Goal: Task Accomplishment & Management: Manage account settings

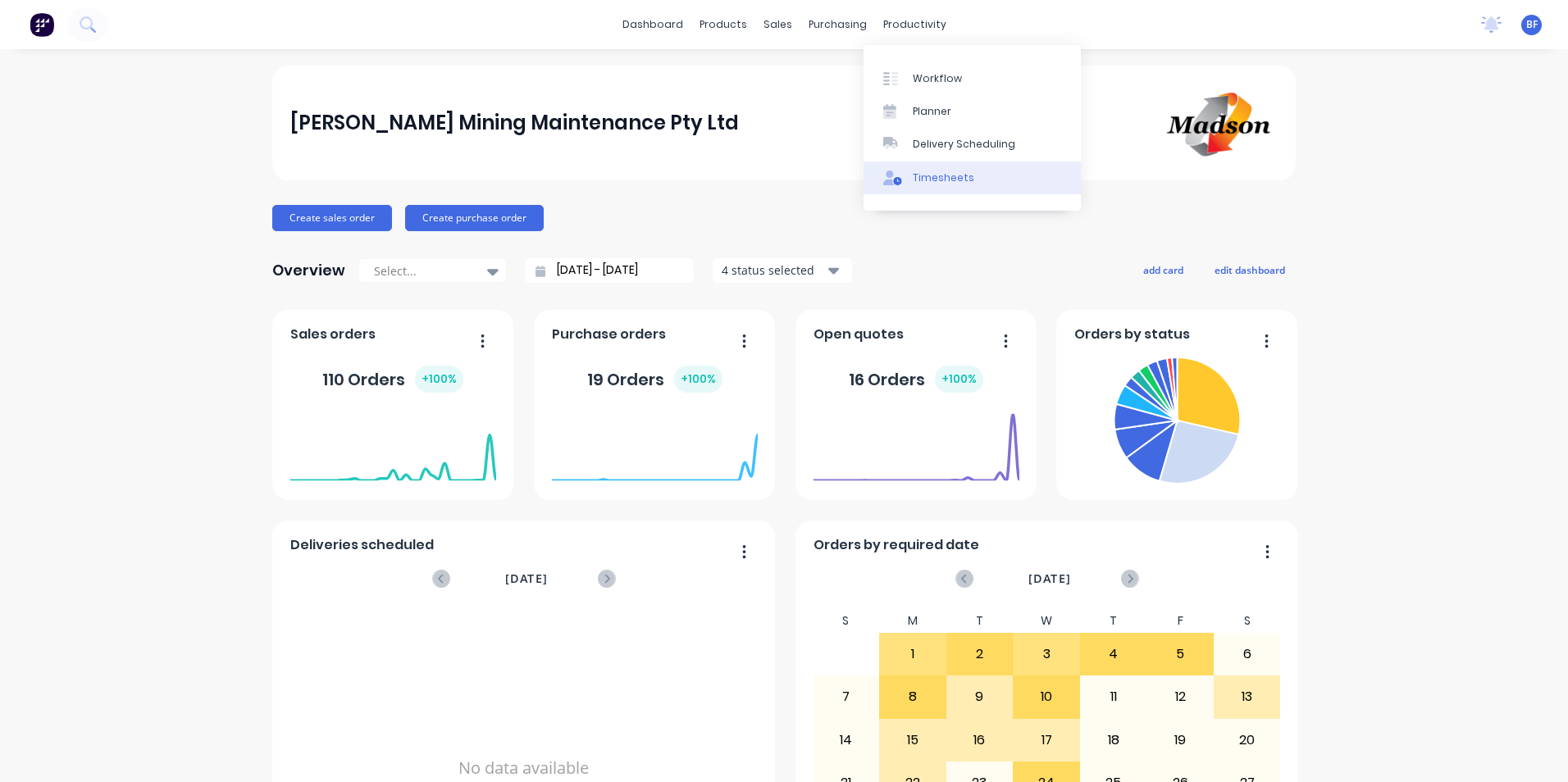
click at [952, 177] on div "Timesheets" at bounding box center [944, 178] width 62 height 15
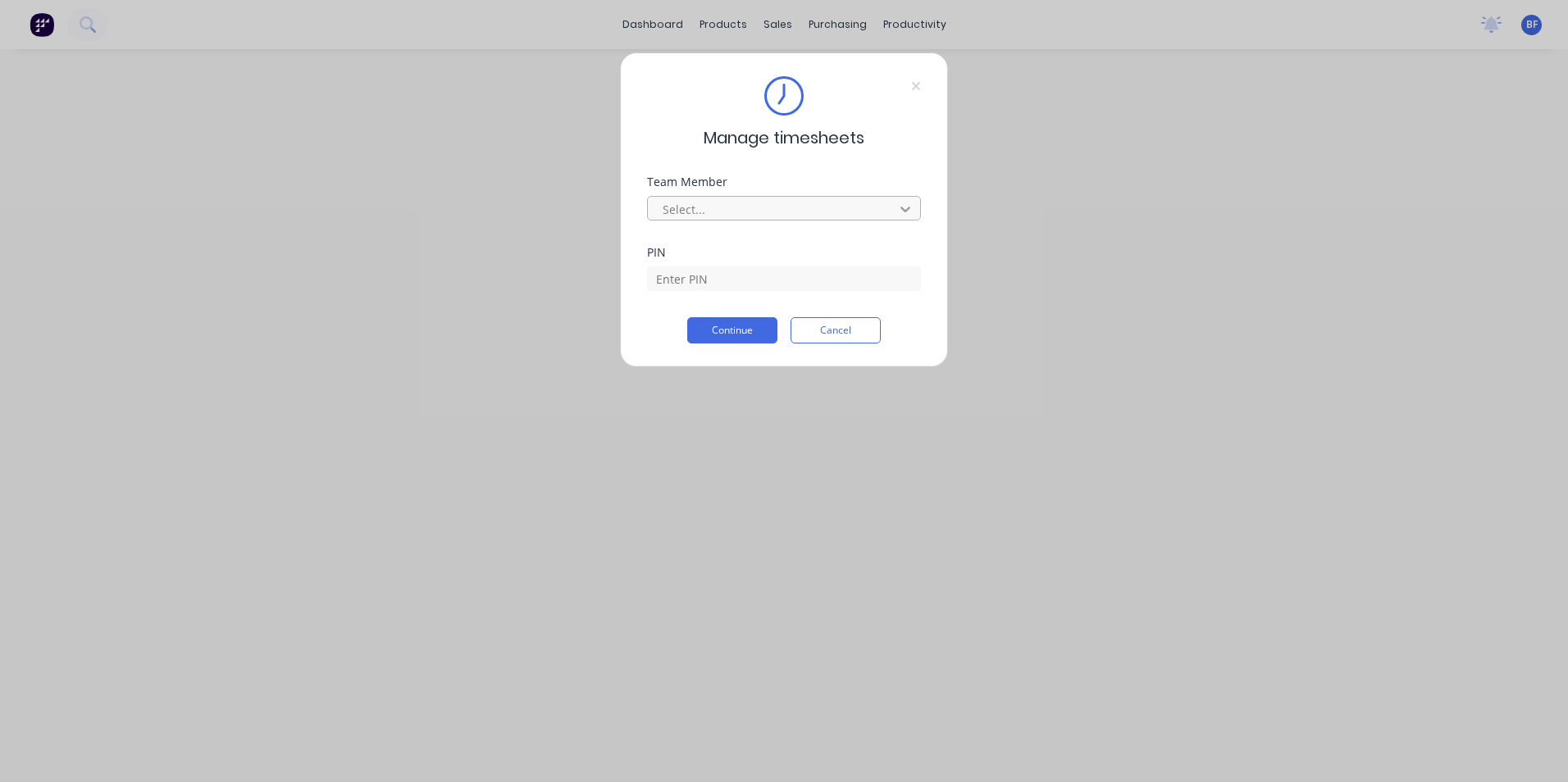
click at [900, 205] on icon at bounding box center [905, 209] width 16 height 16
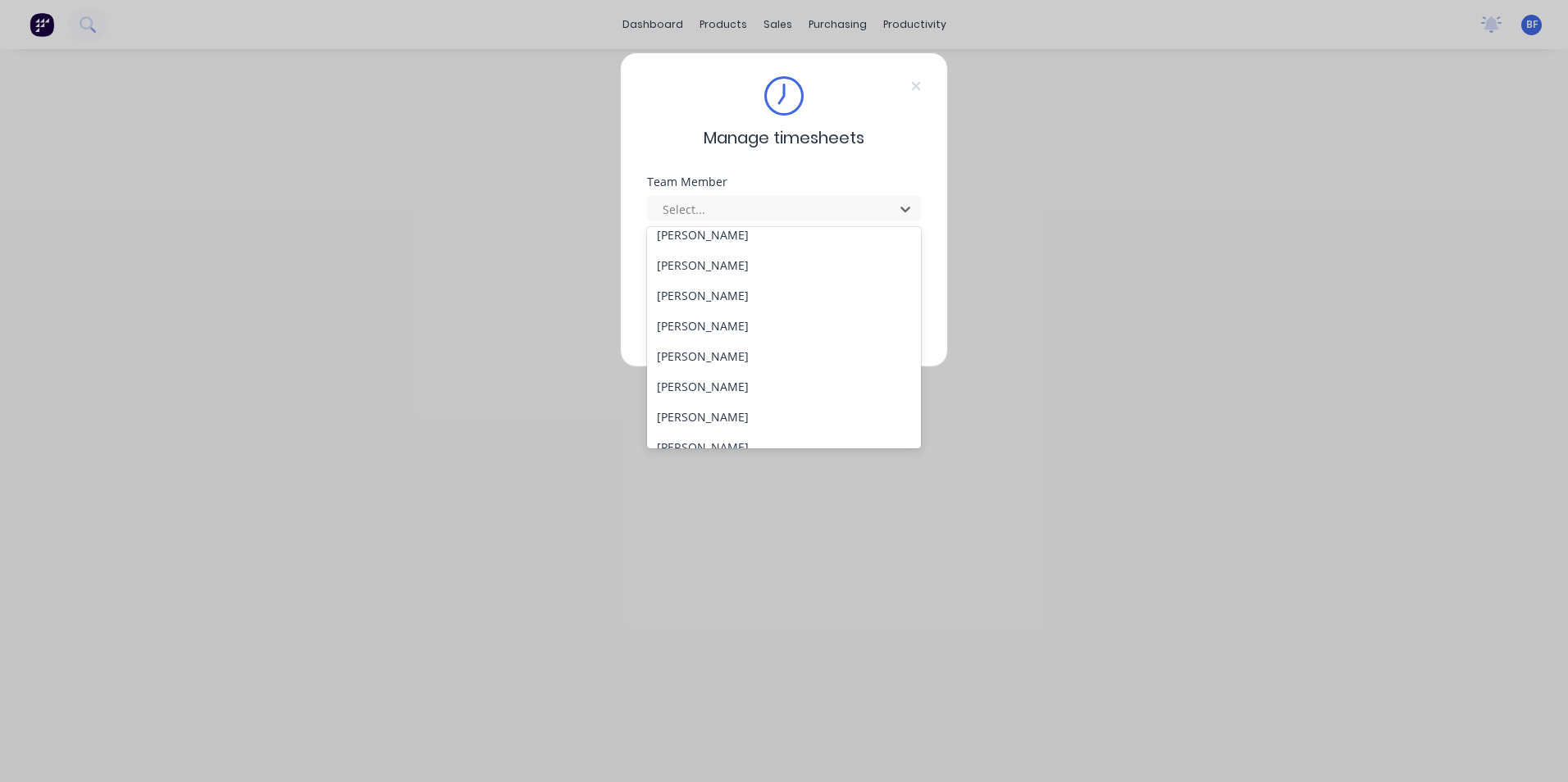
scroll to position [353, 0]
click at [710, 277] on div "[PERSON_NAME]" at bounding box center [784, 287] width 274 height 30
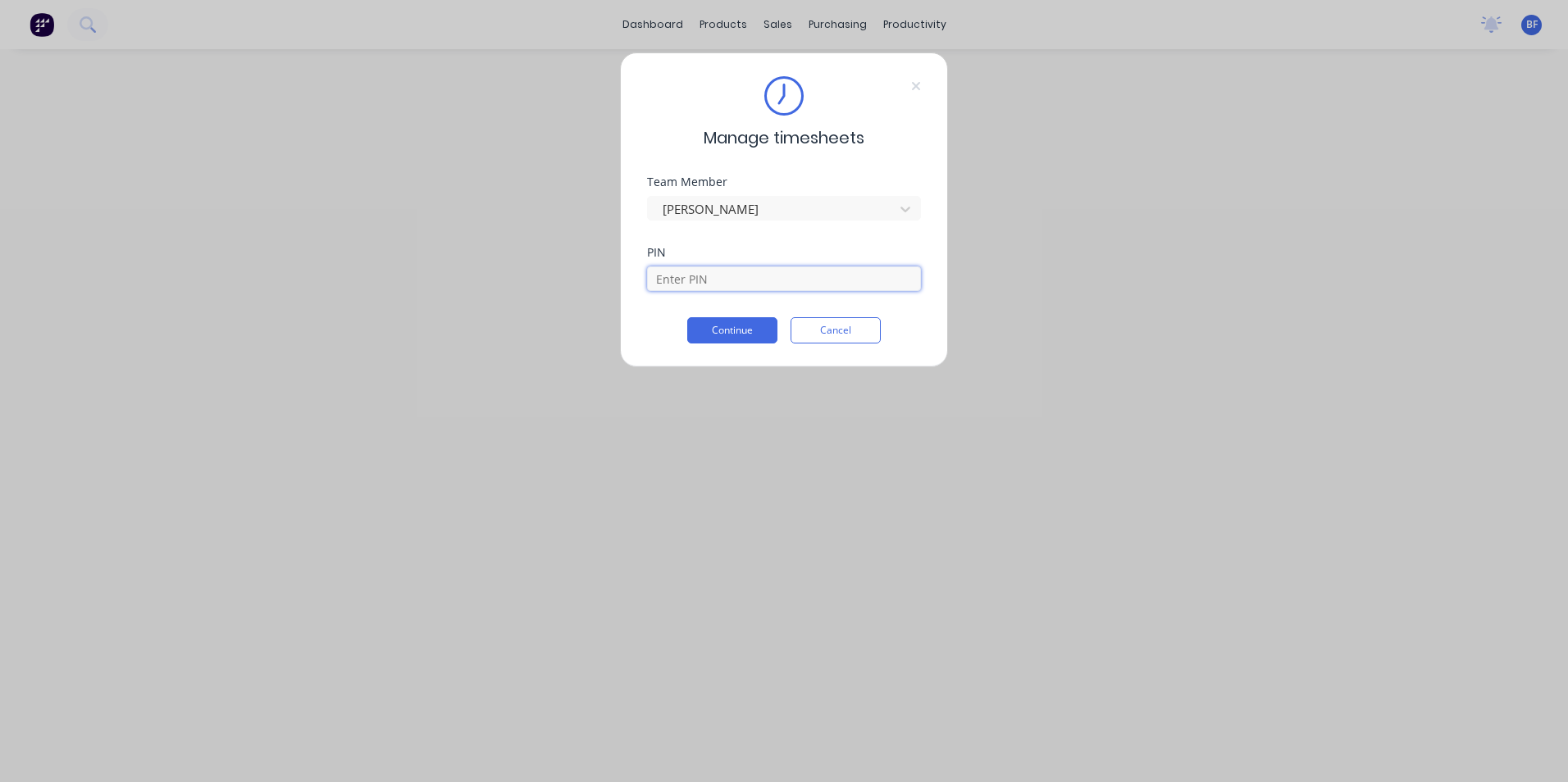
click at [723, 281] on input at bounding box center [784, 278] width 274 height 25
type input "6721"
click at [720, 334] on button "Continue" at bounding box center [732, 330] width 90 height 27
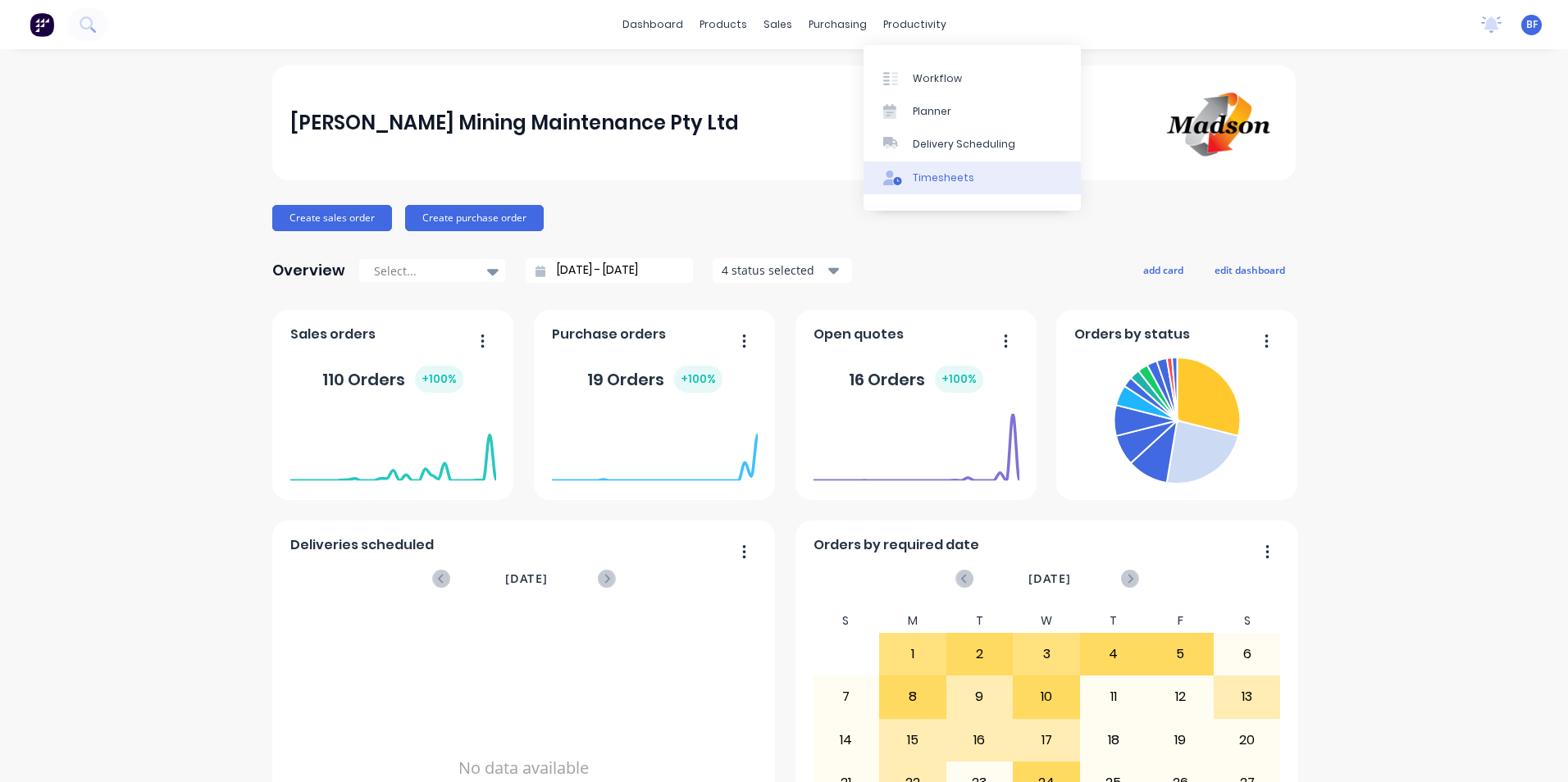
click at [934, 181] on div "Timesheets" at bounding box center [944, 178] width 62 height 15
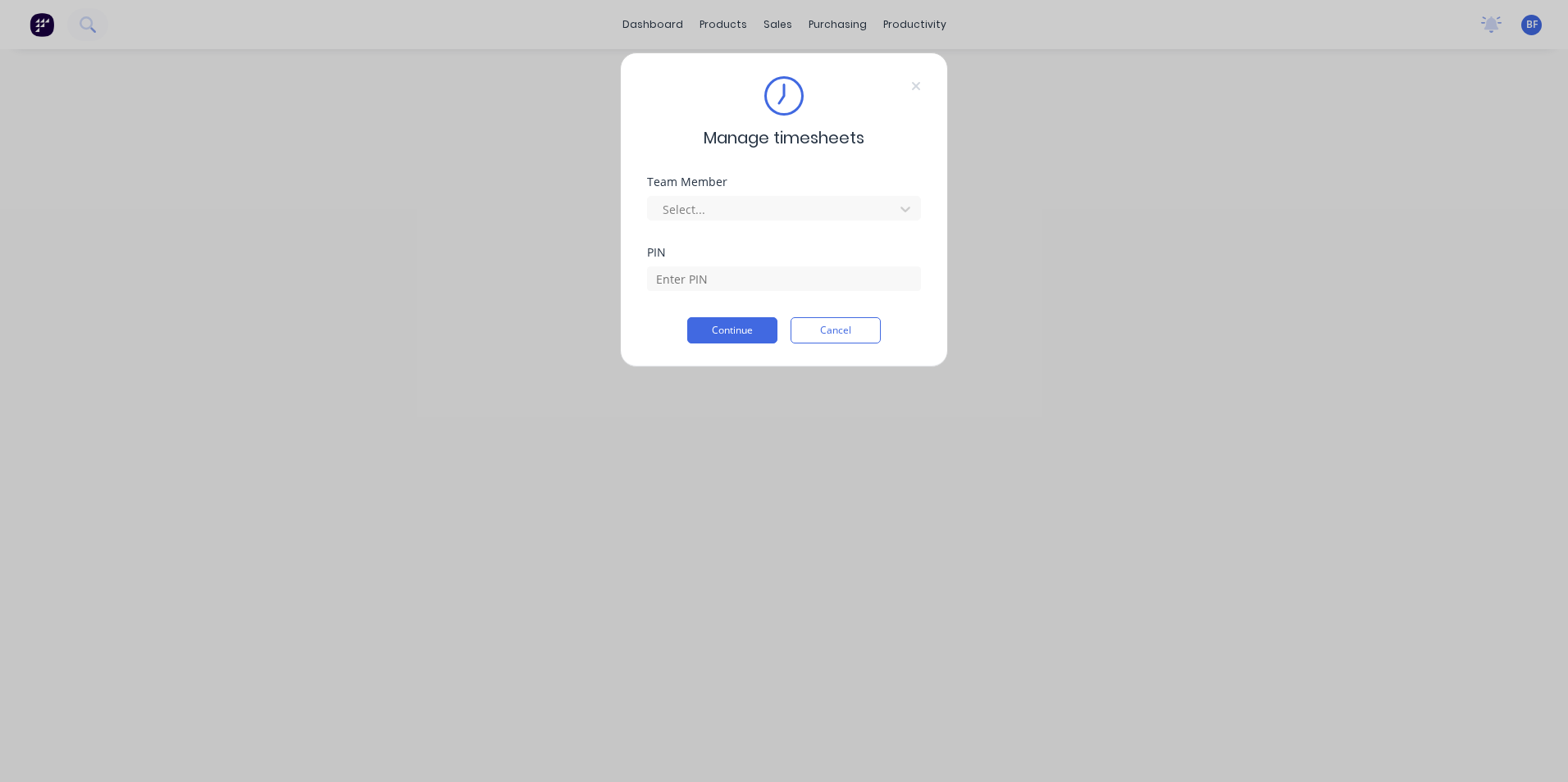
click at [825, 22] on div "Manage timesheets Team Member Select... PIN Continue Cancel" at bounding box center [784, 391] width 1568 height 782
click at [748, 336] on button "Continue" at bounding box center [732, 330] width 90 height 27
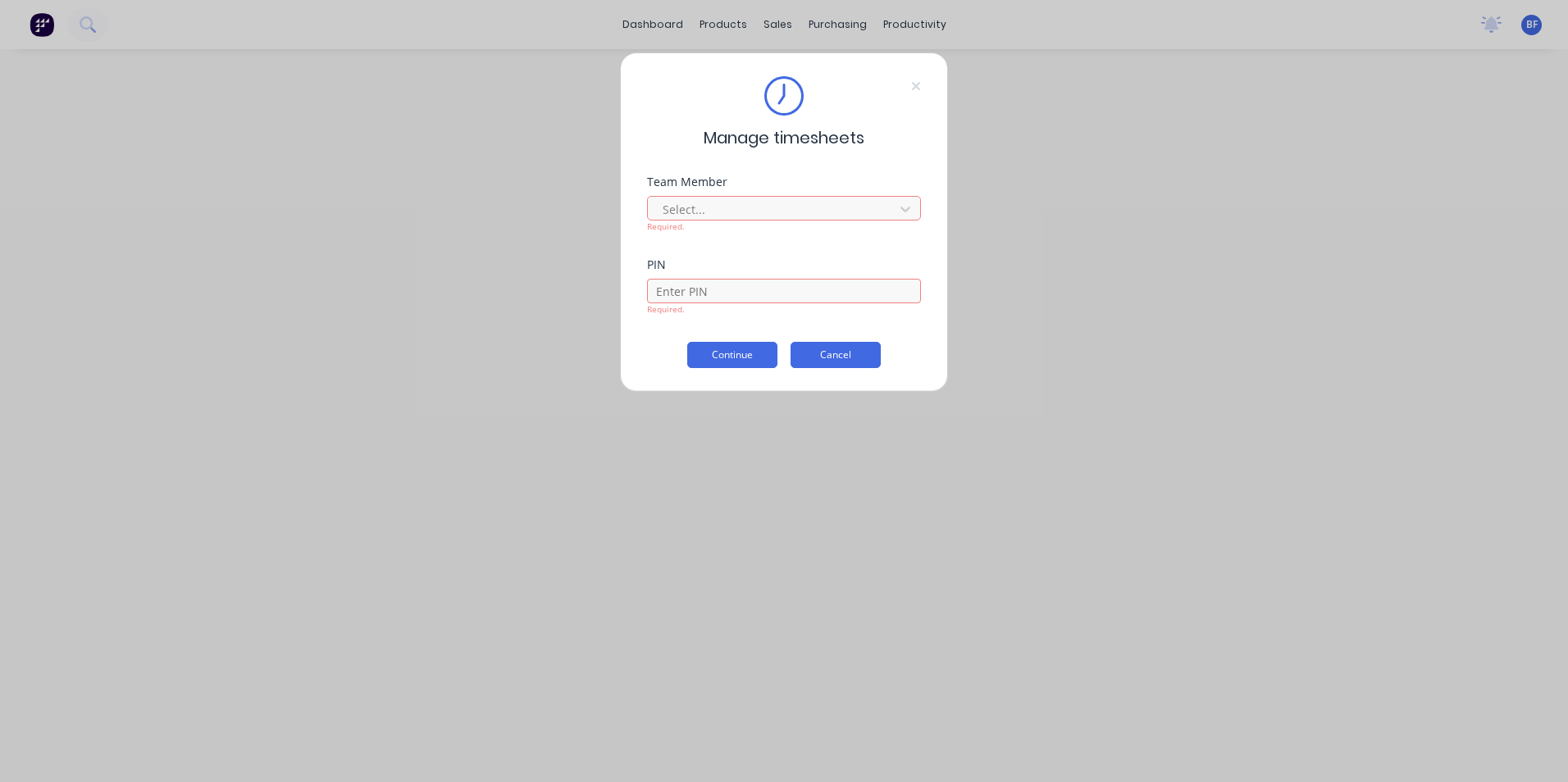
click at [840, 353] on button "Cancel" at bounding box center [836, 355] width 90 height 27
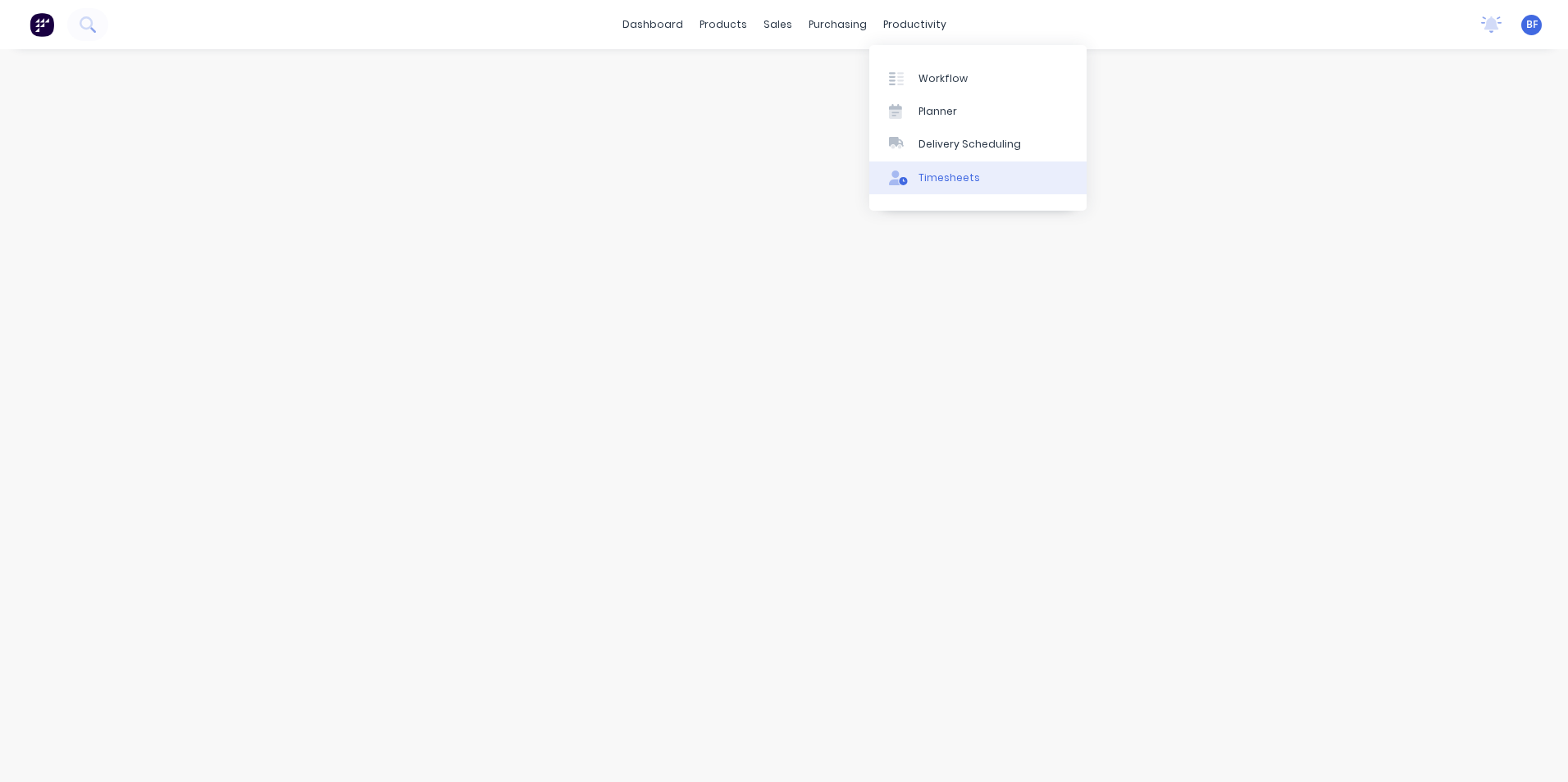
click at [940, 182] on div "Timesheets" at bounding box center [950, 178] width 62 height 15
click at [937, 176] on div "Timesheets" at bounding box center [950, 178] width 62 height 15
click at [709, 253] on div at bounding box center [784, 399] width 1312 height 700
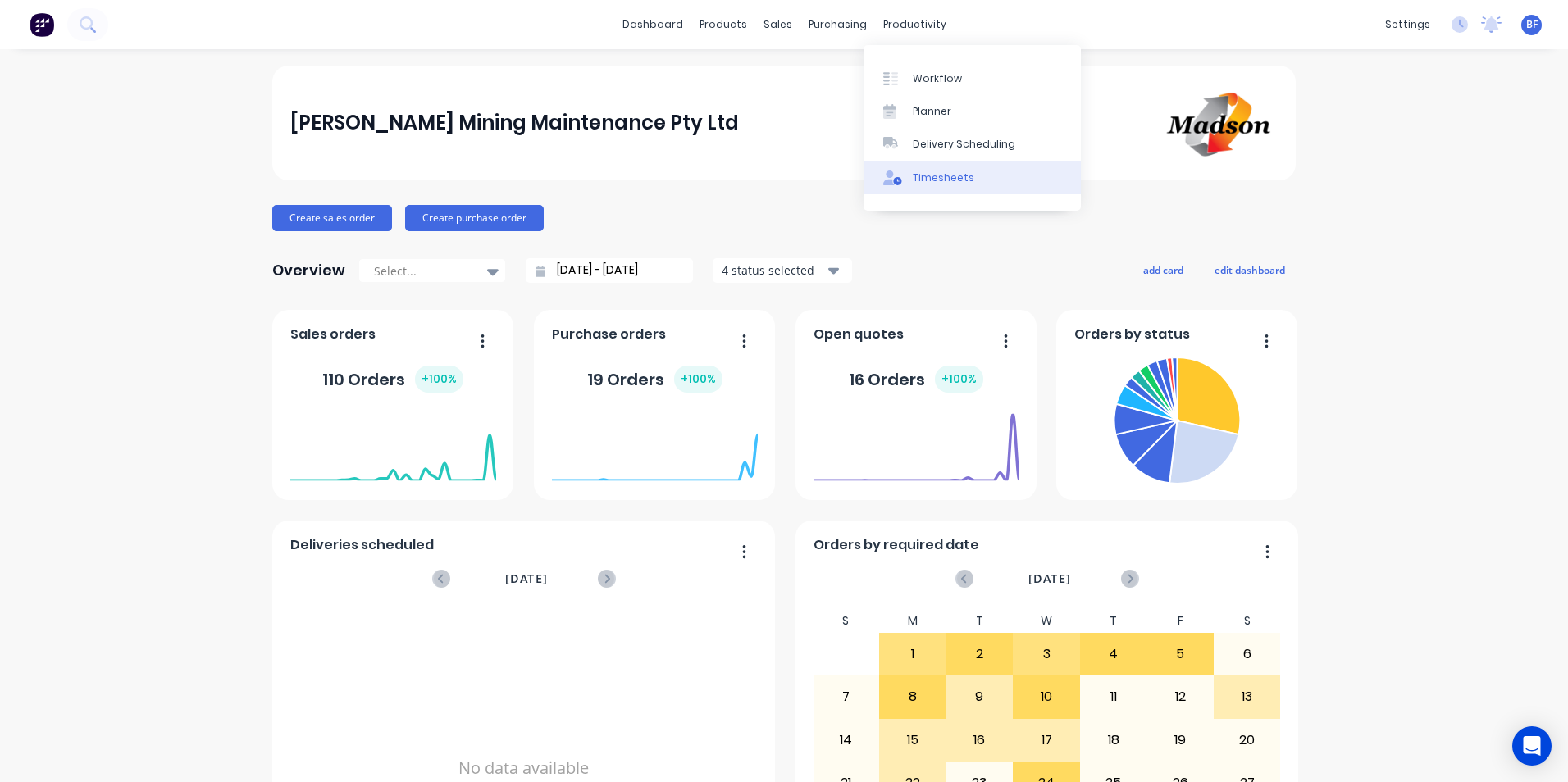
click at [925, 172] on div "Timesheets" at bounding box center [944, 178] width 62 height 15
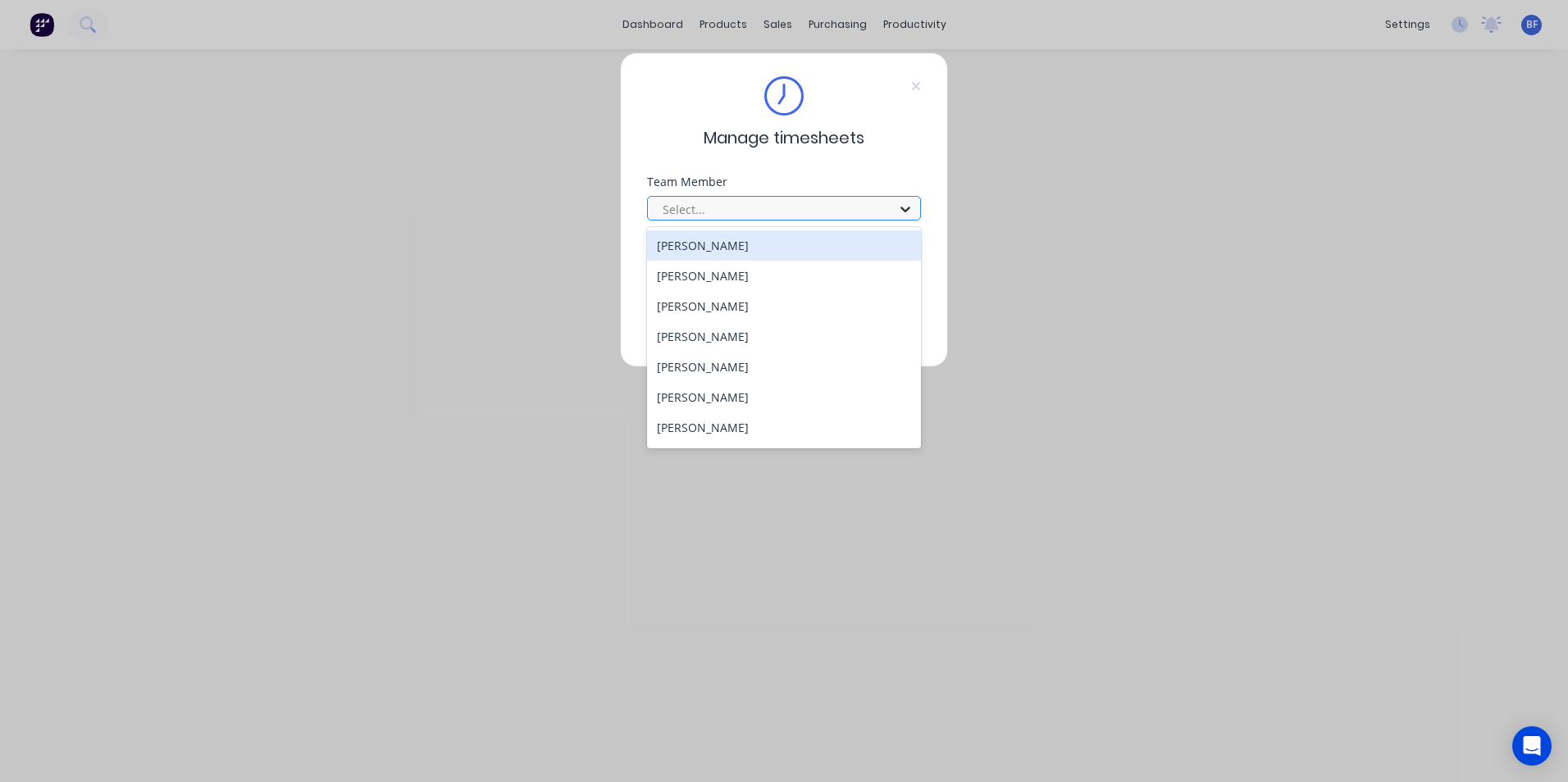
click at [907, 207] on icon at bounding box center [905, 209] width 16 height 16
click at [824, 243] on div "[PERSON_NAME]" at bounding box center [784, 245] width 274 height 30
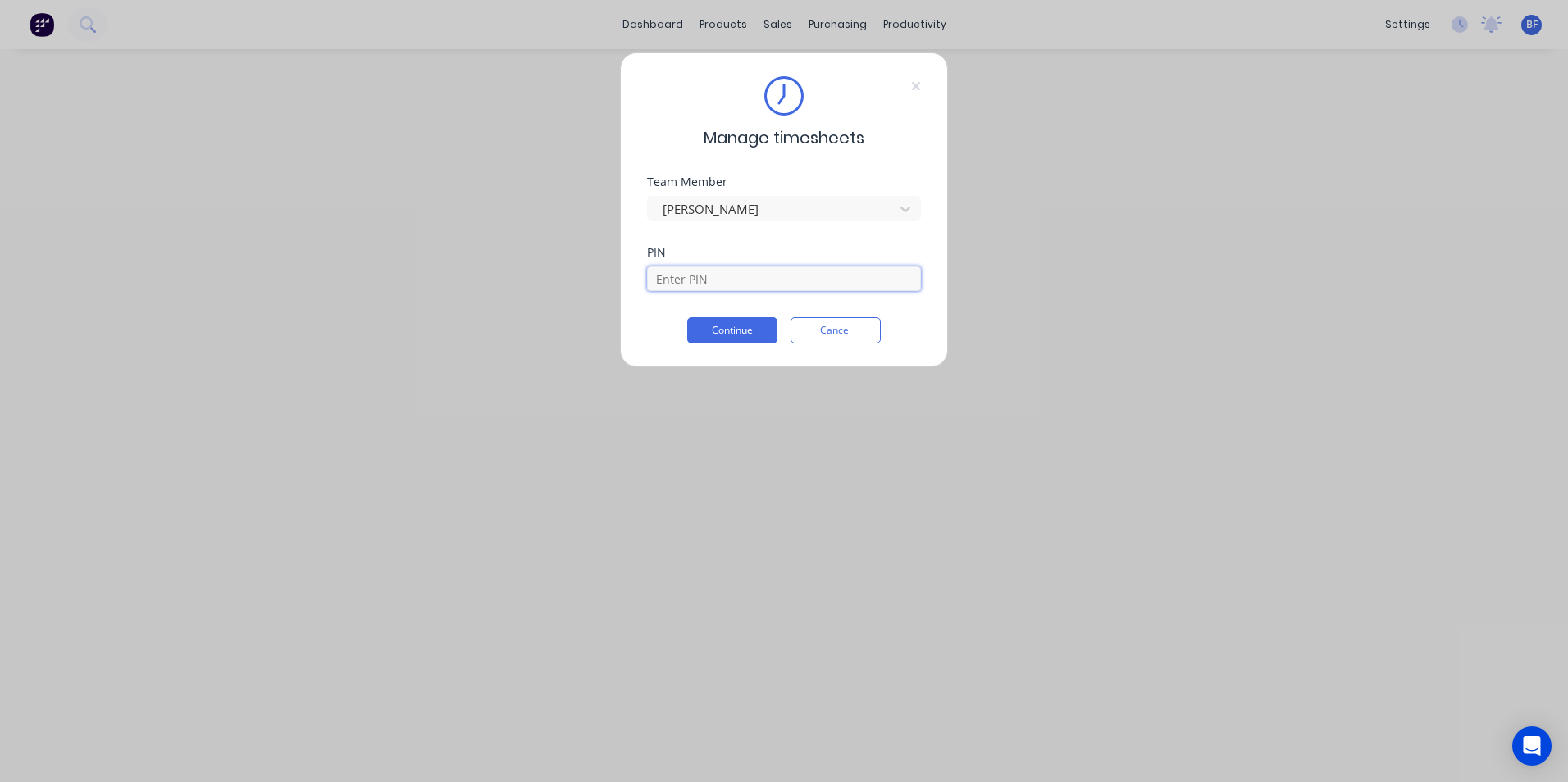
click at [813, 269] on input at bounding box center [784, 278] width 274 height 25
type input "6721"
click at [731, 330] on button "Continue" at bounding box center [732, 330] width 90 height 27
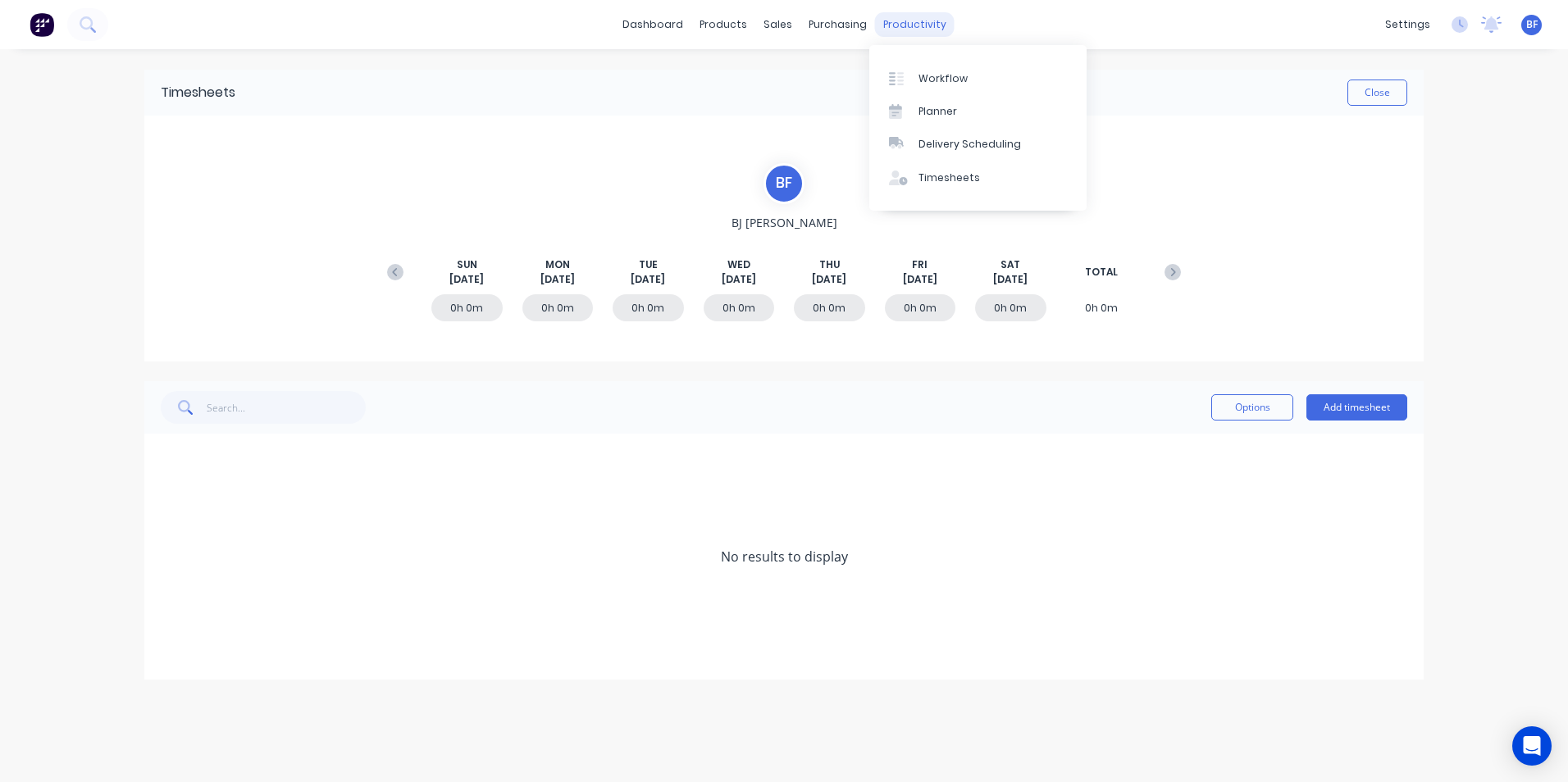
click at [901, 23] on div "productivity" at bounding box center [915, 24] width 80 height 25
click at [939, 171] on div "Timesheets" at bounding box center [950, 178] width 62 height 15
click at [939, 179] on div "Timesheets" at bounding box center [950, 178] width 62 height 15
click at [1372, 98] on button "Close" at bounding box center [1377, 93] width 60 height 27
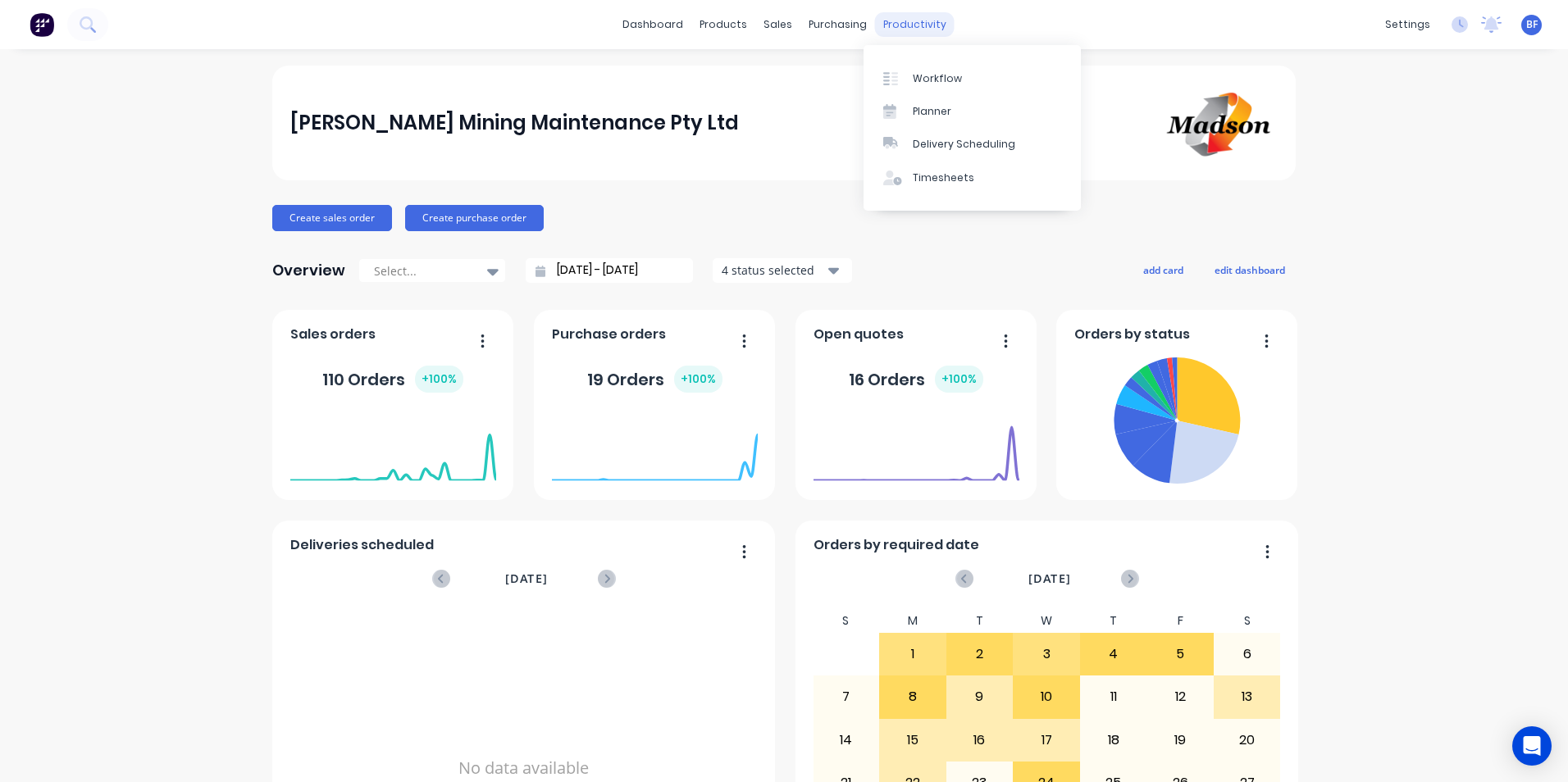
click at [895, 30] on div "productivity" at bounding box center [915, 24] width 80 height 25
click at [937, 177] on div "Timesheets" at bounding box center [944, 178] width 62 height 15
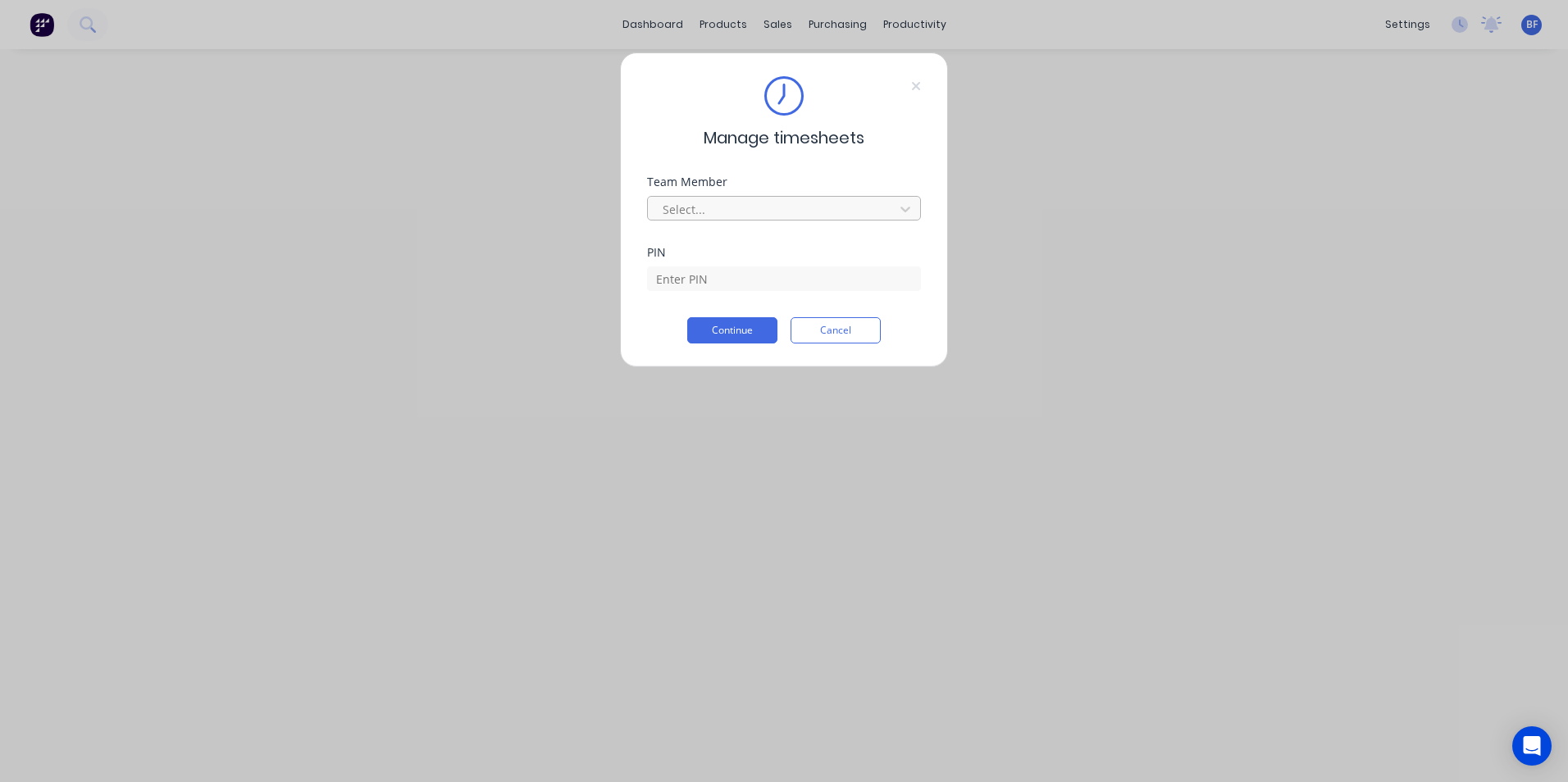
click at [745, 209] on div at bounding box center [774, 209] width 225 height 21
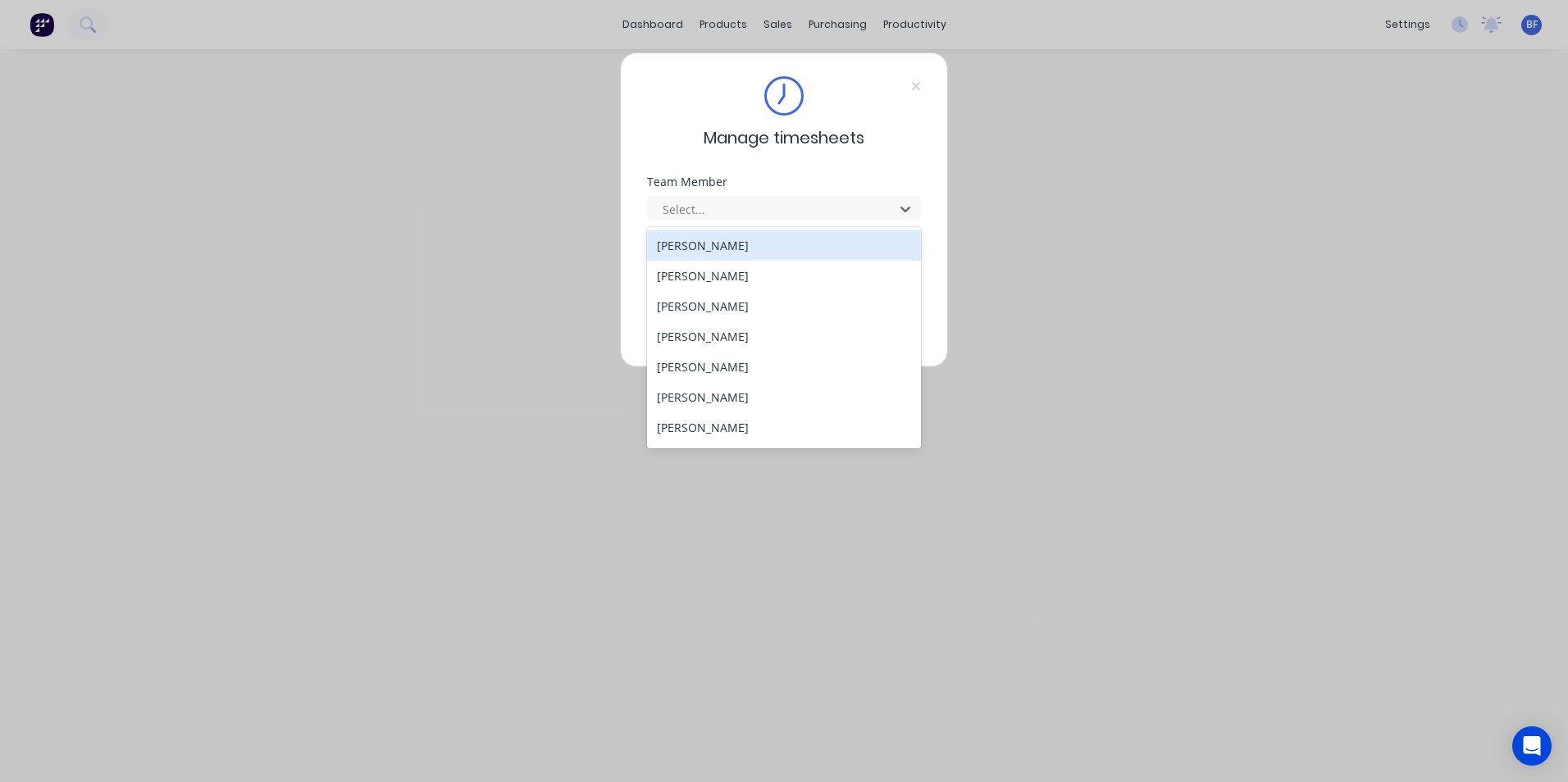
click at [710, 250] on div "[PERSON_NAME]" at bounding box center [784, 245] width 274 height 30
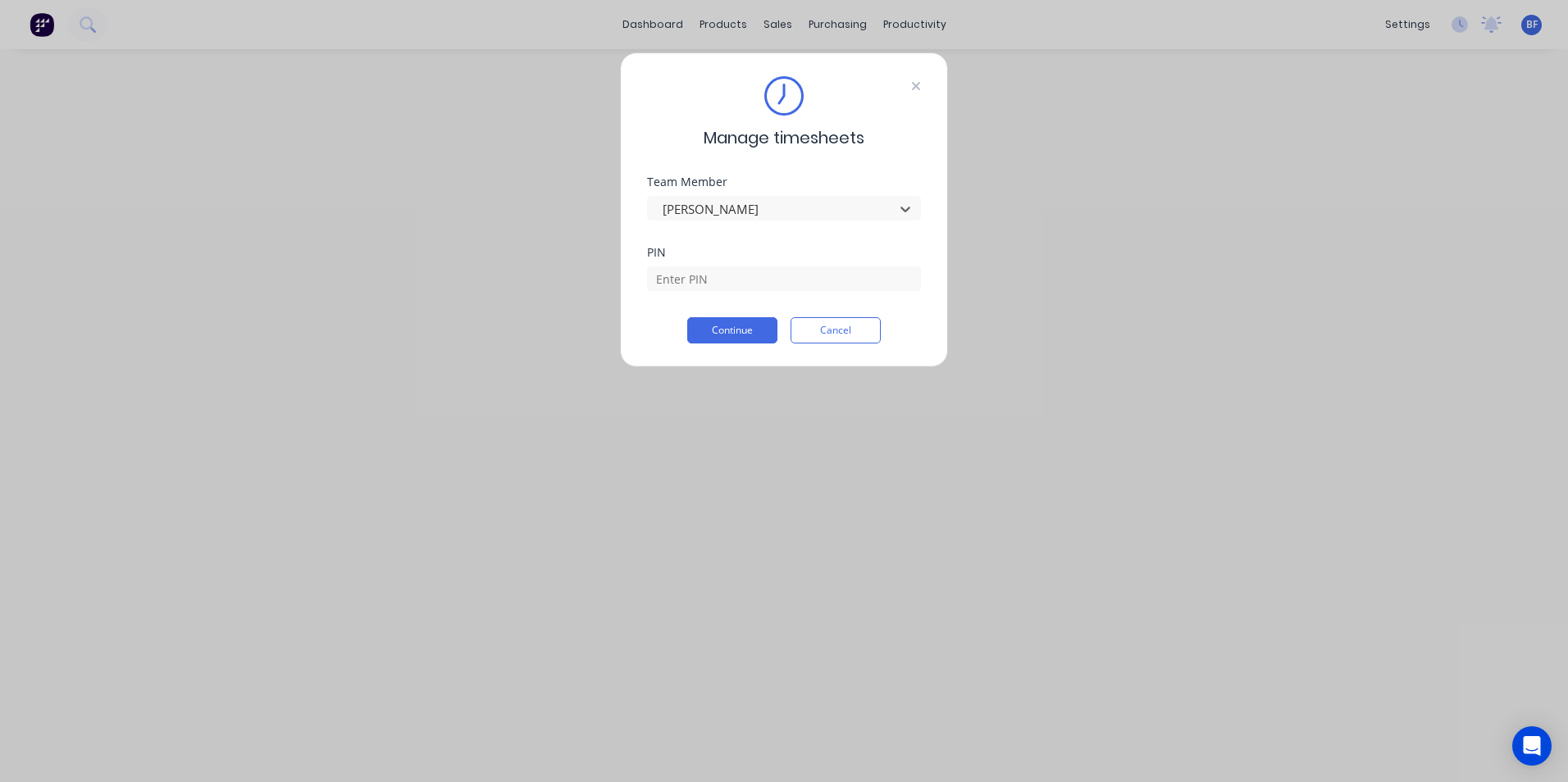
click at [915, 81] on icon at bounding box center [915, 86] width 9 height 13
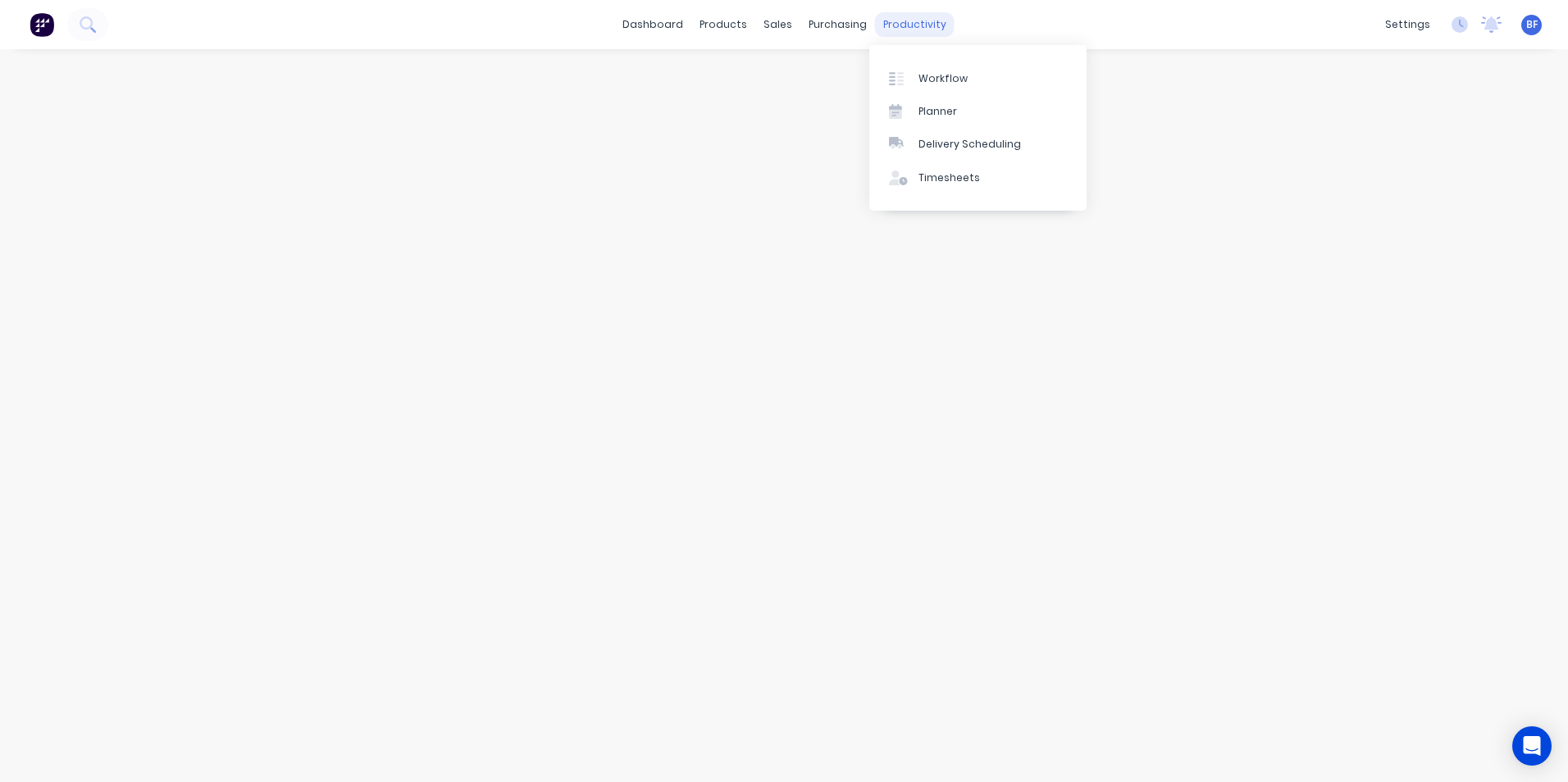
click at [902, 27] on div "productivity" at bounding box center [915, 24] width 80 height 25
click at [935, 174] on div "Timesheets" at bounding box center [950, 178] width 62 height 15
click at [935, 175] on div "Timesheets" at bounding box center [950, 178] width 62 height 15
click at [937, 77] on div "Workflow" at bounding box center [943, 78] width 49 height 15
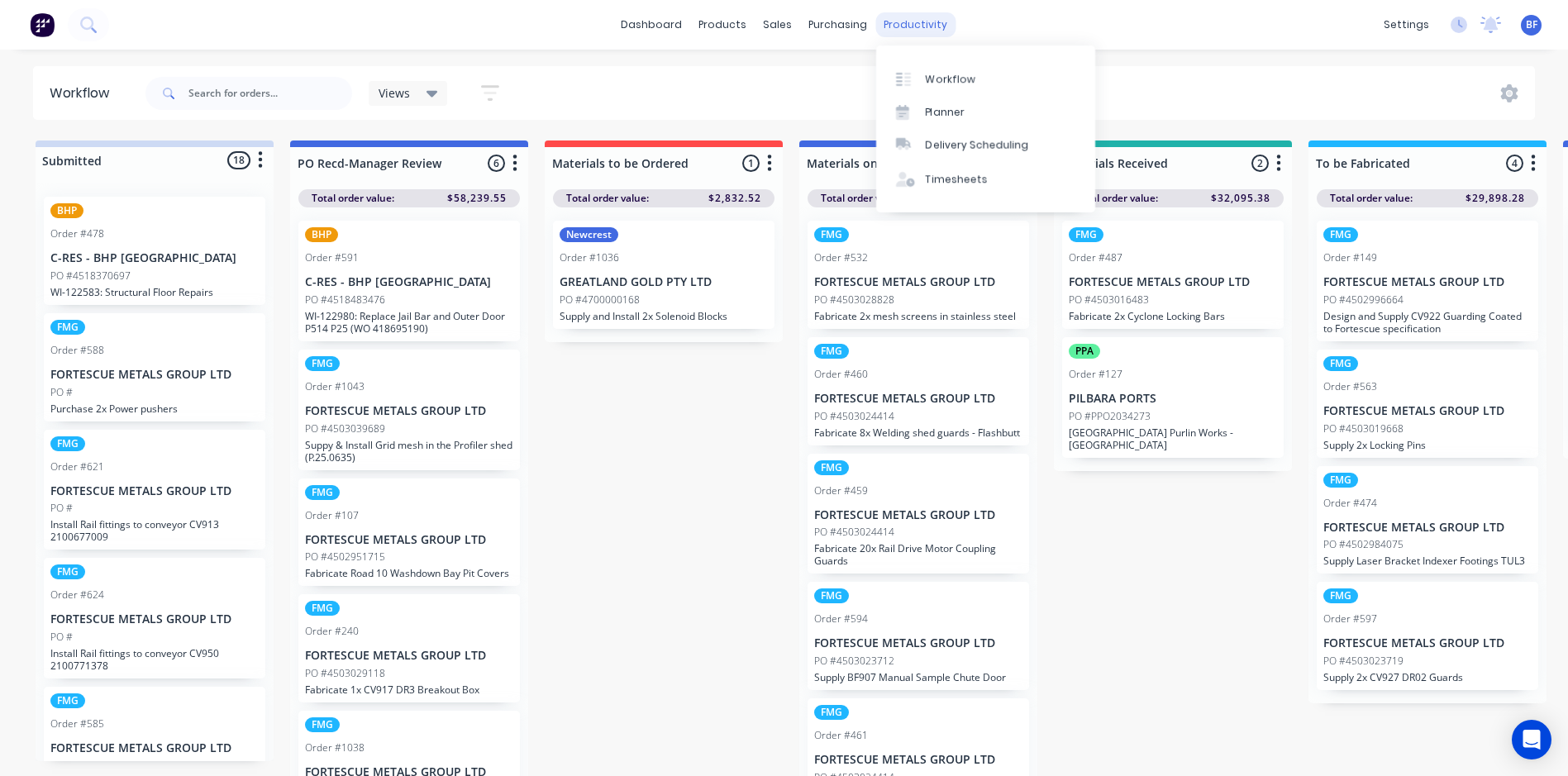
click at [903, 26] on div "productivity" at bounding box center [916, 24] width 80 height 25
click at [950, 180] on div "Timesheets" at bounding box center [957, 179] width 62 height 15
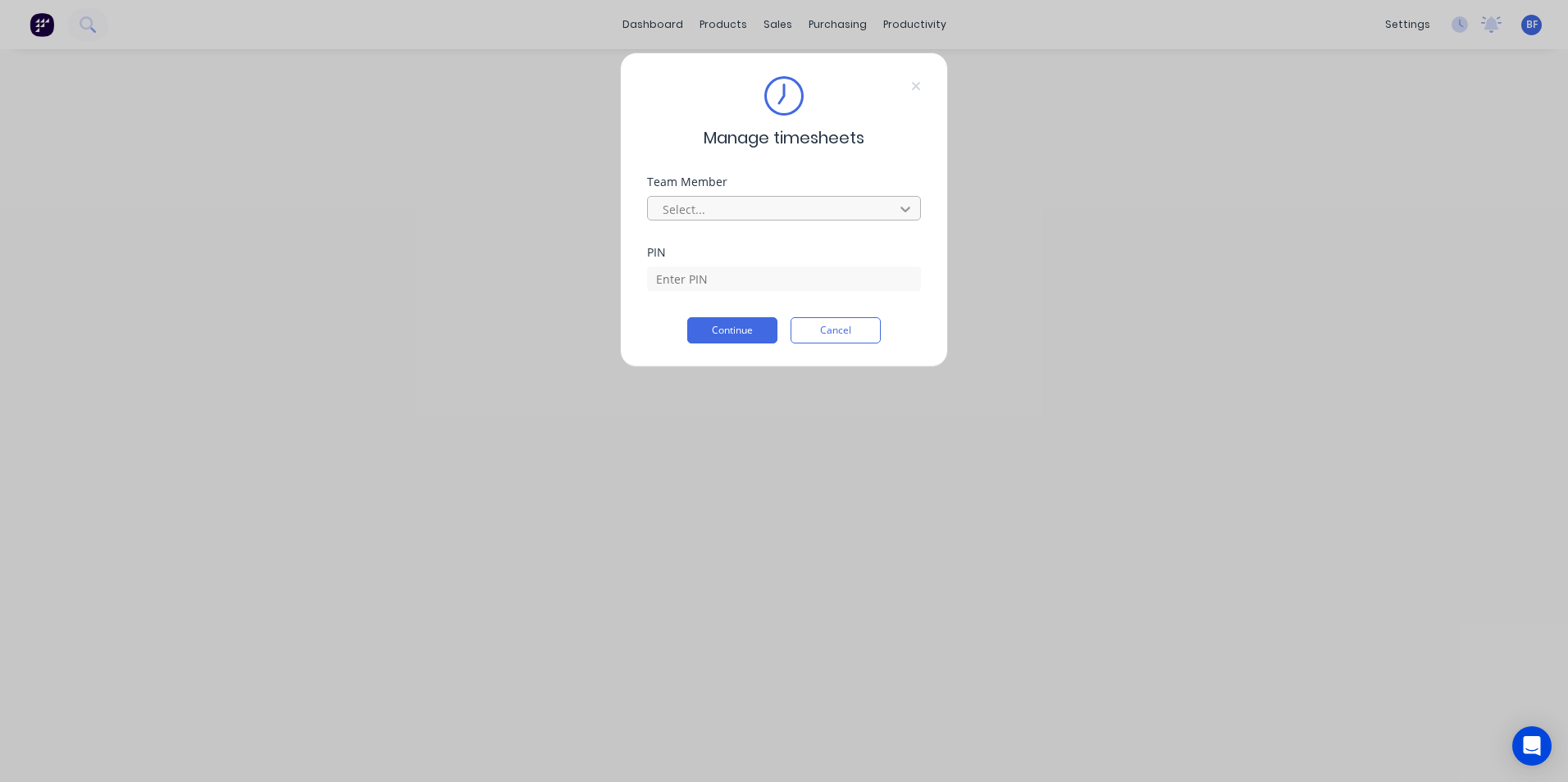
click at [905, 206] on icon at bounding box center [905, 209] width 16 height 16
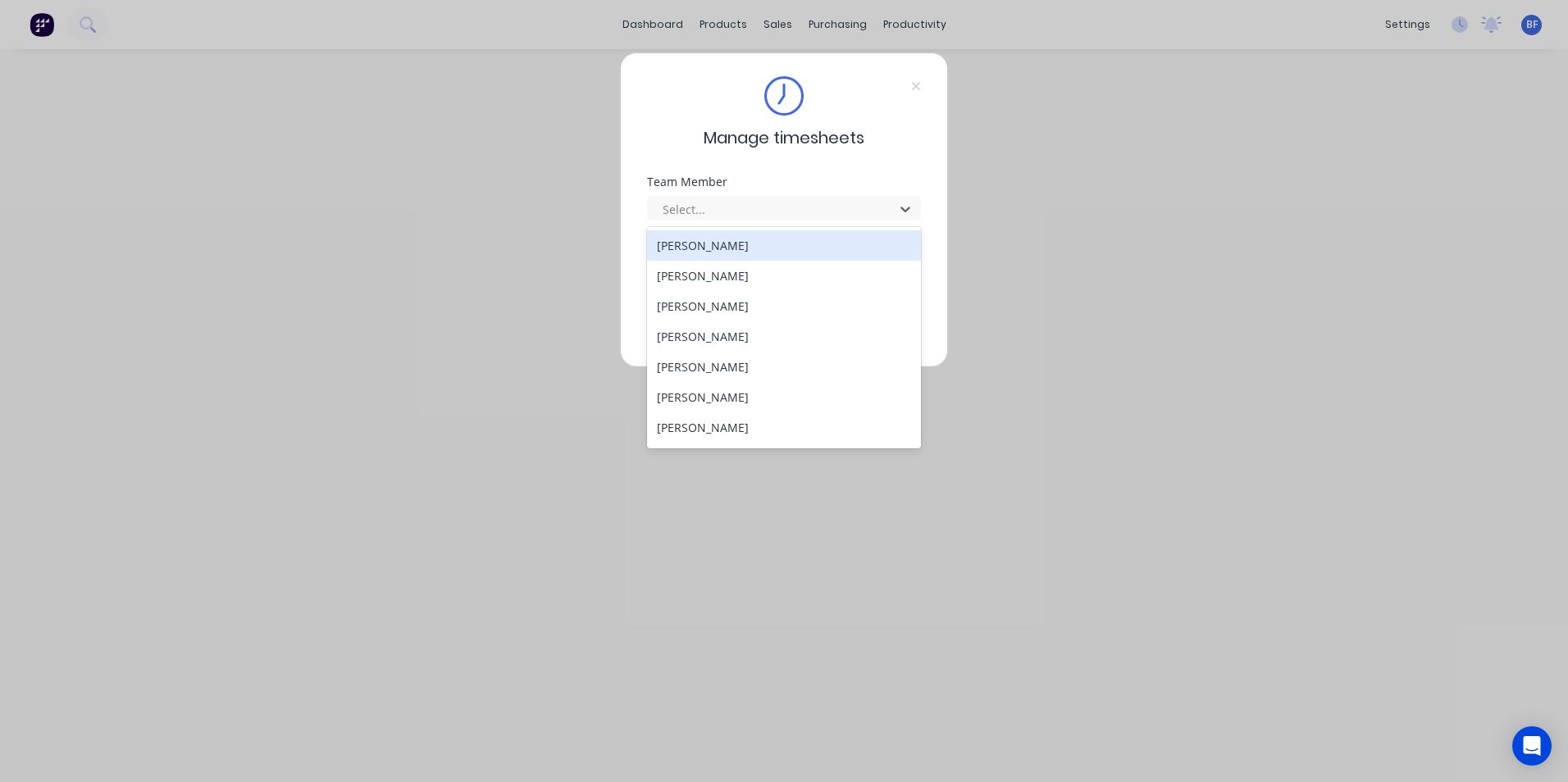
click at [700, 245] on div "[PERSON_NAME]" at bounding box center [784, 245] width 274 height 30
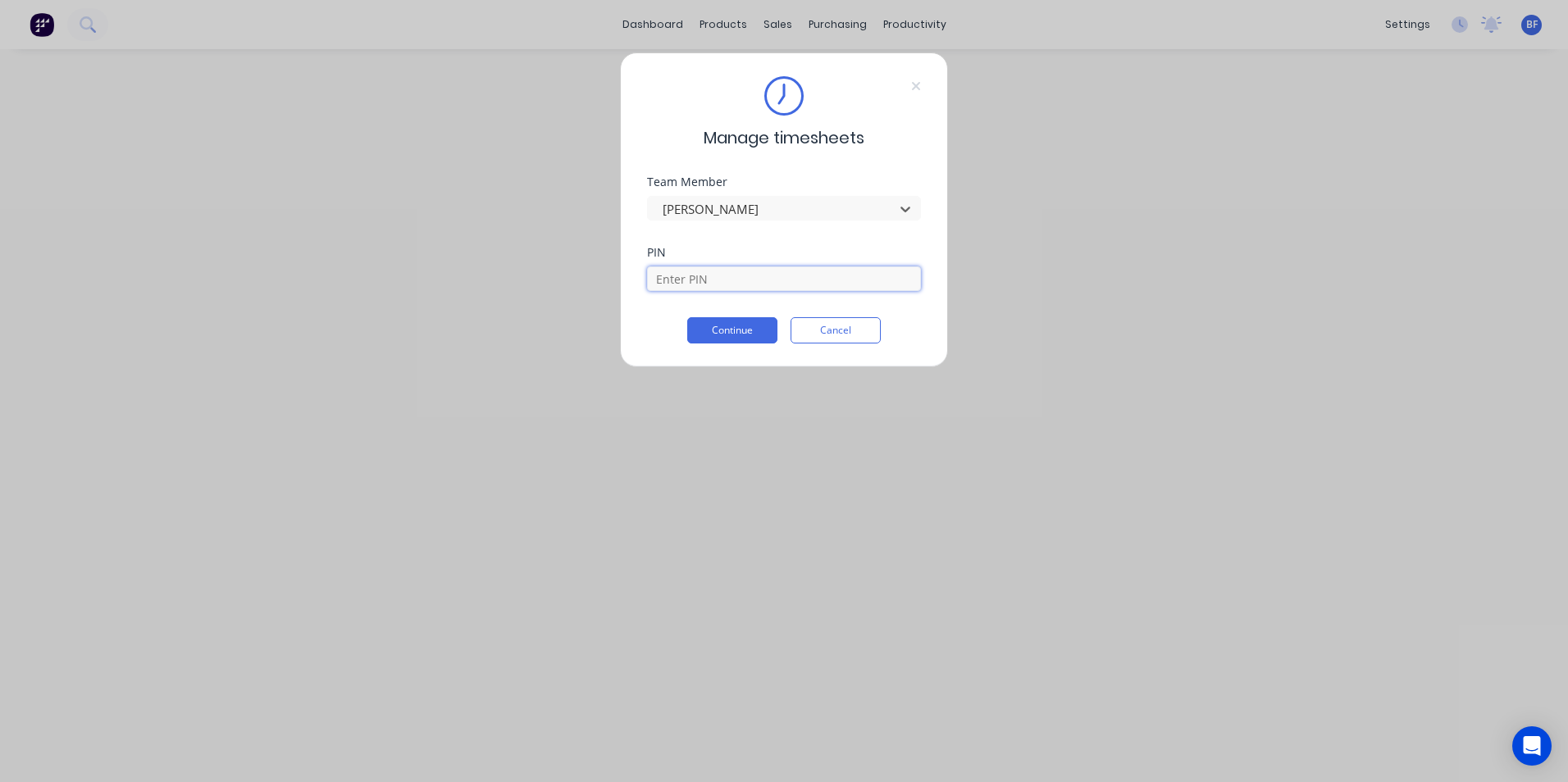
click at [708, 276] on input at bounding box center [784, 278] width 274 height 25
type input "6721"
click at [727, 329] on button "Continue" at bounding box center [732, 330] width 90 height 27
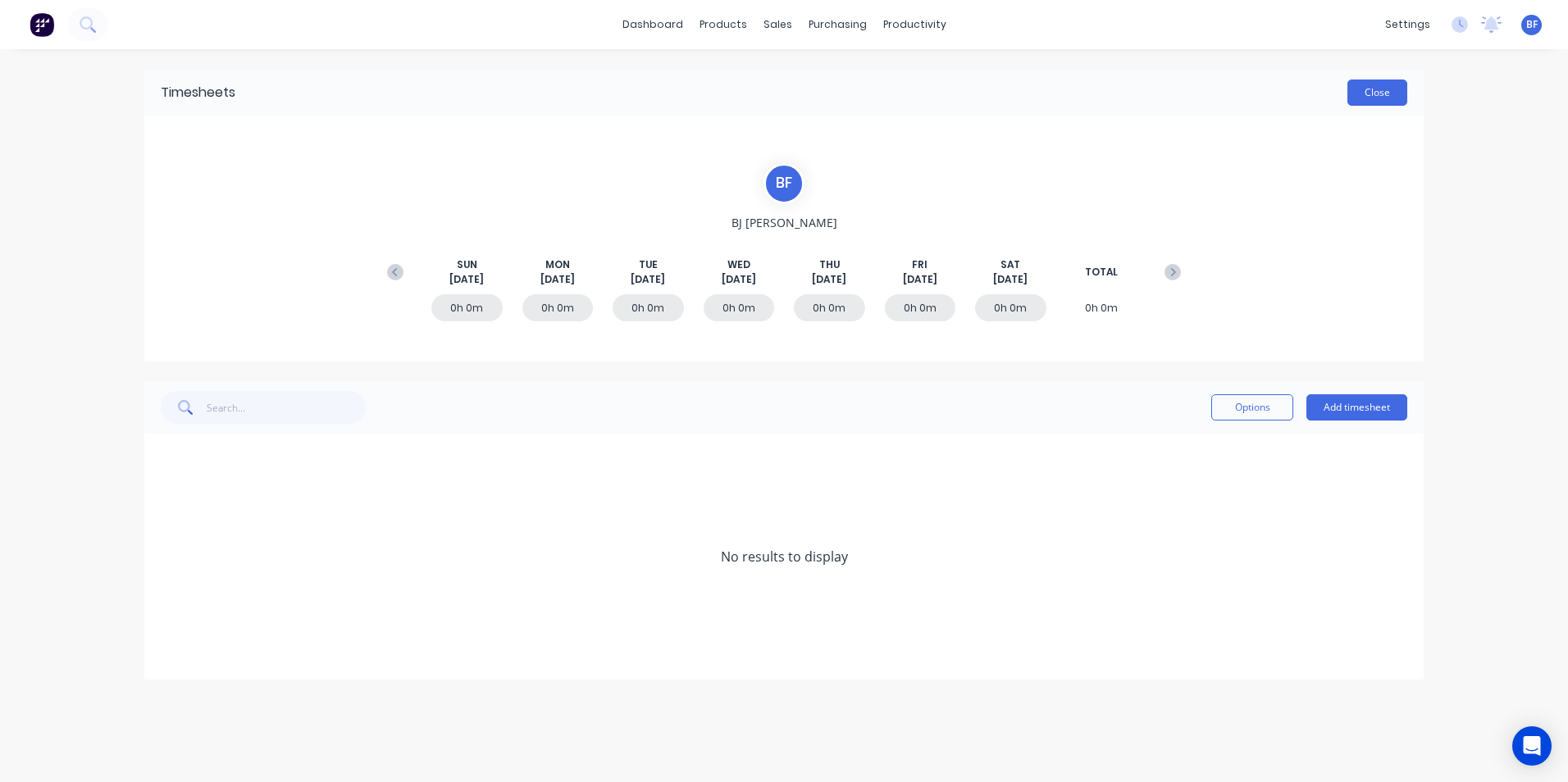
click at [1387, 88] on button "Close" at bounding box center [1377, 93] width 60 height 27
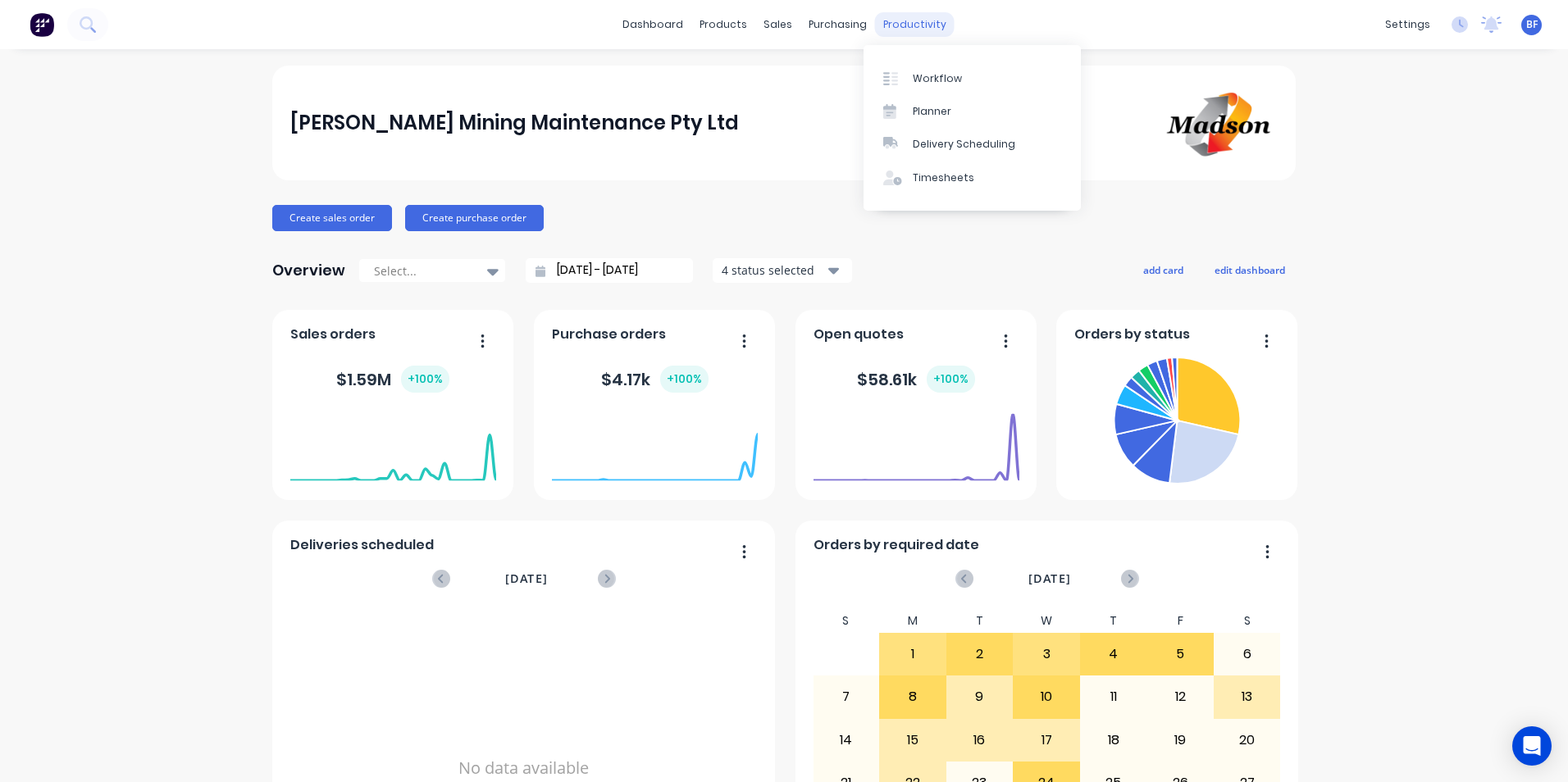
click at [889, 25] on div "productivity" at bounding box center [915, 24] width 80 height 25
click at [931, 184] on div "Timesheets" at bounding box center [944, 178] width 62 height 15
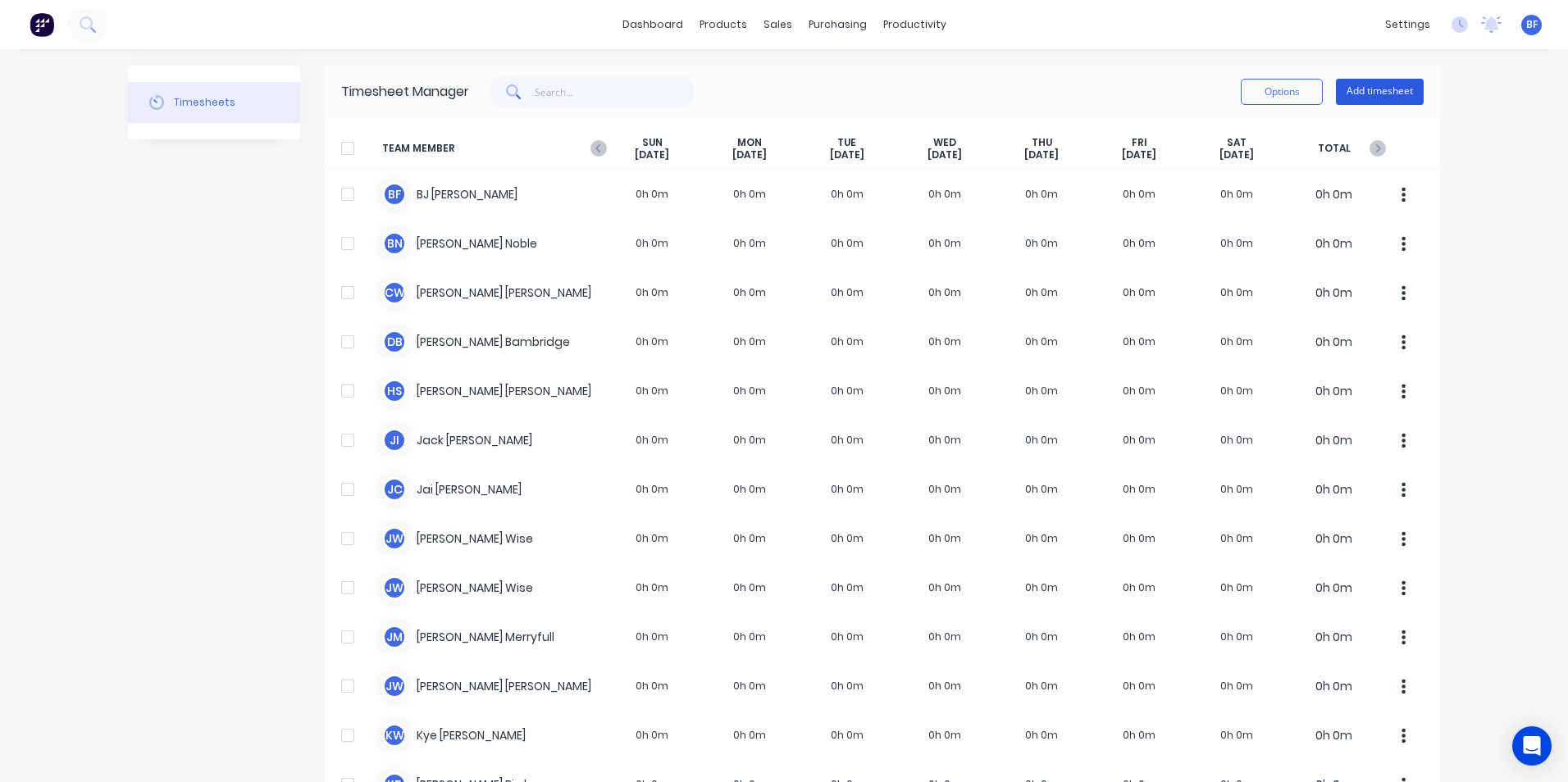
click at [1392, 89] on button "Add timesheet" at bounding box center [1380, 92] width 88 height 27
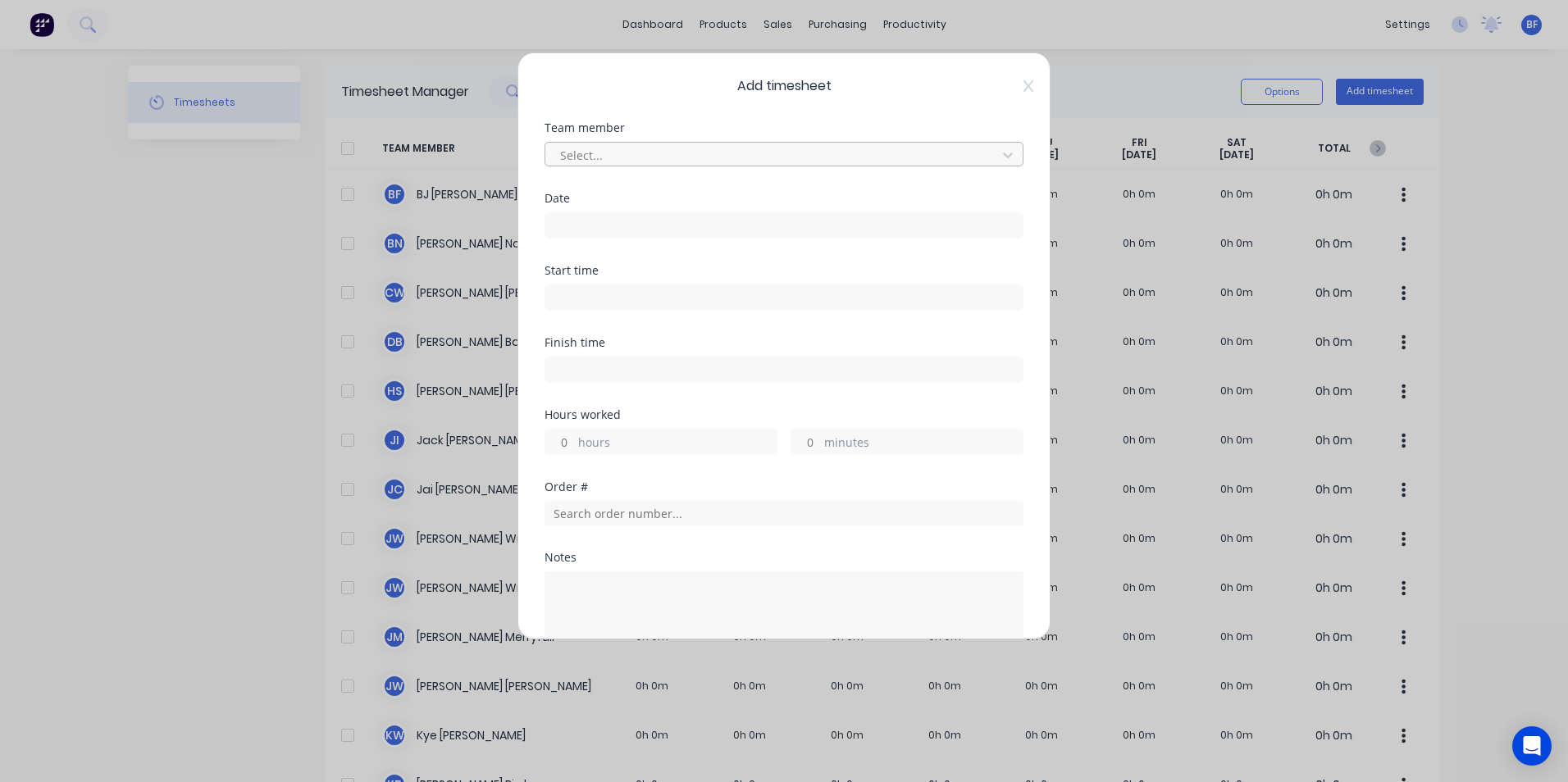
click at [641, 153] on div at bounding box center [774, 155] width 430 height 21
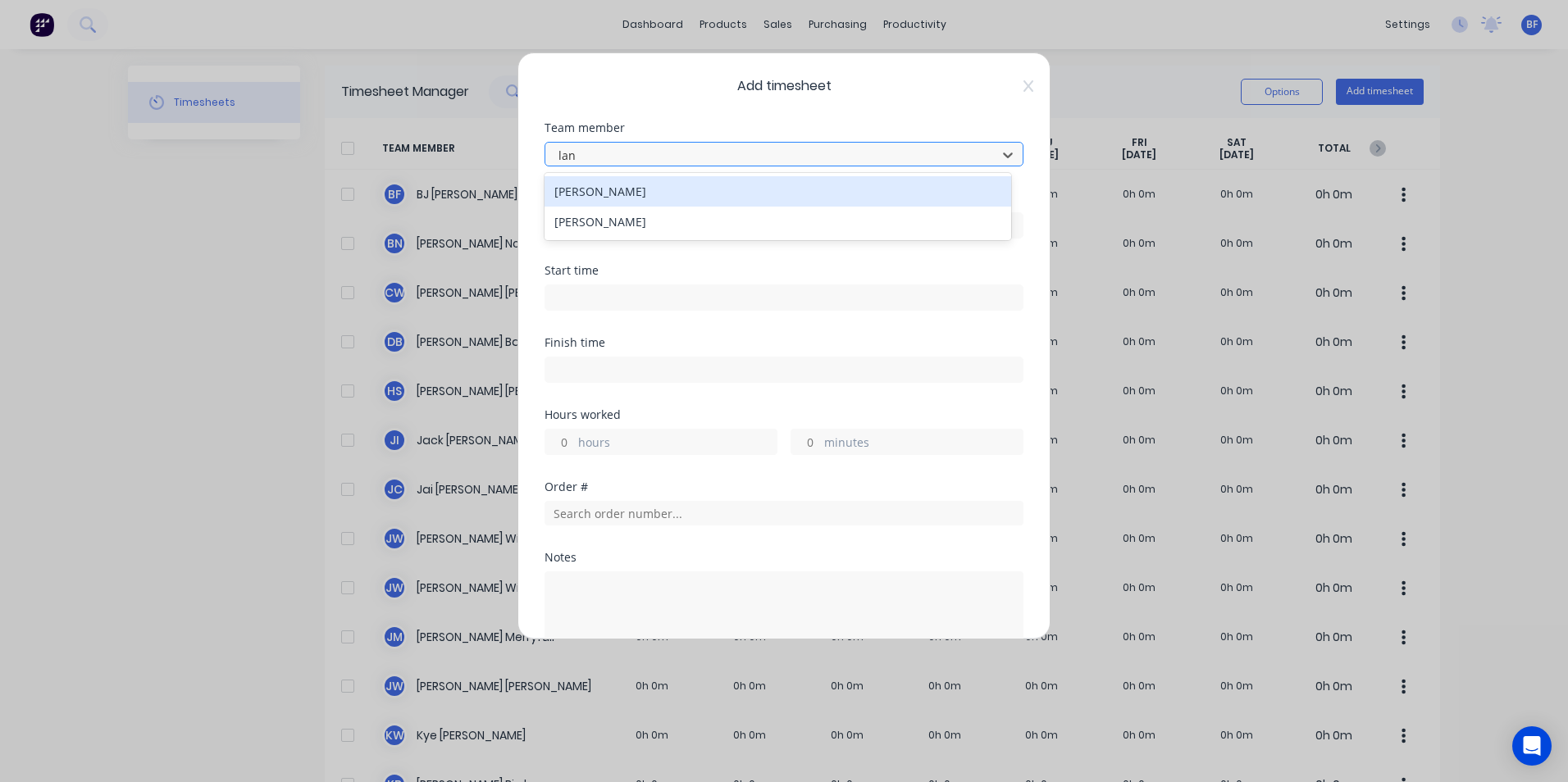
type input "lanc"
click at [632, 192] on div "[PERSON_NAME]" at bounding box center [778, 191] width 467 height 30
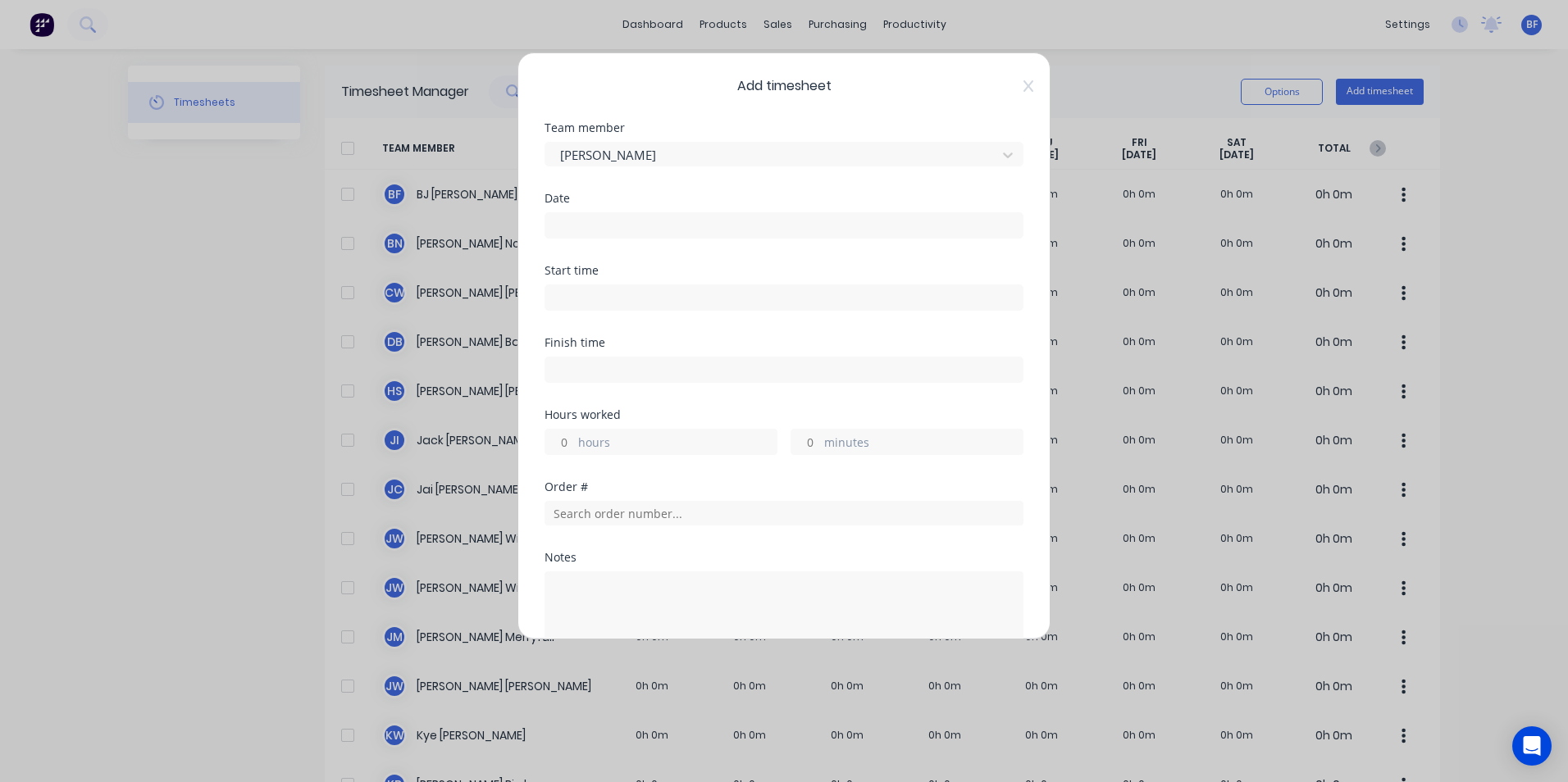
click at [623, 231] on input at bounding box center [784, 225] width 477 height 25
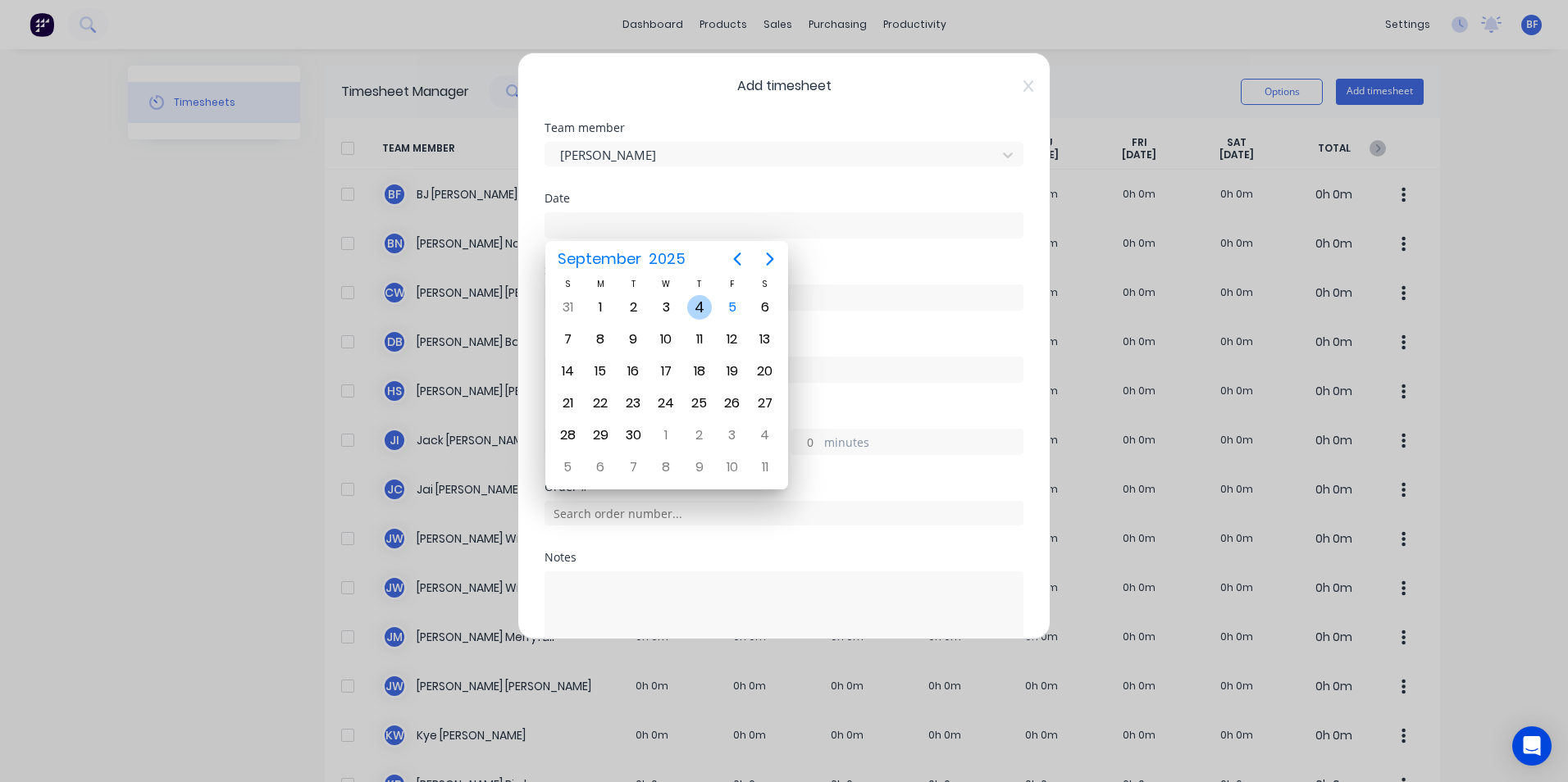
click at [700, 308] on div "4" at bounding box center [699, 307] width 25 height 25
type input "04/09/2025"
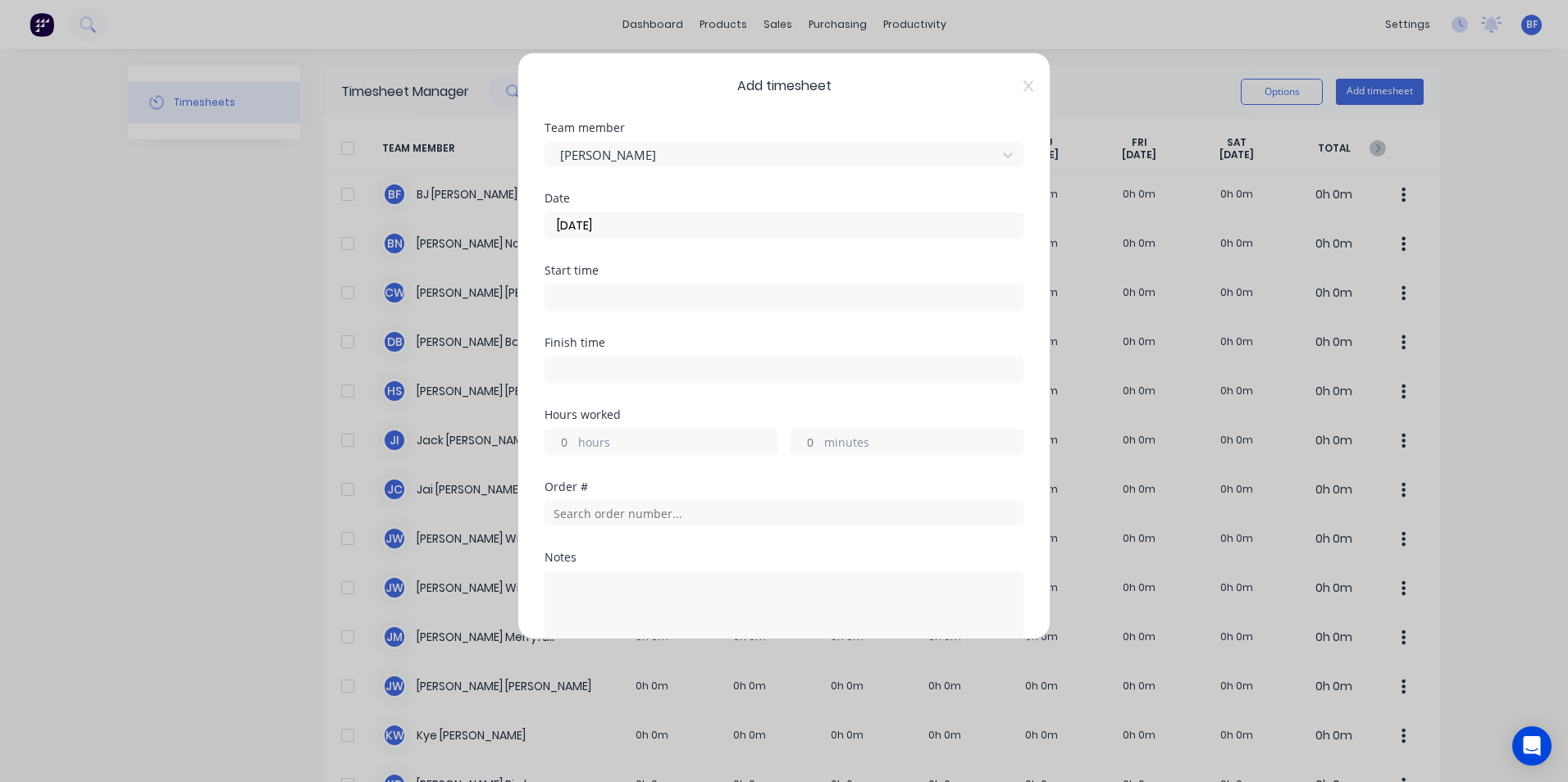
click at [628, 296] on input at bounding box center [784, 297] width 477 height 25
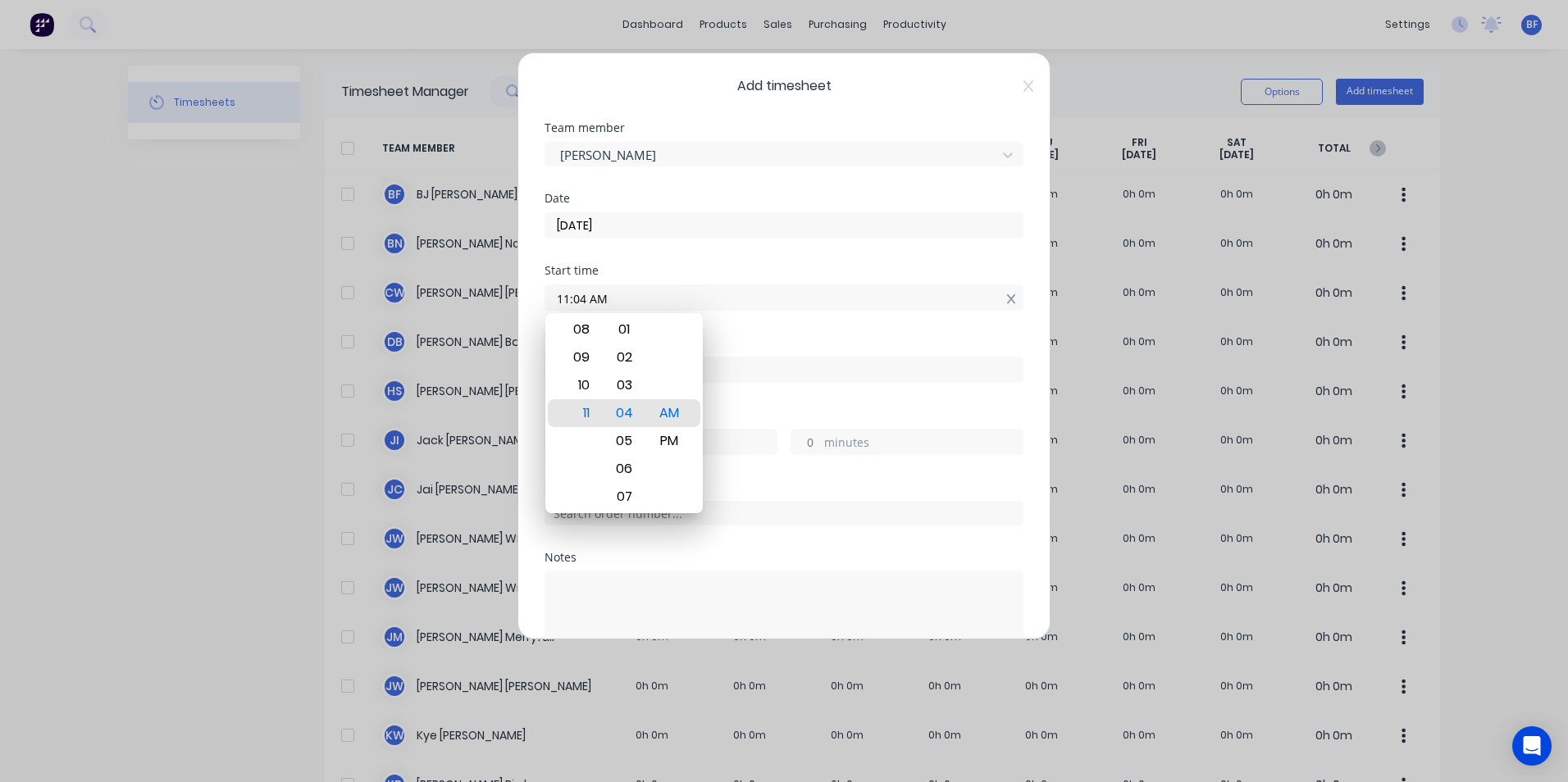
click at [1007, 302] on icon at bounding box center [1012, 299] width 9 height 11
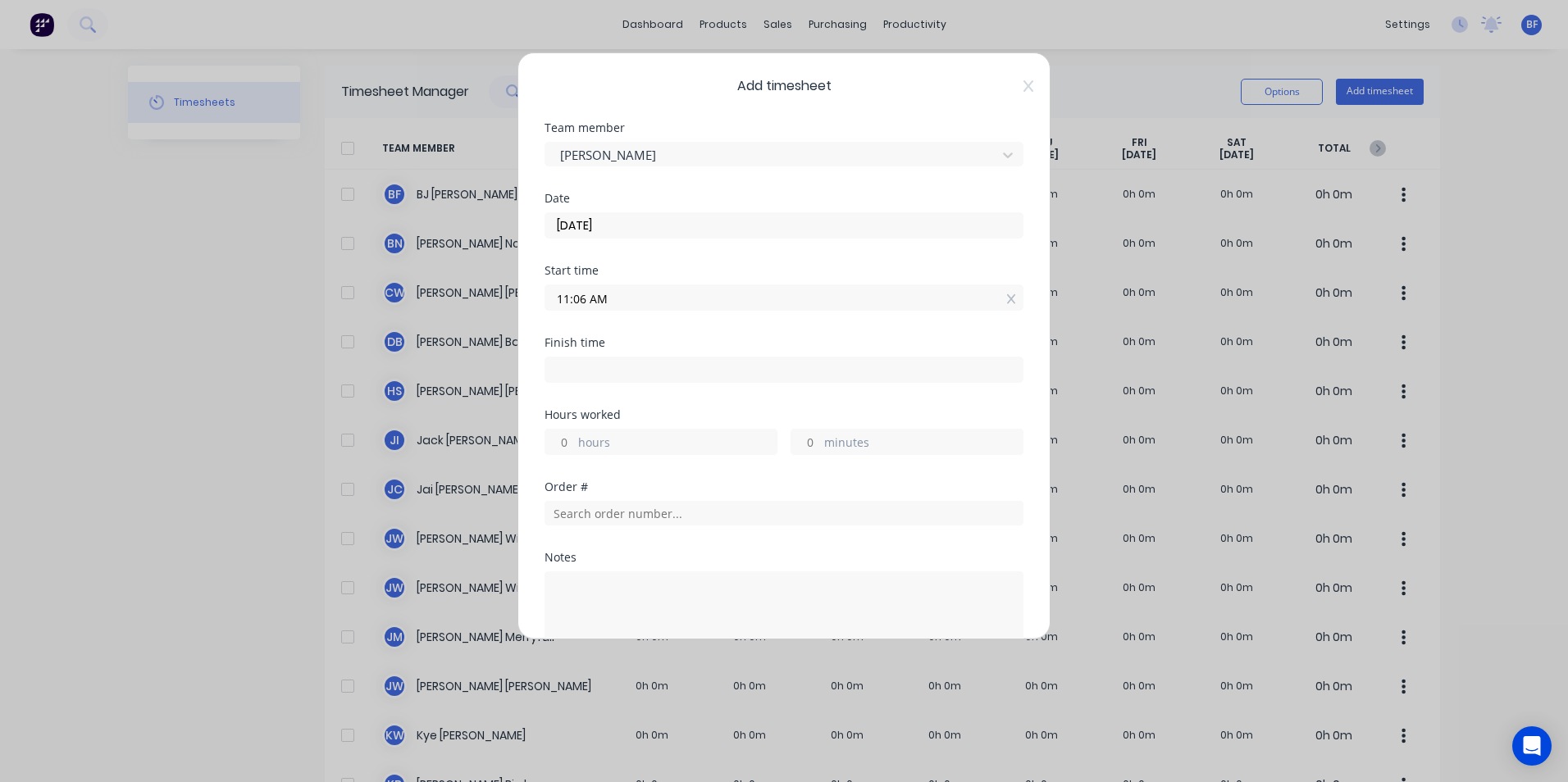
click at [632, 301] on input "11:06 AM" at bounding box center [784, 297] width 477 height 25
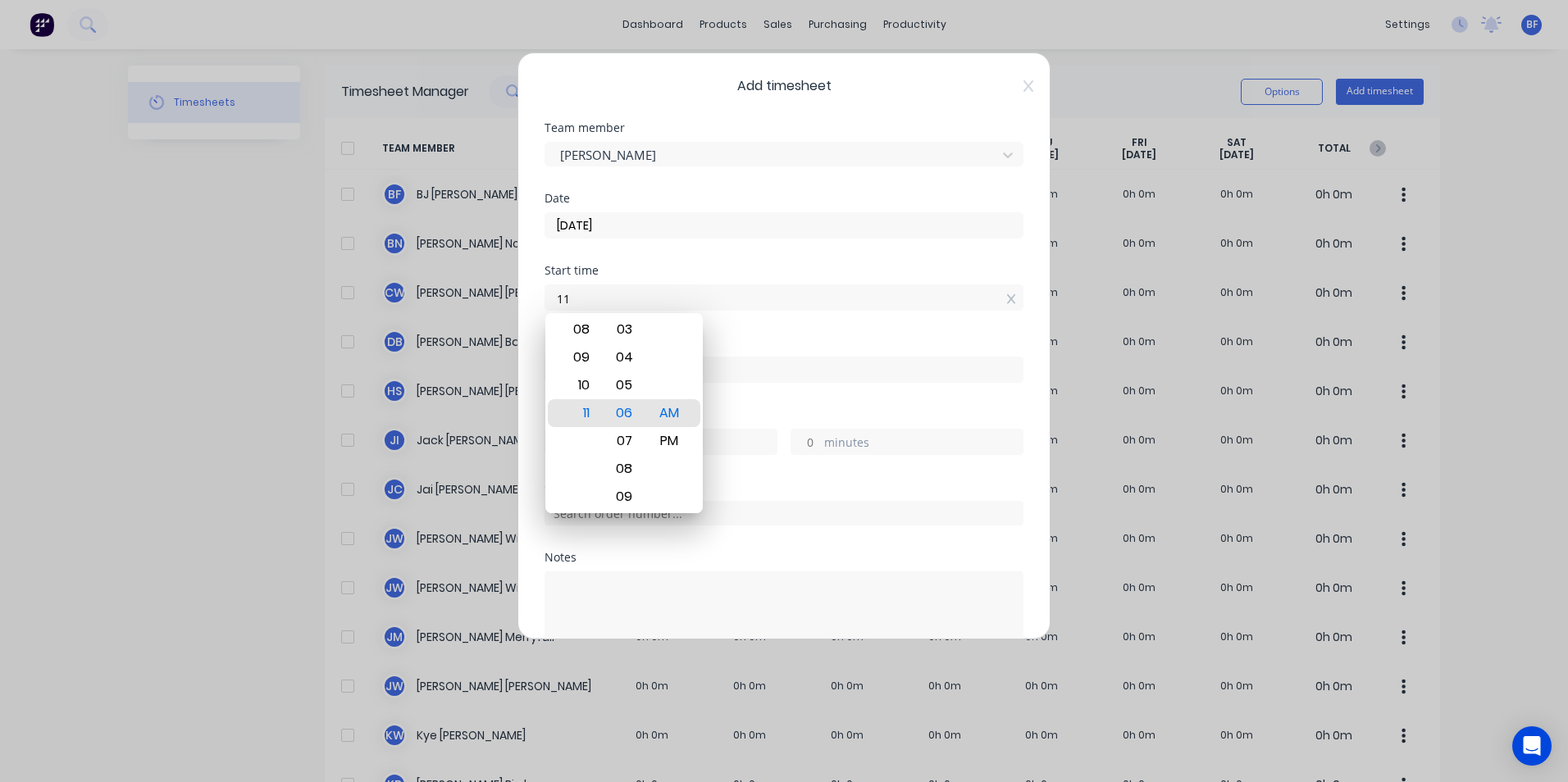
type input "1"
click at [1170, 397] on div "Add timesheet Team member Lance Babbini Date 04/09/2025 Start time 11:06 AM Fin…" at bounding box center [784, 391] width 1568 height 782
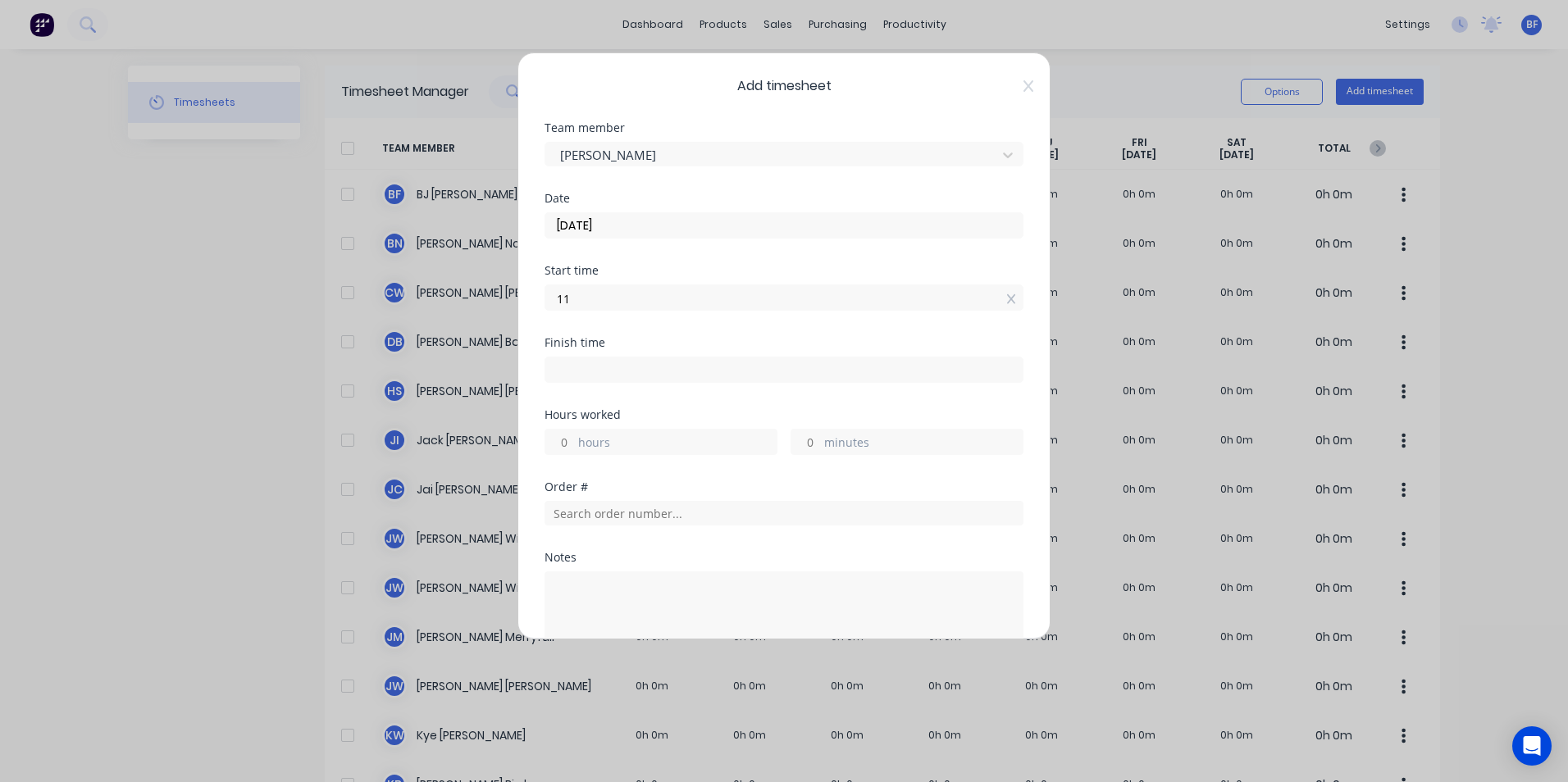
type input "1"
click at [668, 445] on div "hours" at bounding box center [660, 454] width 233 height 27
click at [1017, 77] on div "Add timesheet Team member Lance Babbini Date 04/09/2025 Start time Required. Fi…" at bounding box center [784, 346] width 533 height 587
click at [1024, 82] on icon at bounding box center [1028, 86] width 9 height 11
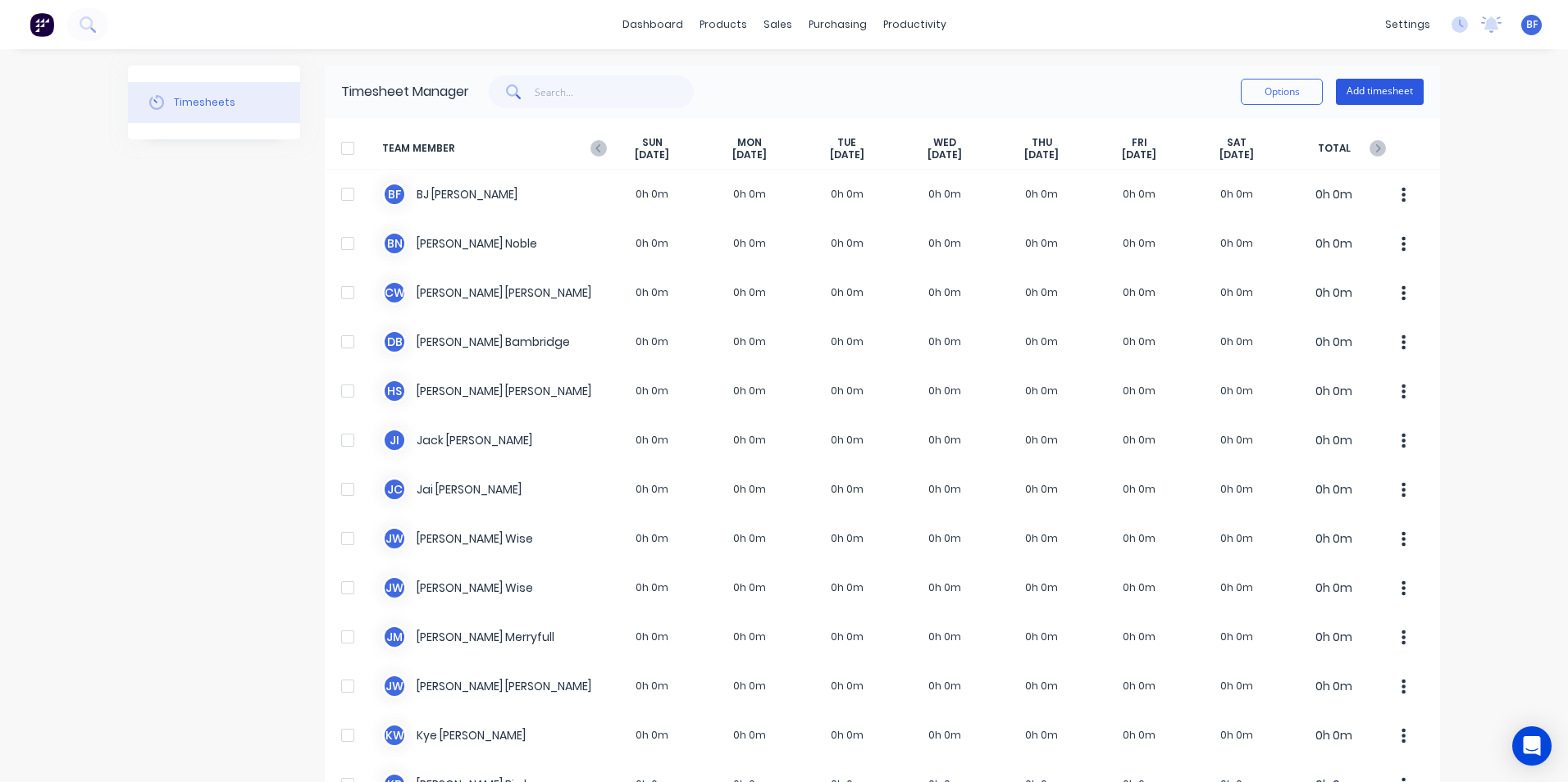
click at [1352, 88] on button "Add timesheet" at bounding box center [1380, 92] width 88 height 27
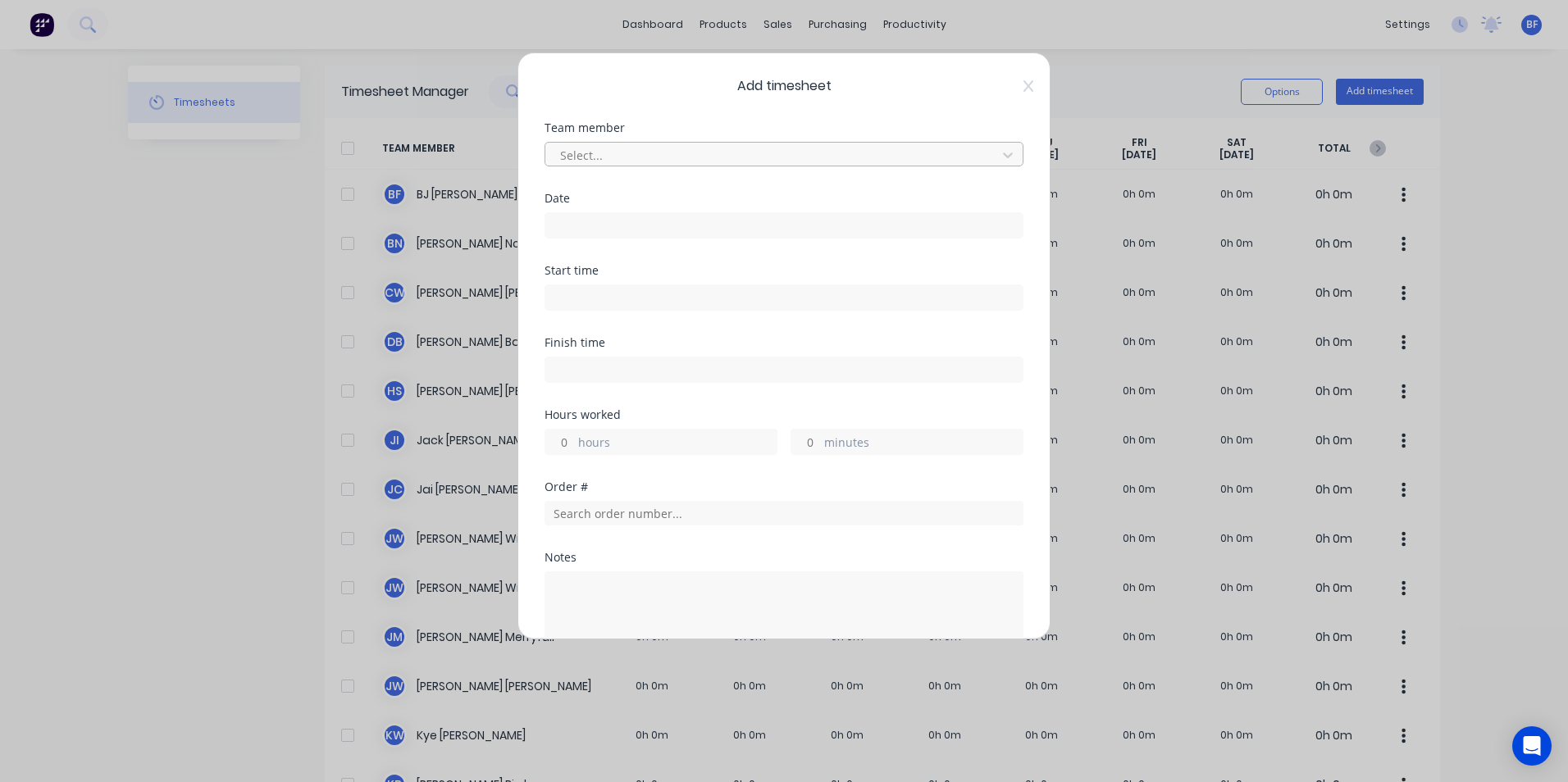
click at [611, 149] on div at bounding box center [774, 155] width 430 height 21
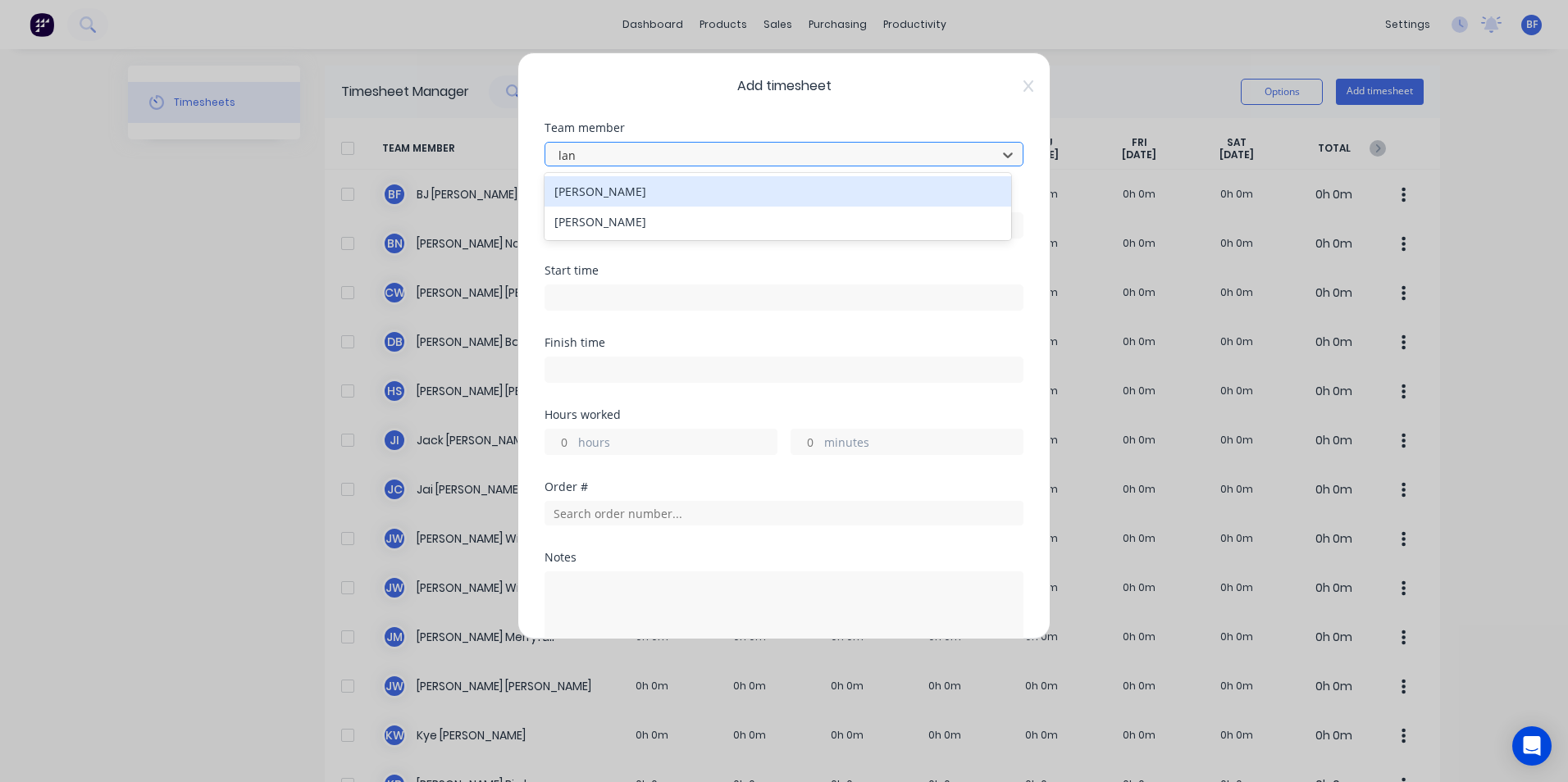
type input "lanc"
click at [614, 187] on div "[PERSON_NAME]" at bounding box center [778, 191] width 467 height 30
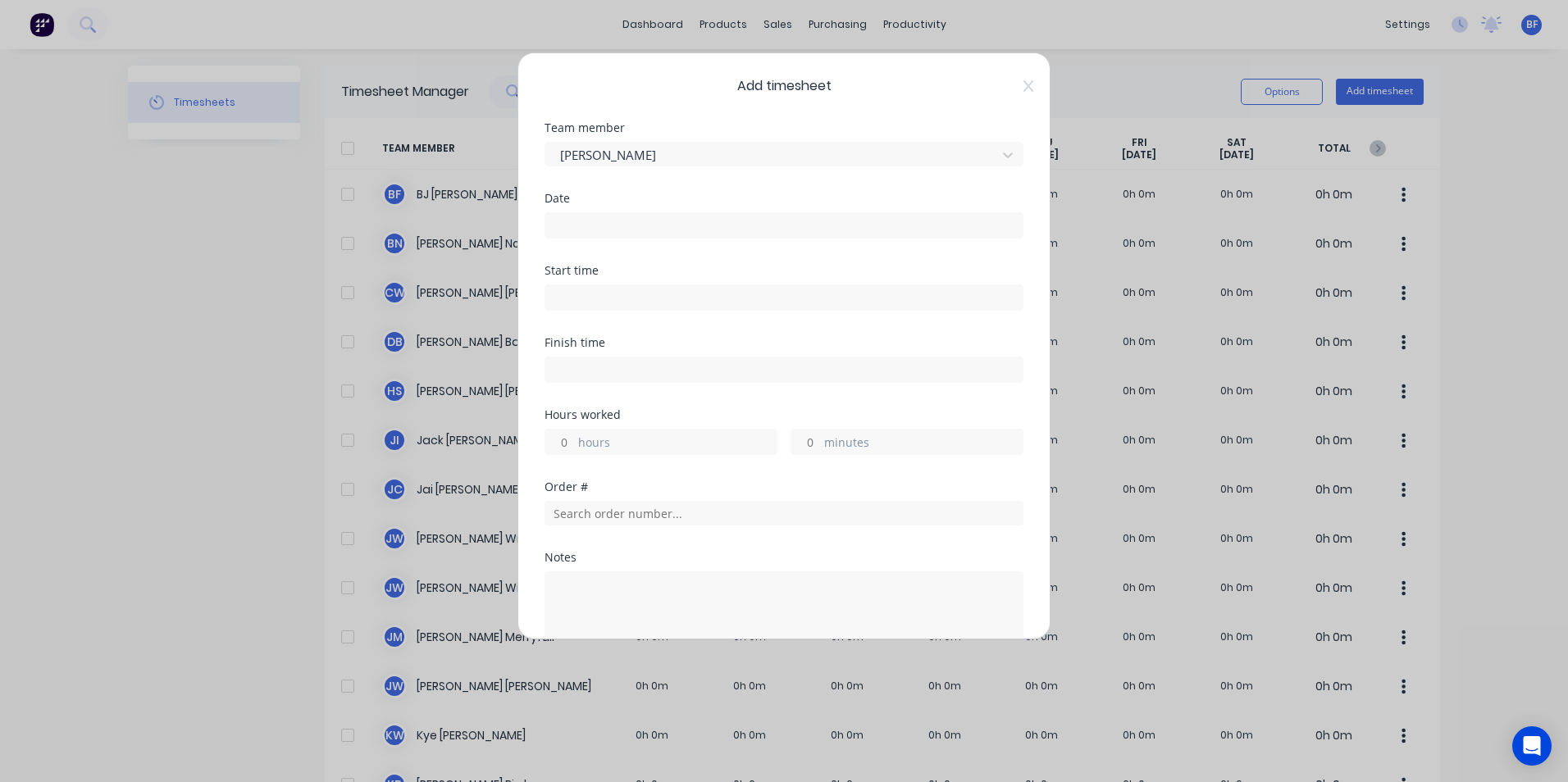
click at [580, 230] on input at bounding box center [784, 225] width 477 height 25
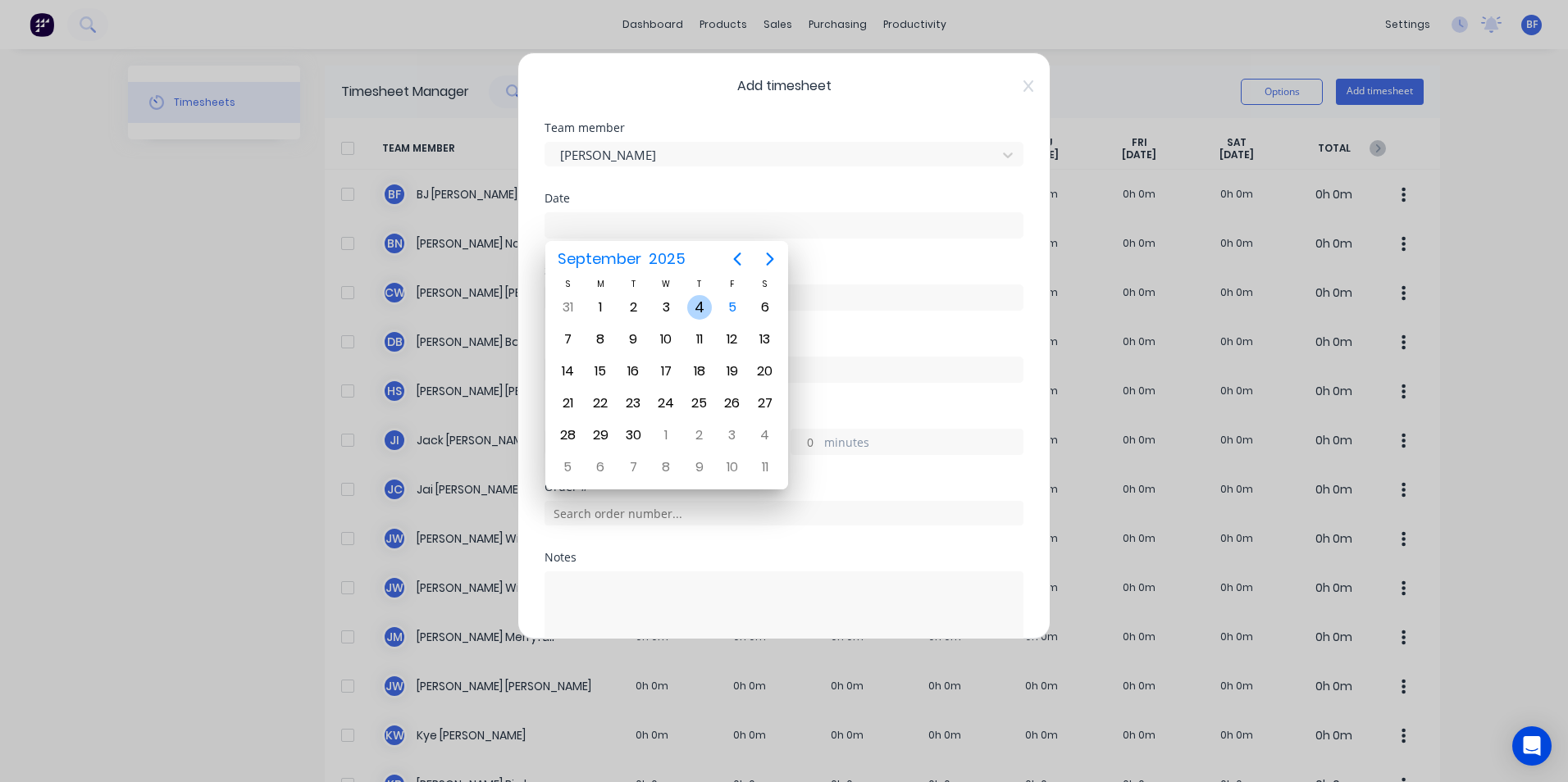
click at [696, 307] on div "4" at bounding box center [699, 307] width 25 height 25
type input "04/09/2025"
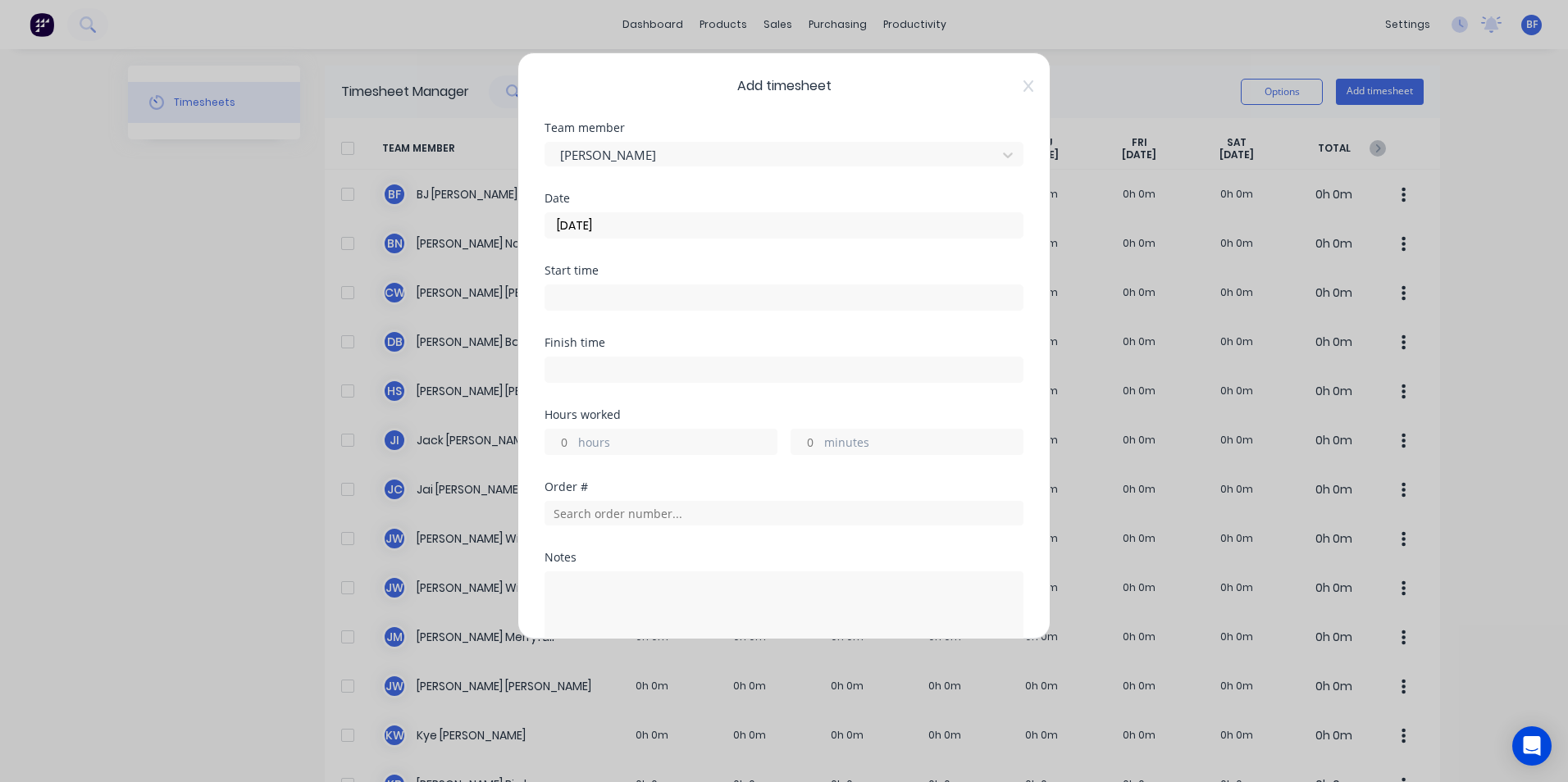
click at [626, 443] on label "hours" at bounding box center [677, 444] width 198 height 21
click at [574, 443] on input "hours" at bounding box center [559, 442] width 28 height 25
type input "9"
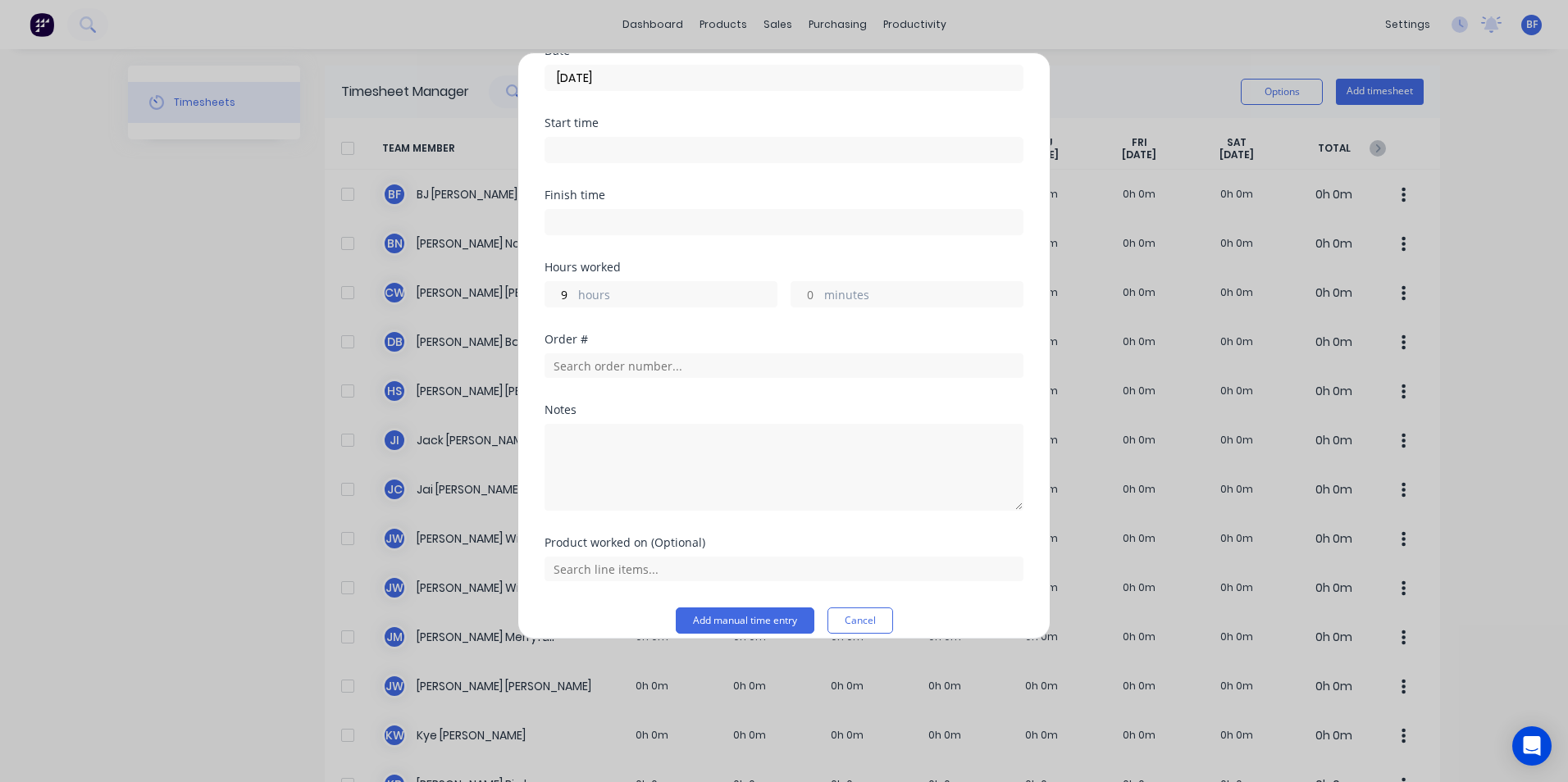
scroll to position [166, 0]
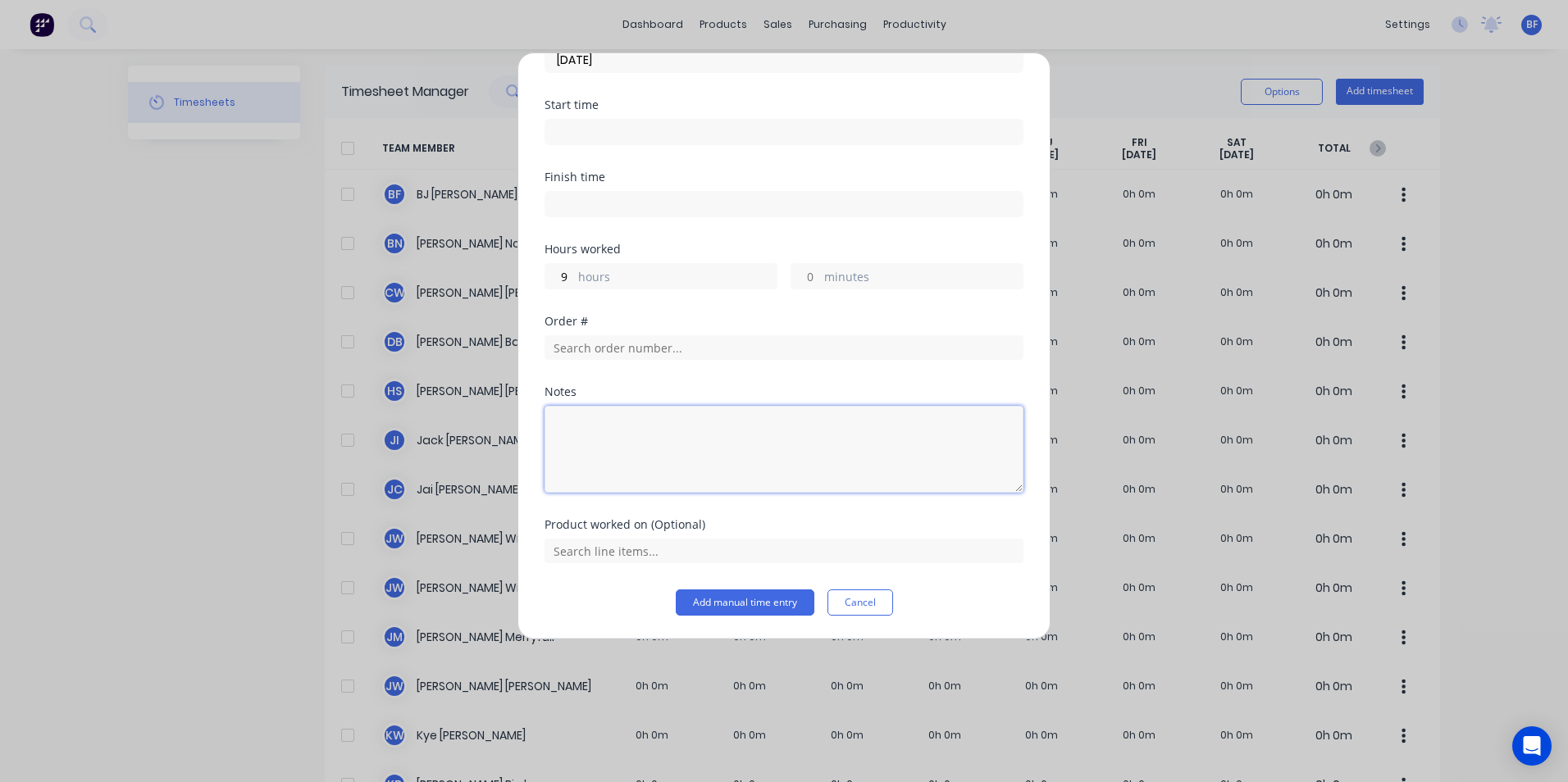
click at [577, 411] on textarea at bounding box center [784, 449] width 479 height 87
type textarea "Test & Tag"
click at [738, 602] on button "Add manual time entry" at bounding box center [744, 603] width 138 height 27
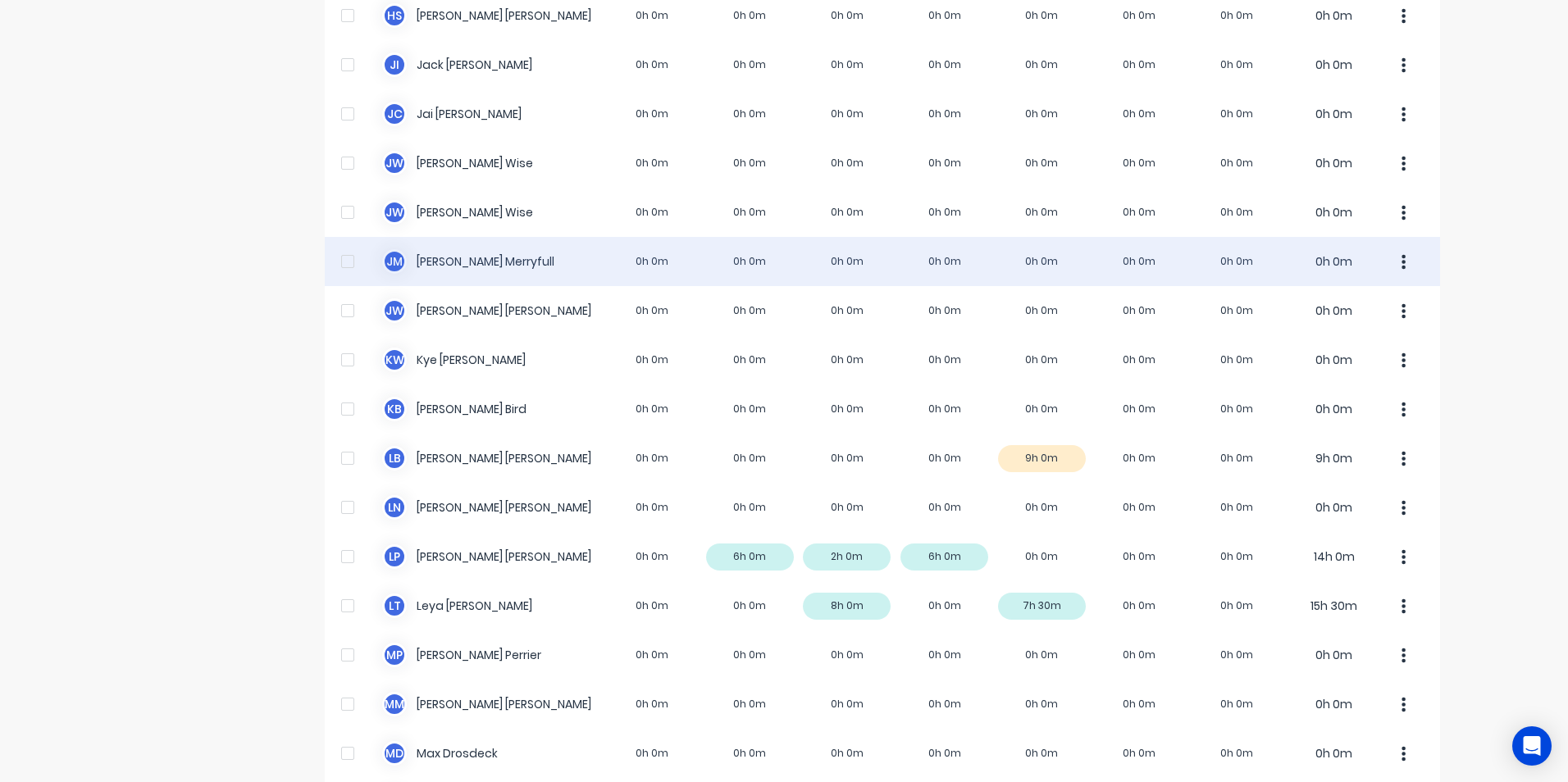
scroll to position [492, 0]
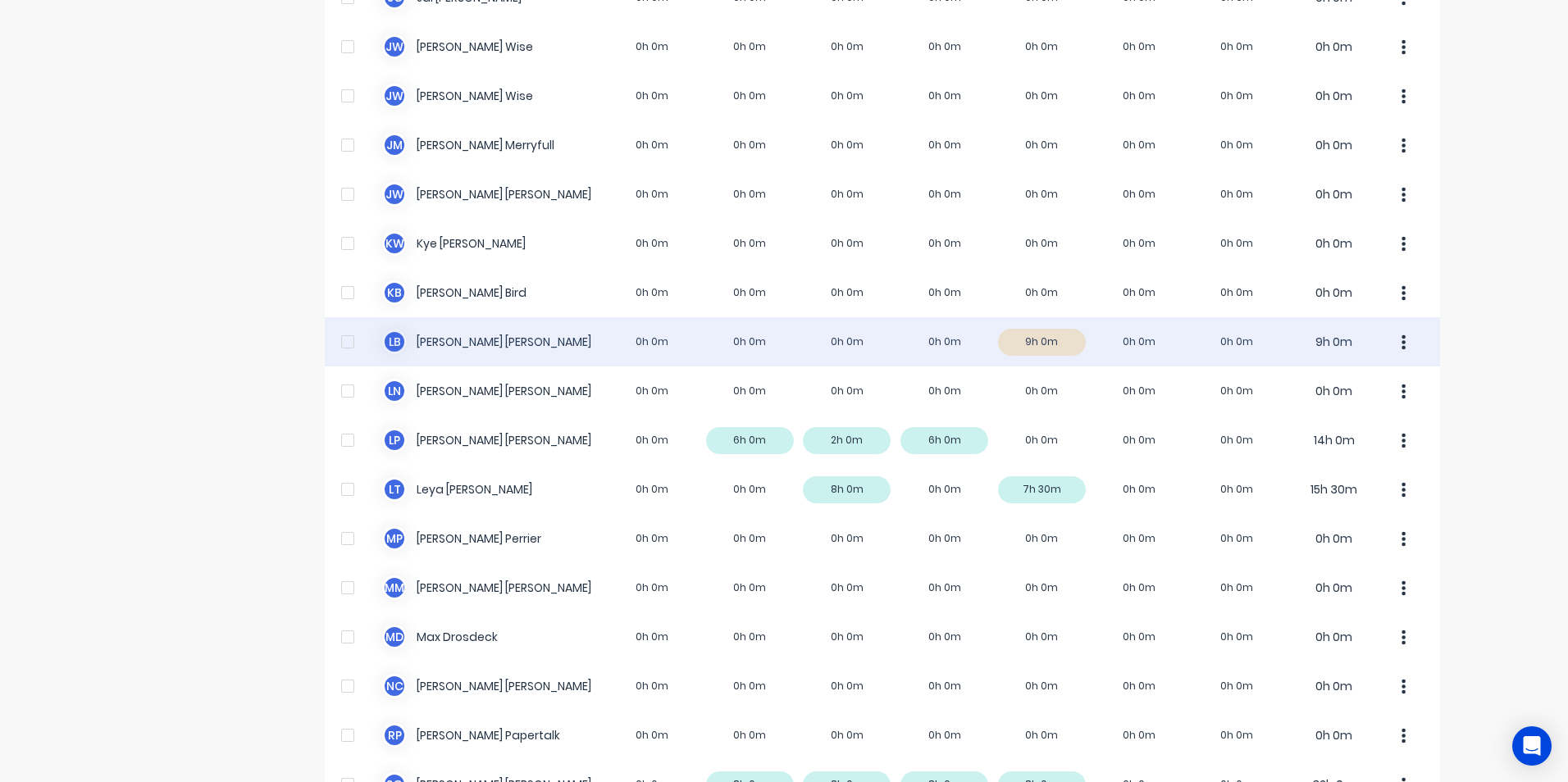
click at [1394, 341] on button "button" at bounding box center [1404, 342] width 34 height 33
click at [1318, 385] on div "Approve" at bounding box center [1341, 387] width 126 height 24
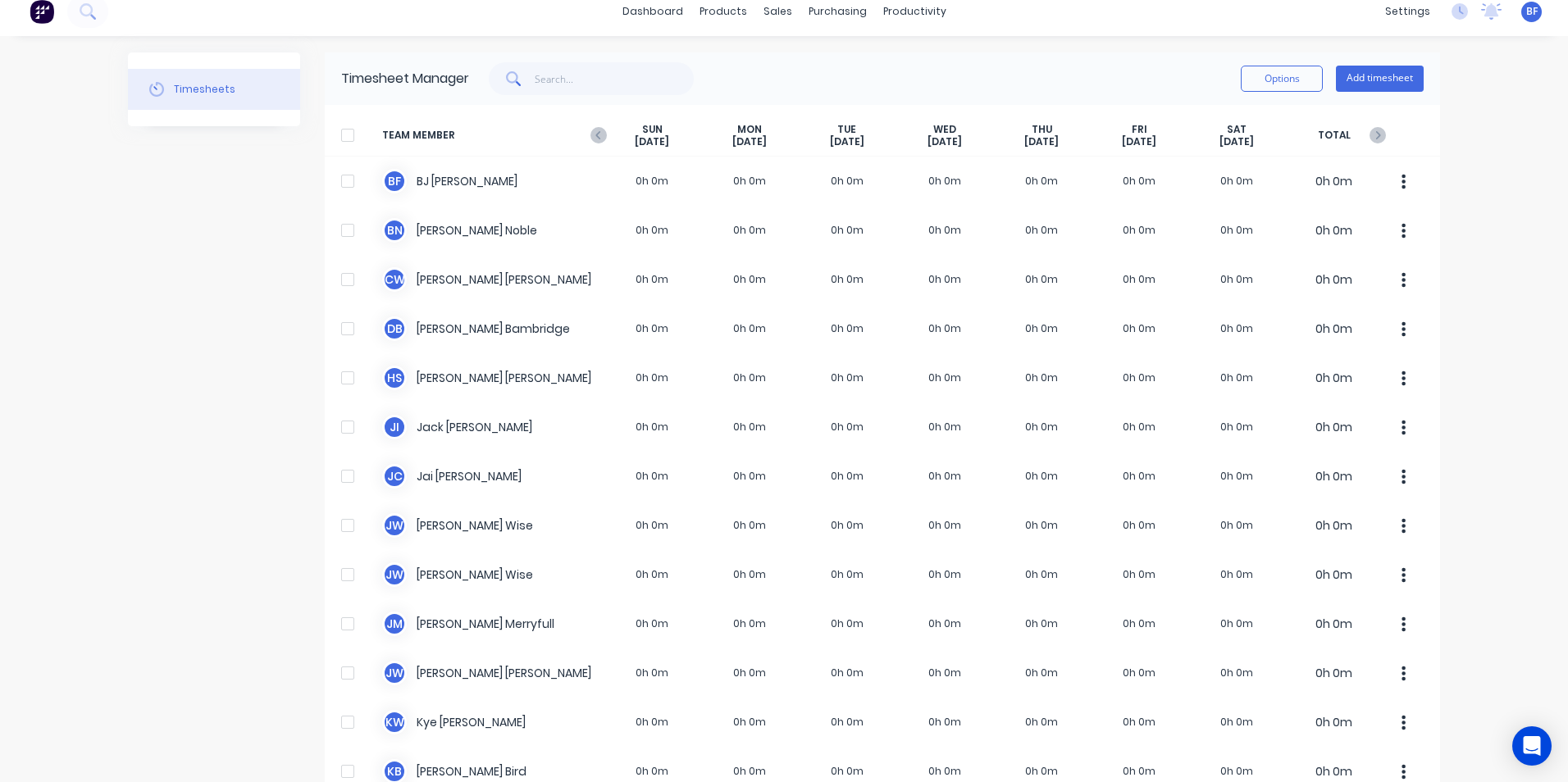
scroll to position [0, 0]
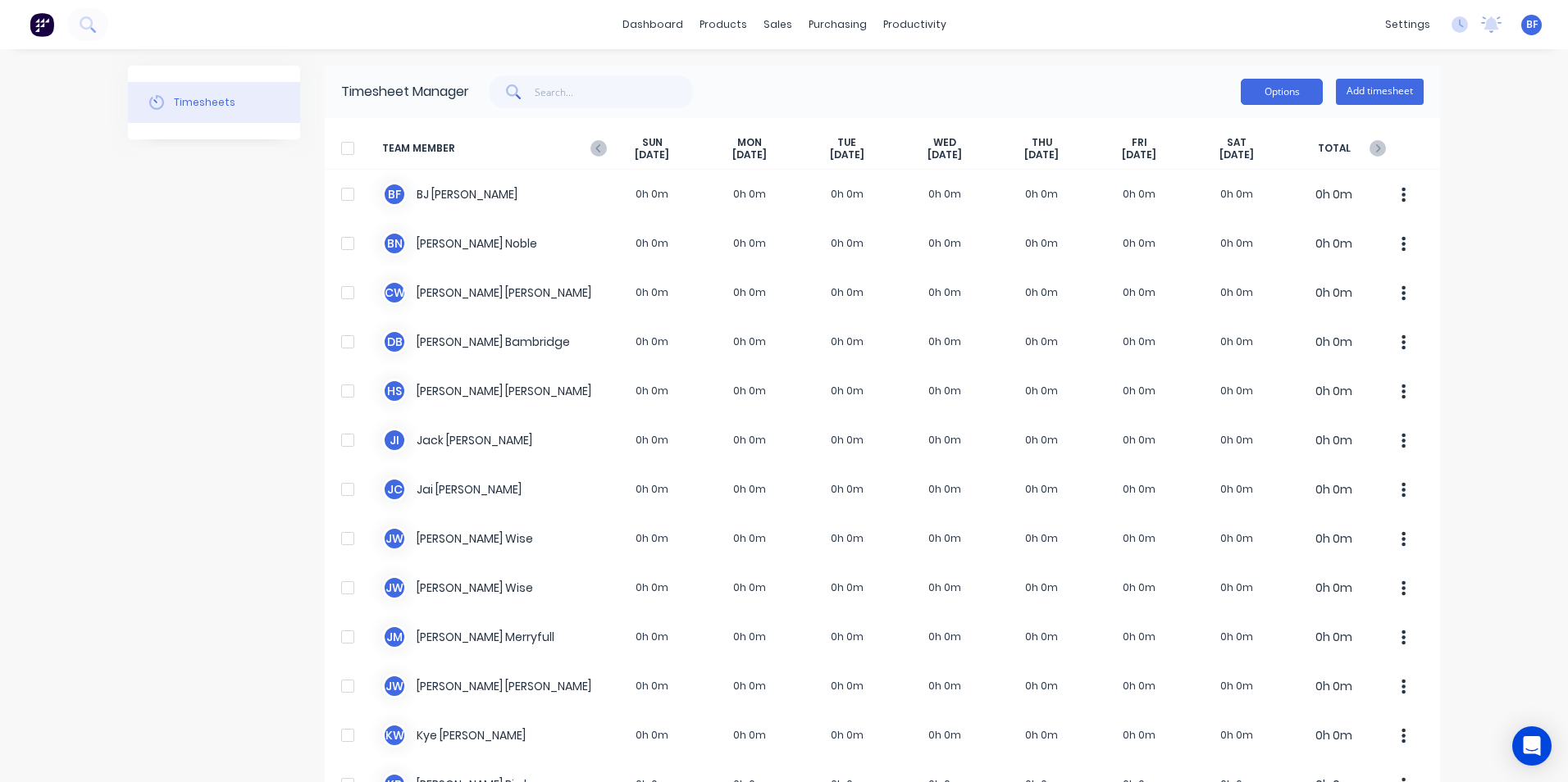
click at [1274, 93] on button "Options" at bounding box center [1282, 92] width 82 height 27
click at [1482, 250] on div "dashboard products sales purchasing productivity dashboard products Product Cat…" at bounding box center [784, 391] width 1568 height 782
click at [1279, 90] on button "Options" at bounding box center [1282, 92] width 82 height 27
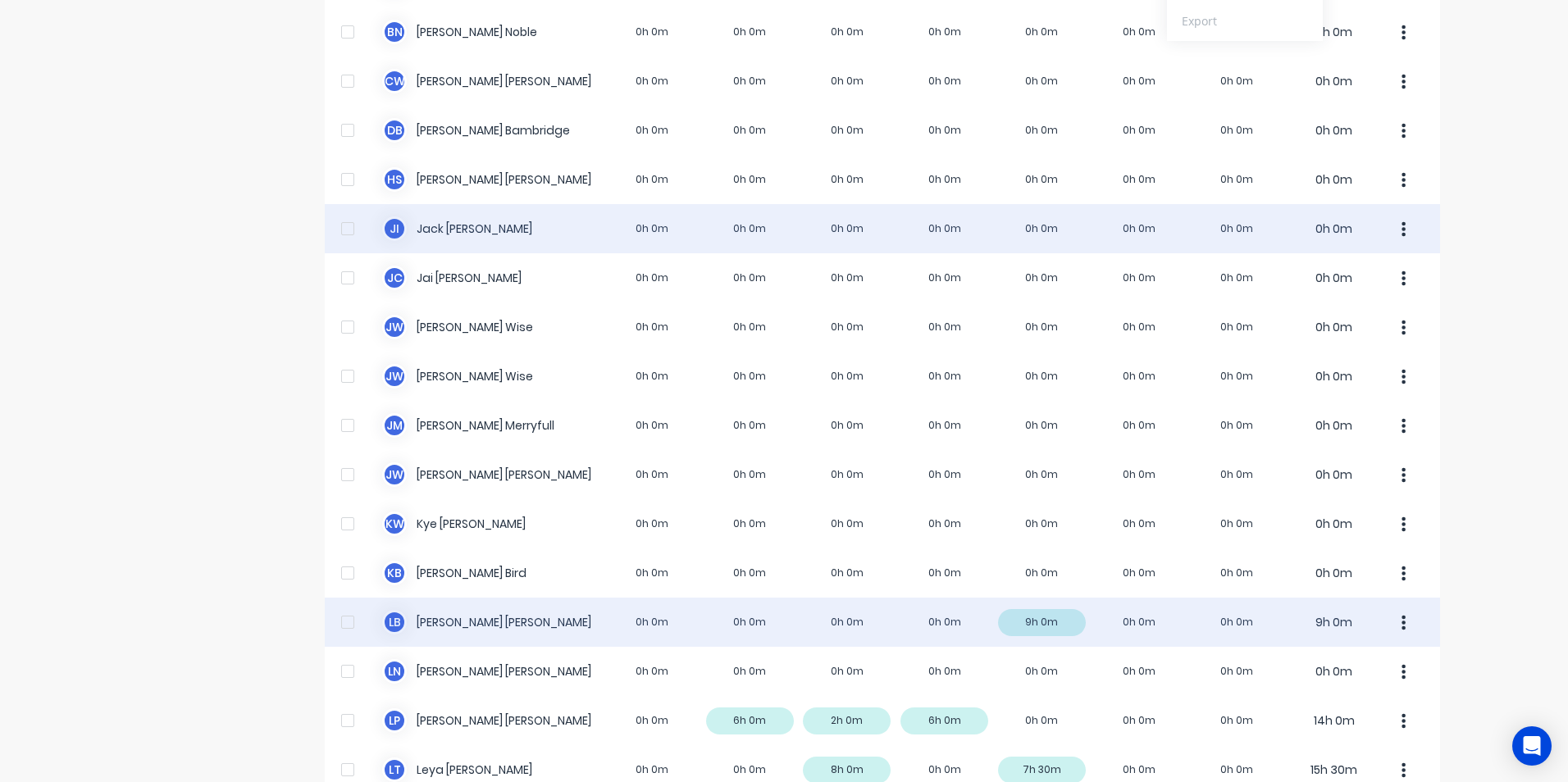
scroll to position [410, 0]
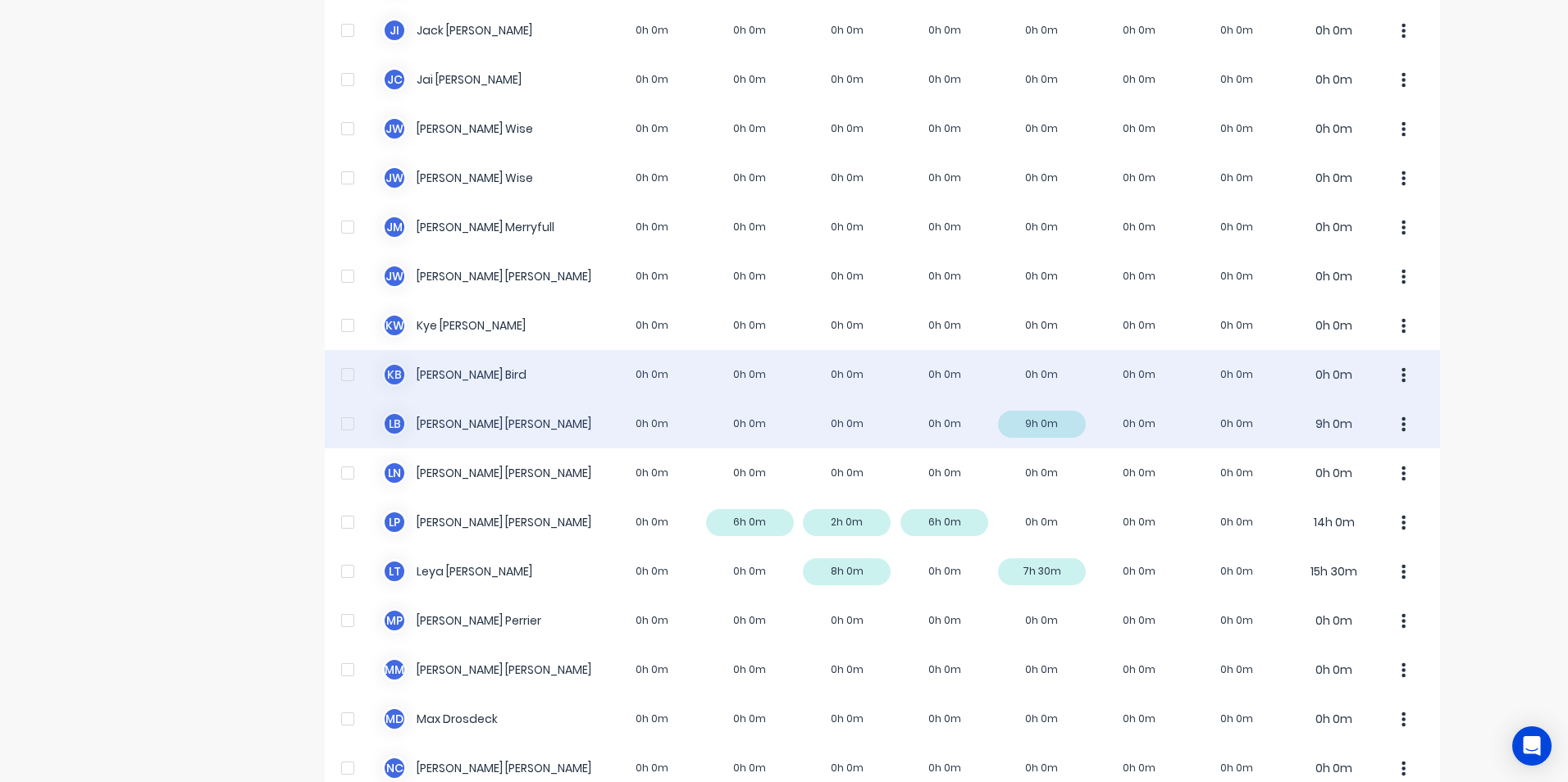
click at [458, 376] on div "K B Kyle Bird 0h 0m 0h 0m 0h 0m 0h 0m 0h 0m 0h 0m 0h 0m 0h 0m" at bounding box center [882, 374] width 1115 height 49
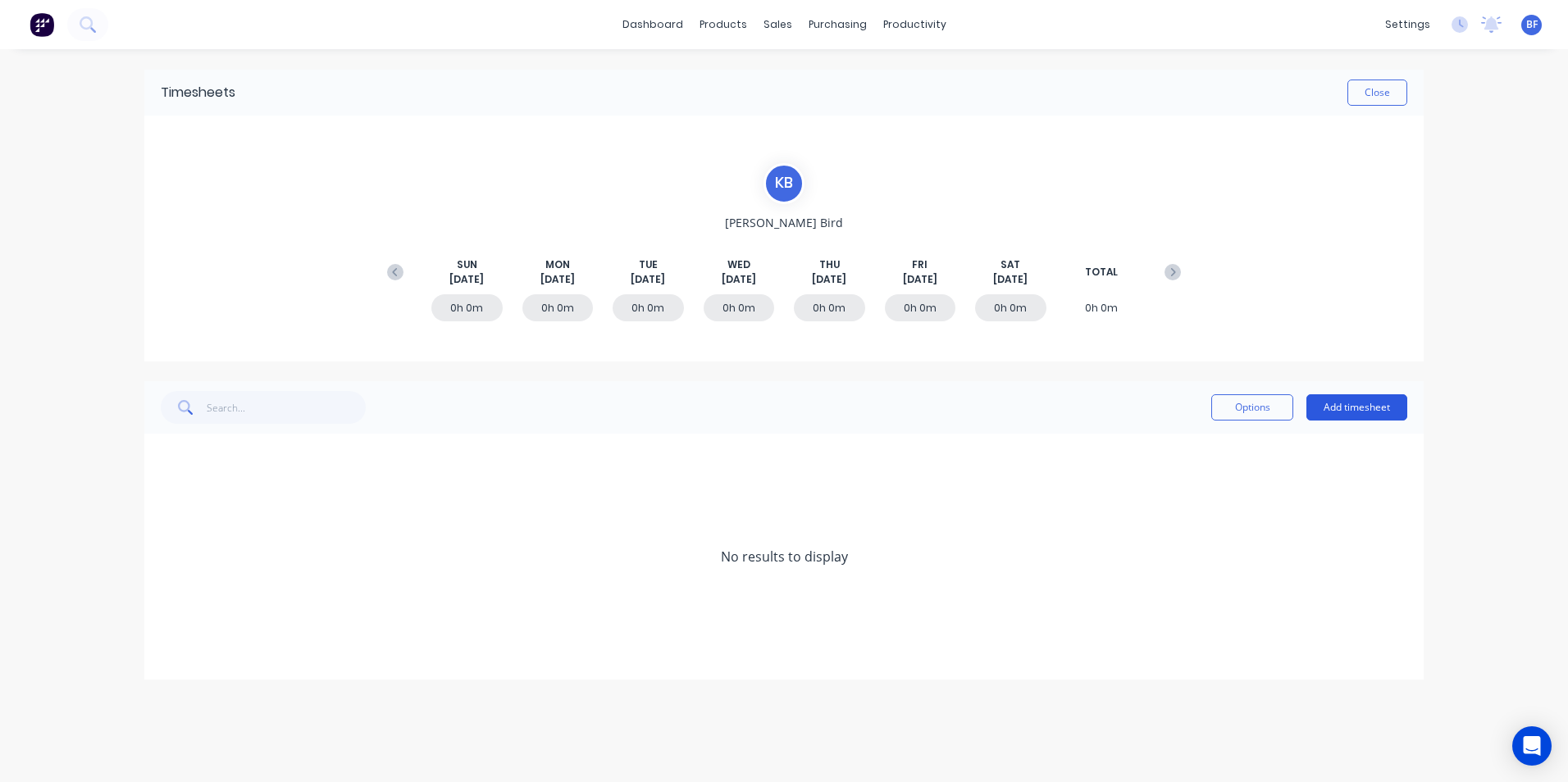
click at [1364, 410] on button "Add timesheet" at bounding box center [1357, 407] width 100 height 27
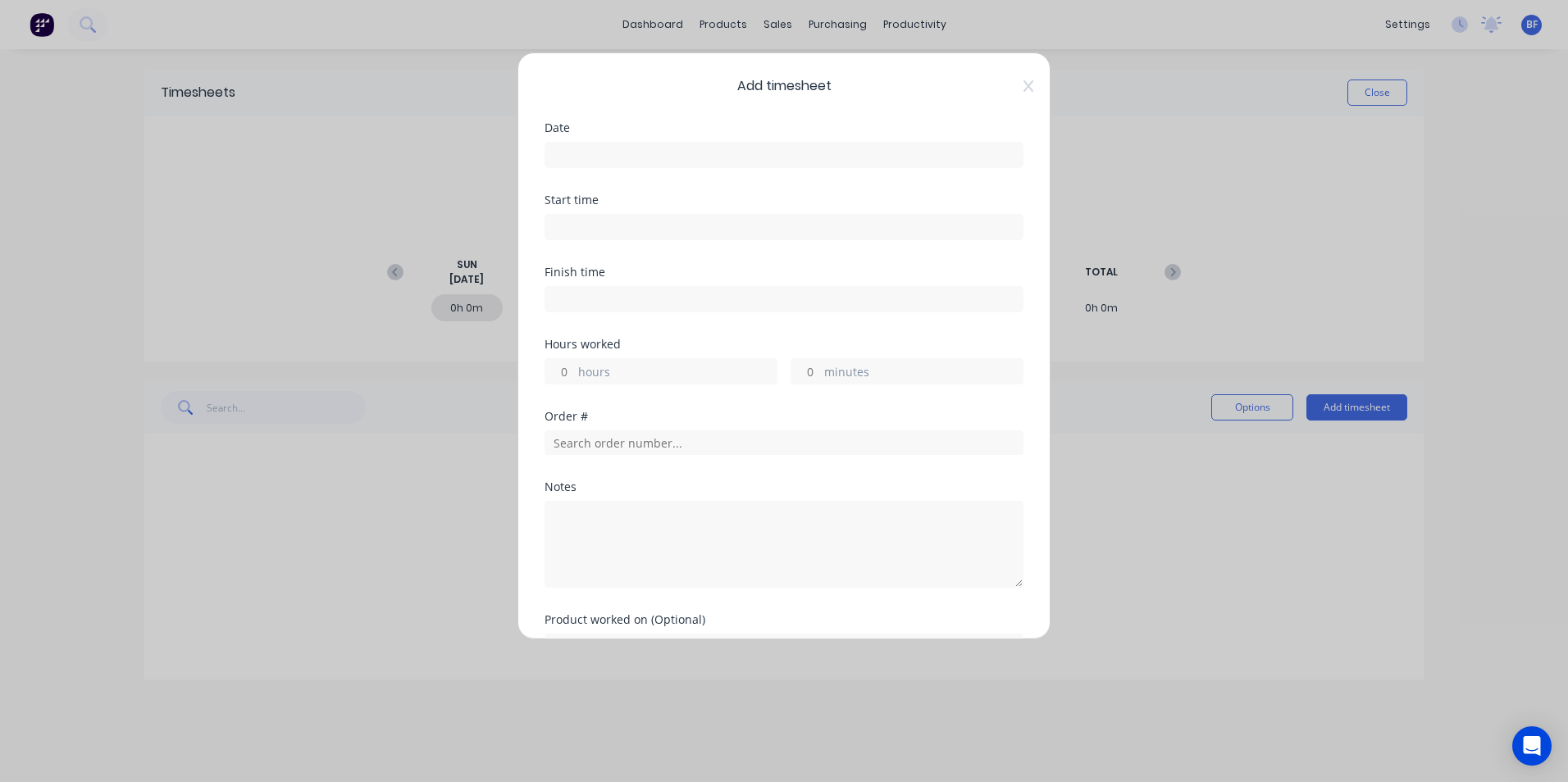
click at [595, 159] on input at bounding box center [784, 155] width 477 height 25
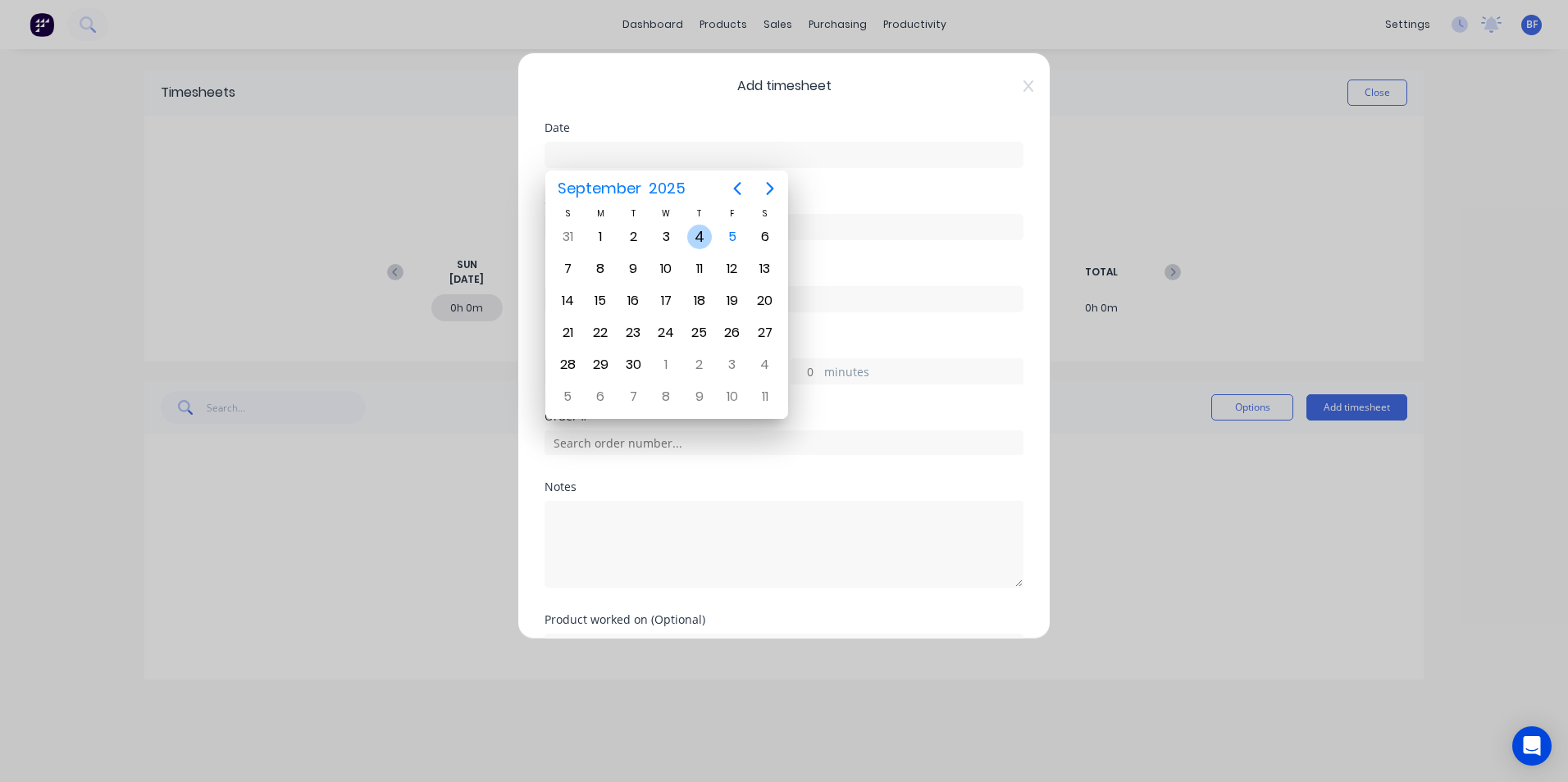
click at [701, 240] on div "4" at bounding box center [699, 237] width 25 height 25
type input "04/09/2025"
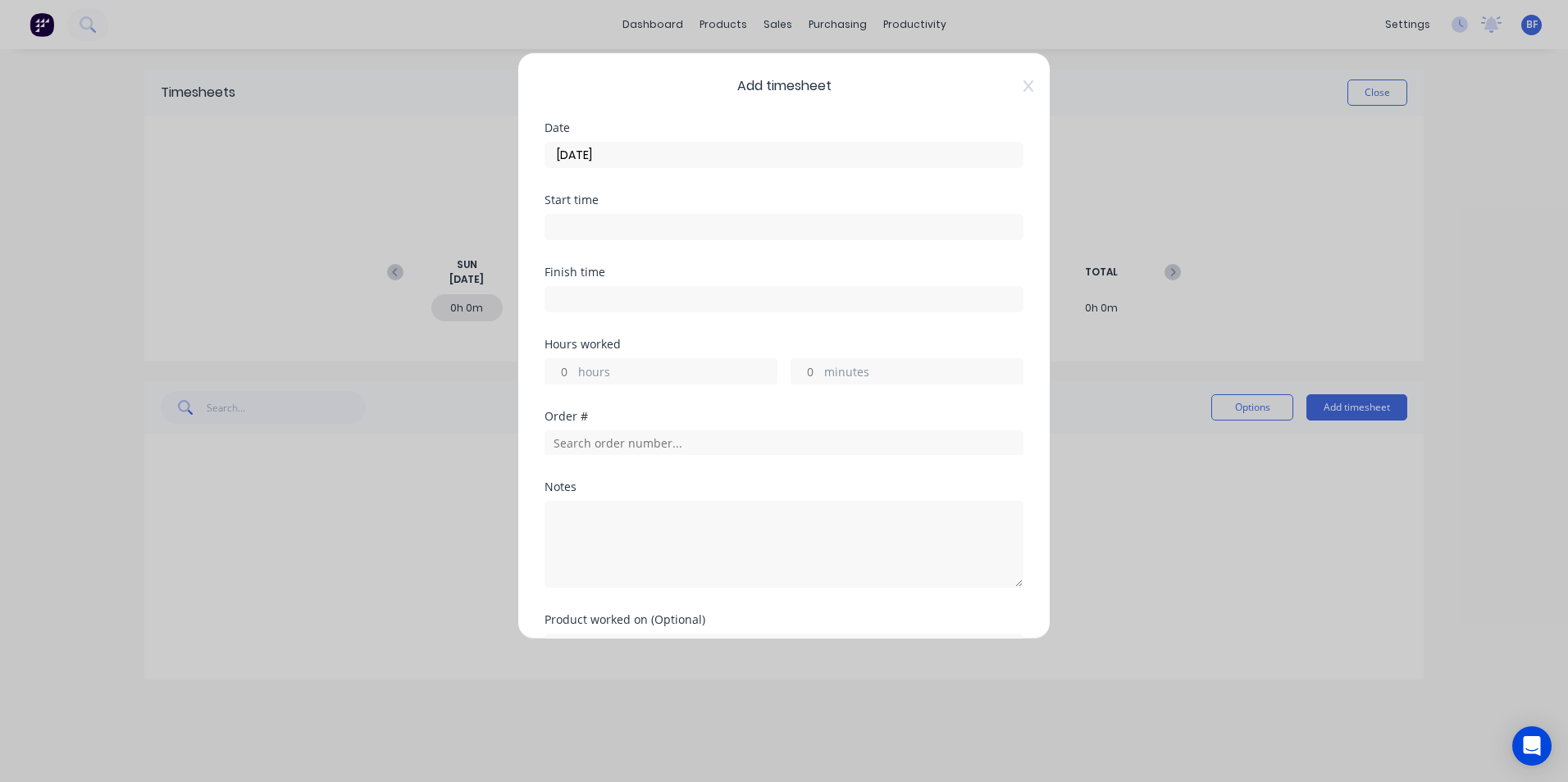
click at [620, 372] on label "hours" at bounding box center [677, 373] width 198 height 21
click at [574, 372] on input "hours" at bounding box center [559, 371] width 28 height 25
type input "7"
click at [564, 518] on textarea at bounding box center [784, 544] width 479 height 87
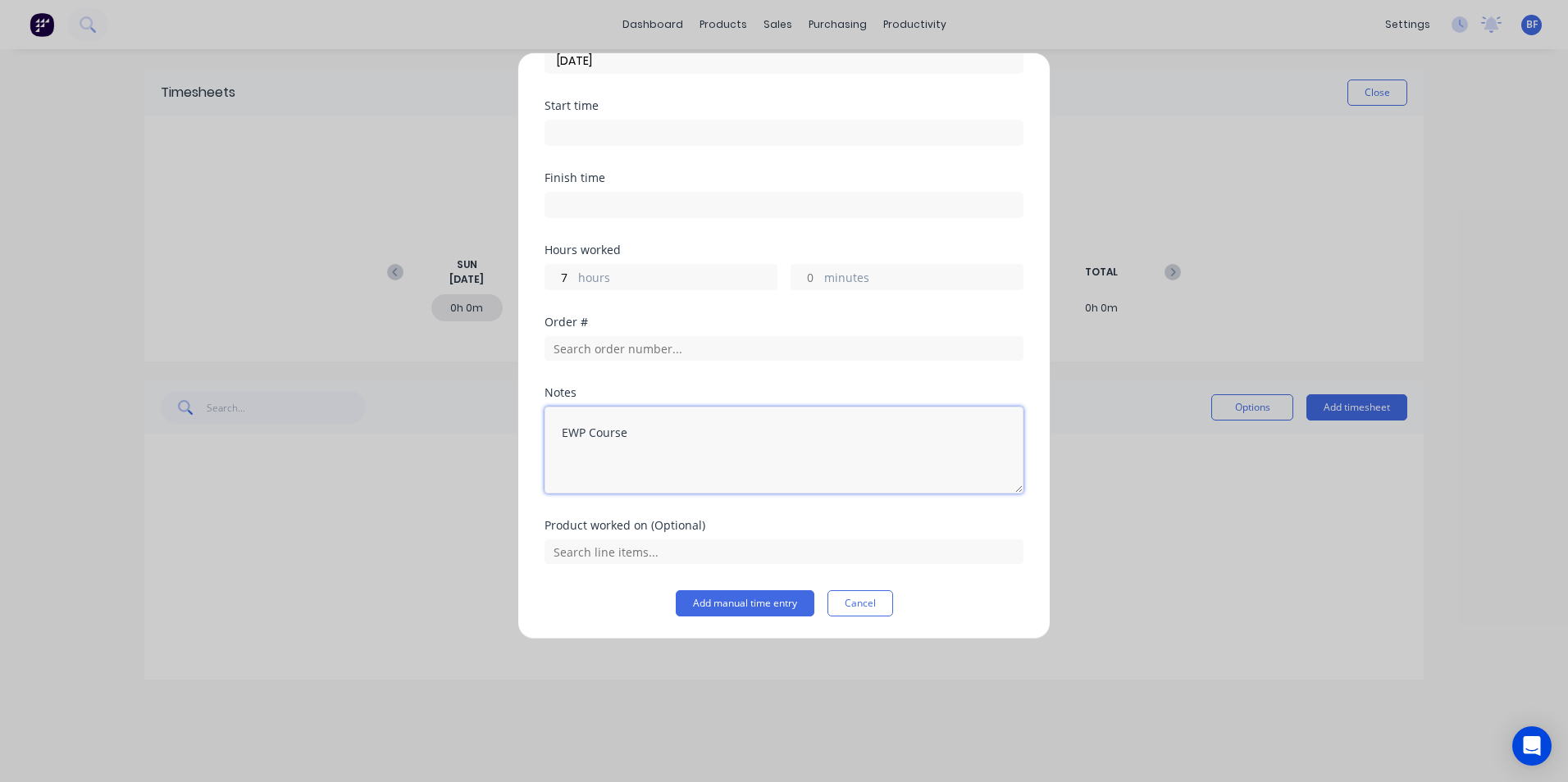
scroll to position [95, 0]
type textarea "EWP Course"
click at [732, 605] on button "Add manual time entry" at bounding box center [744, 603] width 138 height 27
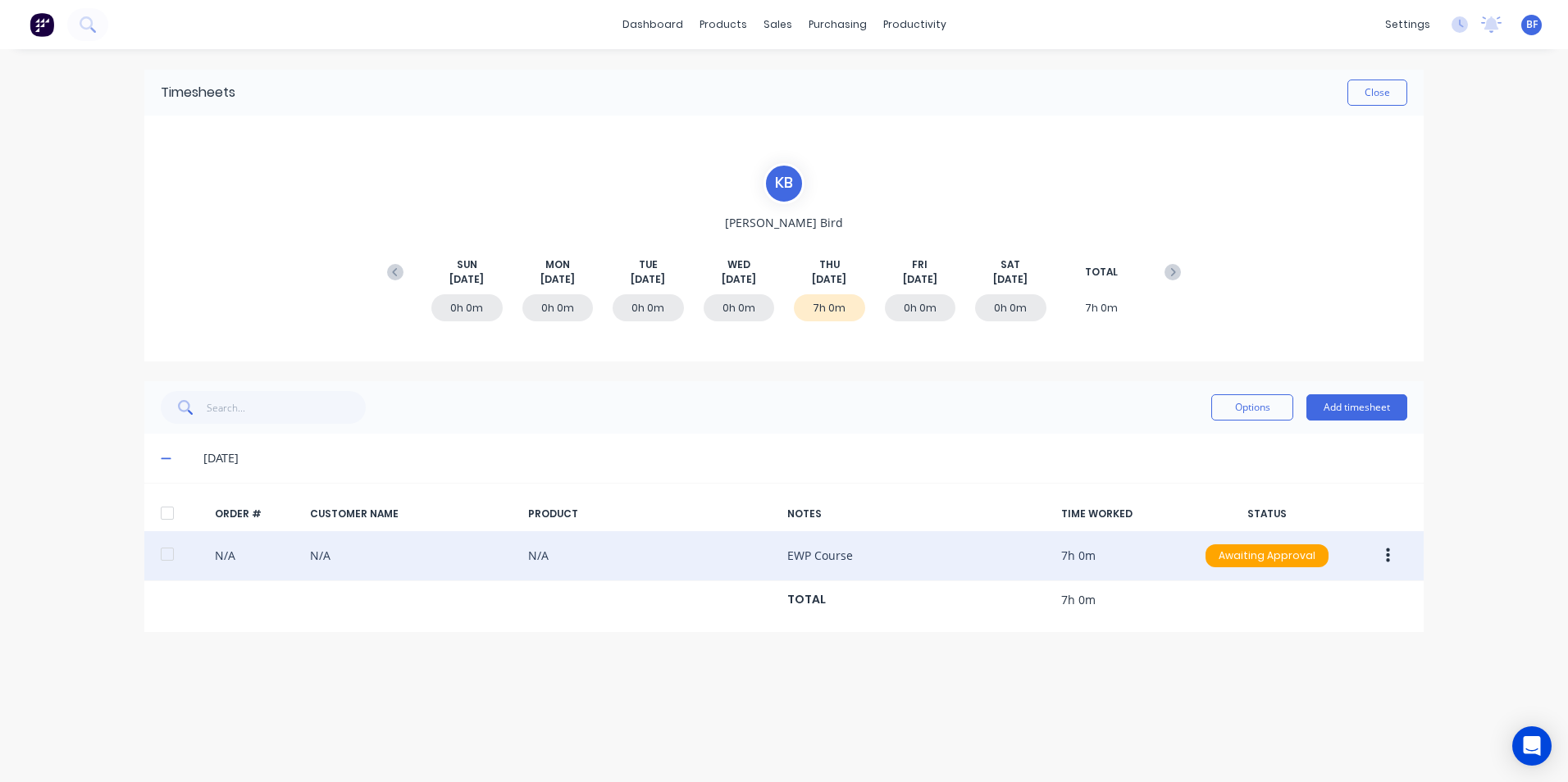
click at [1394, 553] on button "button" at bounding box center [1388, 555] width 39 height 29
click at [1307, 605] on div "Approve" at bounding box center [1329, 599] width 126 height 24
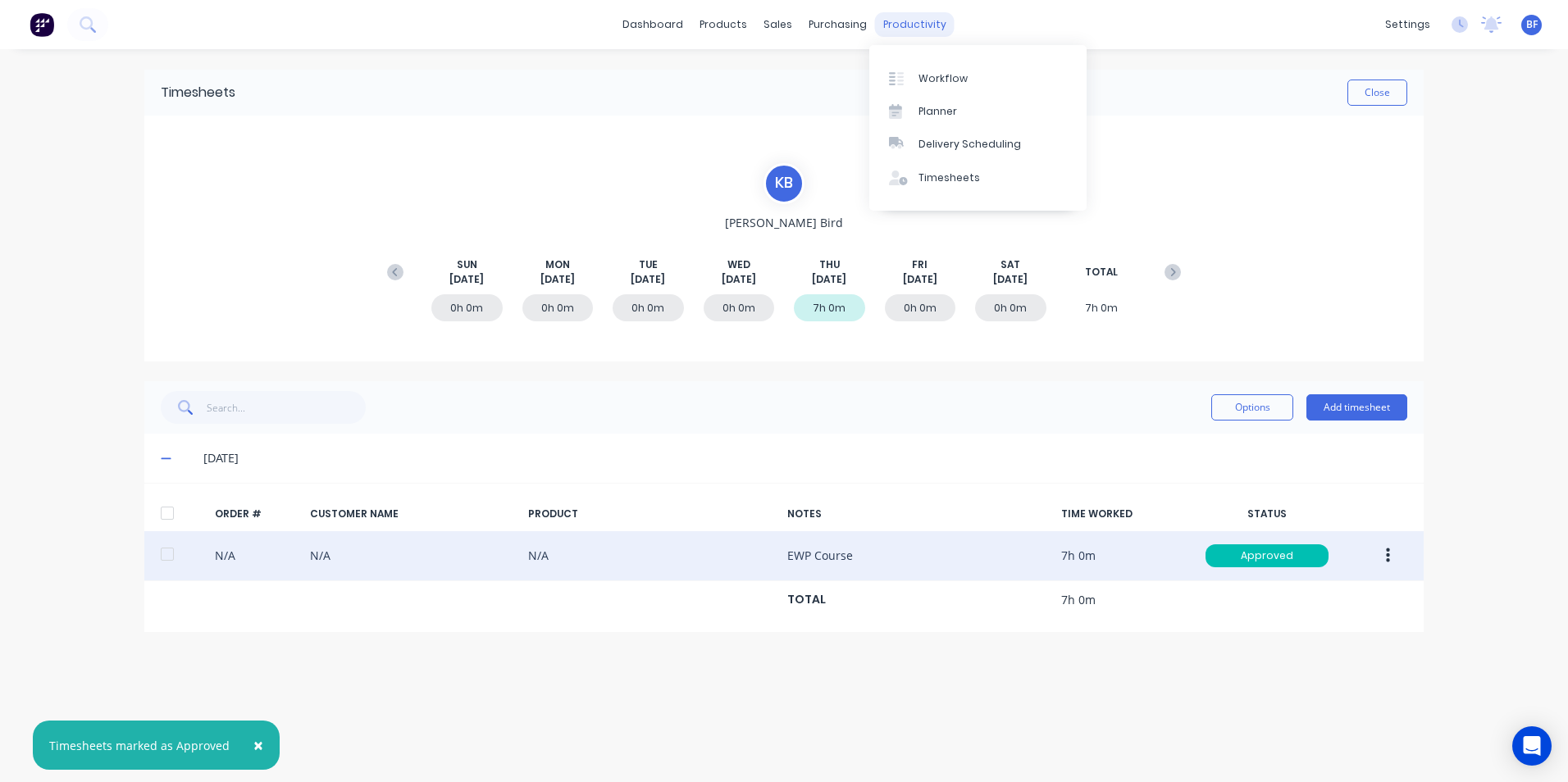
click at [895, 30] on div "productivity" at bounding box center [915, 24] width 80 height 25
click at [963, 177] on div "Timesheets" at bounding box center [950, 178] width 62 height 15
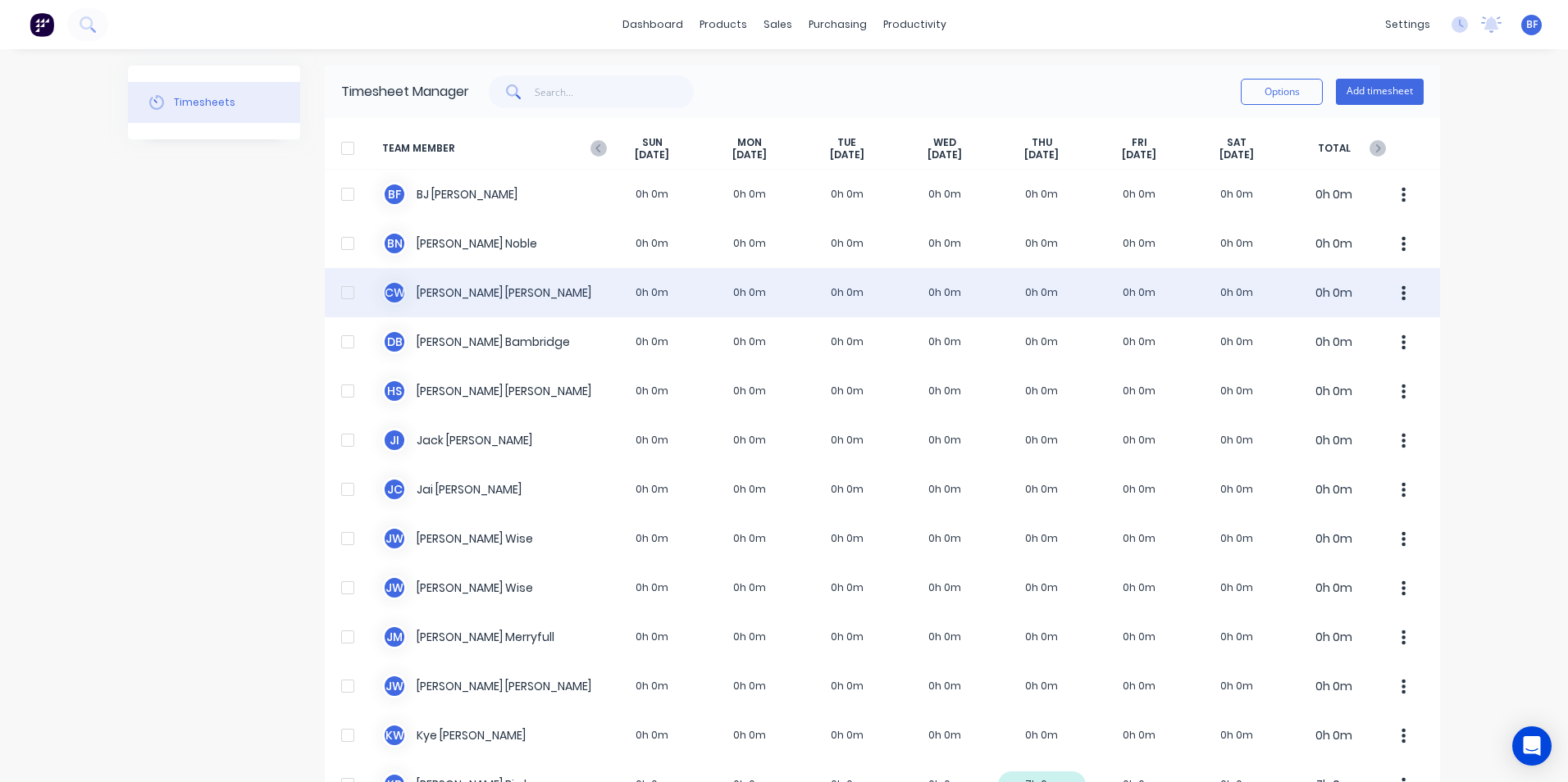
click at [342, 292] on div at bounding box center [348, 293] width 33 height 33
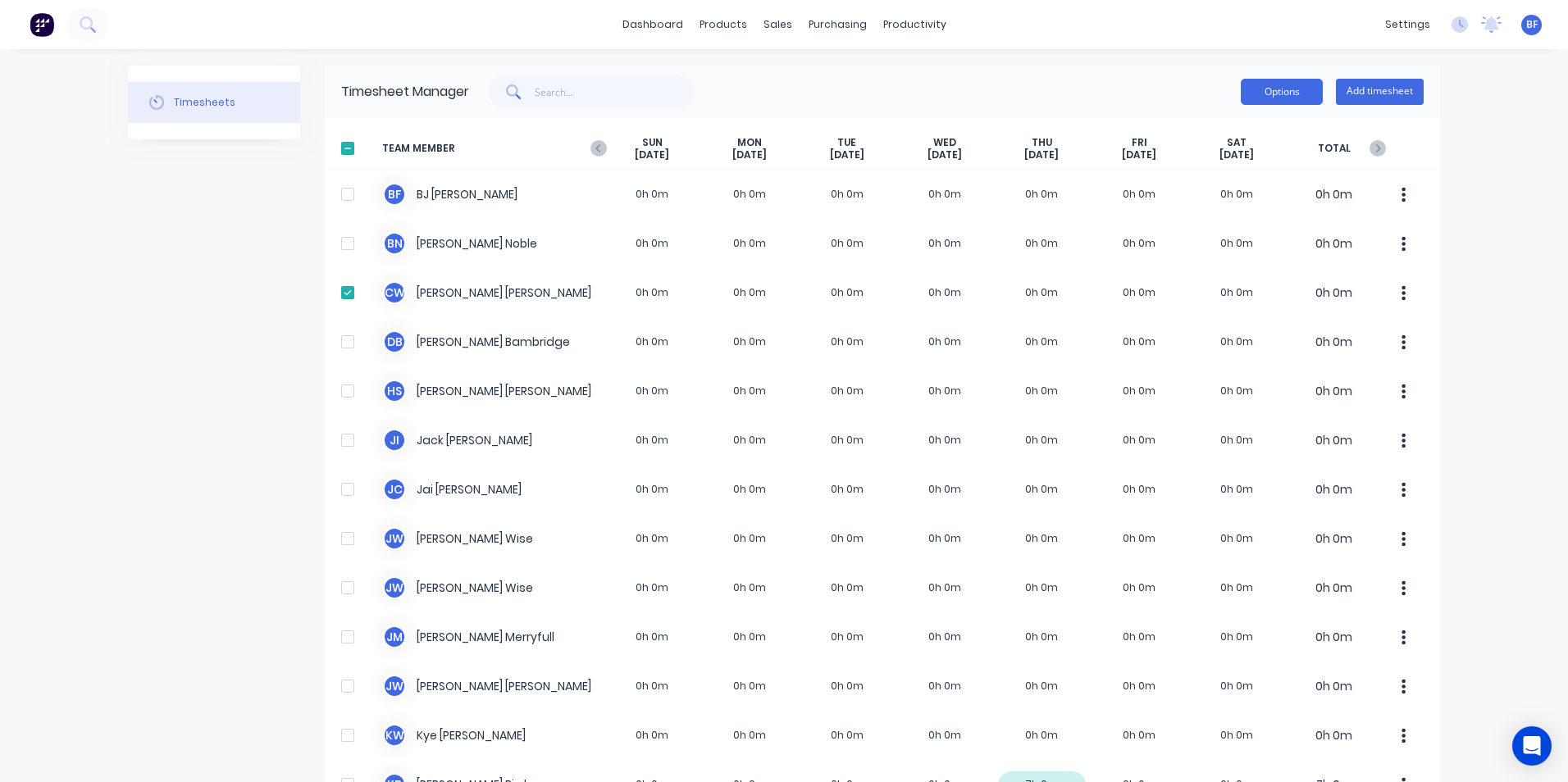
click at [1283, 97] on button "Options" at bounding box center [1282, 92] width 82 height 27
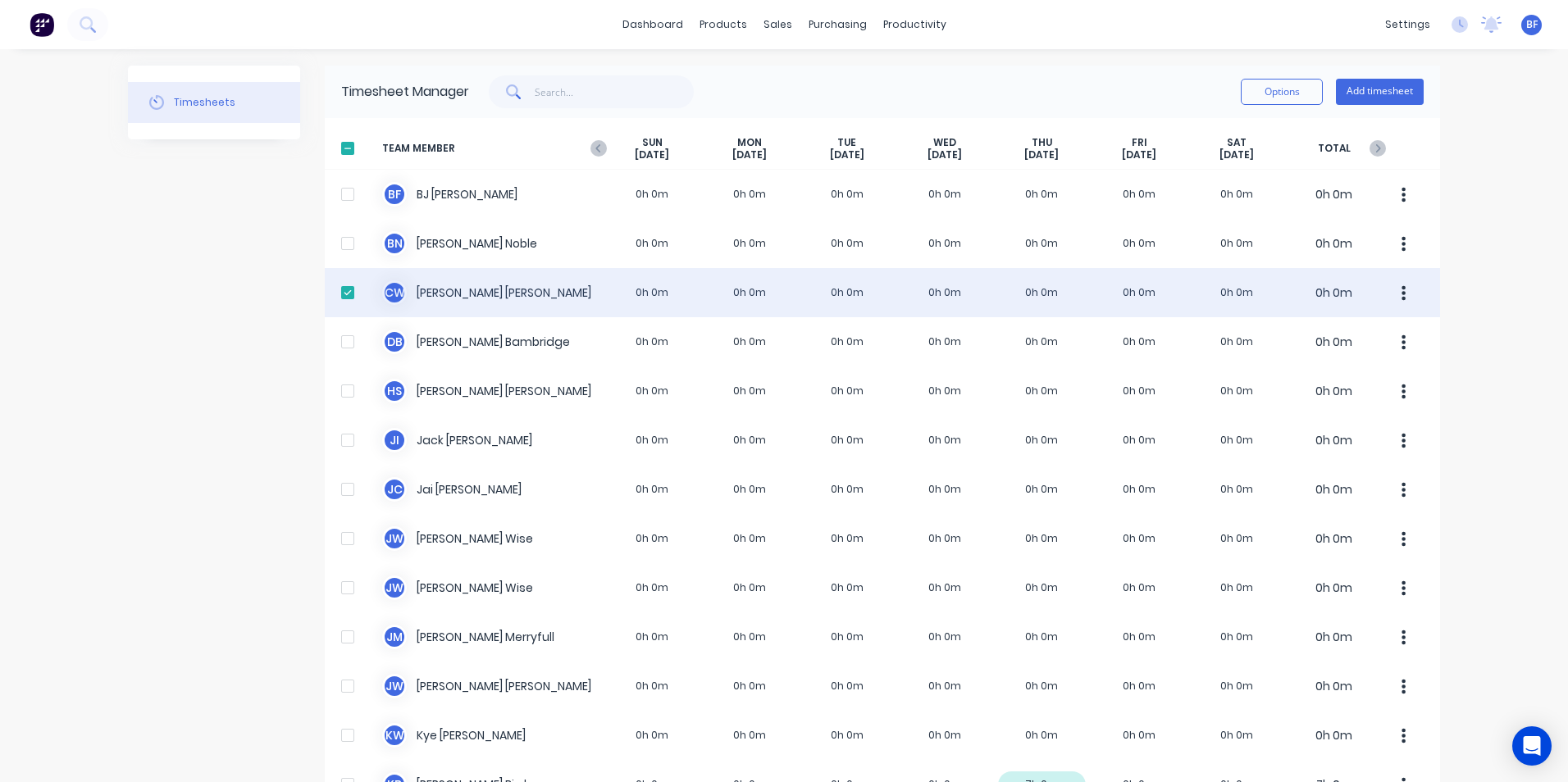
click at [344, 290] on div at bounding box center [348, 293] width 33 height 33
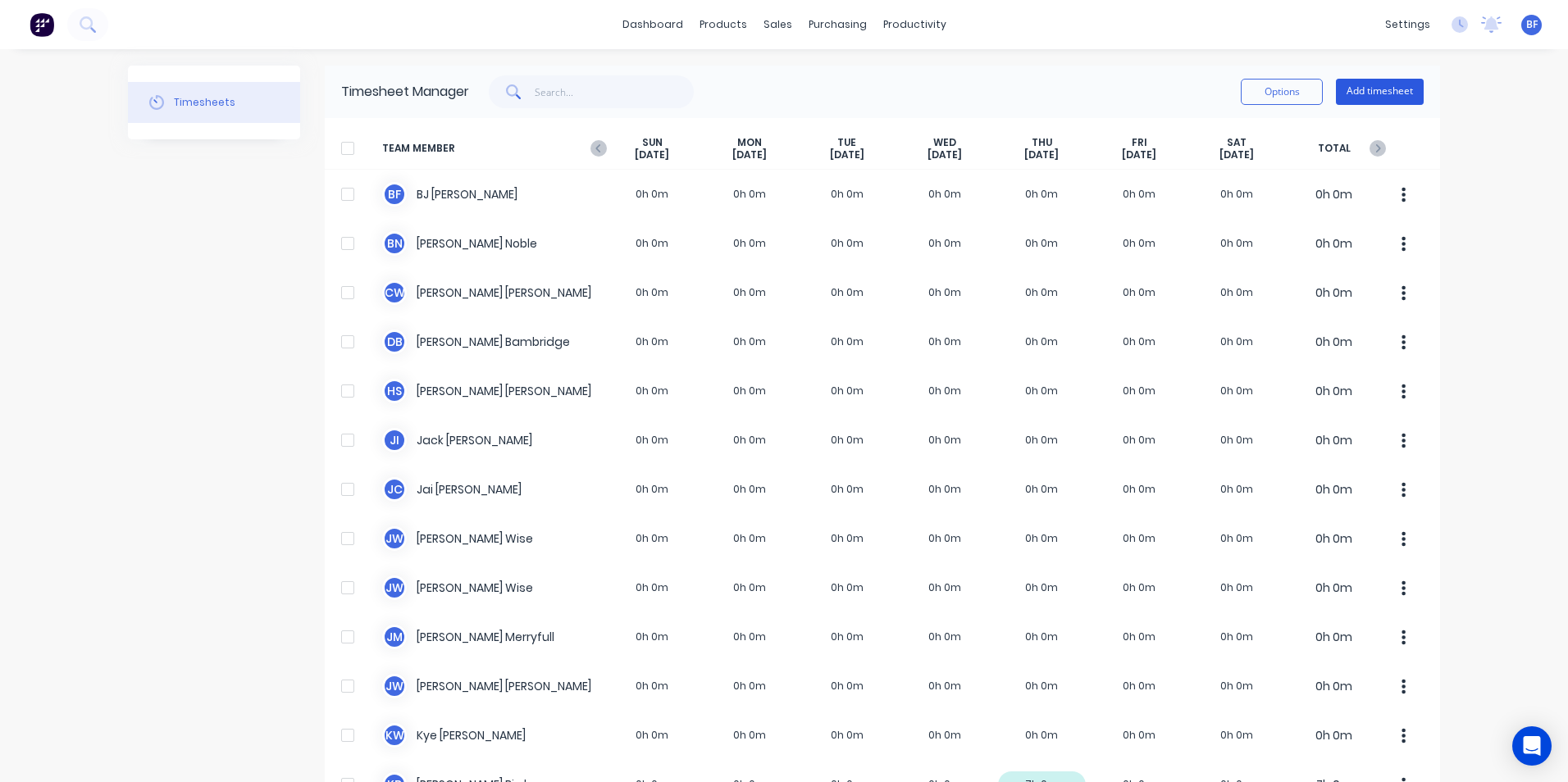
click at [1372, 93] on button "Add timesheet" at bounding box center [1380, 92] width 88 height 27
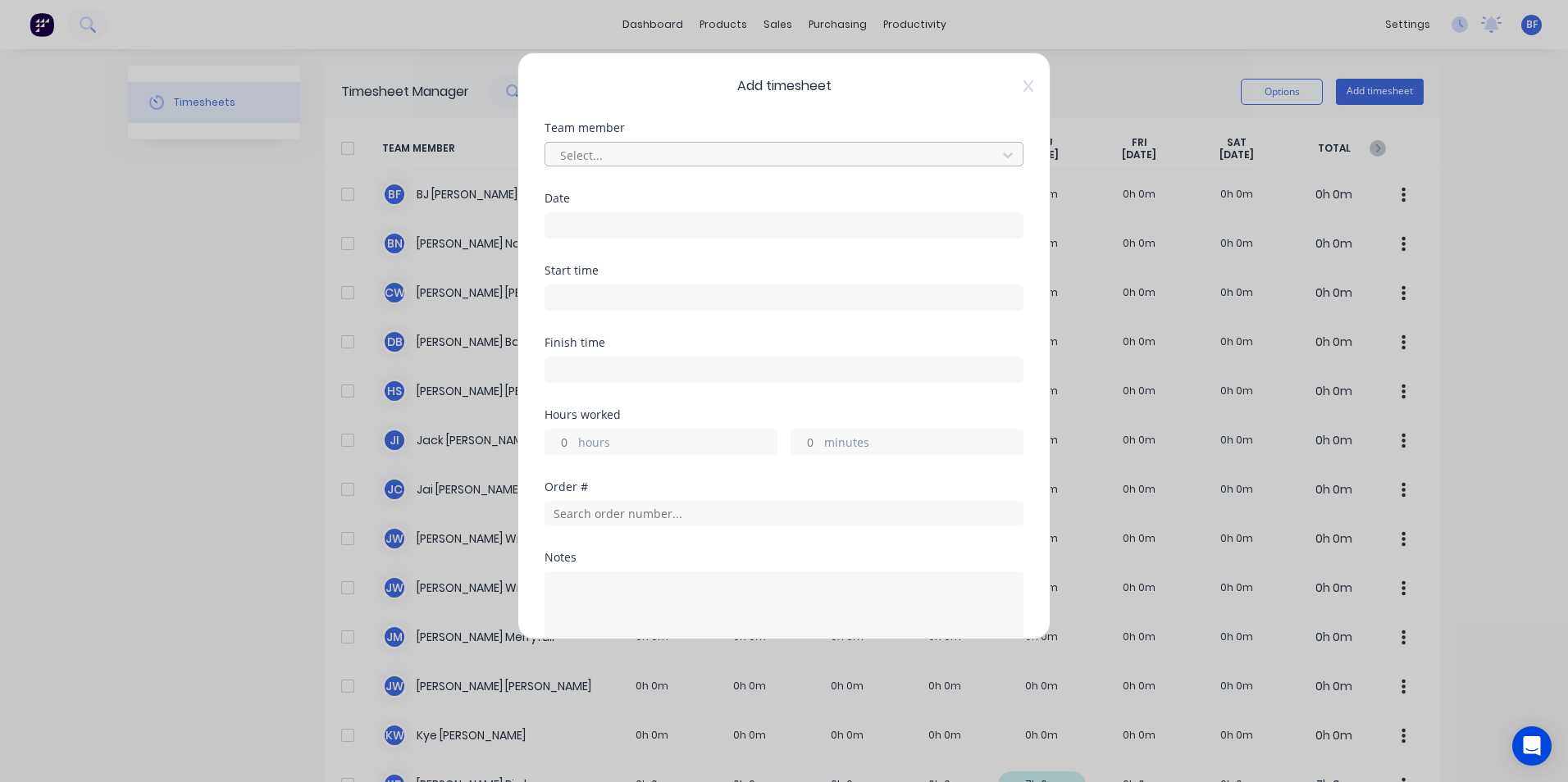
click at [642, 149] on div at bounding box center [774, 155] width 430 height 21
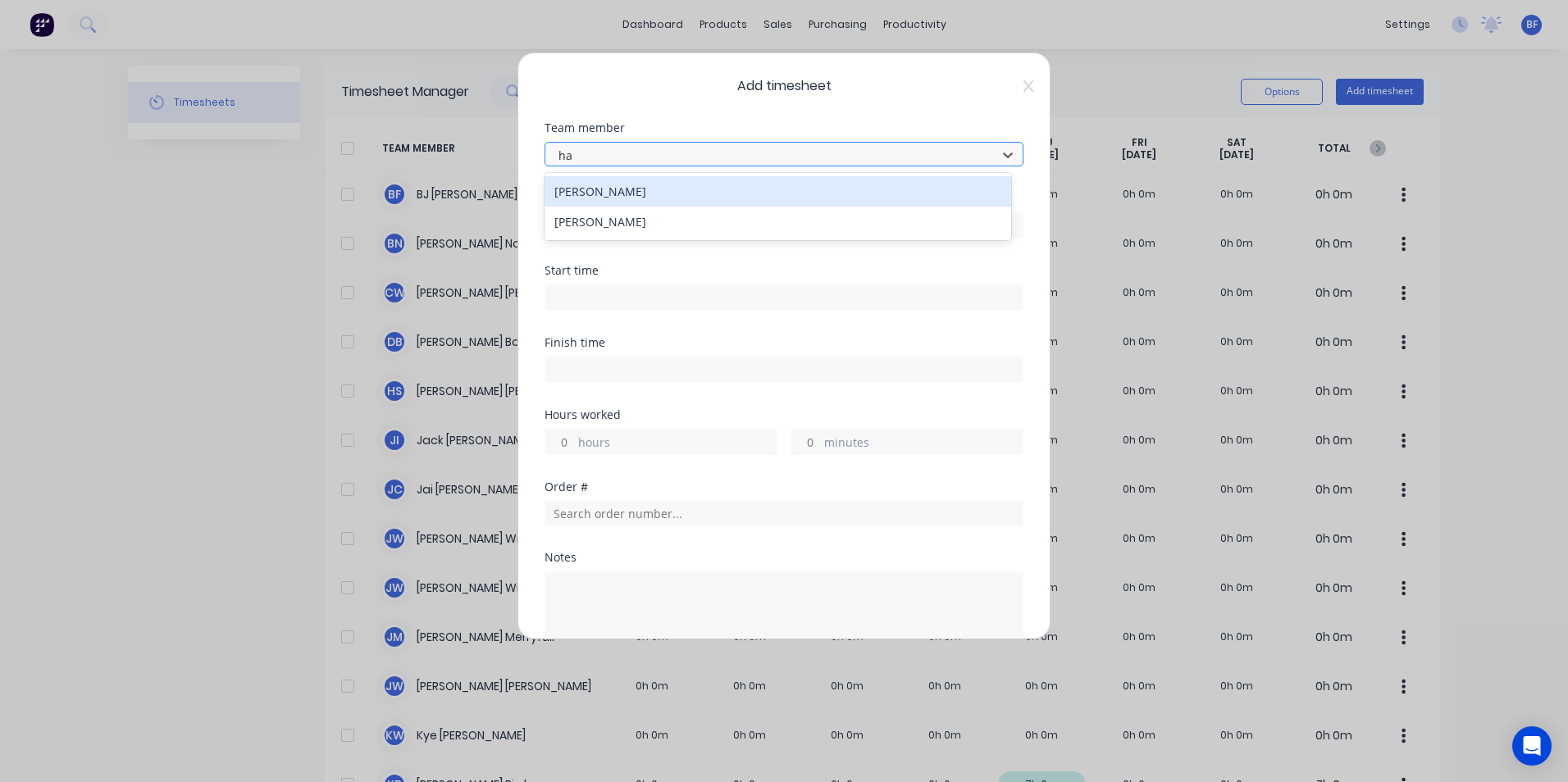
type input "hay"
click at [646, 190] on div "[PERSON_NAME]" at bounding box center [778, 191] width 467 height 30
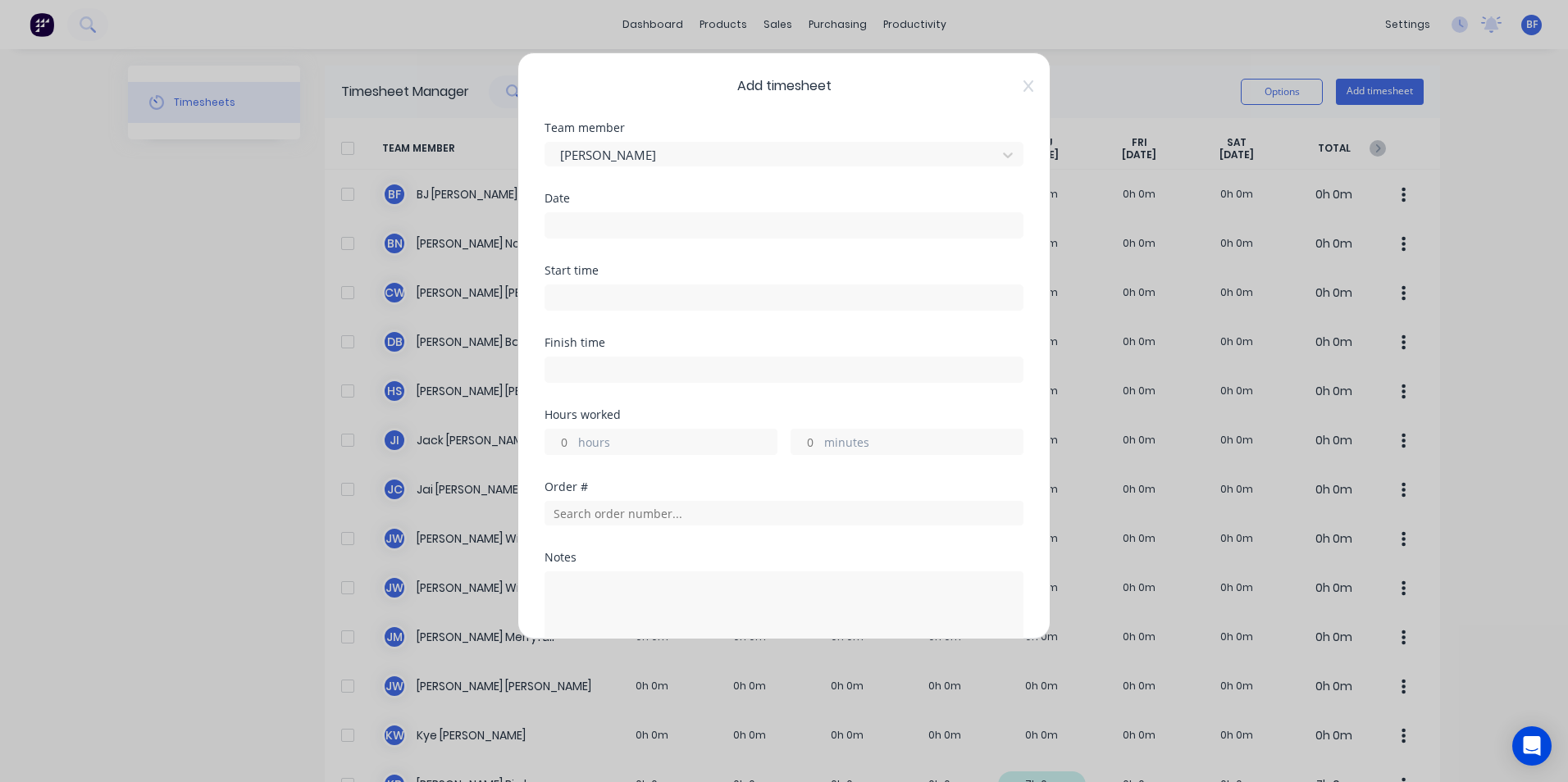
click at [613, 221] on input at bounding box center [784, 225] width 477 height 25
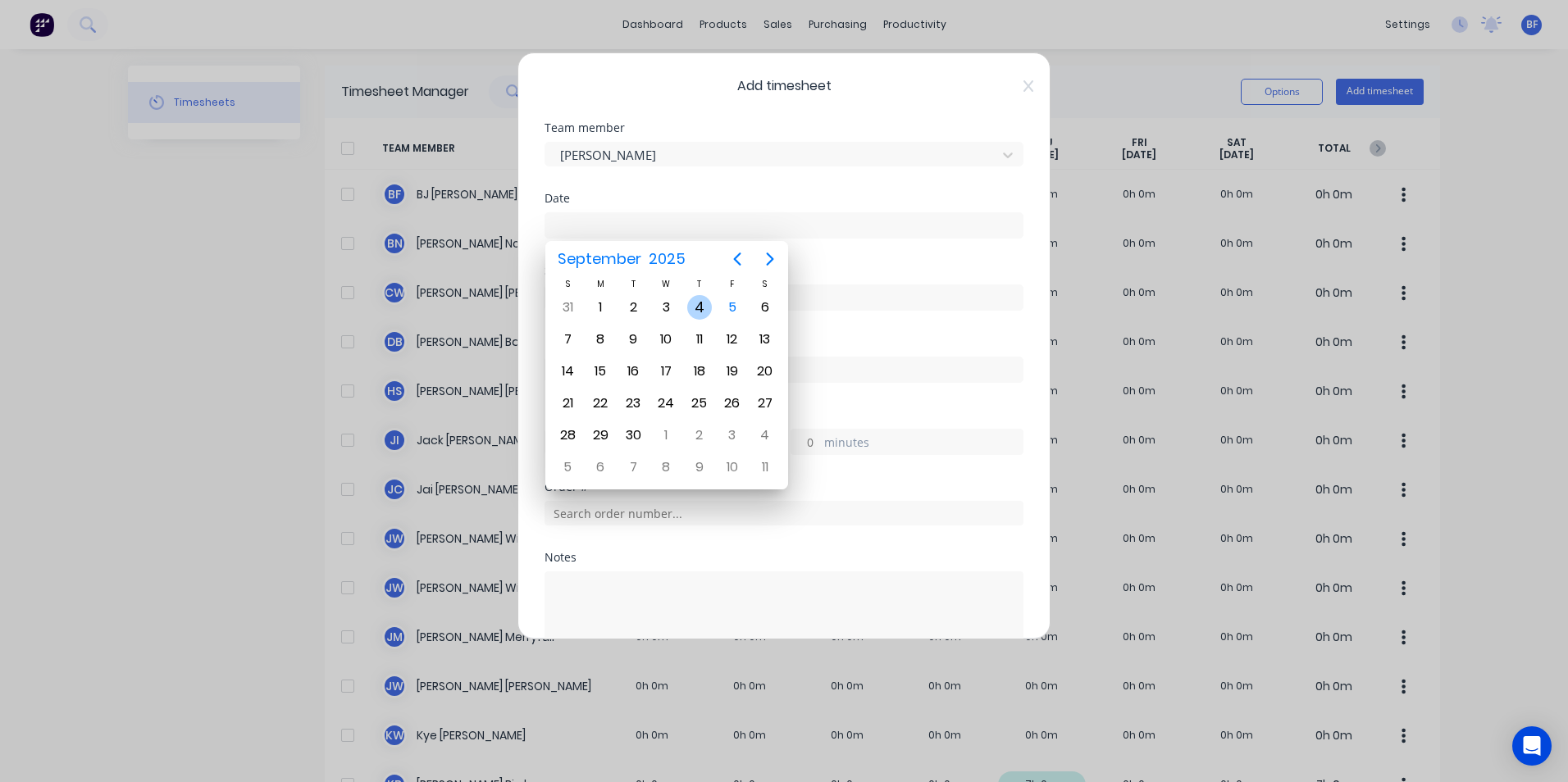
click at [708, 306] on div "4" at bounding box center [699, 307] width 25 height 25
type input "04/09/2025"
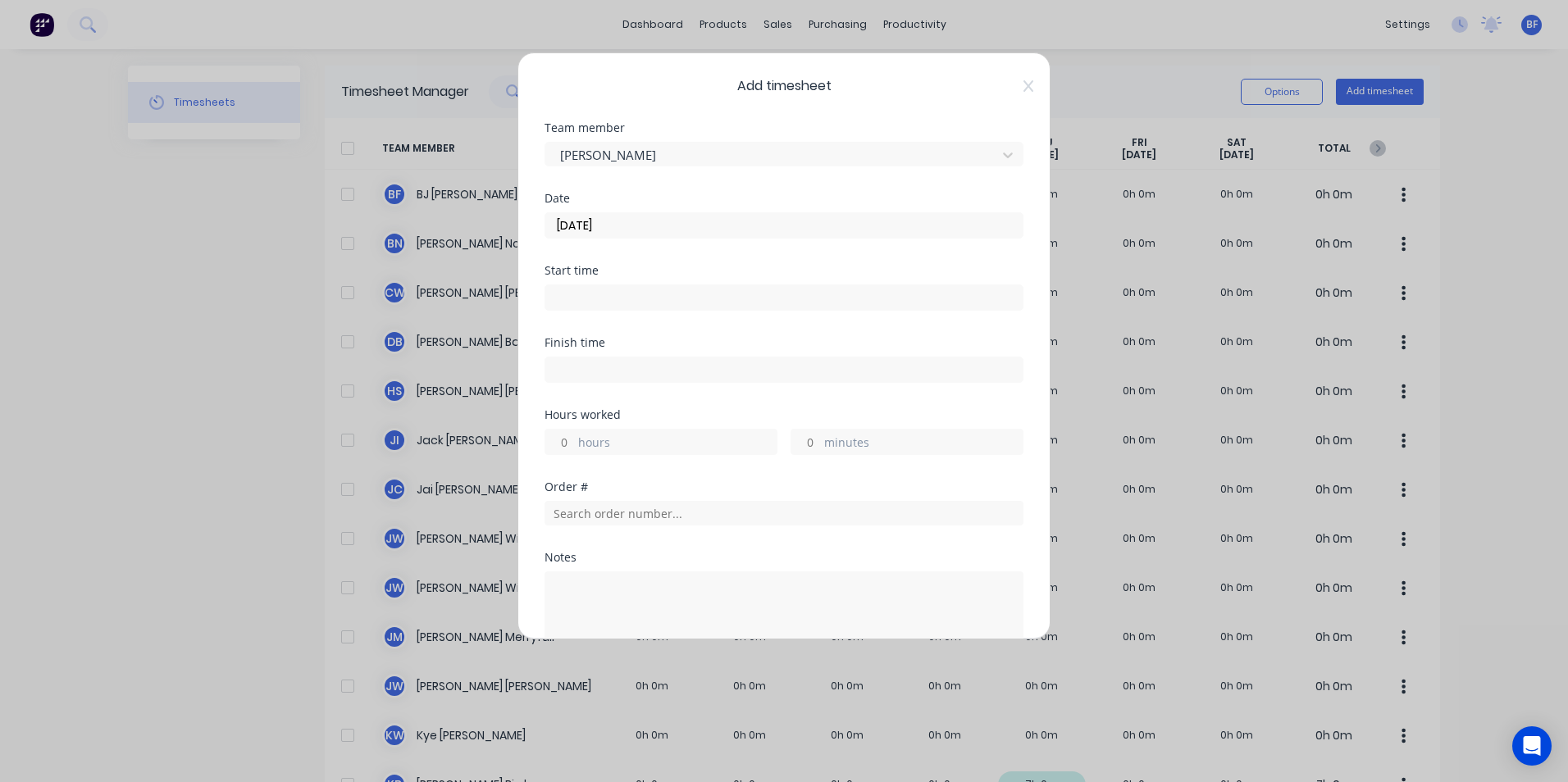
click at [596, 297] on input at bounding box center [784, 297] width 477 height 25
type input "11:13 AM"
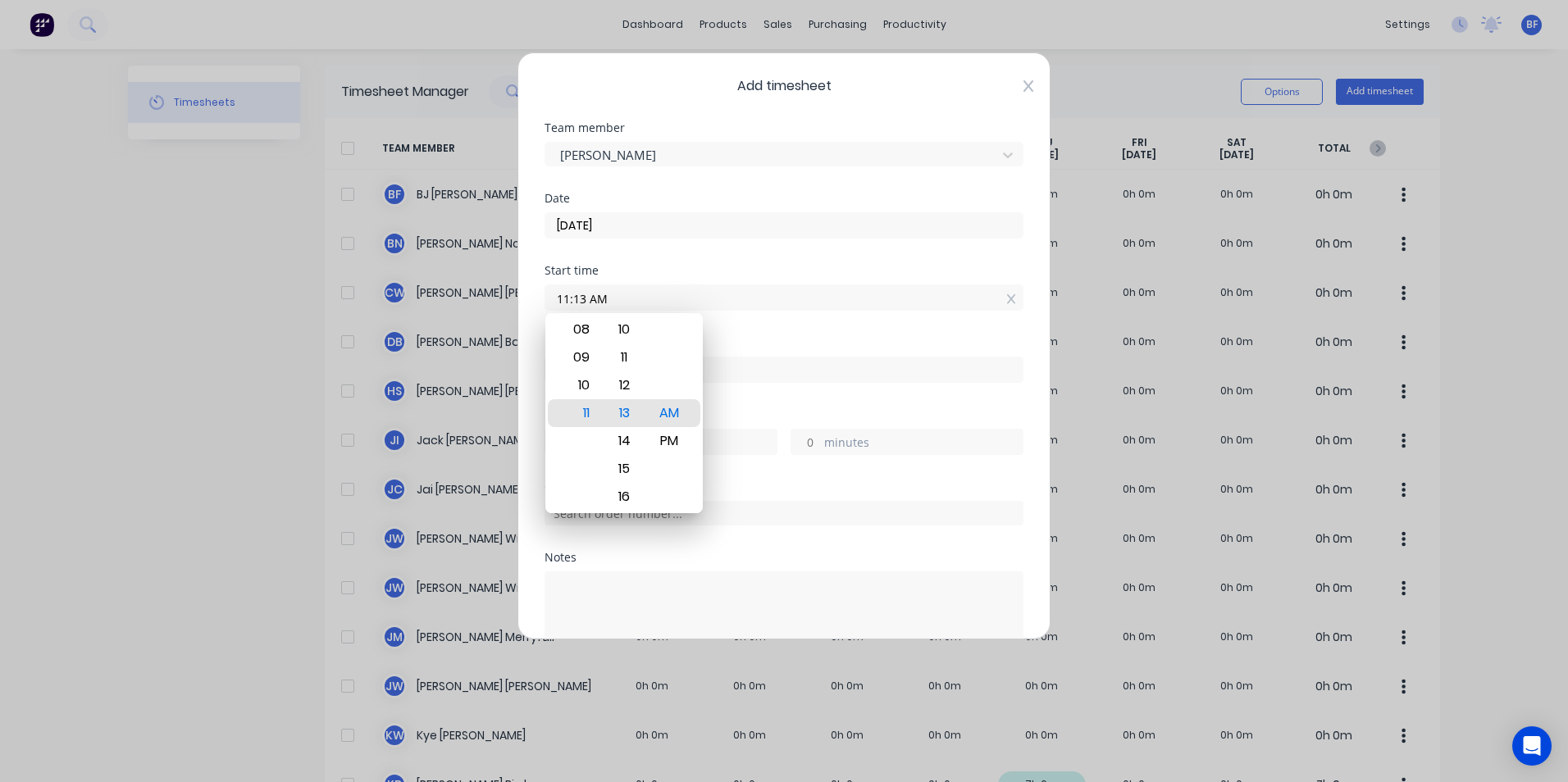
click at [1024, 83] on icon at bounding box center [1028, 86] width 9 height 13
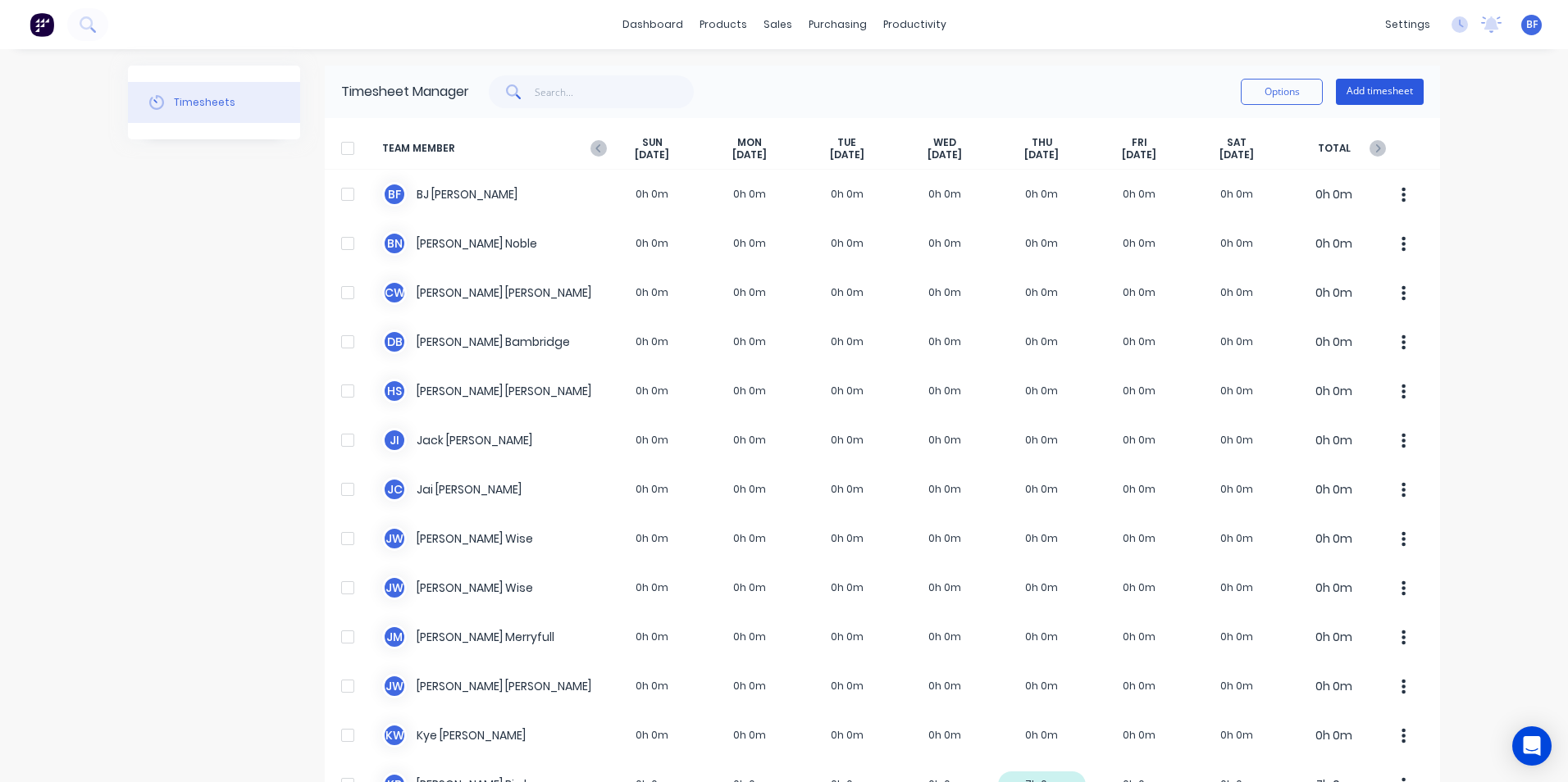
click at [1367, 93] on button "Add timesheet" at bounding box center [1380, 92] width 88 height 27
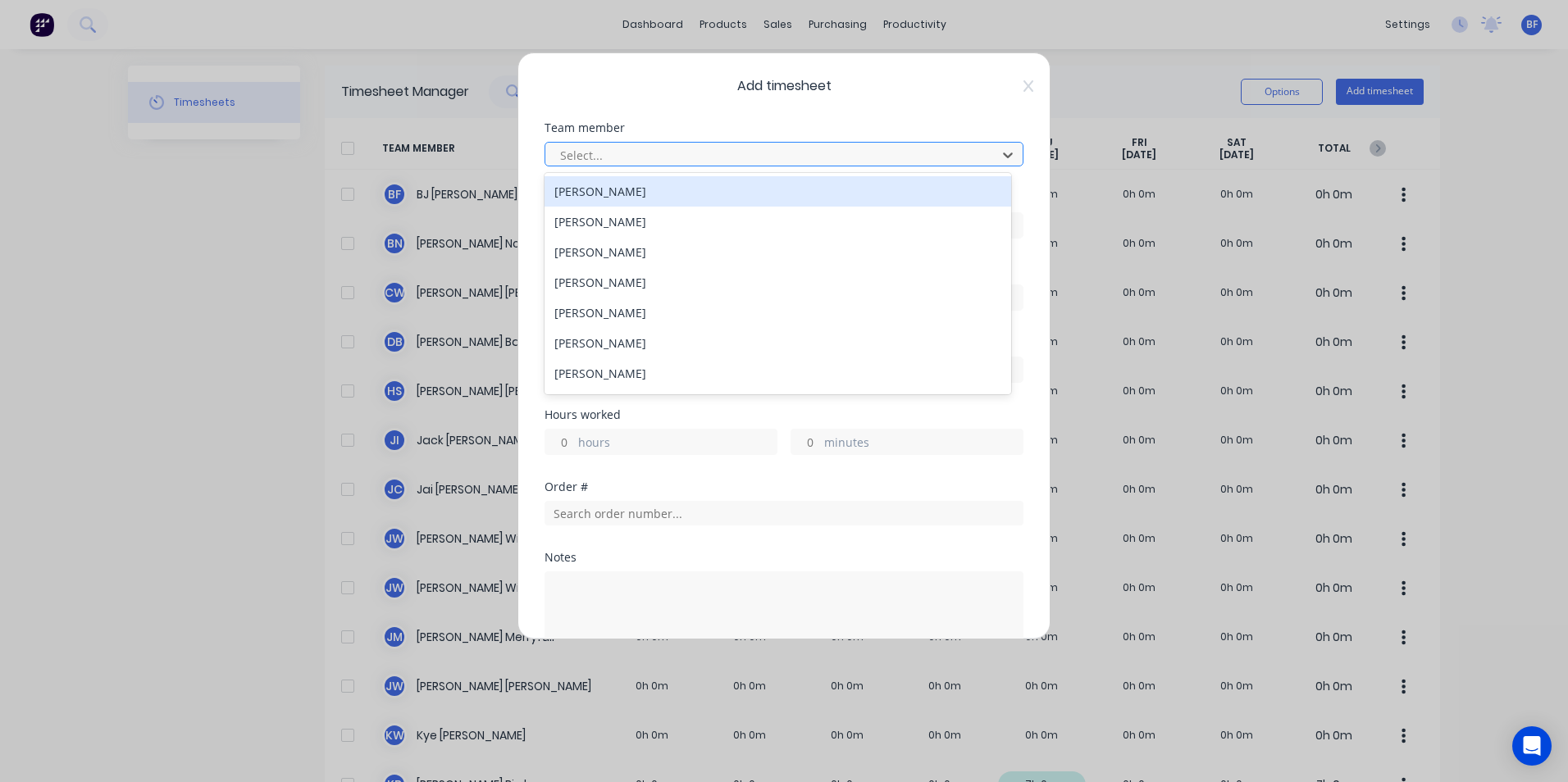
click at [601, 150] on div at bounding box center [774, 155] width 430 height 21
type input "hay"
click at [644, 192] on div "[PERSON_NAME]" at bounding box center [778, 191] width 467 height 30
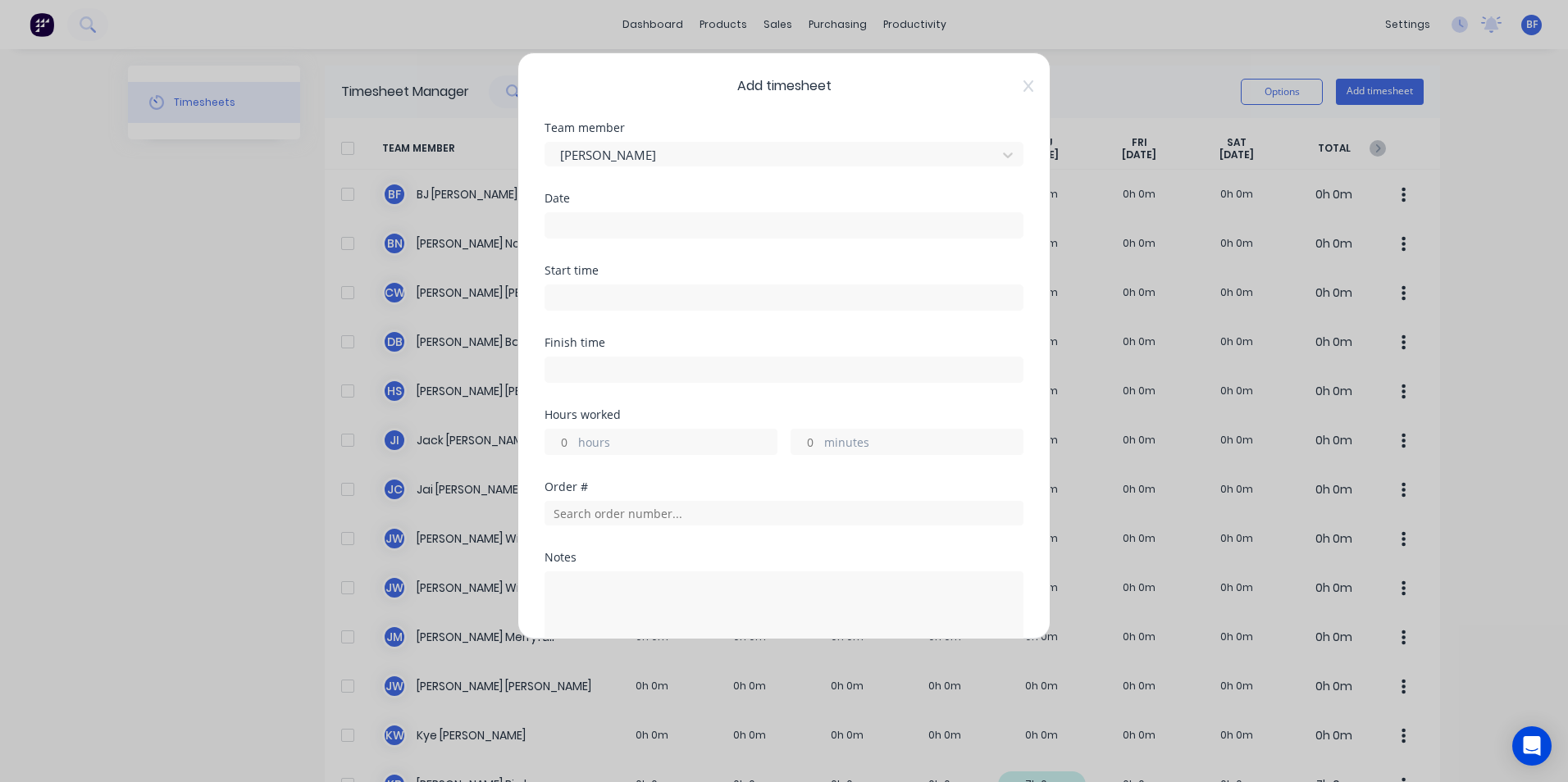
click at [586, 229] on input at bounding box center [784, 225] width 477 height 25
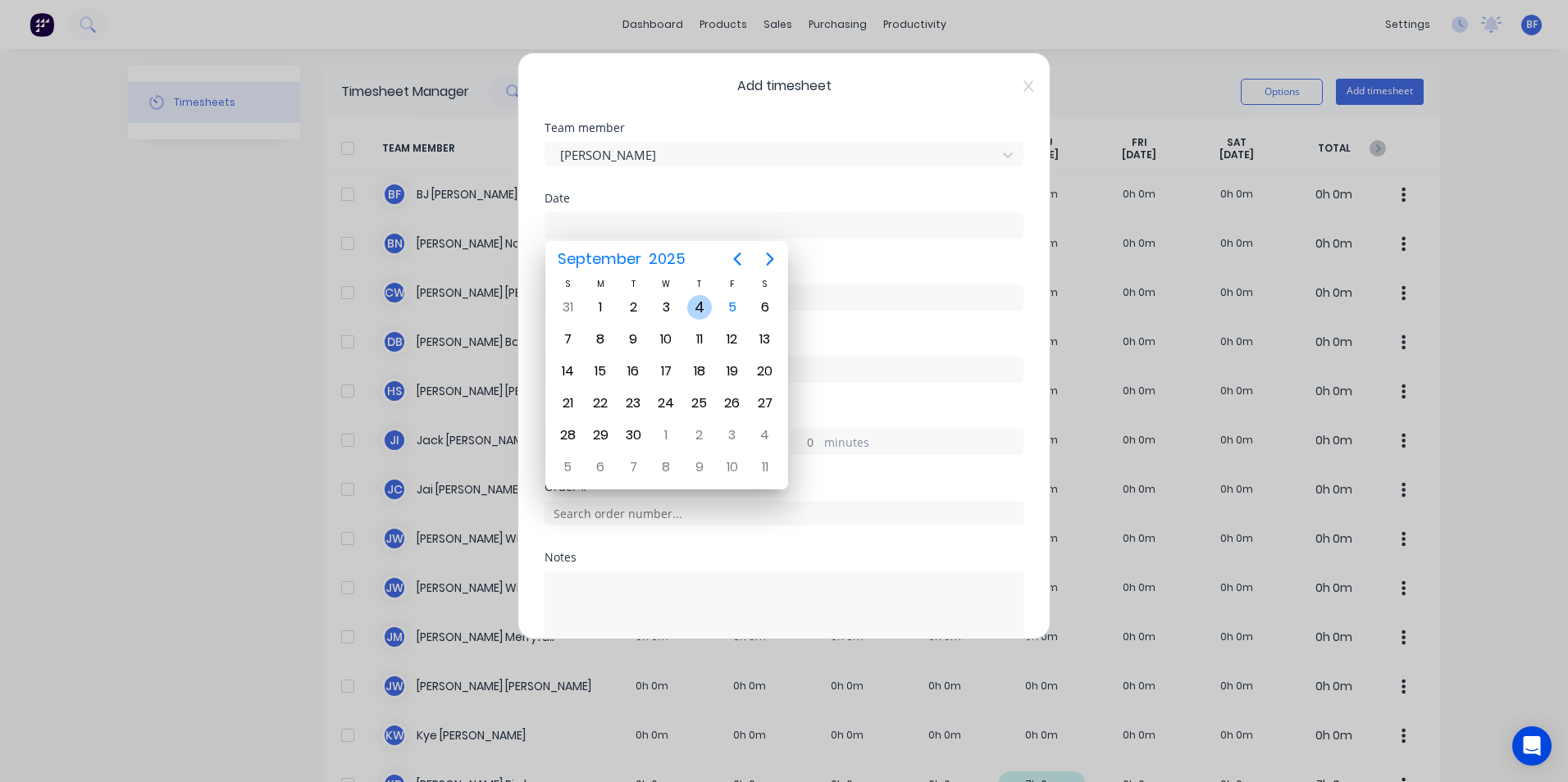
click at [697, 301] on div "4" at bounding box center [699, 307] width 25 height 25
type input "04/09/2025"
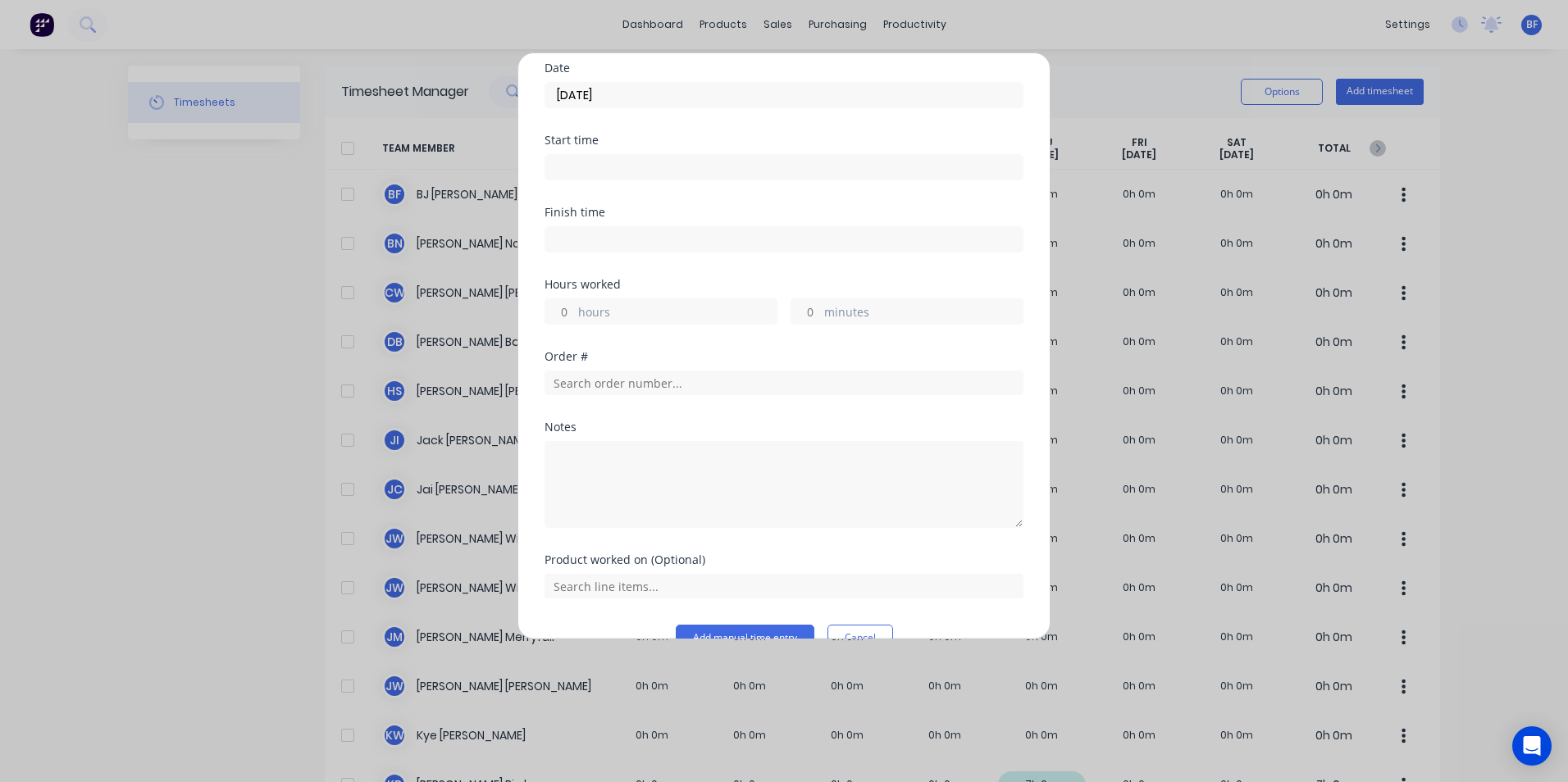
scroll to position [164, 0]
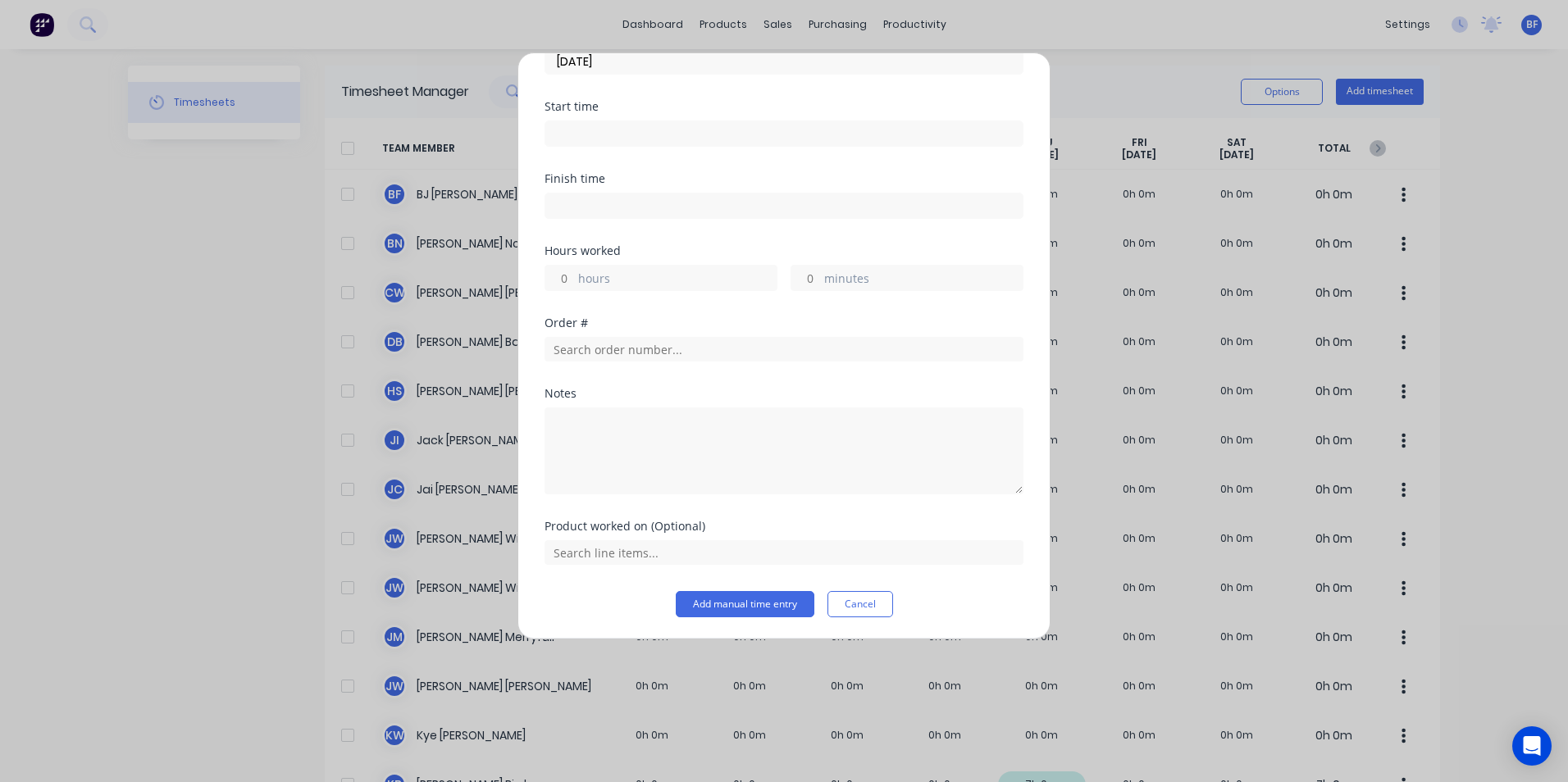
click at [571, 276] on input "hours" at bounding box center [559, 277] width 28 height 25
click at [570, 276] on input "hours" at bounding box center [559, 277] width 28 height 25
type input "2"
click at [676, 355] on input "text" at bounding box center [784, 349] width 479 height 25
click at [559, 417] on textarea at bounding box center [784, 451] width 479 height 87
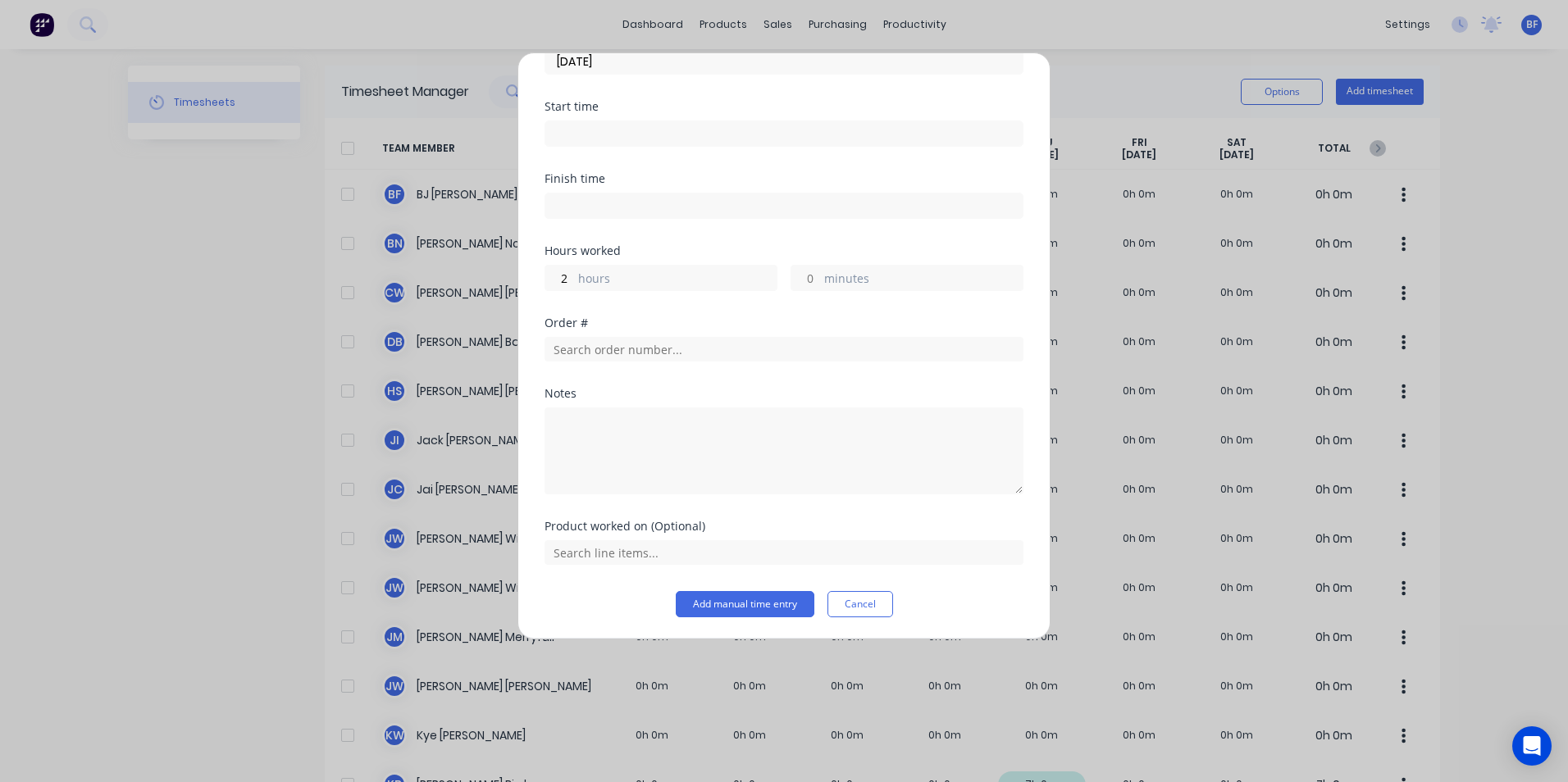
click at [1138, 99] on div "Add timesheet Team member Hayden Stephens Date 04/09/2025 Start time Finish tim…" at bounding box center [784, 391] width 1568 height 782
click at [559, 419] on textarea at bounding box center [784, 451] width 479 height 87
type textarea "PPA Inductions"
click at [737, 611] on button "Add manual time entry" at bounding box center [744, 604] width 138 height 27
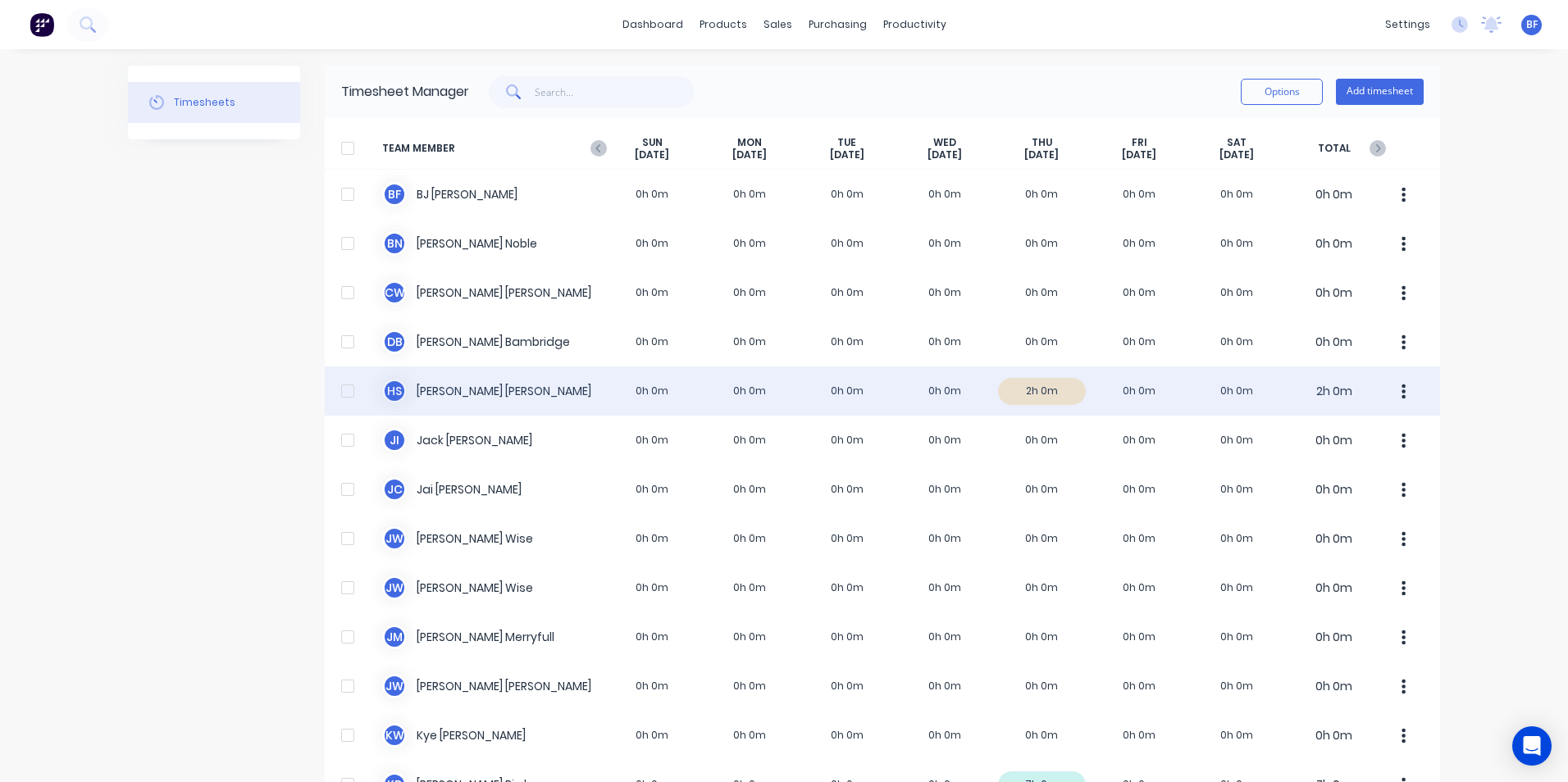
click at [1402, 386] on icon "button" at bounding box center [1404, 391] width 4 height 15
click at [1321, 439] on div "Approve" at bounding box center [1341, 437] width 126 height 24
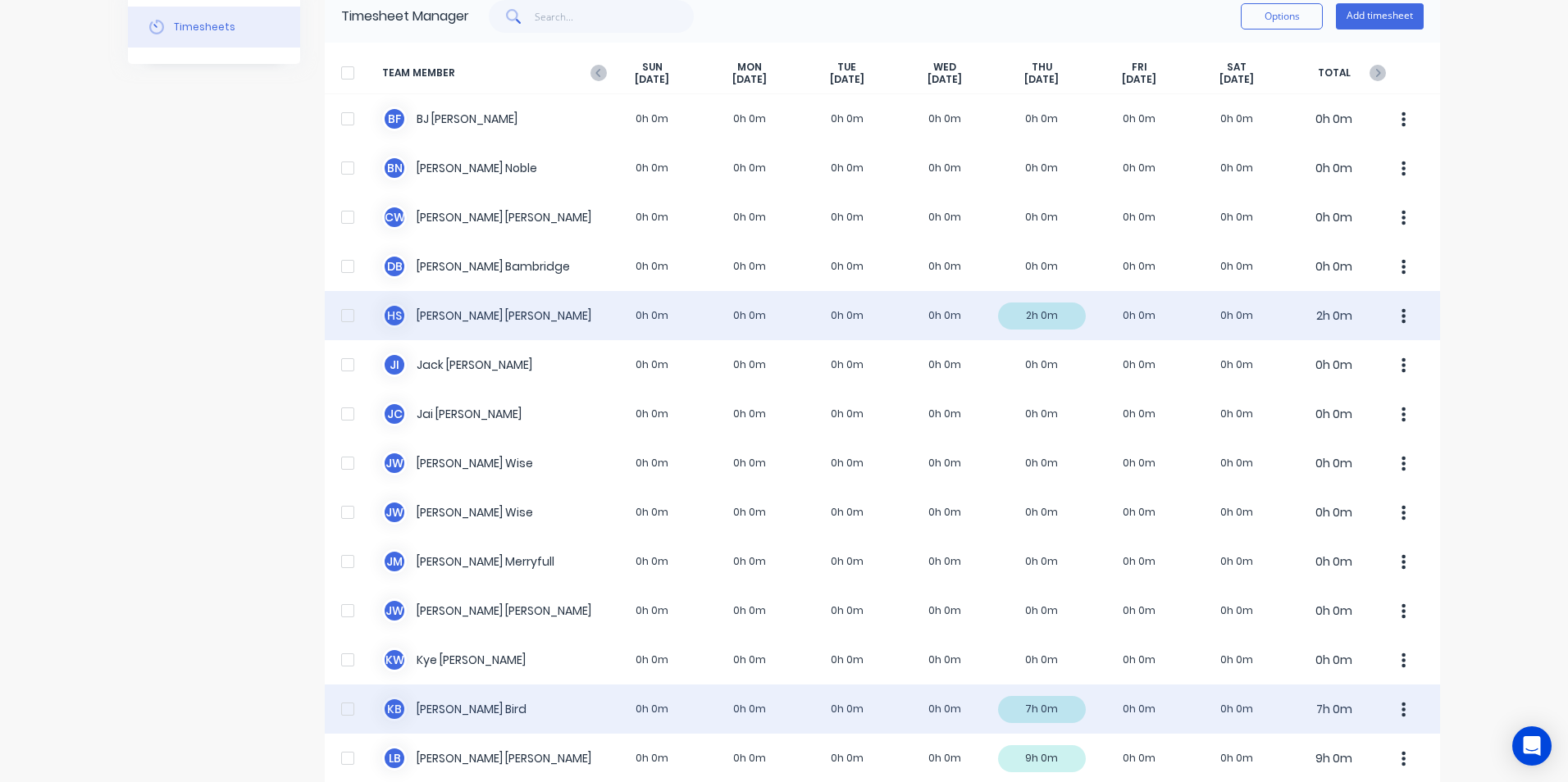
scroll to position [70, 0]
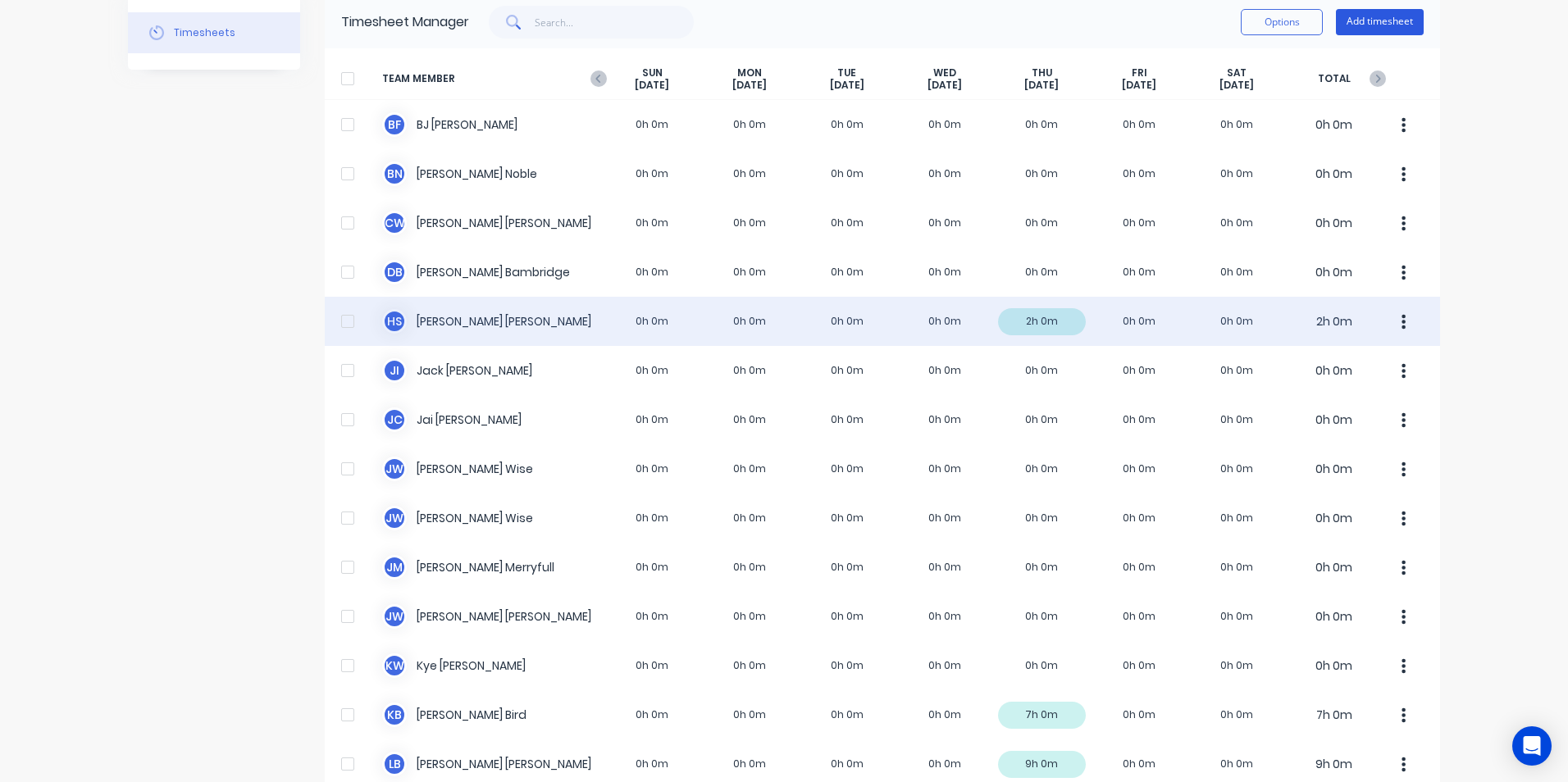
click at [1357, 21] on button "Add timesheet" at bounding box center [1380, 22] width 88 height 27
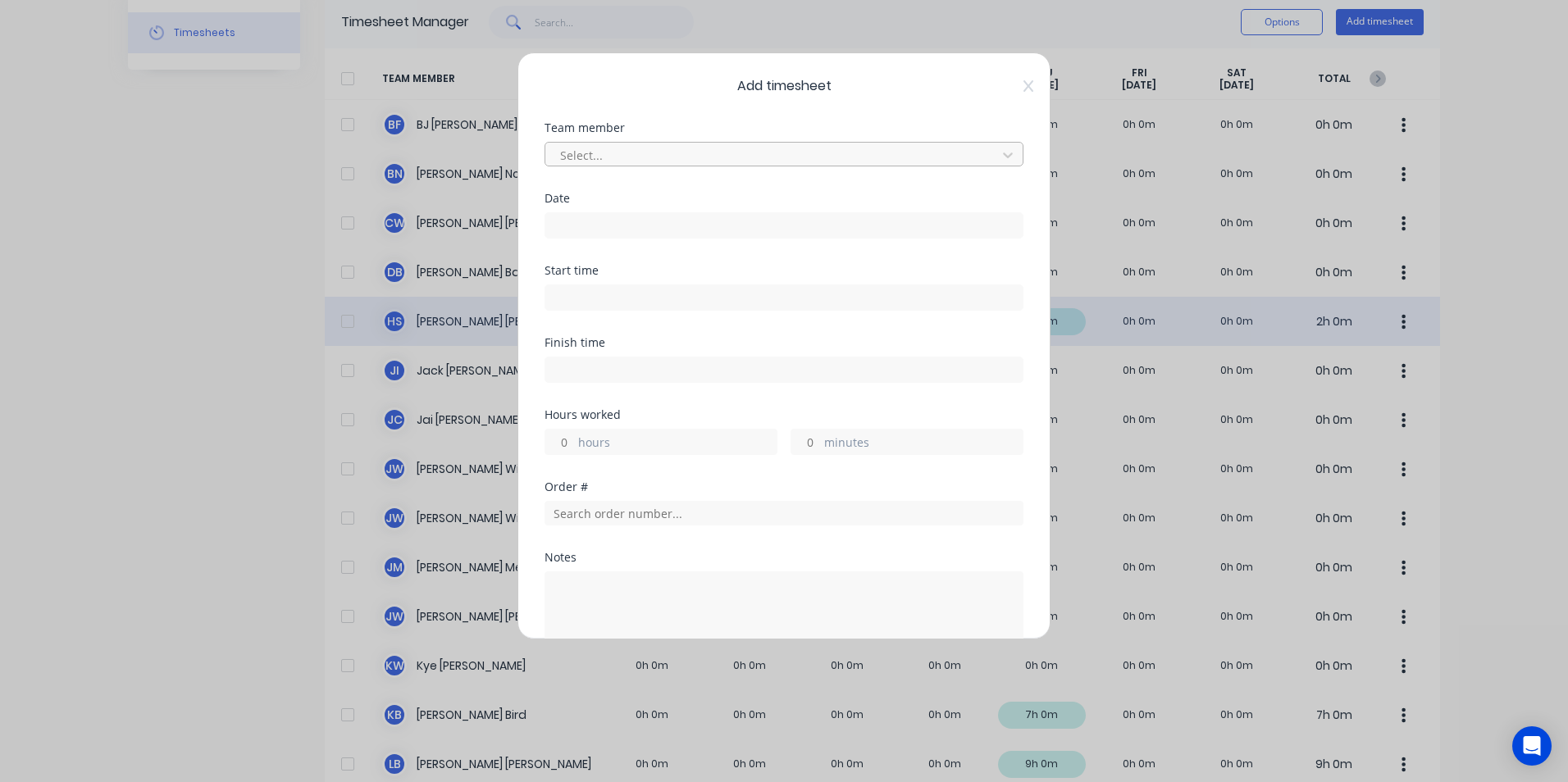
click at [656, 155] on div at bounding box center [774, 155] width 430 height 21
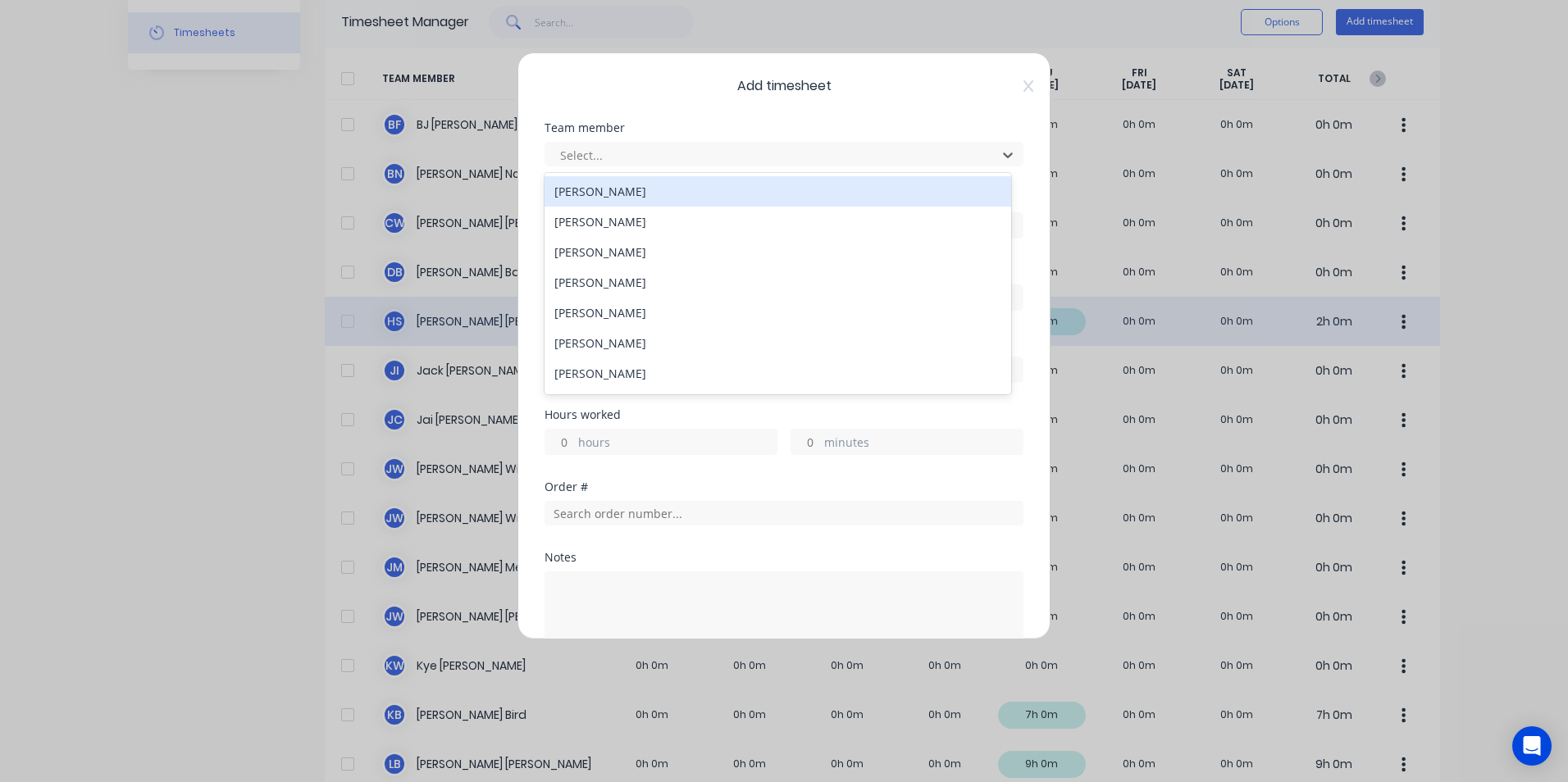
click at [589, 195] on div "[PERSON_NAME]" at bounding box center [778, 191] width 467 height 30
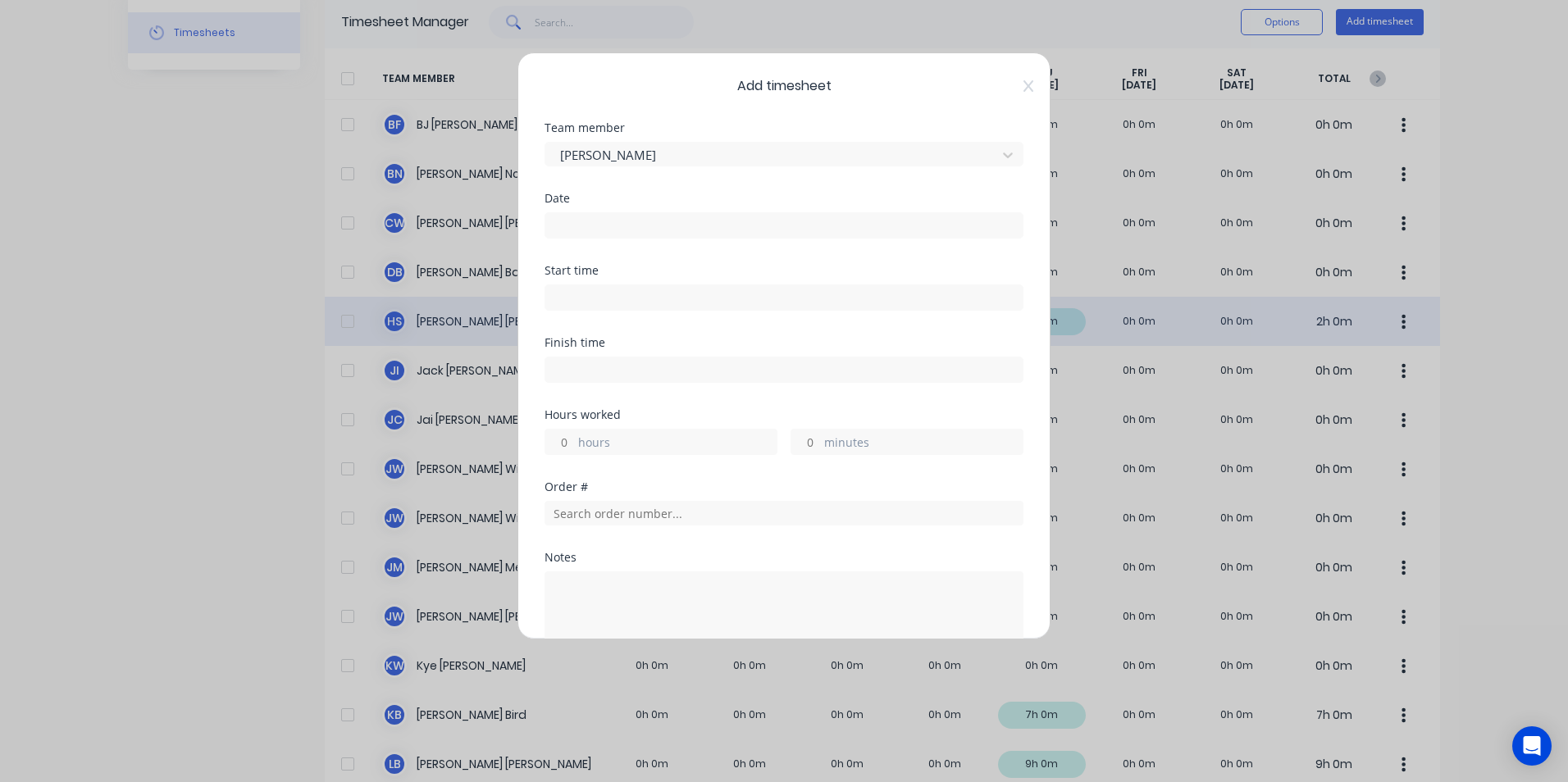
click at [572, 225] on input at bounding box center [784, 225] width 477 height 25
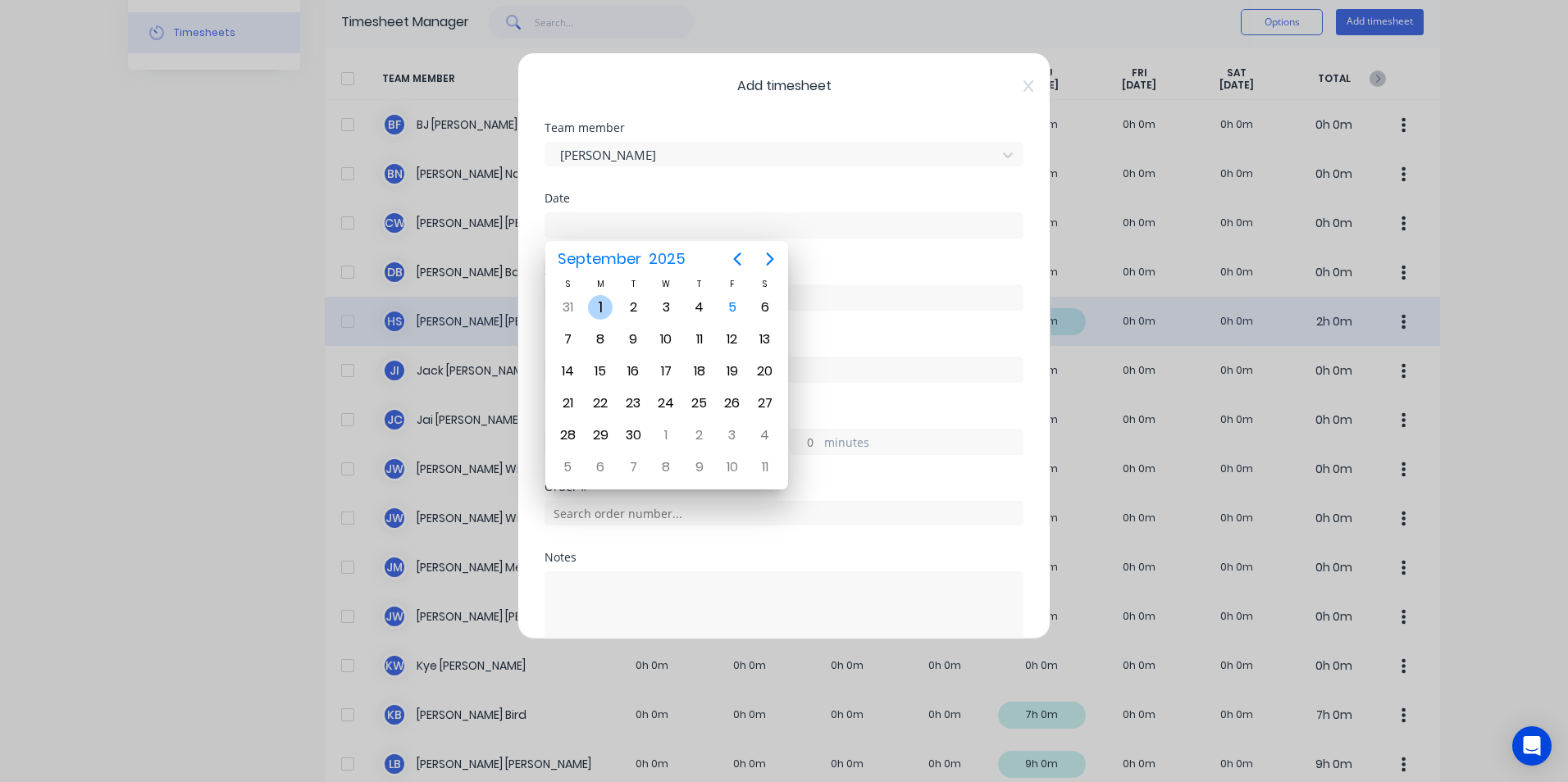
click at [602, 306] on div "1" at bounding box center [600, 307] width 25 height 25
type input "01/09/2025"
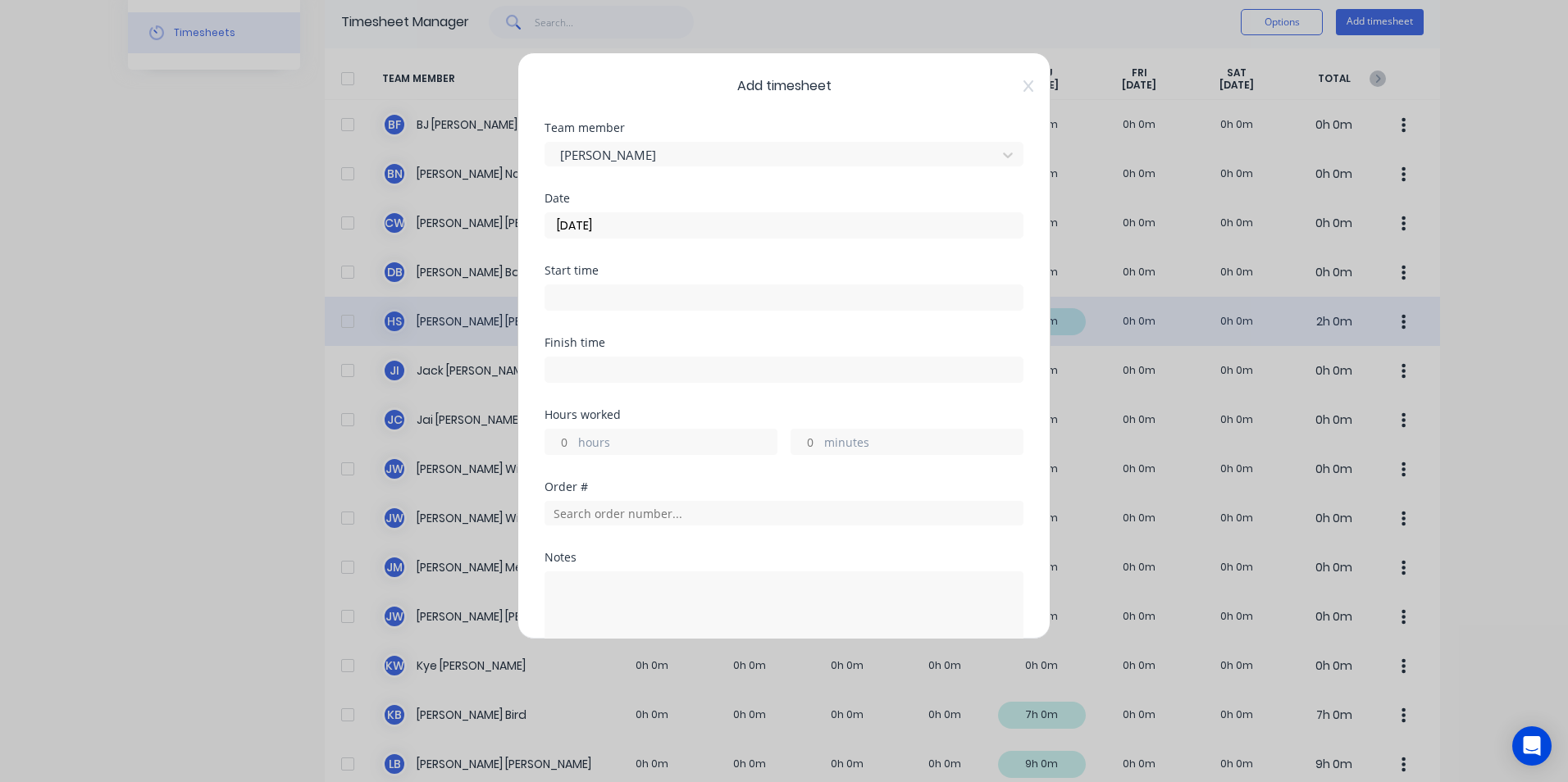
click at [626, 442] on label "hours" at bounding box center [677, 444] width 198 height 21
click at [574, 442] on input "hours" at bounding box center [559, 442] width 28 height 25
type input "6"
click at [570, 585] on textarea at bounding box center [784, 615] width 479 height 87
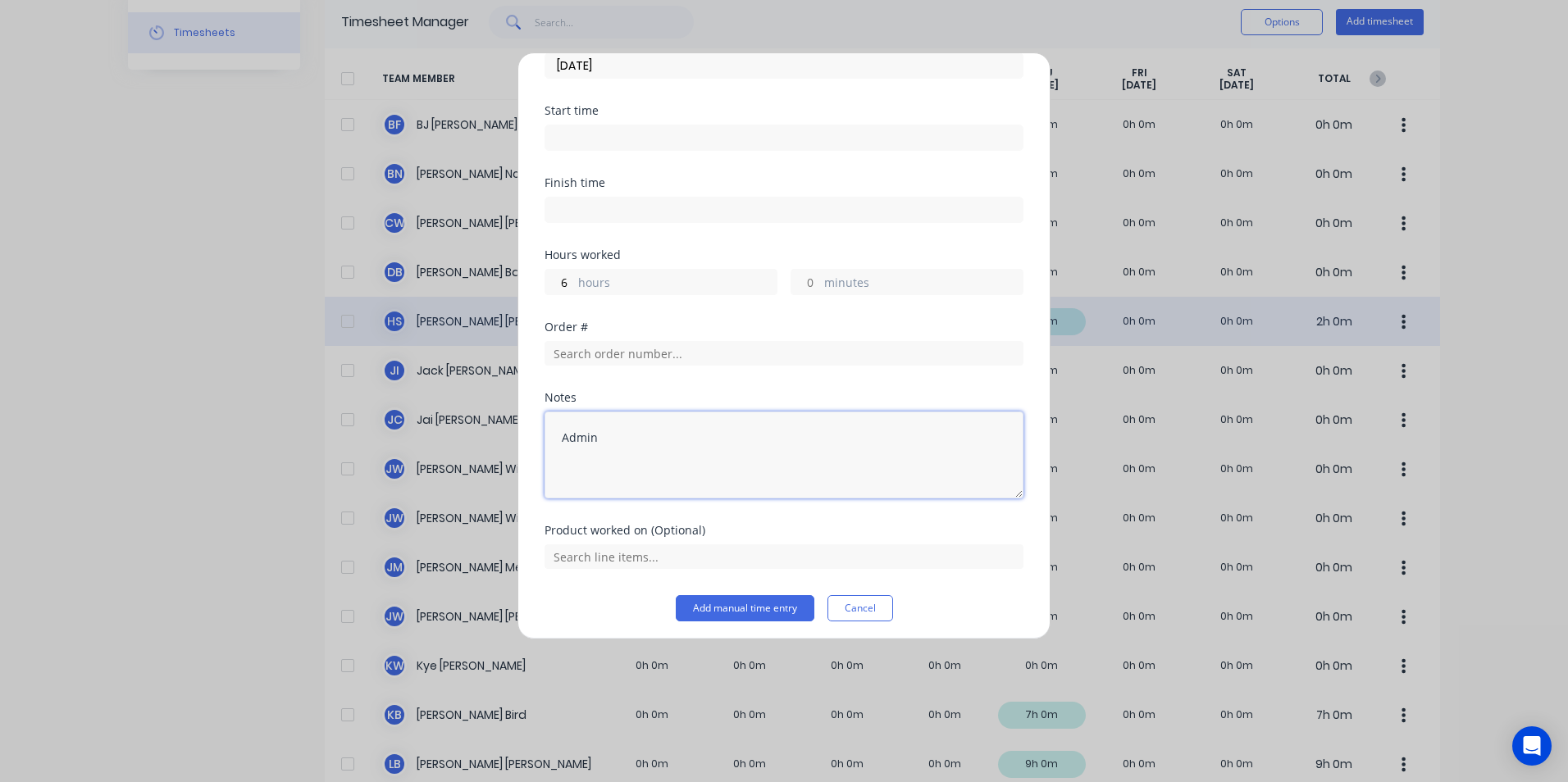
scroll to position [166, 0]
type textarea "Admin"
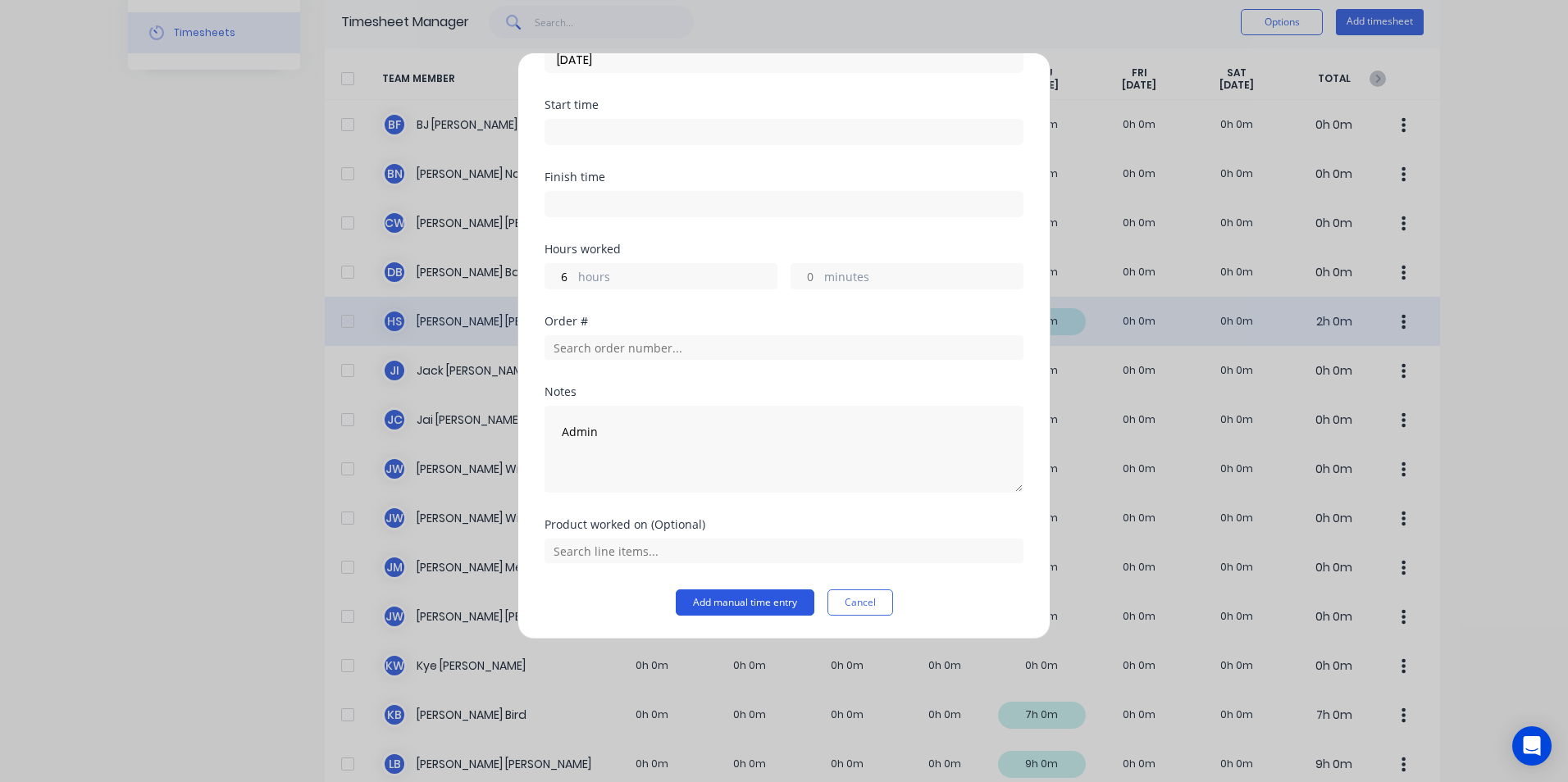
click at [742, 601] on button "Add manual time entry" at bounding box center [744, 603] width 138 height 27
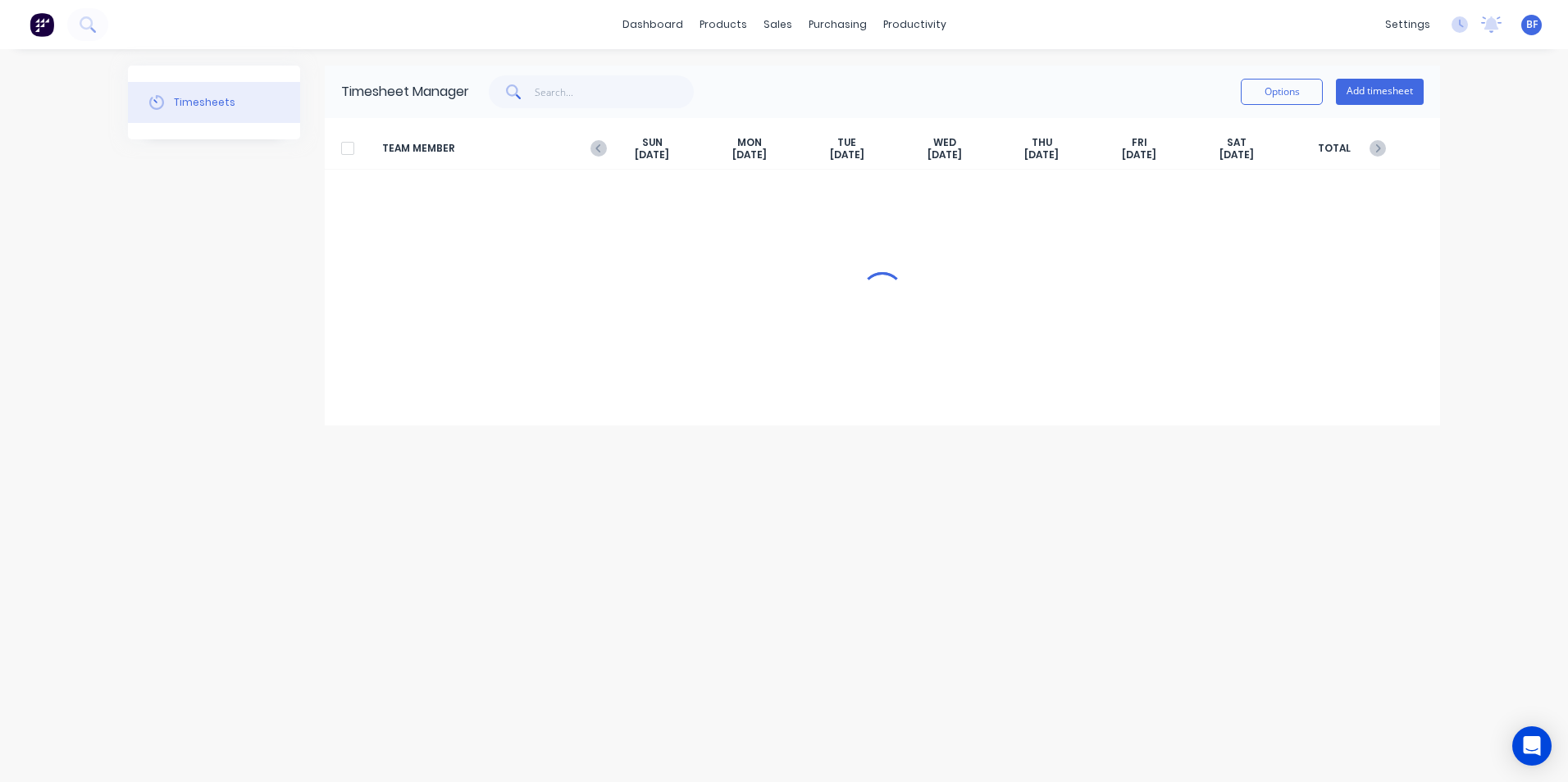
scroll to position [0, 0]
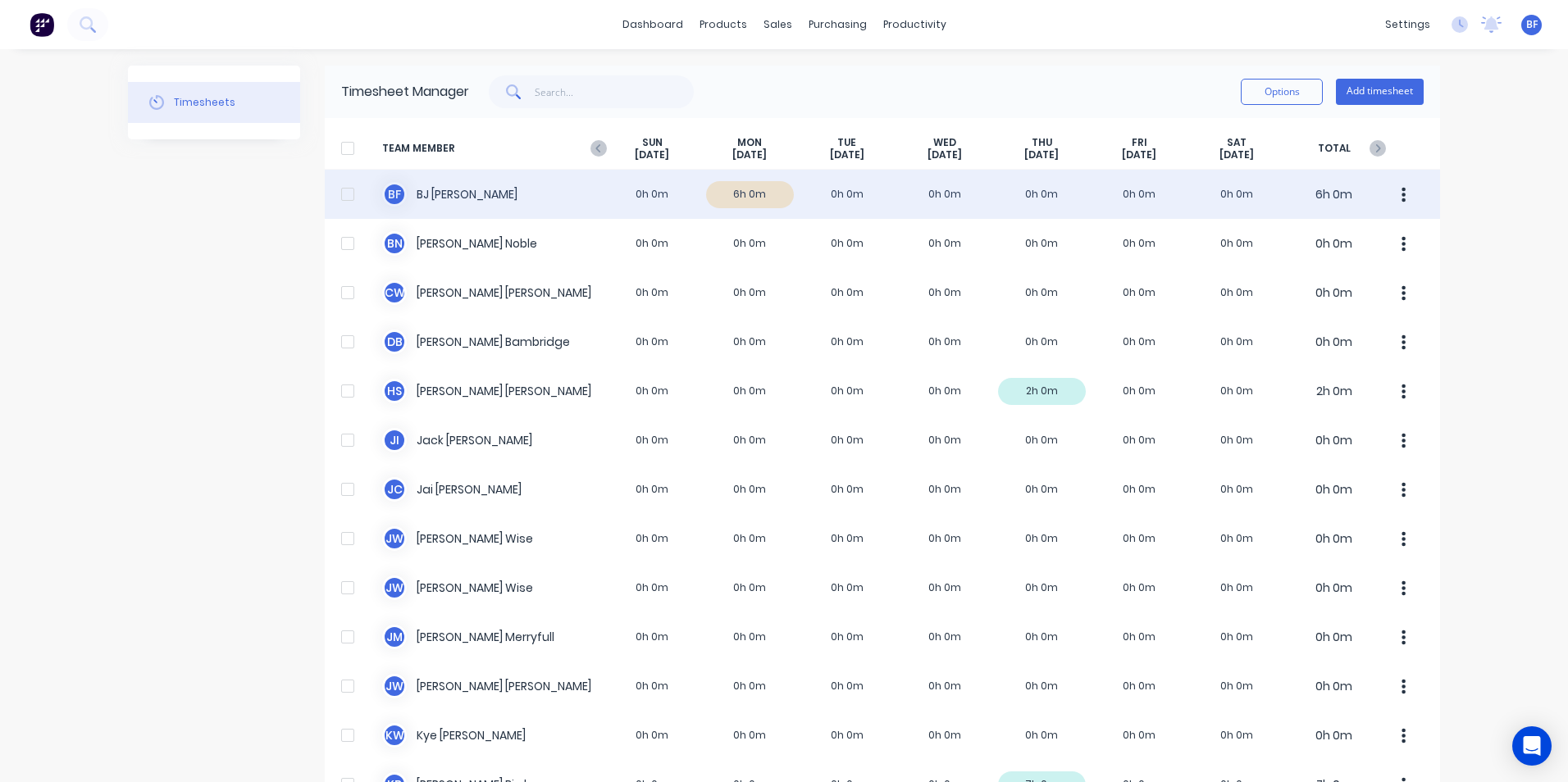
click at [824, 192] on div "B F BJ Fleck 0h 0m 6h 0m 0h 0m 0h 0m 0h 0m 0h 0m 0h 0m 6h 0m" at bounding box center [882, 194] width 1115 height 49
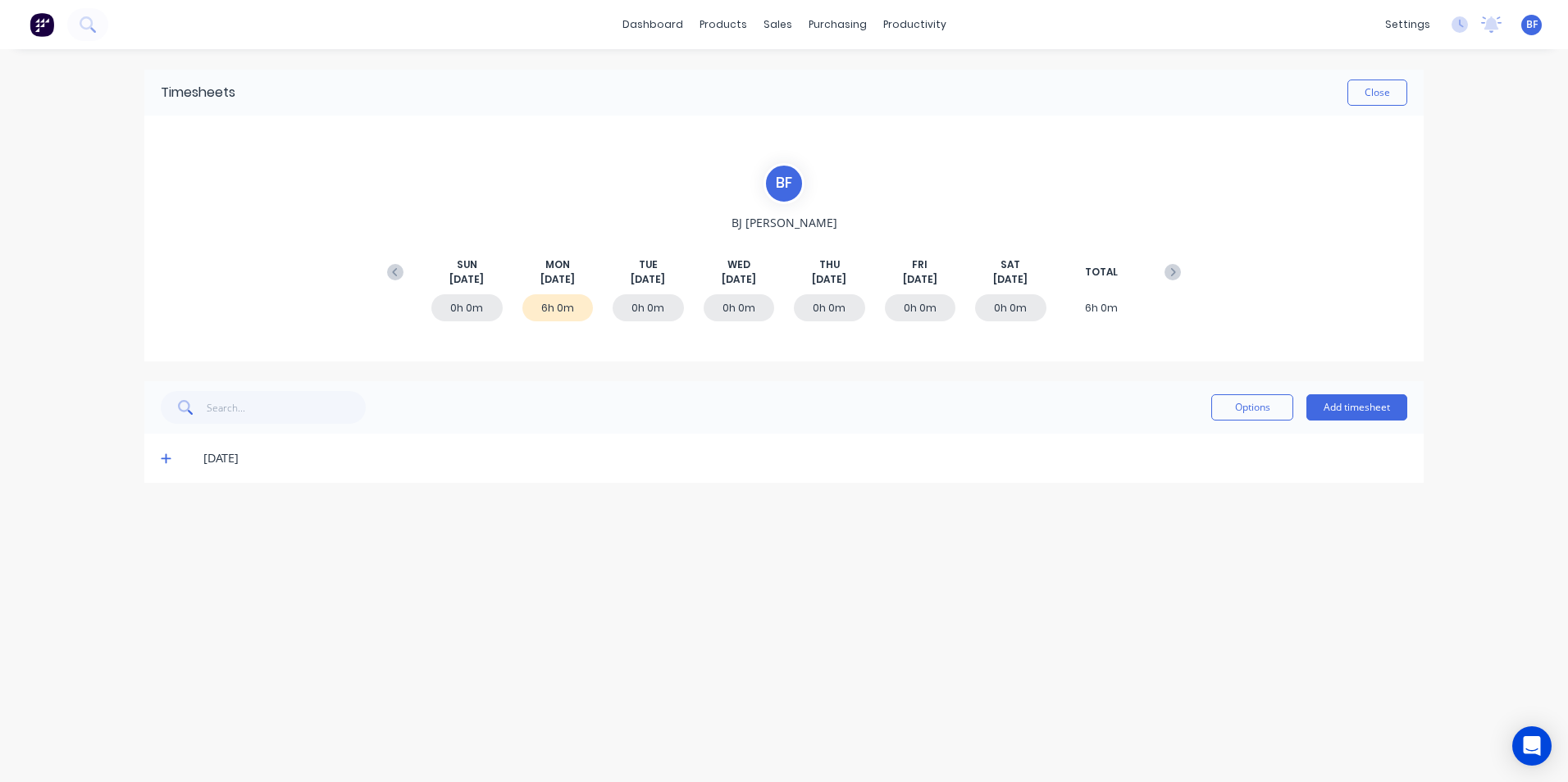
click at [652, 307] on div "0h 0m" at bounding box center [648, 308] width 71 height 27
click at [1340, 407] on button "Add timesheet" at bounding box center [1357, 407] width 100 height 27
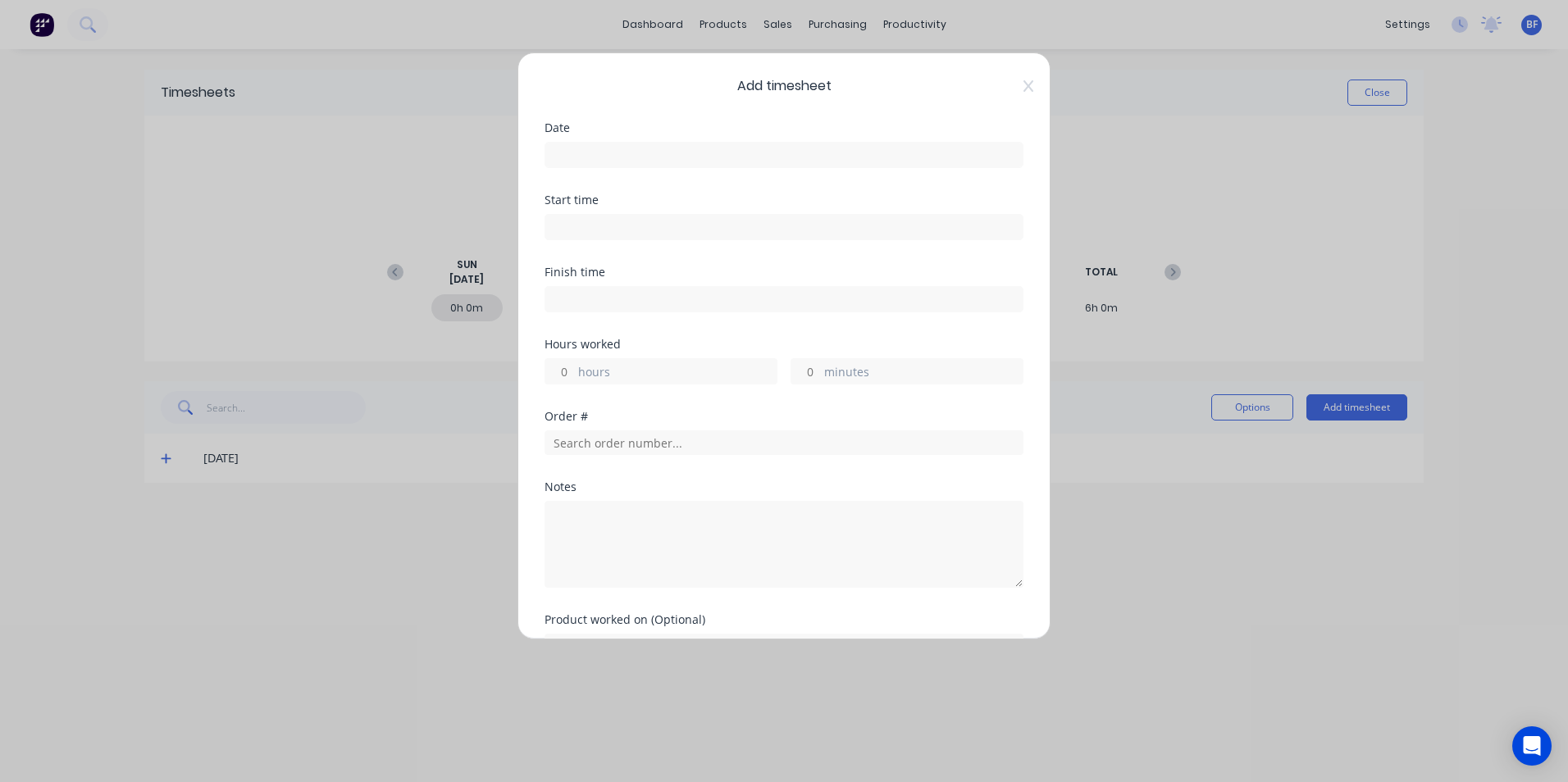
click at [604, 159] on input at bounding box center [784, 155] width 477 height 25
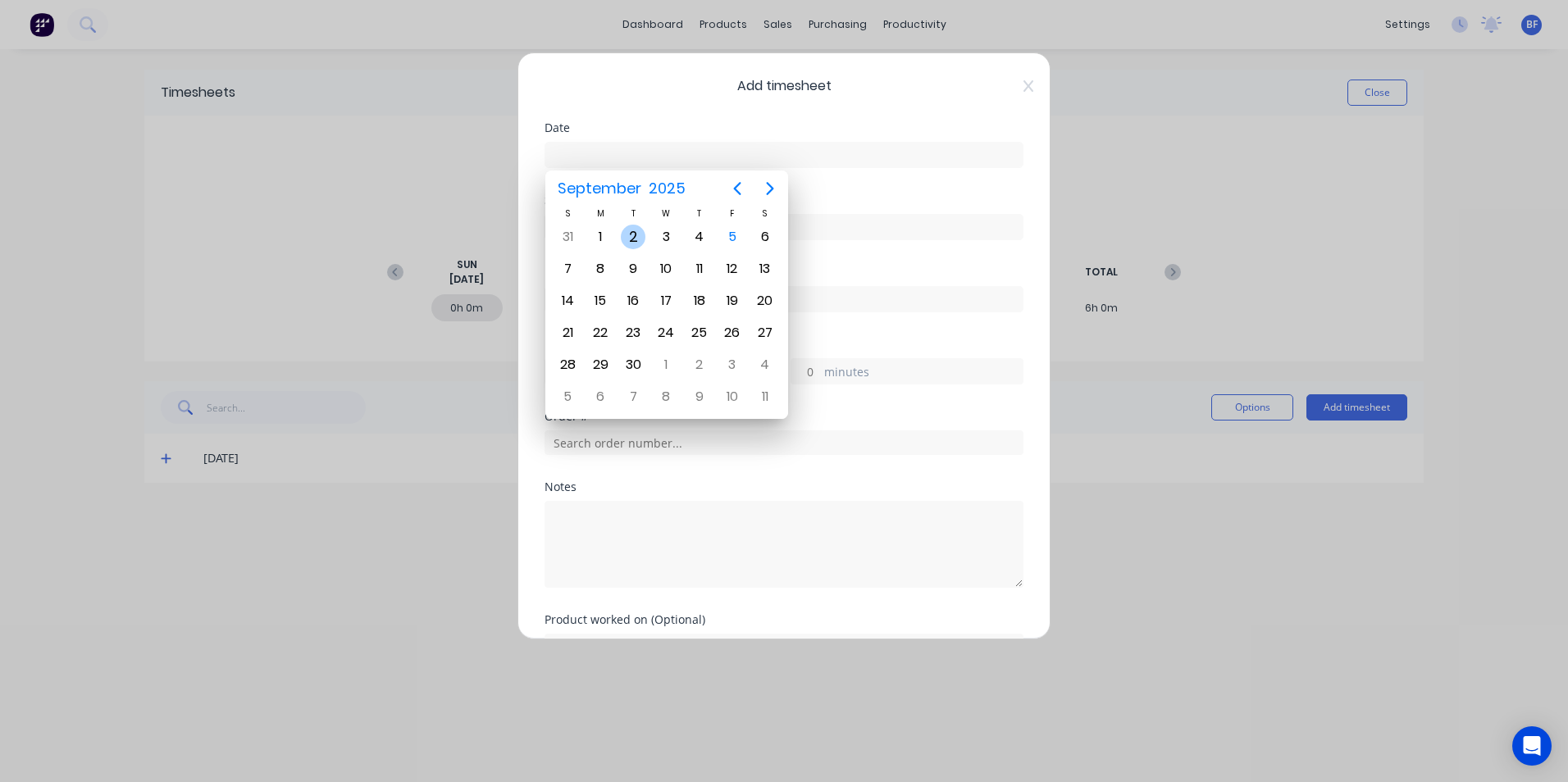
click at [635, 239] on div "2" at bounding box center [633, 237] width 25 height 25
type input "02/09/2025"
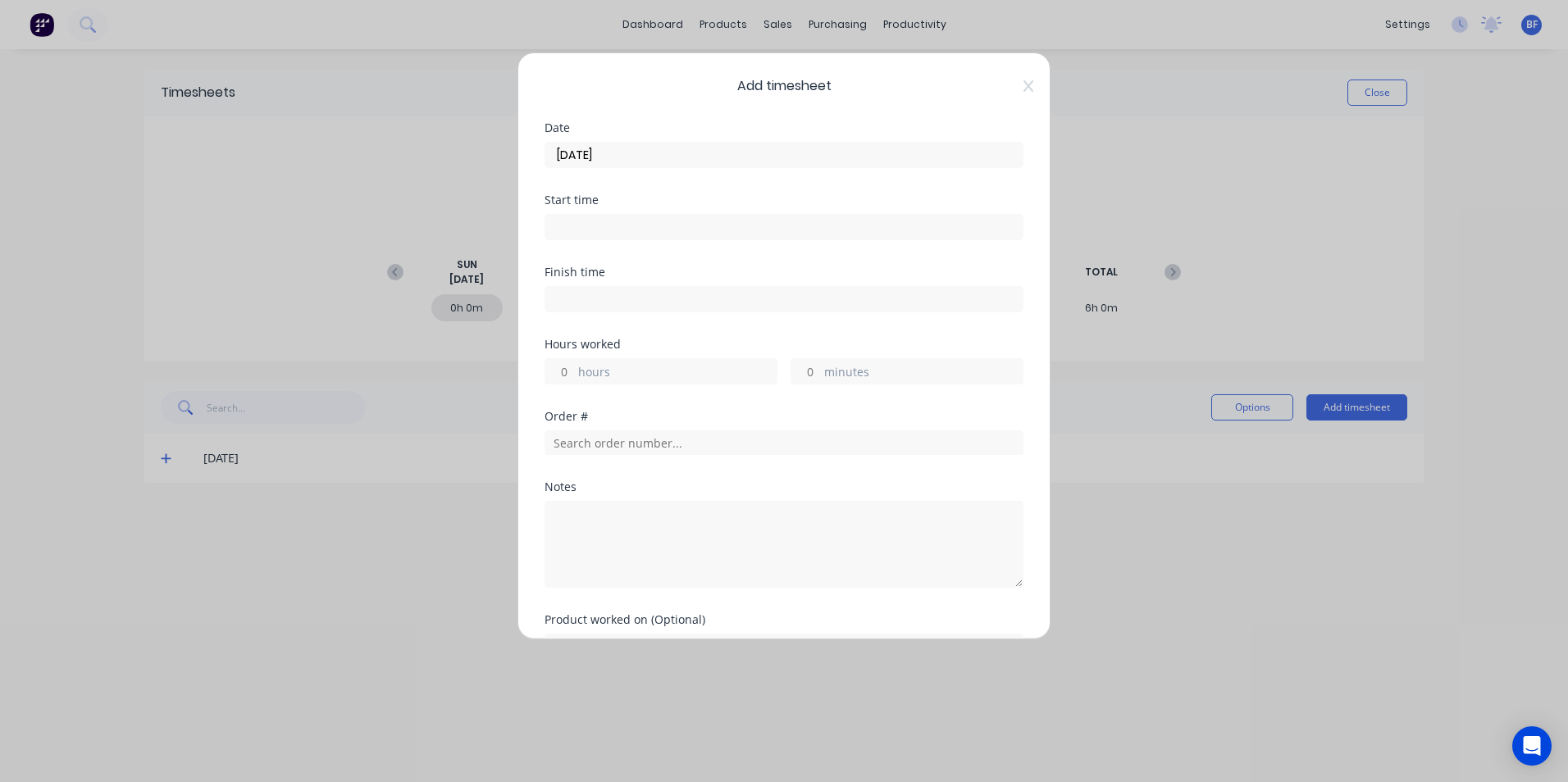
click at [597, 371] on label "hours" at bounding box center [677, 373] width 198 height 21
click at [574, 371] on input "hours" at bounding box center [559, 371] width 28 height 25
type input "6"
click at [567, 519] on textarea at bounding box center [784, 544] width 479 height 87
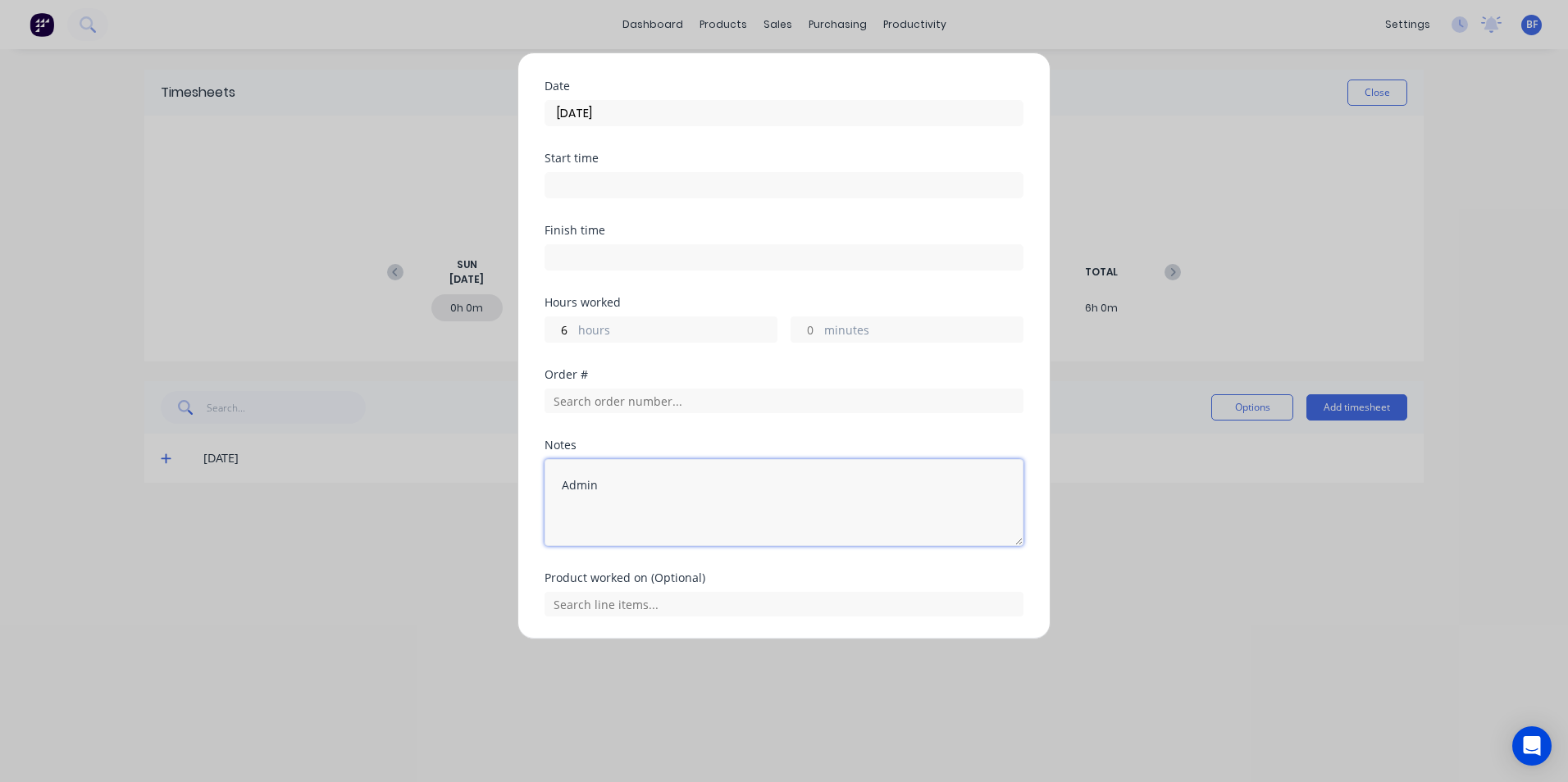
scroll to position [95, 0]
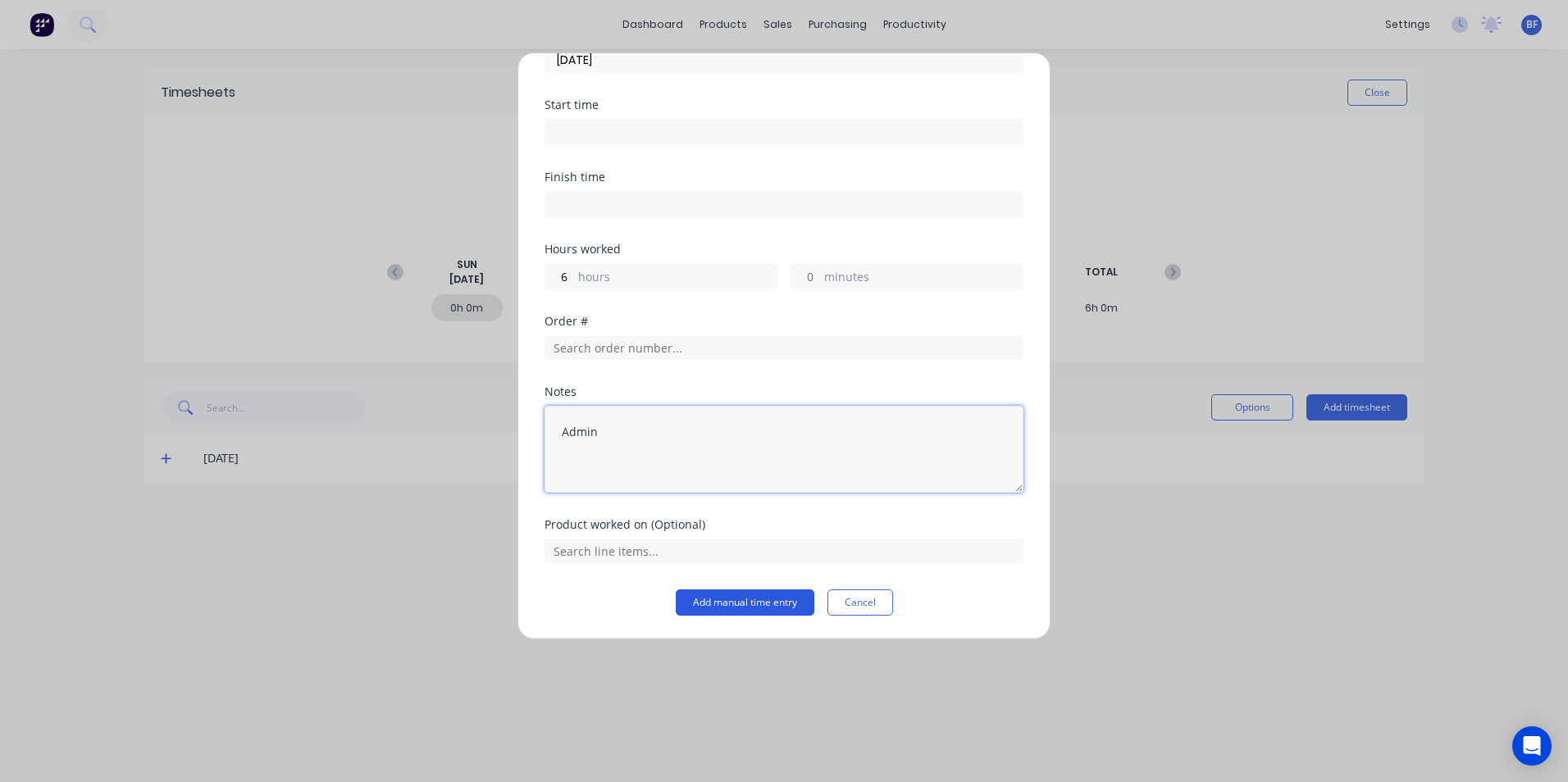
type textarea "Admin"
click at [749, 595] on button "Add manual time entry" at bounding box center [744, 603] width 138 height 27
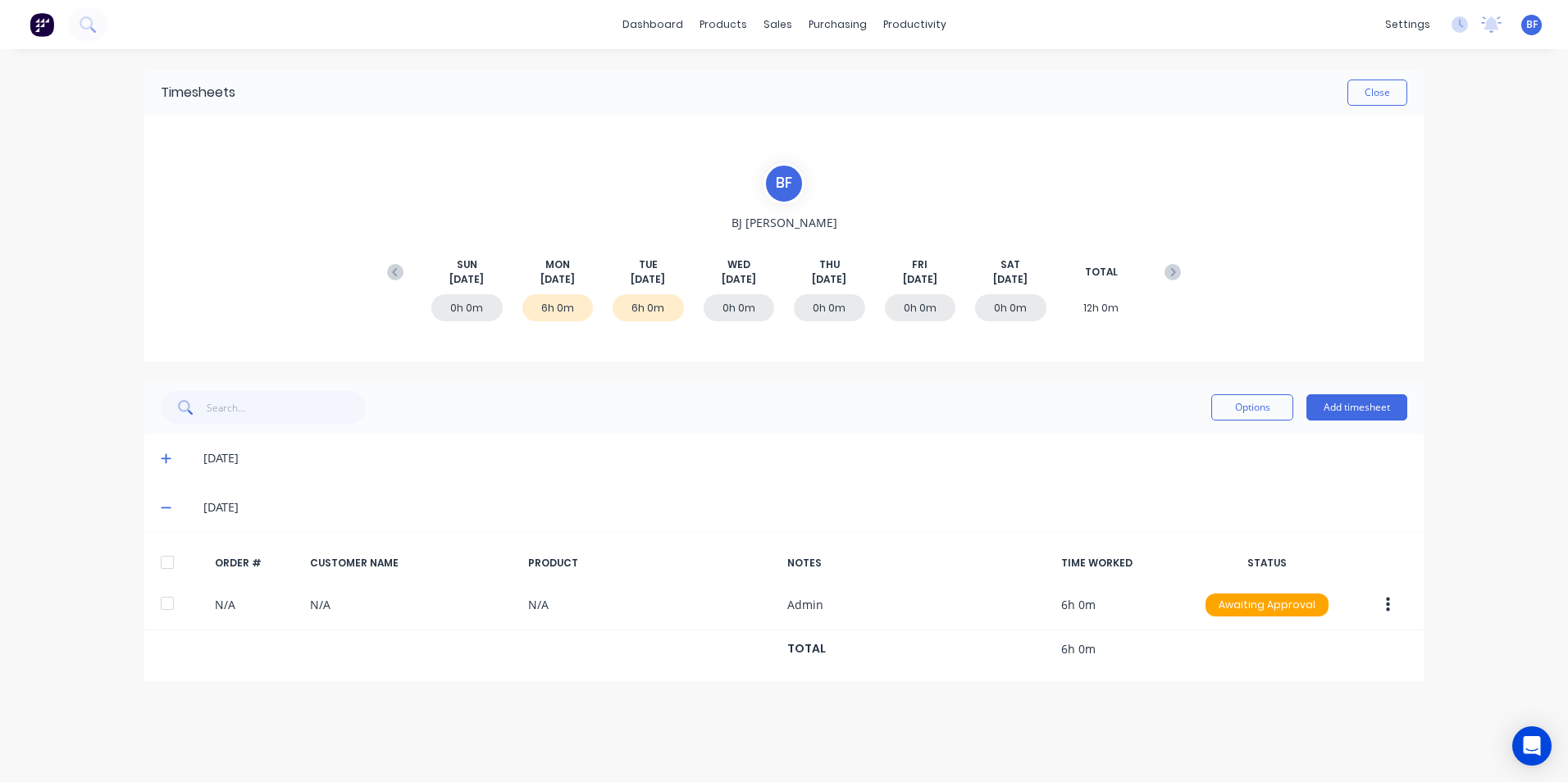
click at [742, 305] on div "0h 0m" at bounding box center [739, 308] width 71 height 27
click at [764, 308] on div "0h 0m" at bounding box center [739, 308] width 71 height 27
click at [1347, 393] on div "Options Add timesheet" at bounding box center [1310, 408] width 196 height 33
click at [1354, 404] on button "Add timesheet" at bounding box center [1357, 407] width 100 height 27
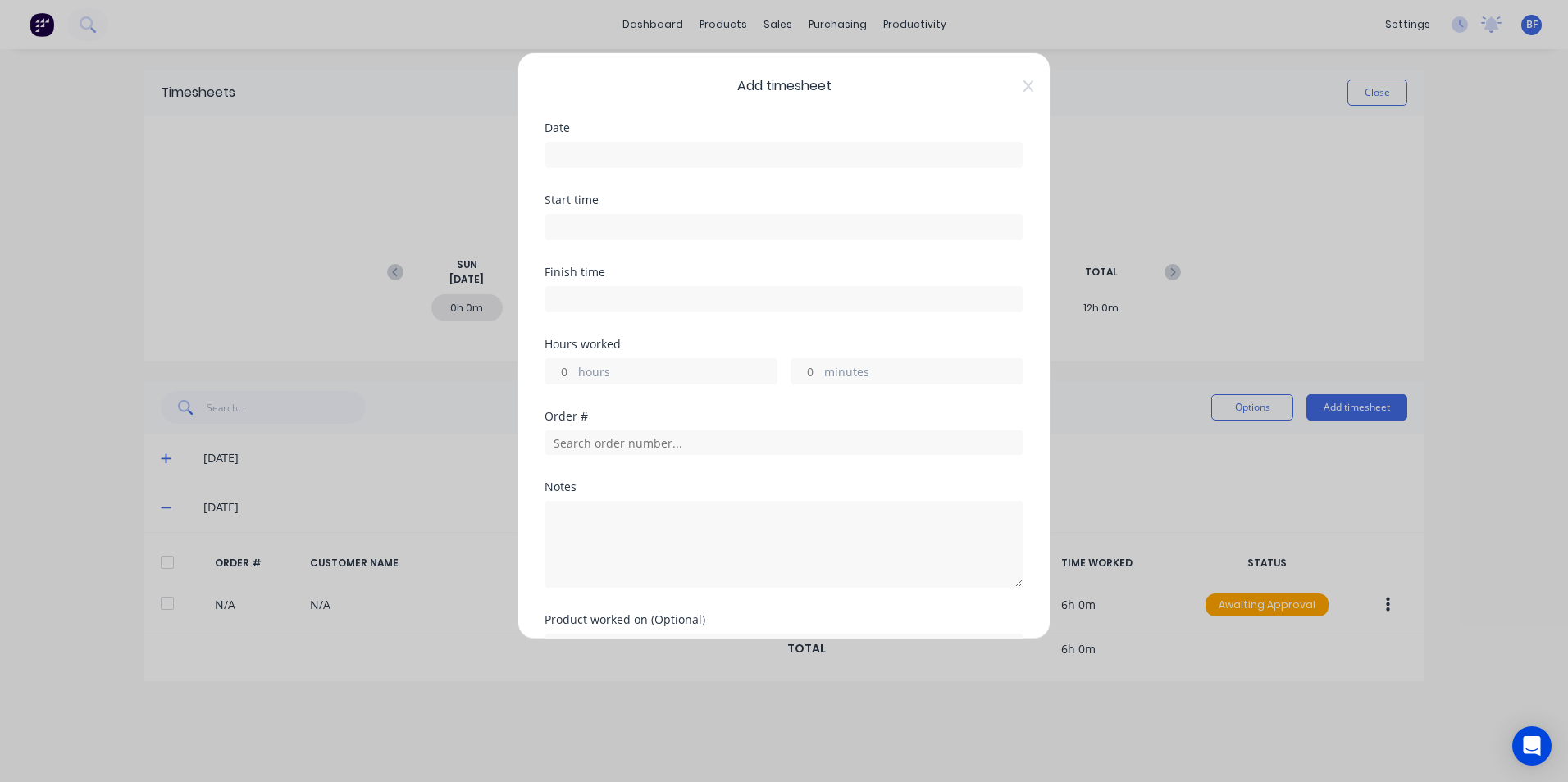
click at [627, 155] on input at bounding box center [784, 155] width 477 height 25
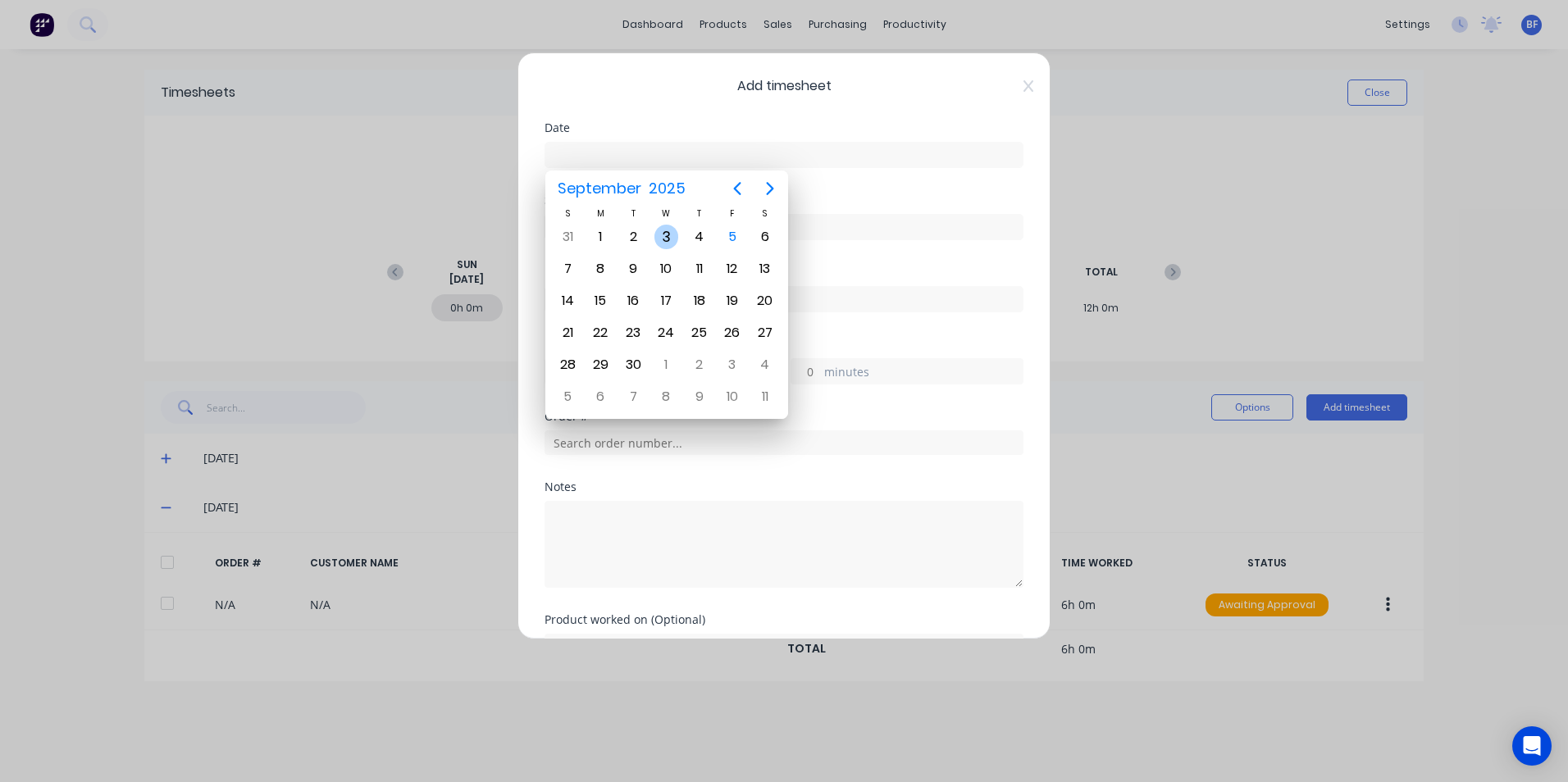
click at [667, 238] on div "3" at bounding box center [666, 237] width 25 height 25
type input "03/09/2025"
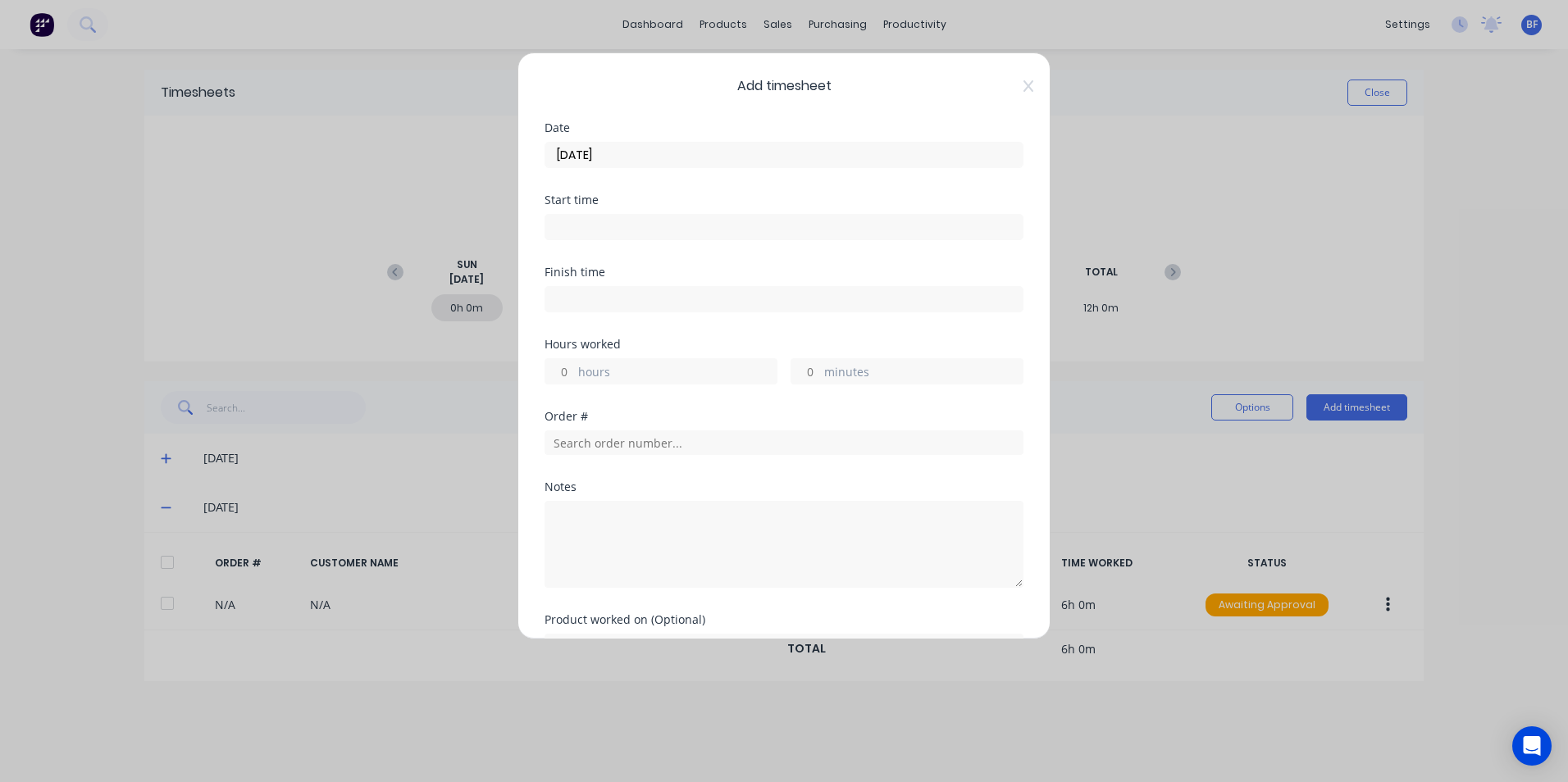
click at [618, 228] on input at bounding box center [784, 227] width 477 height 25
type input "11:18 AM"
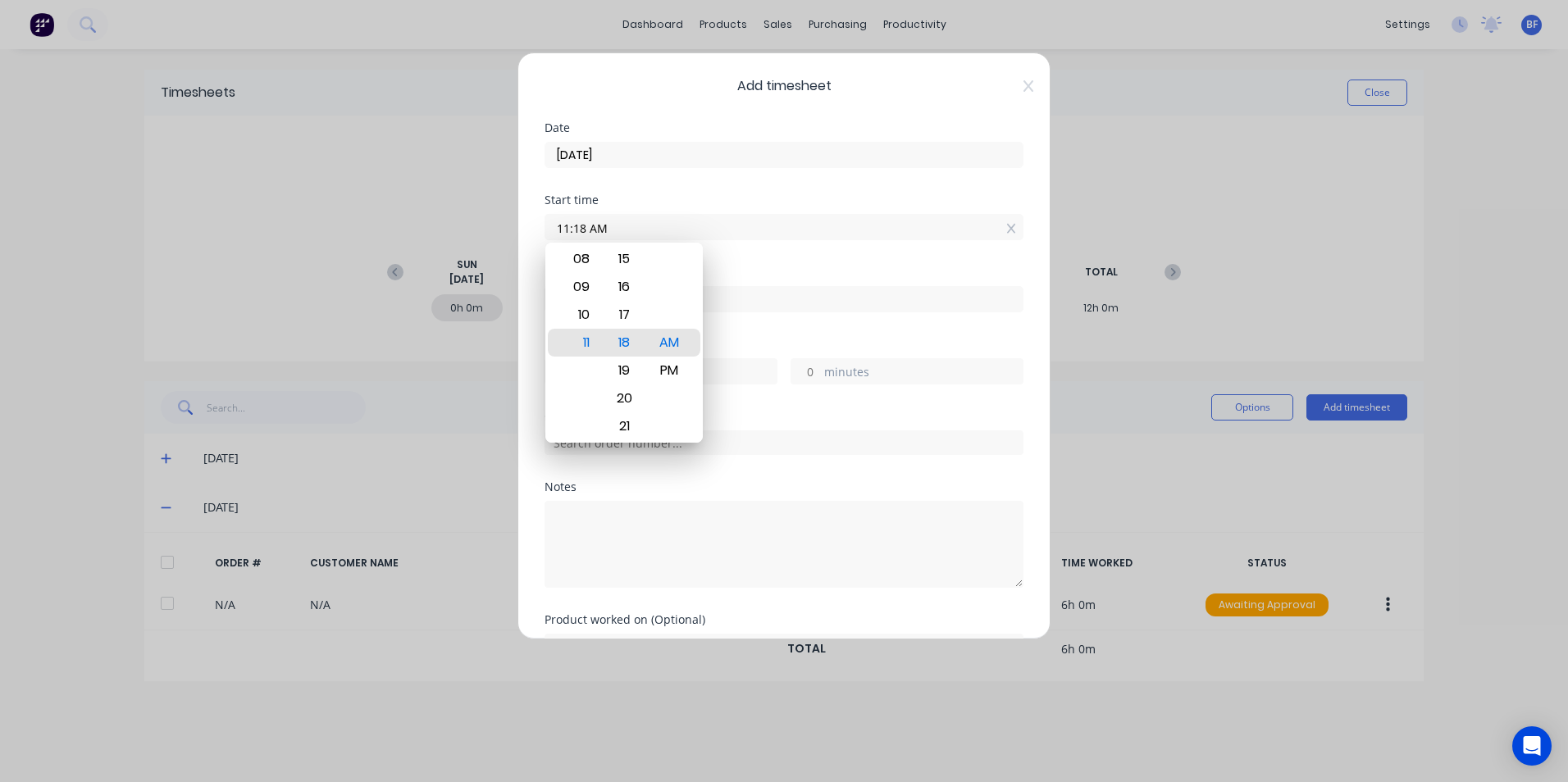
click at [768, 221] on input "11:18 AM" at bounding box center [784, 227] width 477 height 25
click at [1024, 88] on icon at bounding box center [1028, 86] width 9 height 11
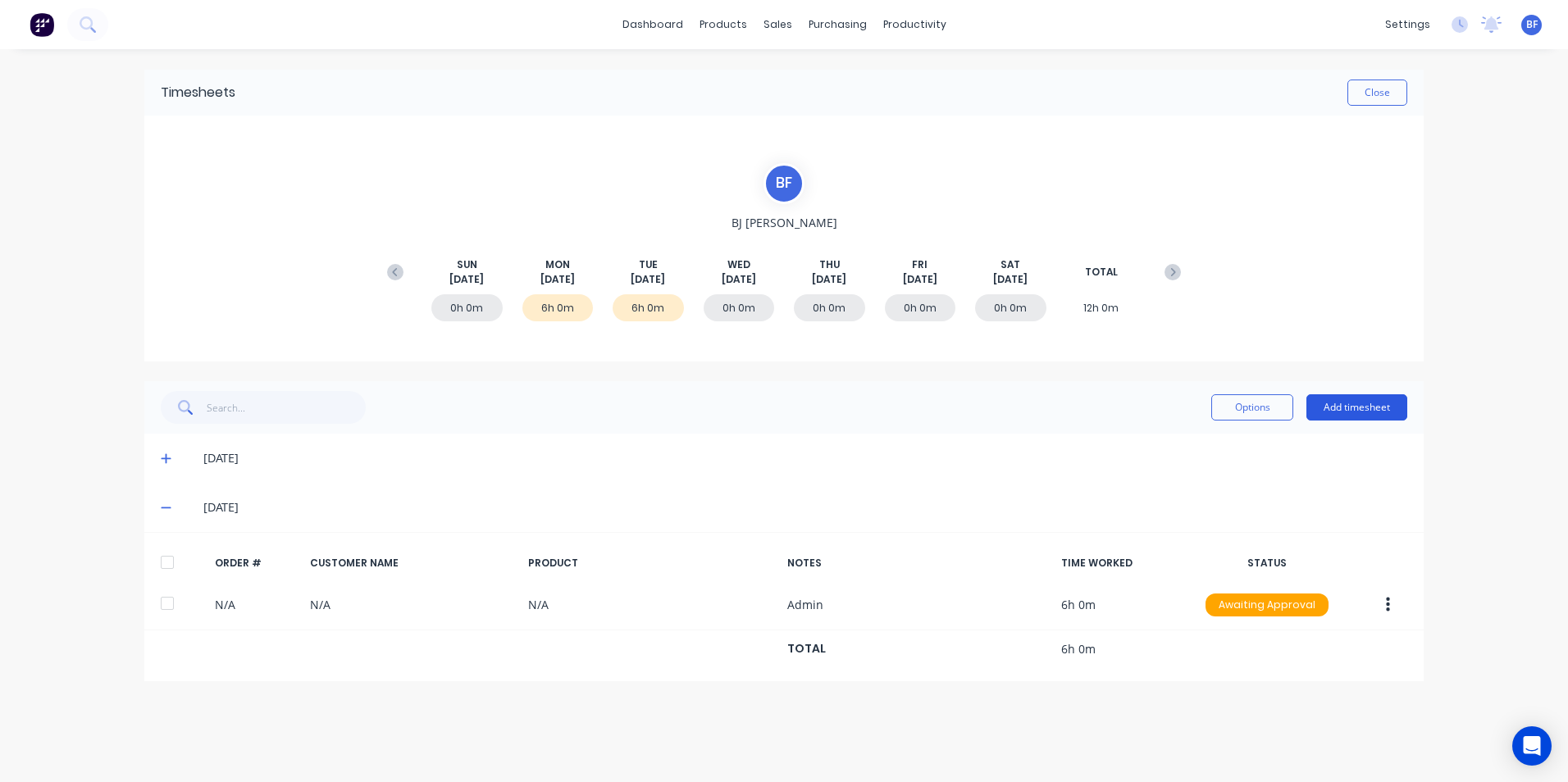
click at [1359, 403] on button "Add timesheet" at bounding box center [1357, 407] width 100 height 27
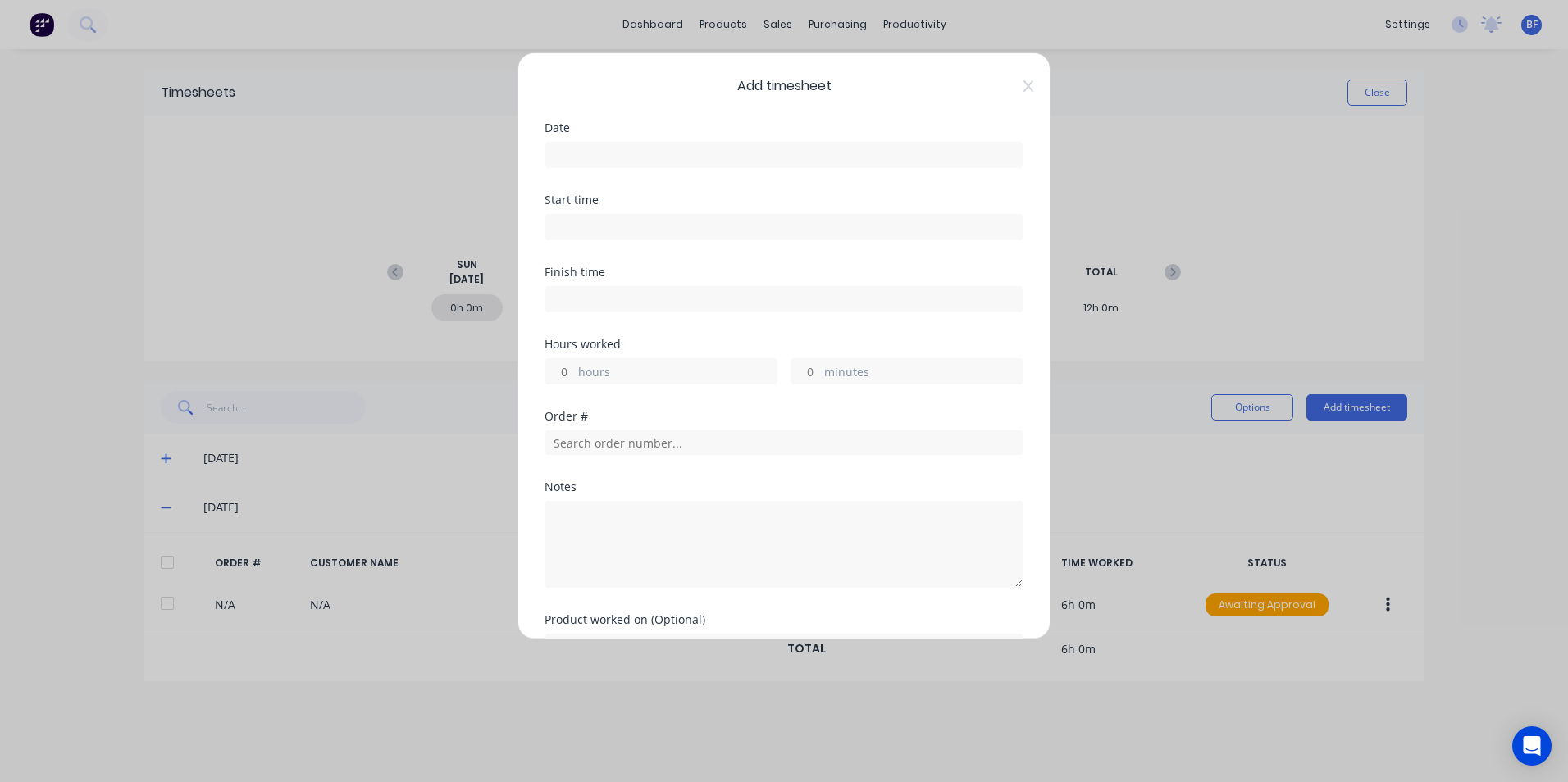
click at [896, 162] on input at bounding box center [784, 155] width 477 height 25
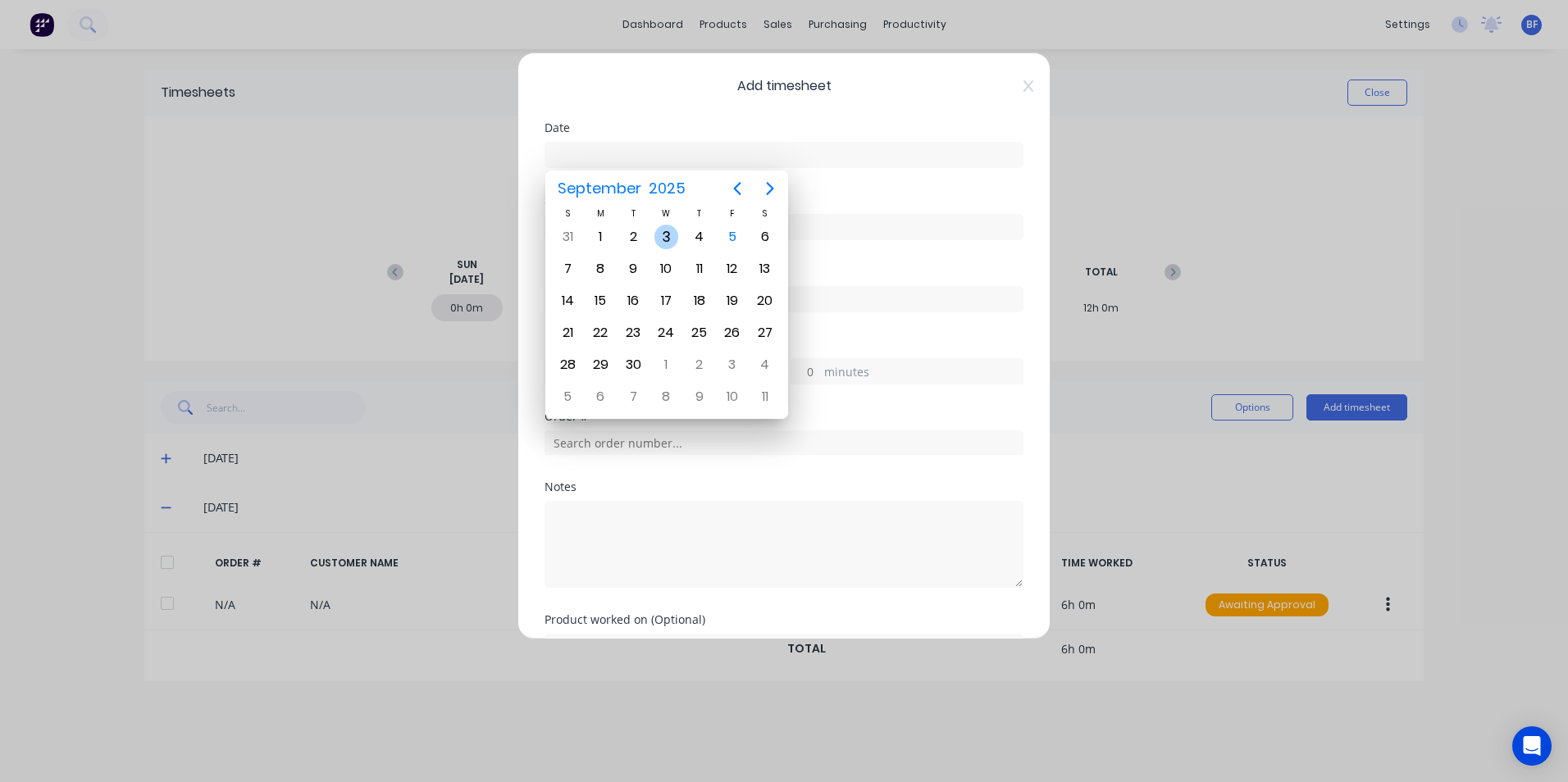
click at [670, 237] on div "3" at bounding box center [666, 237] width 25 height 25
type input "03/09/2025"
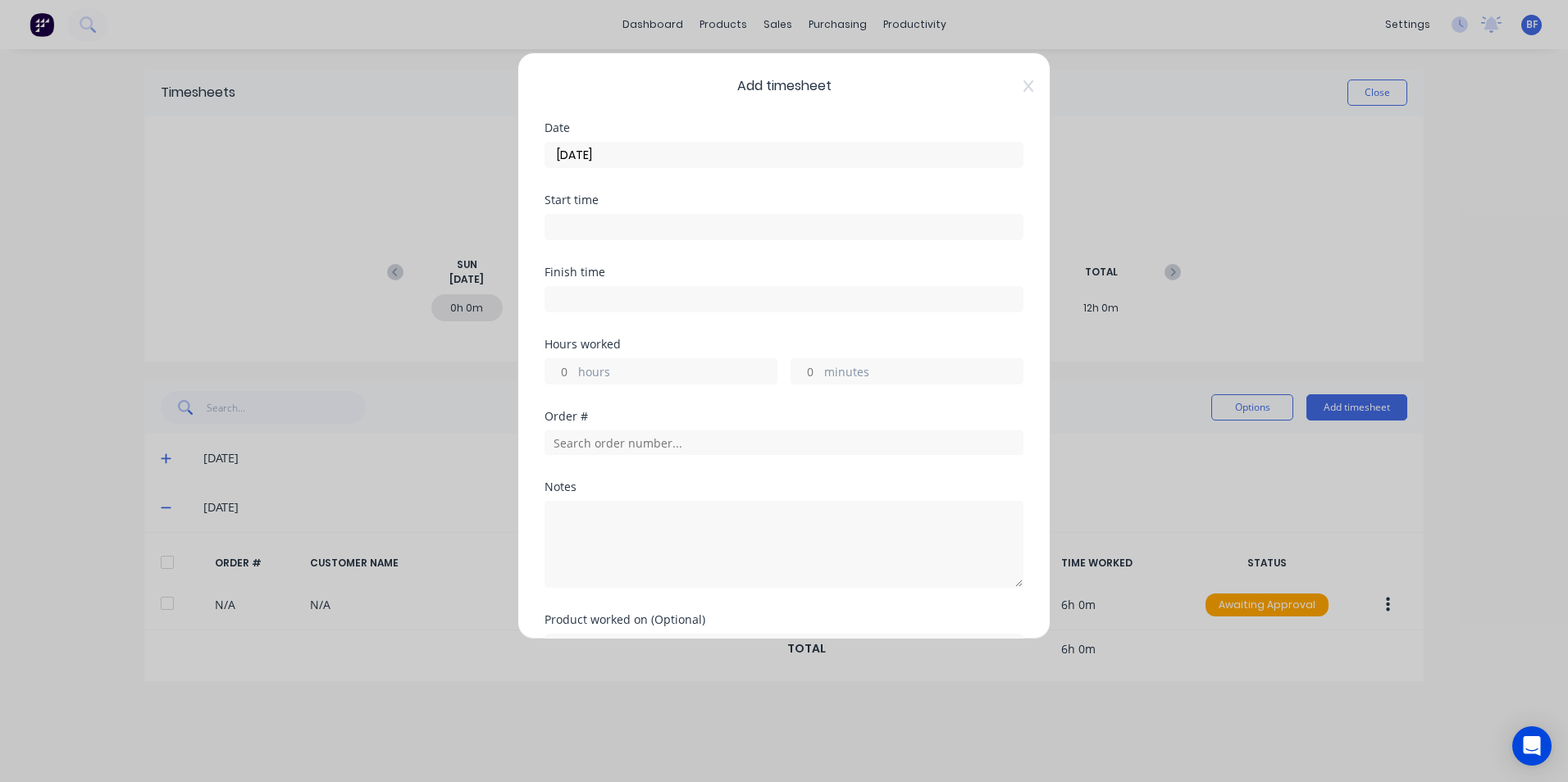
click at [626, 373] on label "hours" at bounding box center [677, 373] width 198 height 21
click at [574, 373] on input "hours" at bounding box center [559, 371] width 28 height 25
type input "6"
click at [582, 512] on textarea at bounding box center [784, 544] width 479 height 87
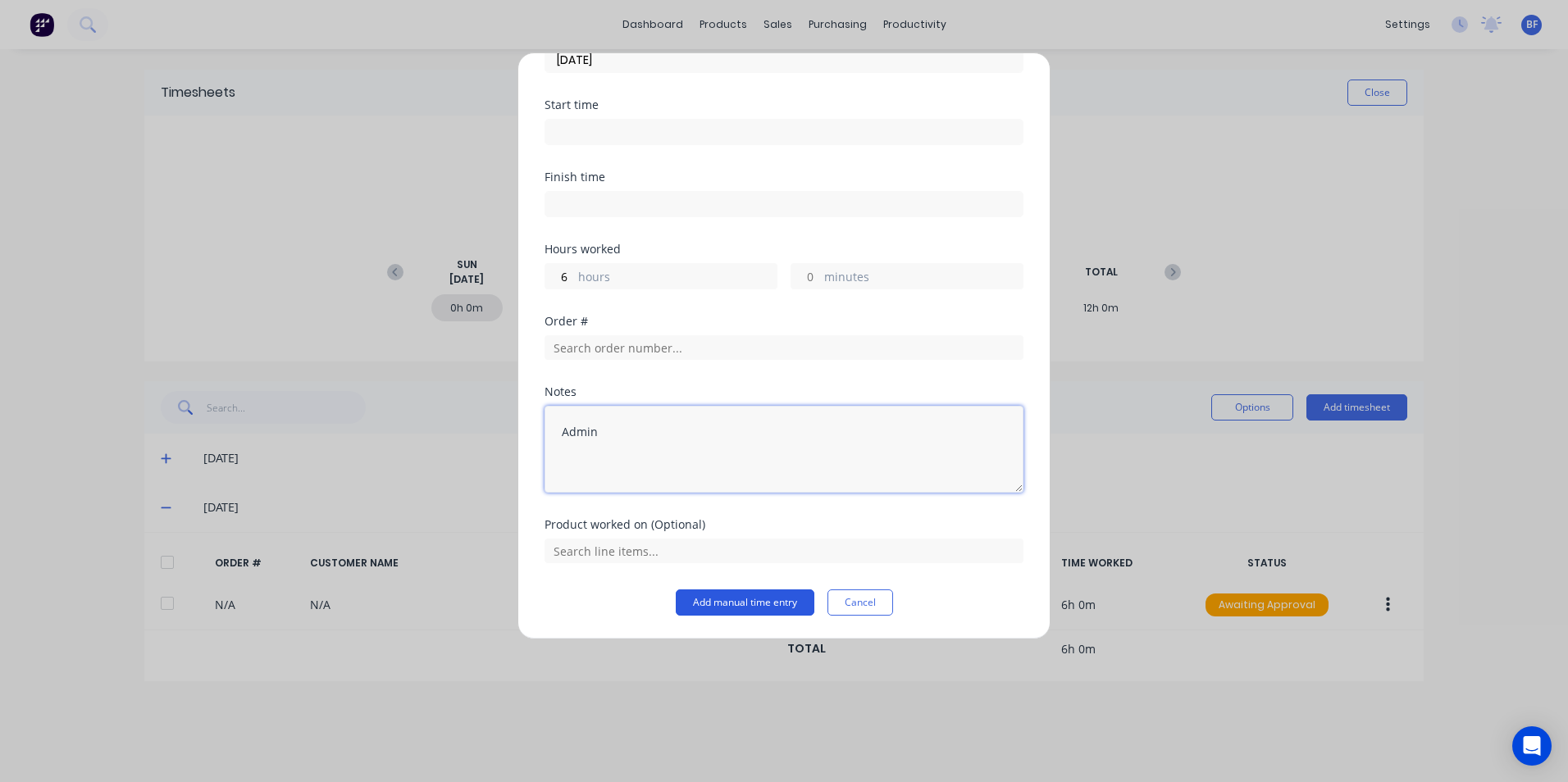
type textarea "Admin"
click at [759, 597] on button "Add manual time entry" at bounding box center [744, 603] width 138 height 27
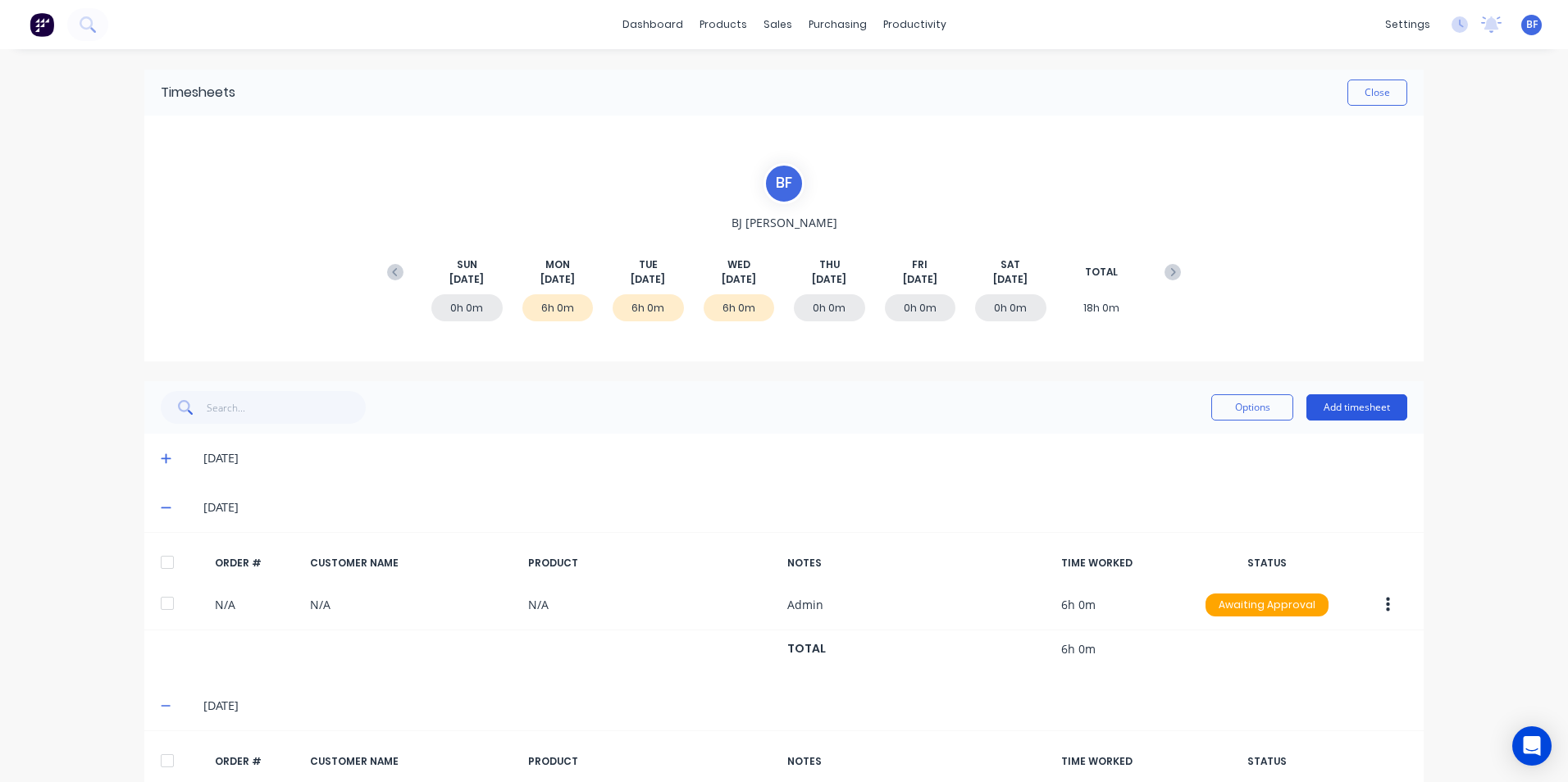
click at [1349, 412] on button "Add timesheet" at bounding box center [1357, 407] width 100 height 27
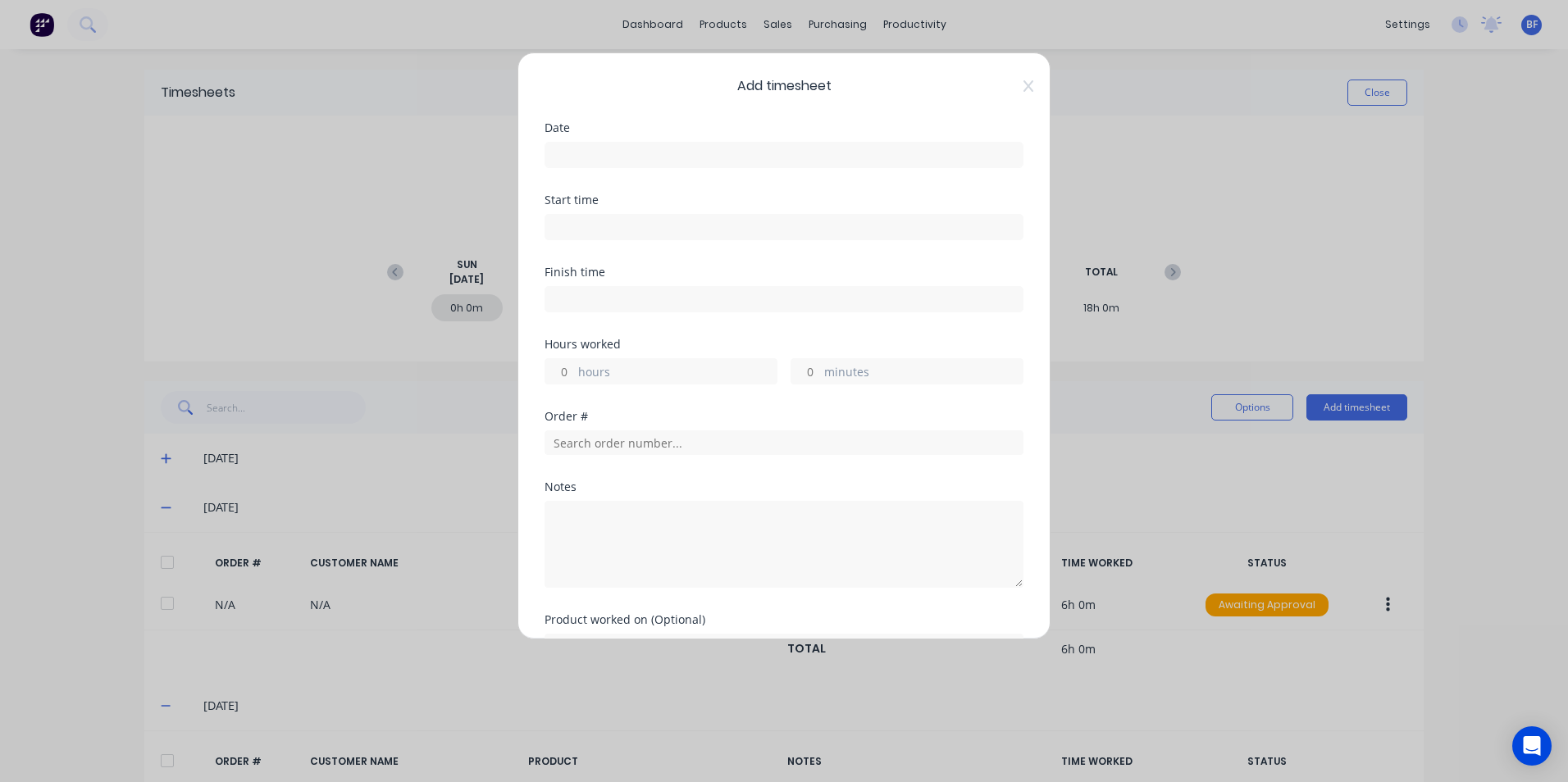
click at [630, 154] on input at bounding box center [784, 155] width 477 height 25
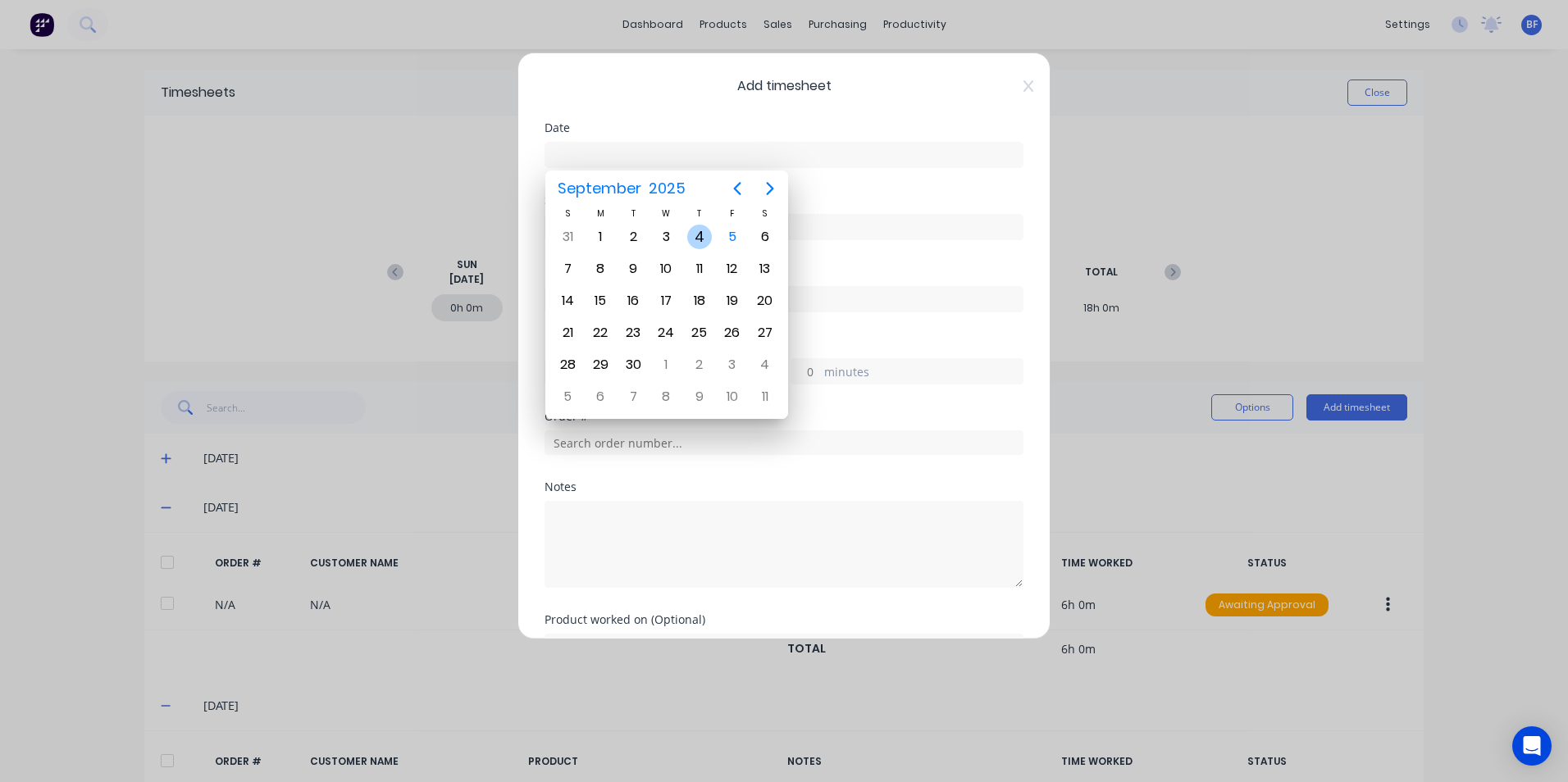
click at [696, 238] on div "4" at bounding box center [699, 237] width 25 height 25
type input "04/09/2025"
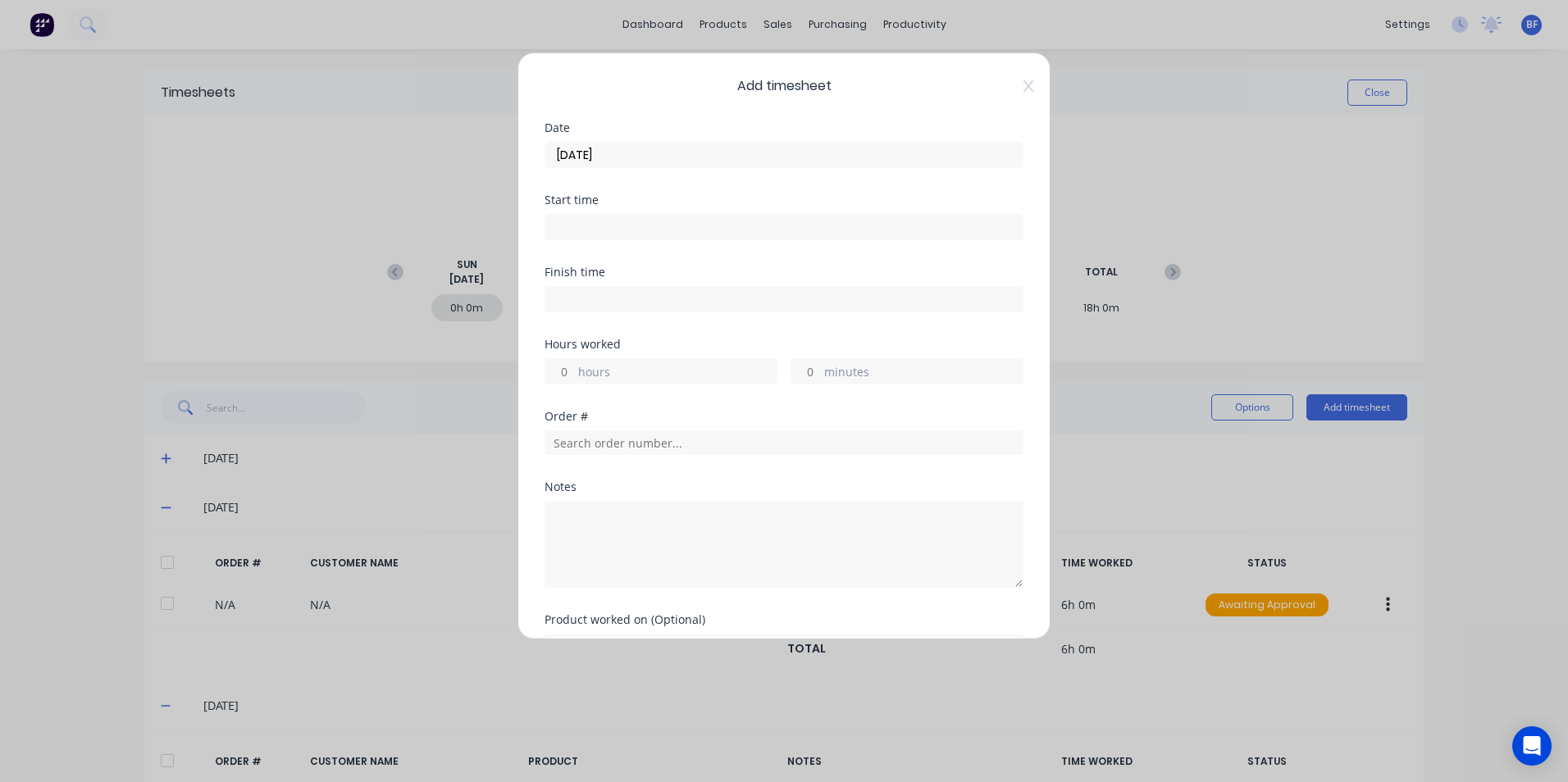
click at [594, 367] on label "hours" at bounding box center [677, 373] width 198 height 21
click at [574, 367] on input "hours" at bounding box center [559, 371] width 28 height 25
type input "4"
click at [562, 531] on textarea at bounding box center [784, 544] width 479 height 87
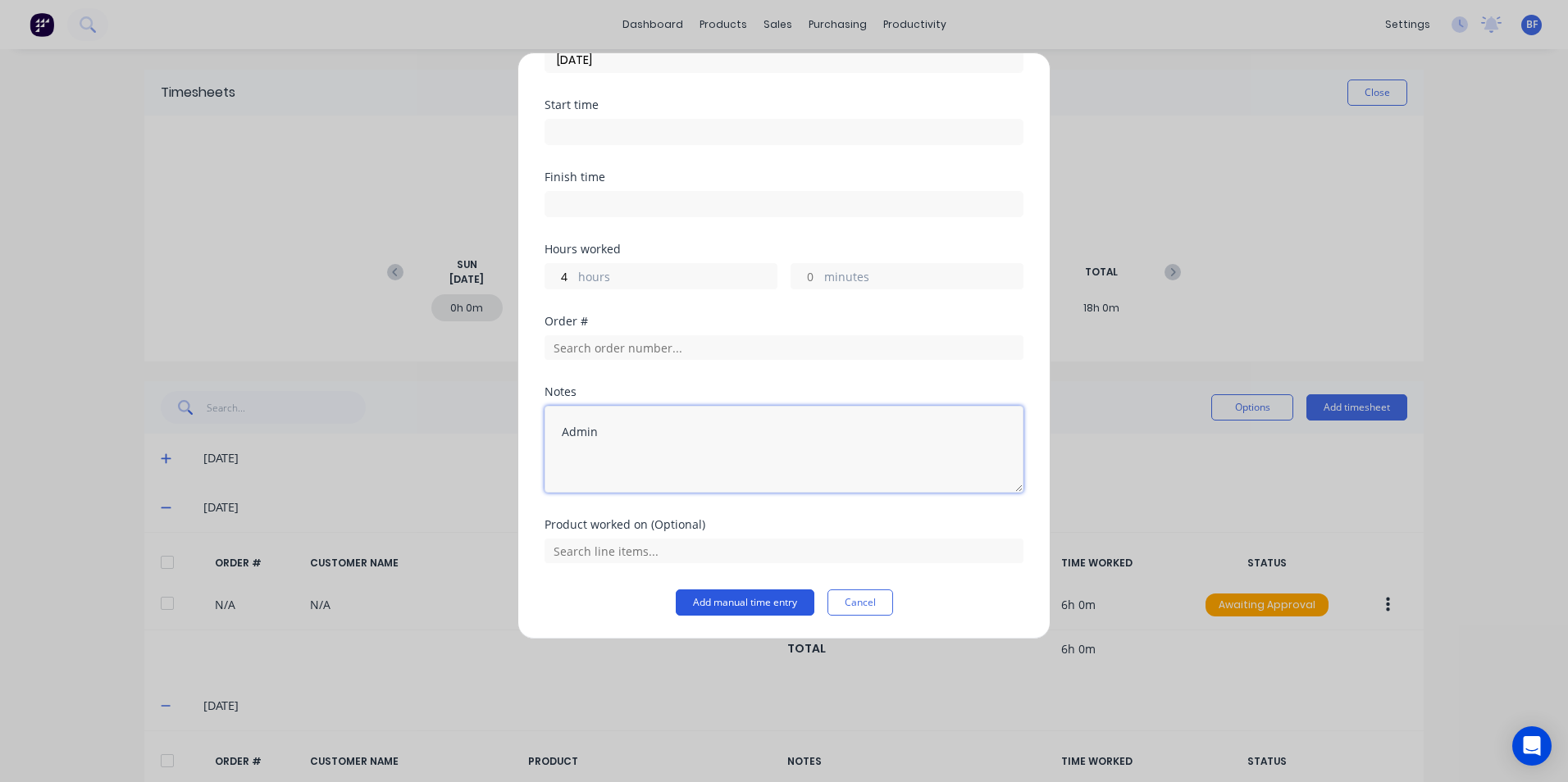
type textarea "Admin"
click at [749, 595] on button "Add manual time entry" at bounding box center [744, 603] width 138 height 27
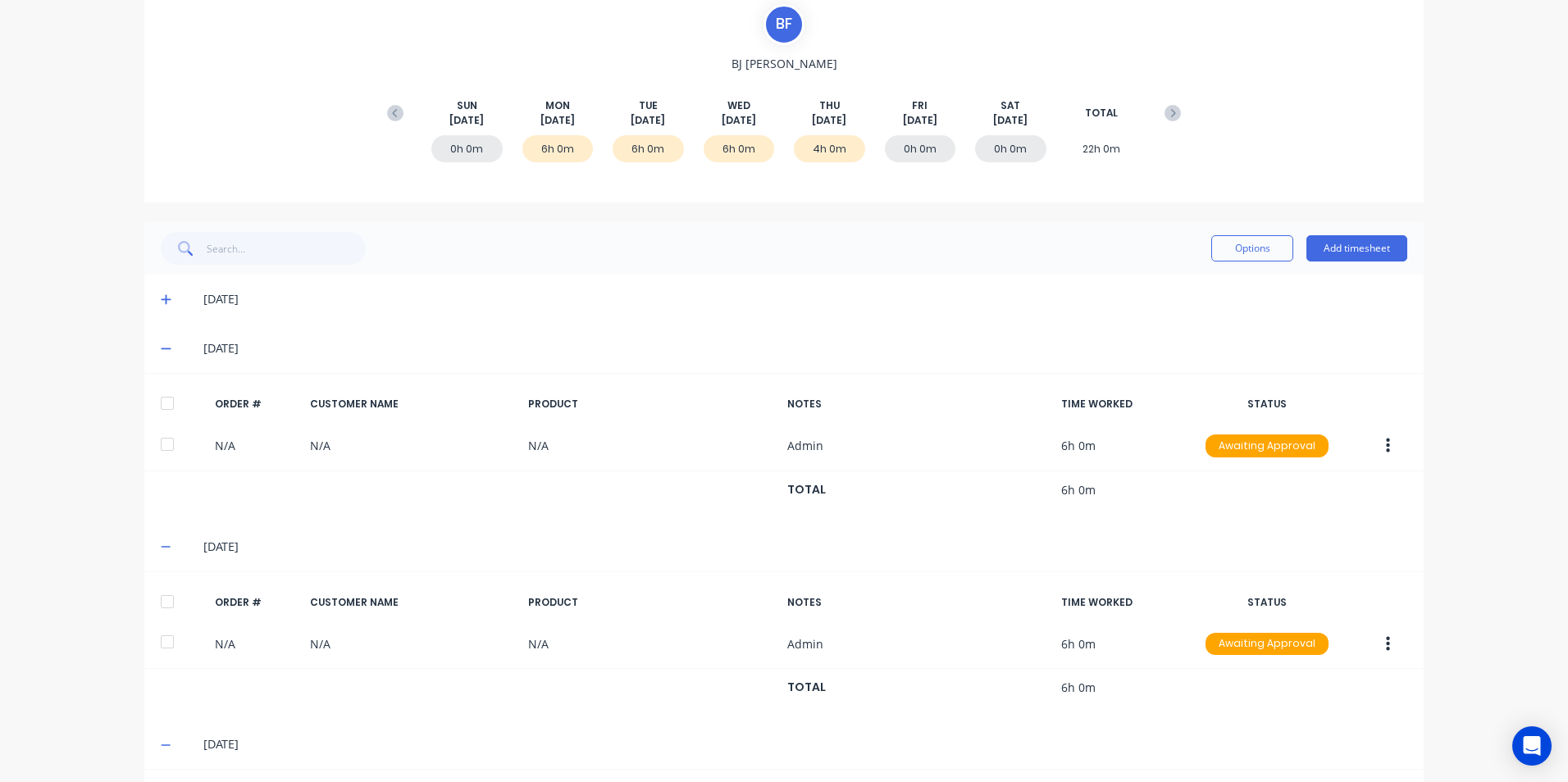
scroll to position [316, 0]
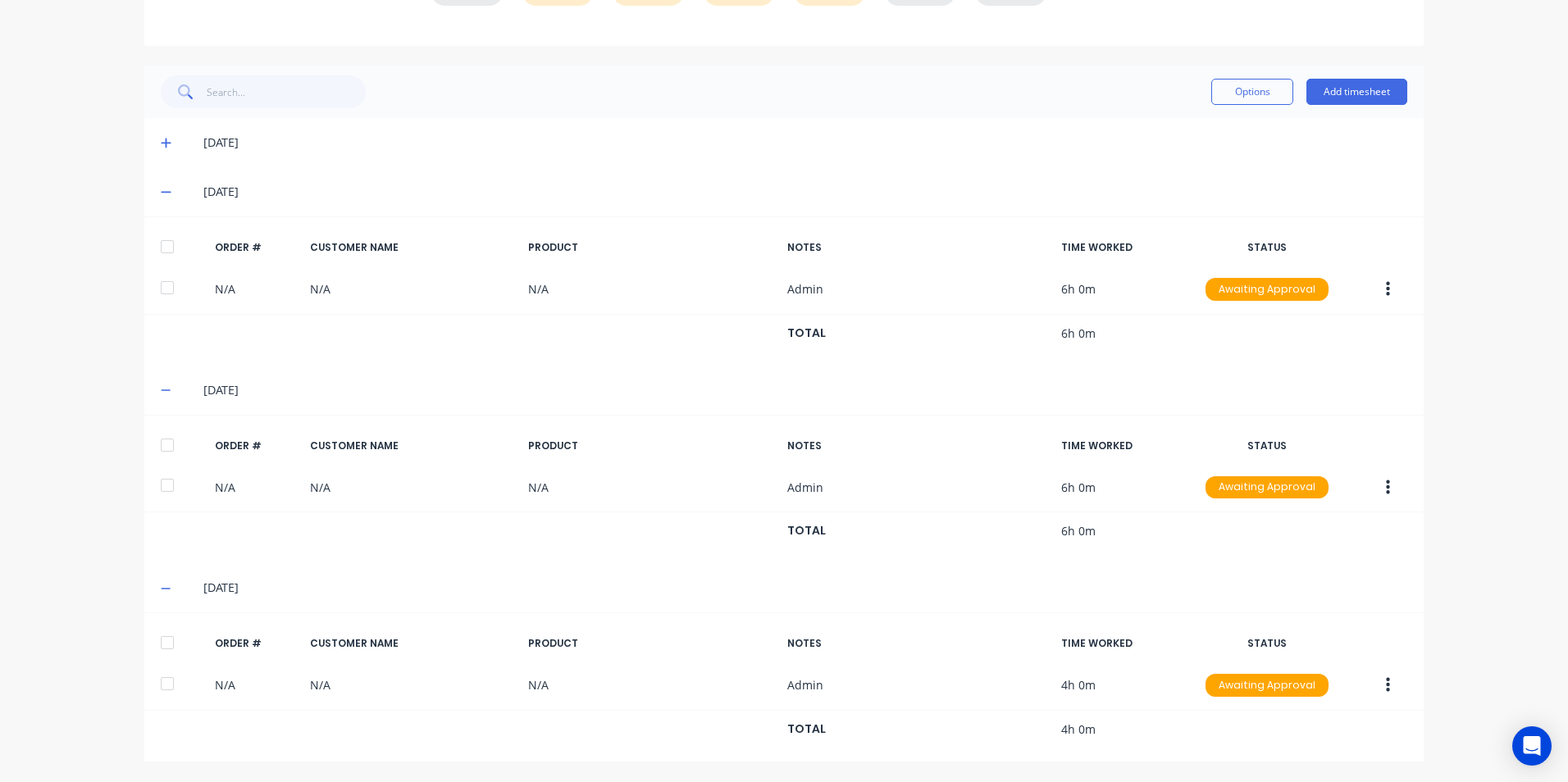
click at [161, 246] on div at bounding box center [167, 246] width 33 height 33
click at [161, 440] on div at bounding box center [167, 446] width 33 height 33
click at [158, 640] on div at bounding box center [167, 643] width 33 height 33
click at [1262, 98] on button "Options" at bounding box center [1253, 92] width 82 height 27
click at [1182, 136] on div "Approve" at bounding box center [1215, 134] width 126 height 24
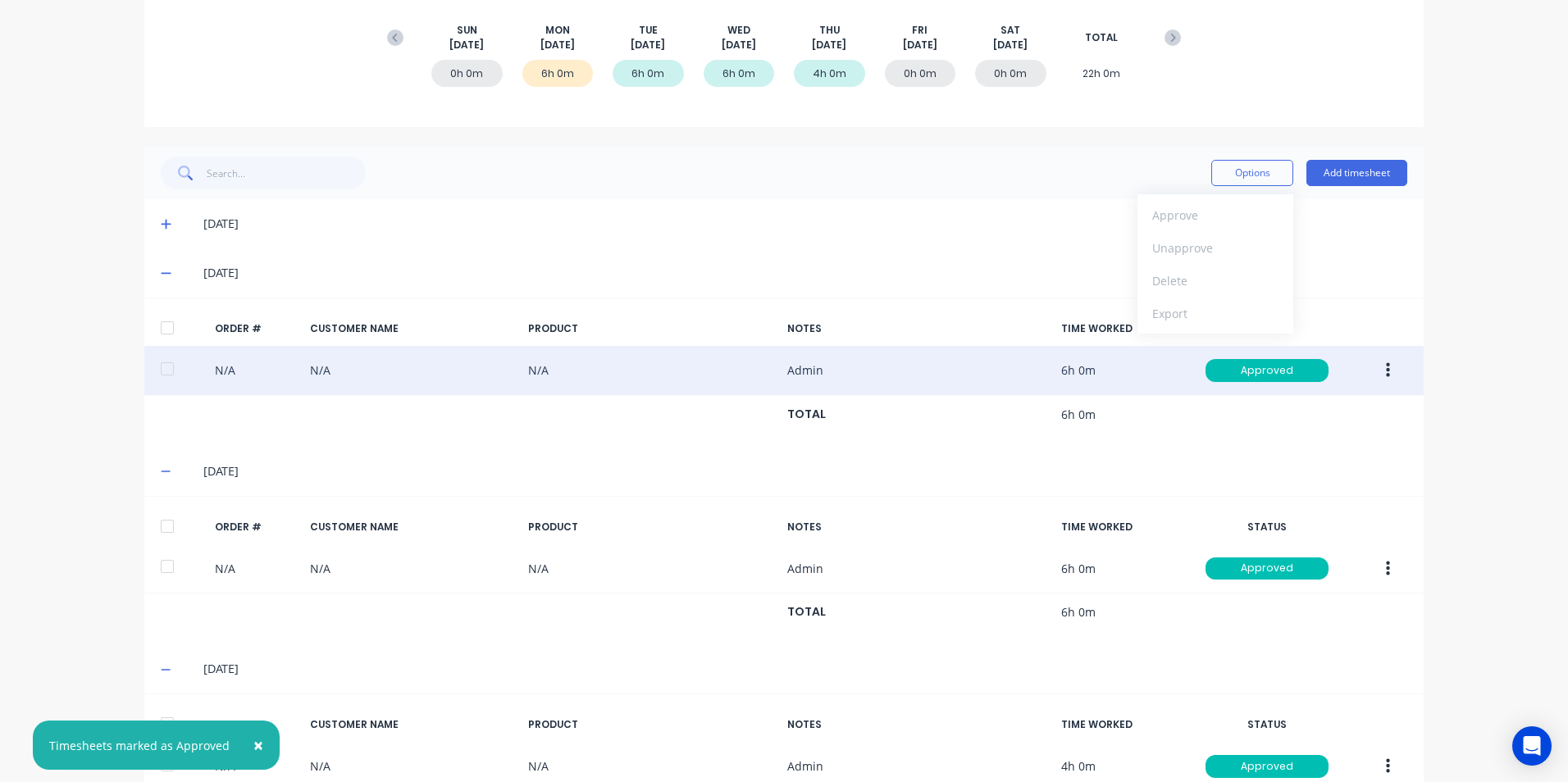
scroll to position [0, 0]
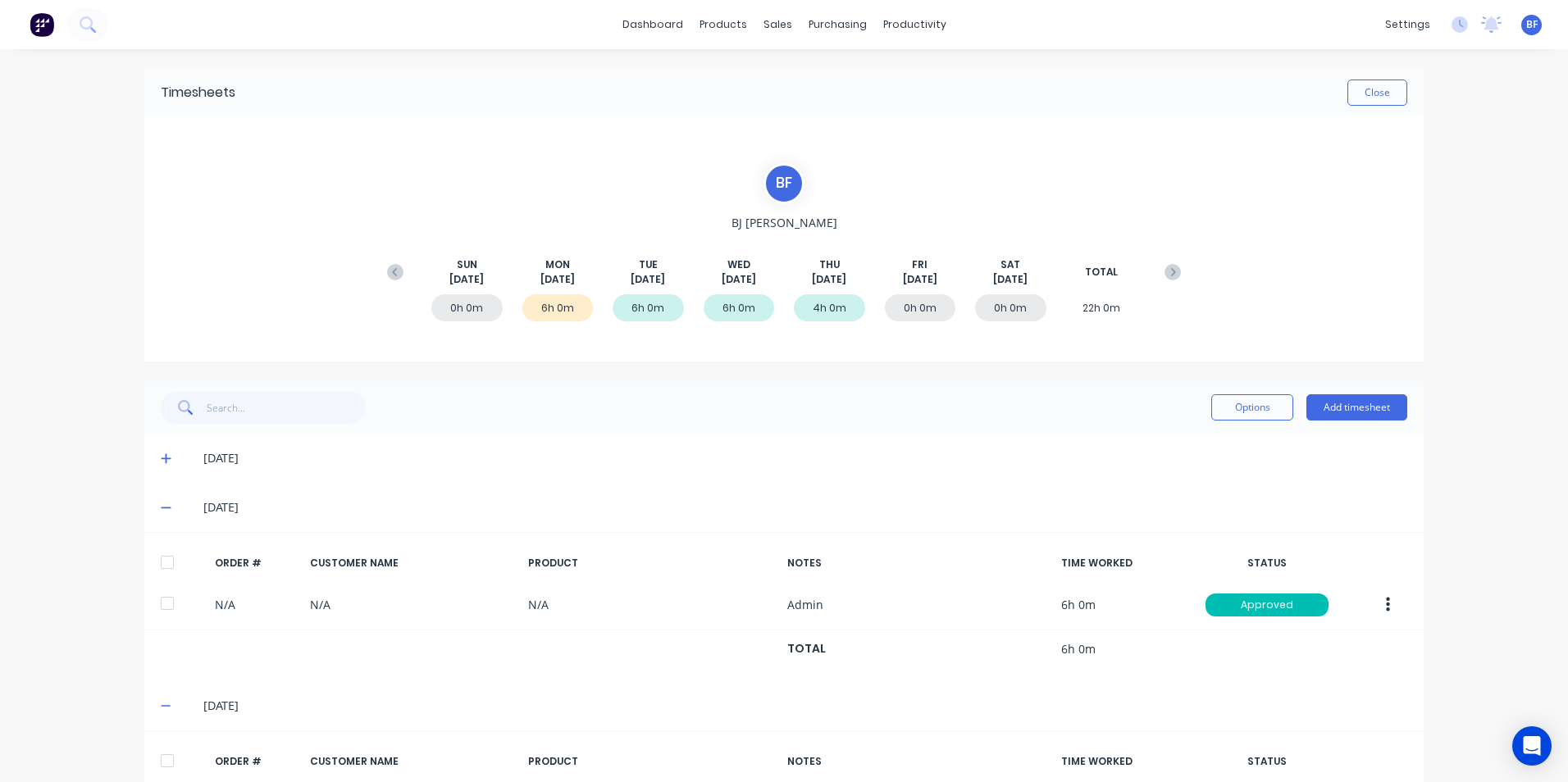
click at [552, 308] on div "6h 0m" at bounding box center [557, 308] width 71 height 27
click at [553, 307] on div "6h 0m" at bounding box center [557, 308] width 71 height 27
click at [389, 271] on g at bounding box center [395, 272] width 16 height 16
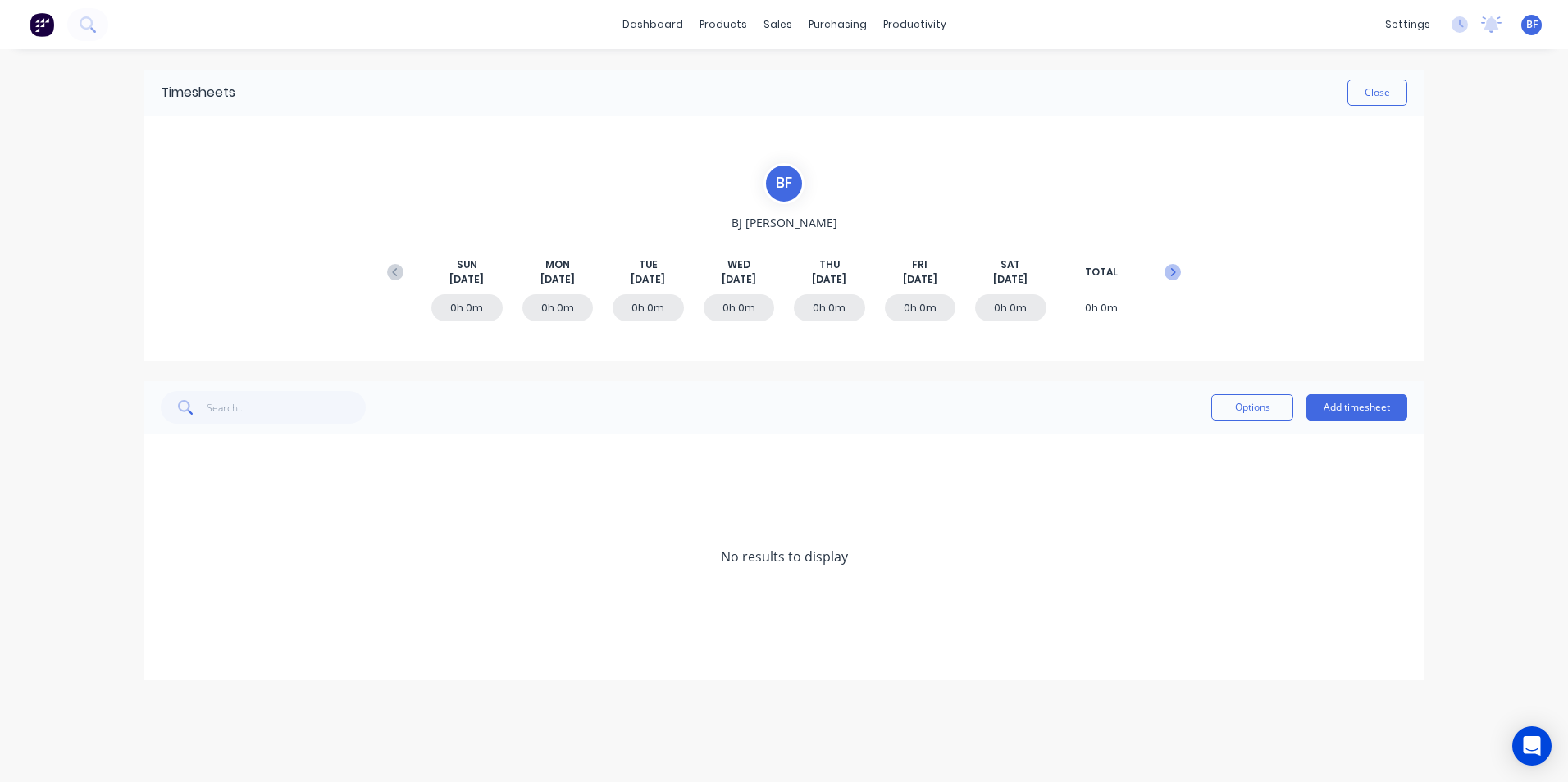
click at [1170, 271] on icon at bounding box center [1172, 272] width 16 height 16
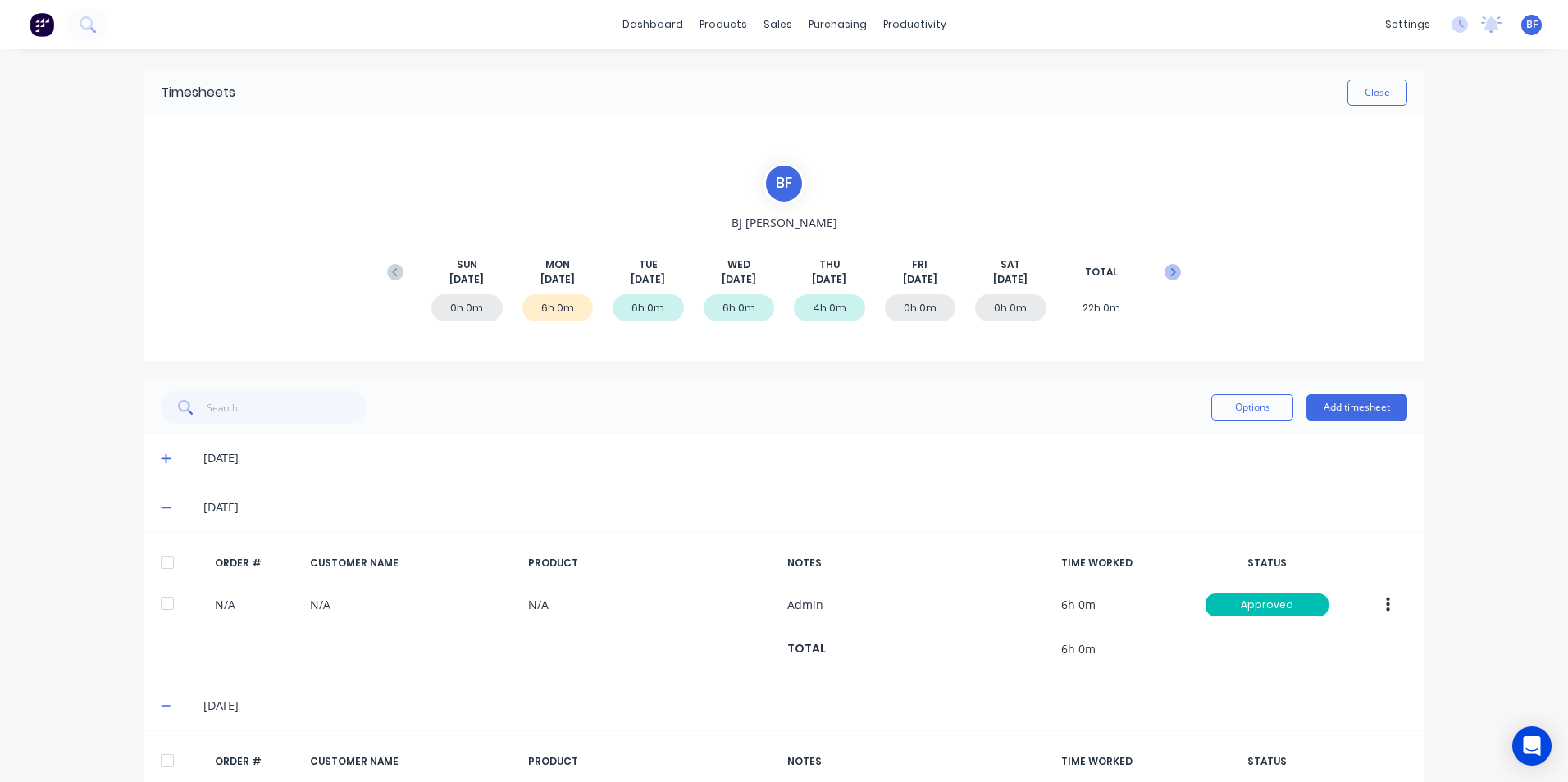
scroll to position [316, 0]
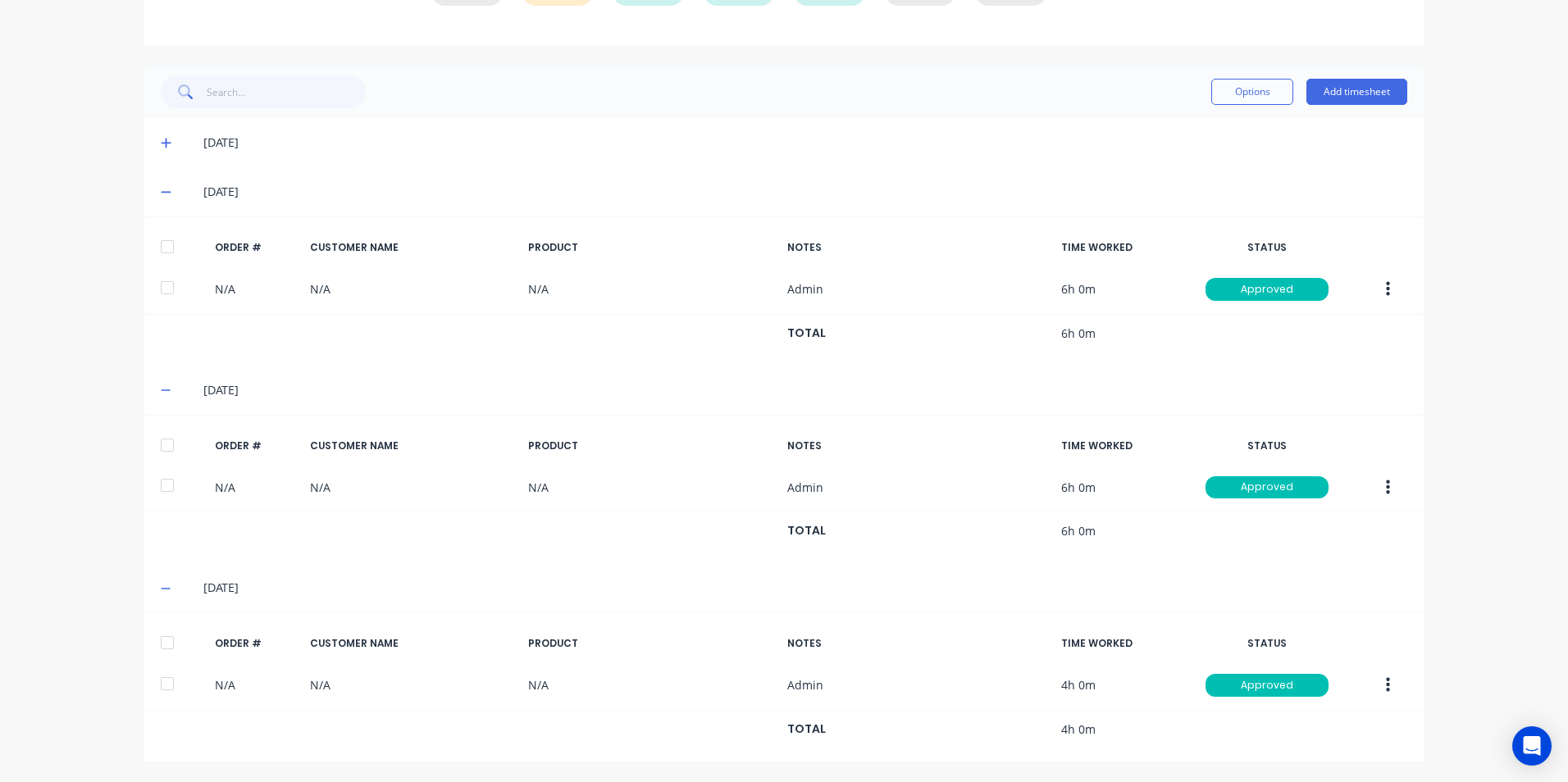
click at [161, 140] on icon at bounding box center [166, 142] width 10 height 11
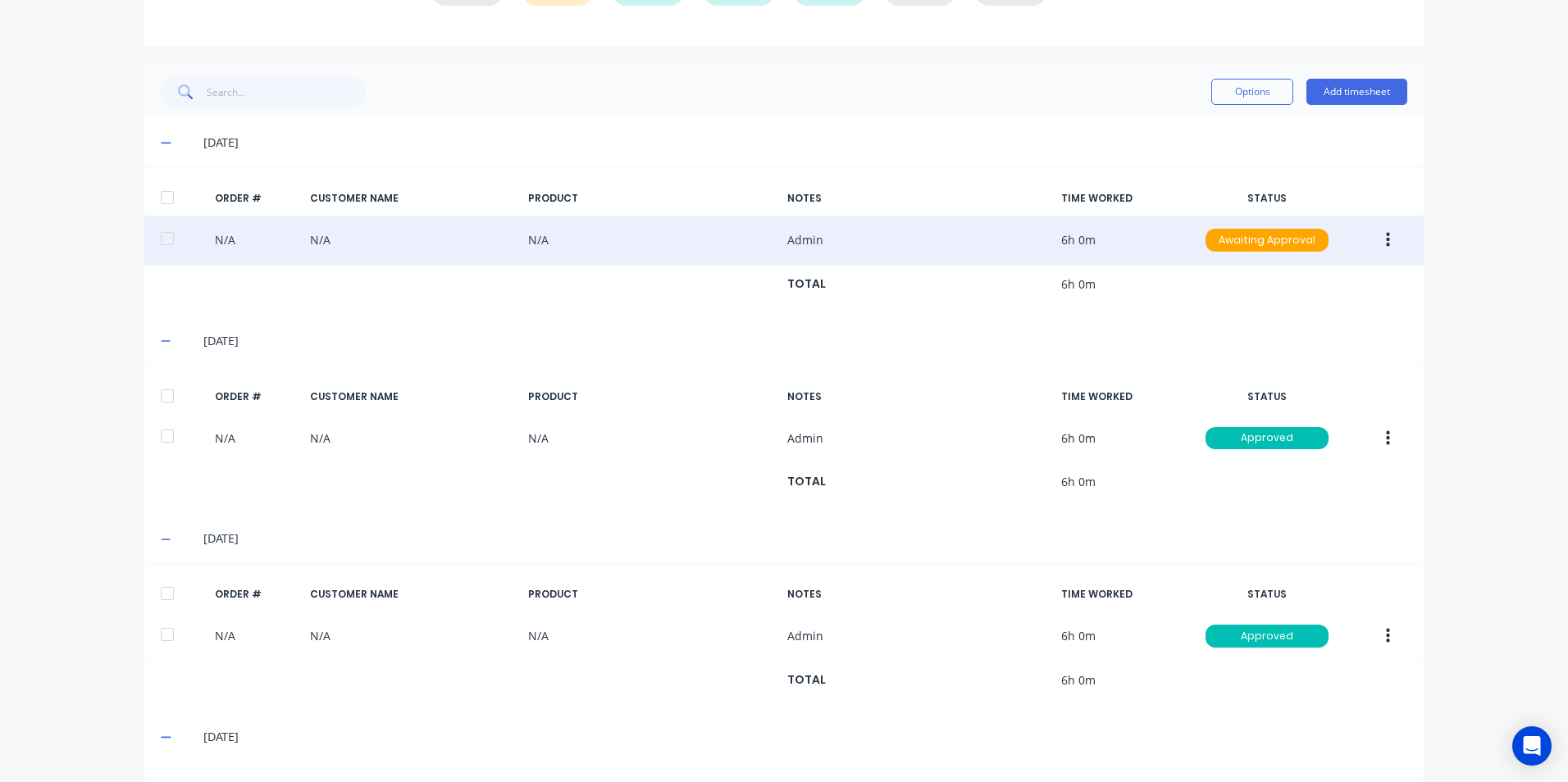
click at [1380, 226] on button "button" at bounding box center [1388, 240] width 39 height 29
click at [1321, 279] on div "Approve" at bounding box center [1329, 283] width 126 height 24
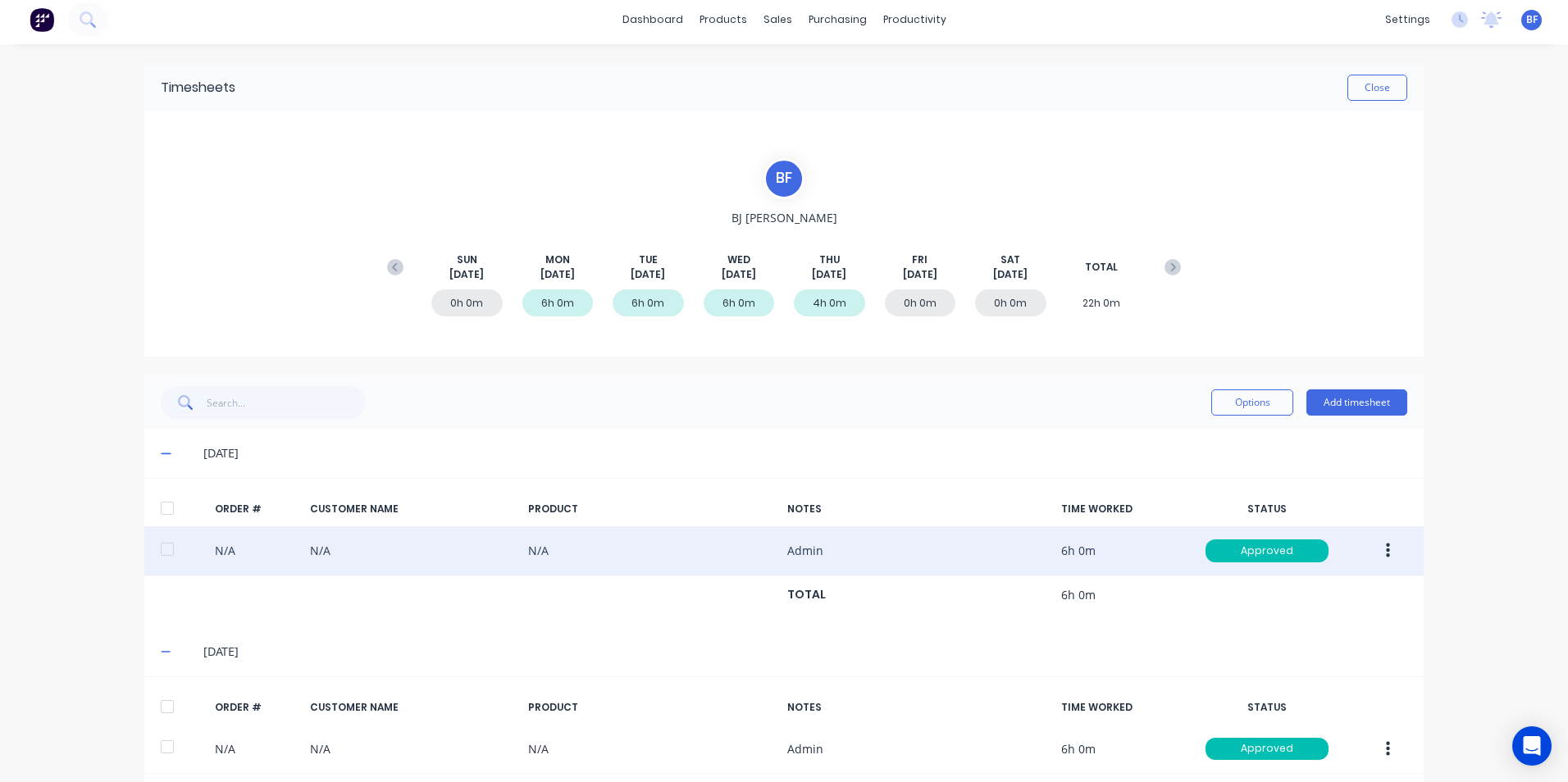
scroll to position [0, 0]
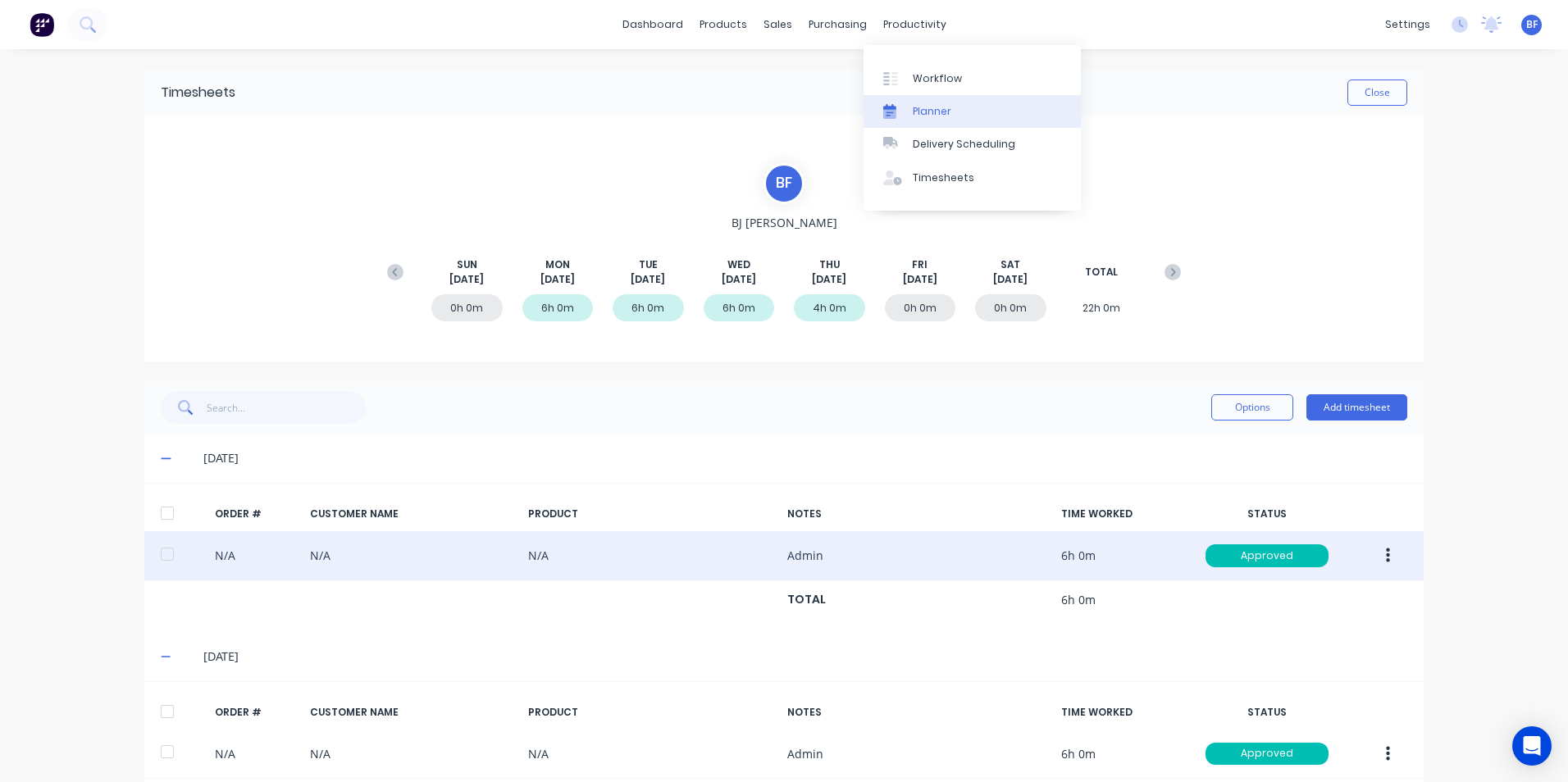
click at [922, 111] on div "Planner" at bounding box center [932, 111] width 39 height 15
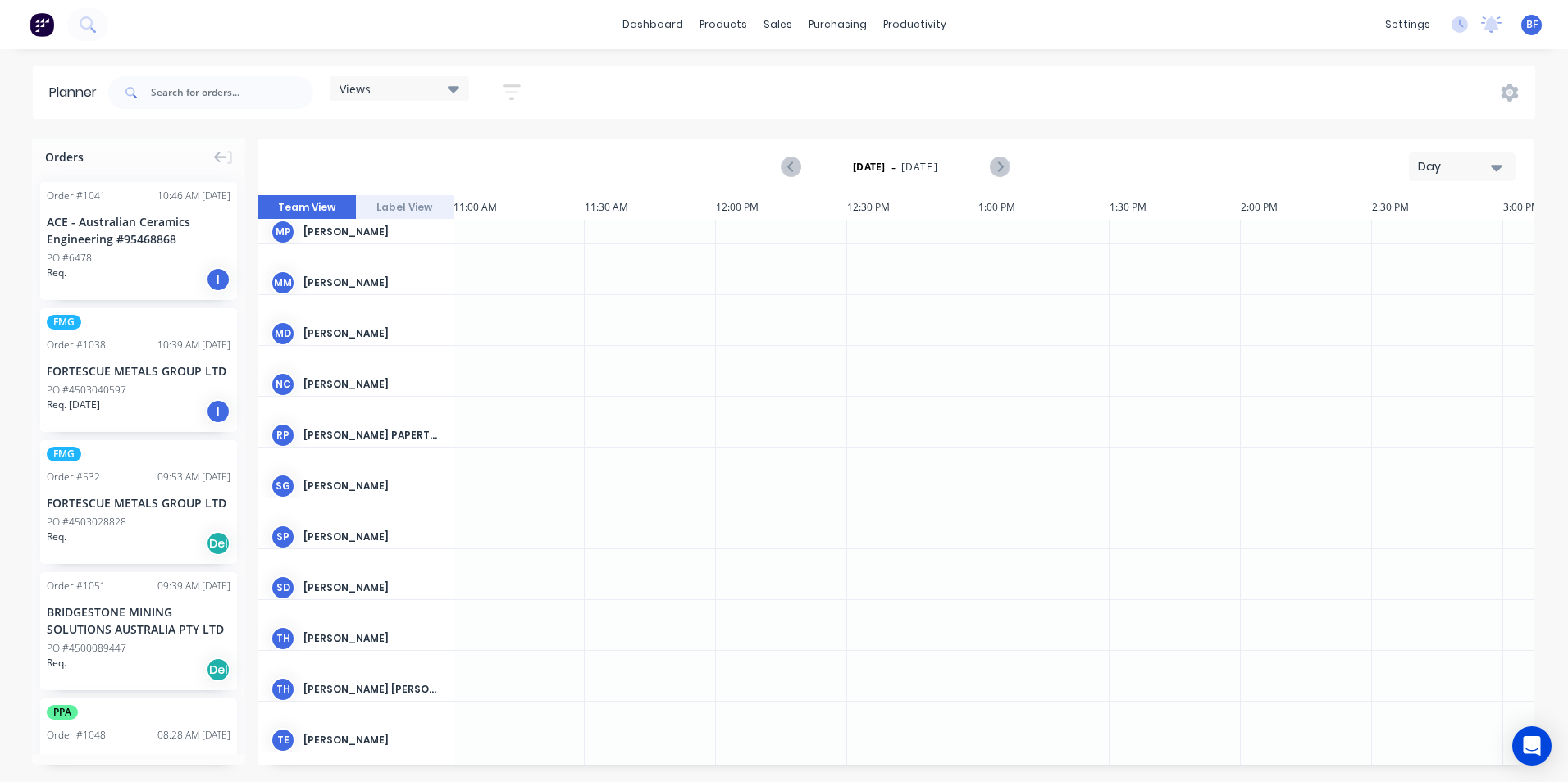
scroll to position [948, 2888]
click at [650, 29] on link "dashboard" at bounding box center [653, 24] width 77 height 25
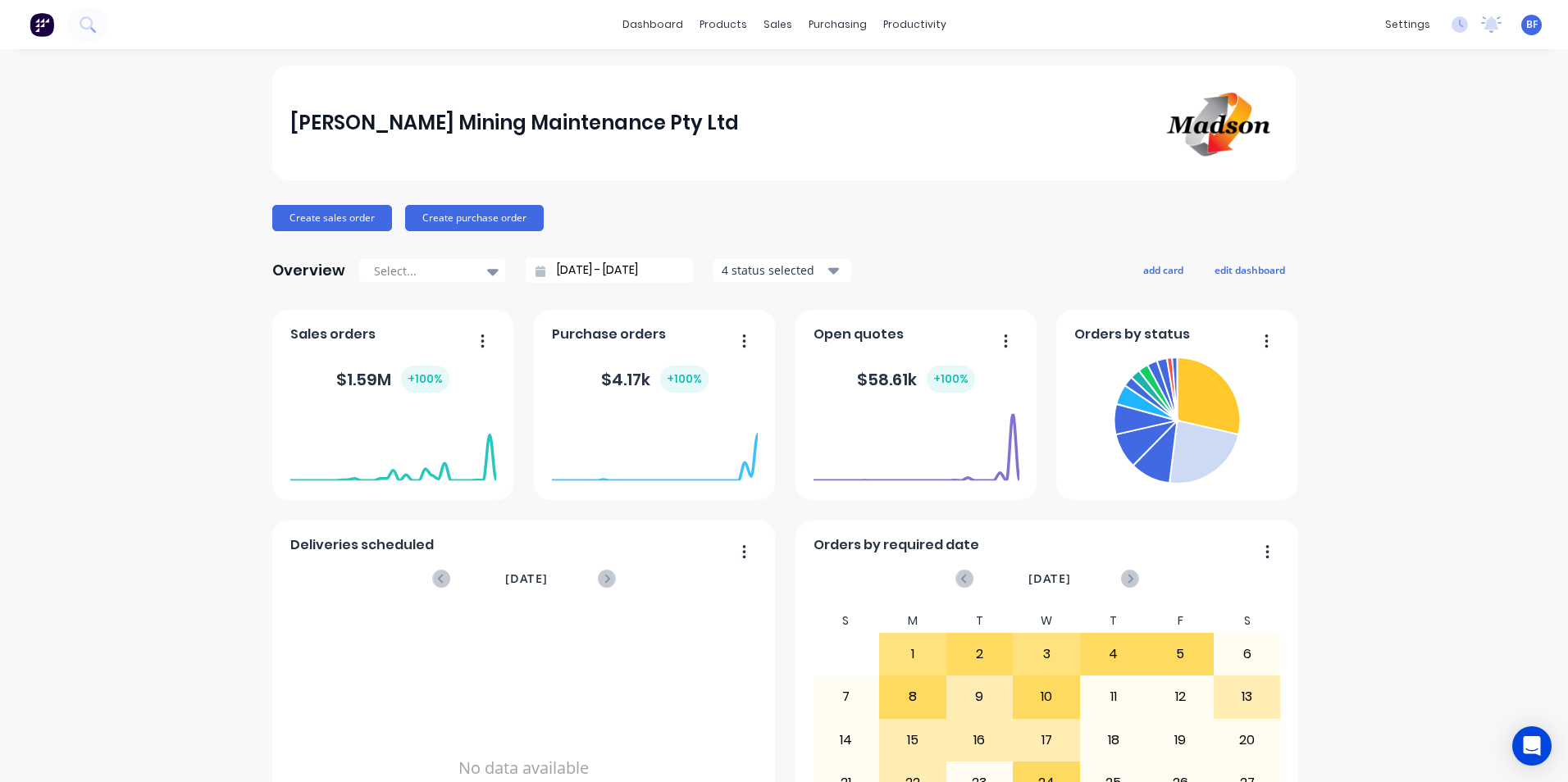
click at [830, 274] on icon "button" at bounding box center [834, 270] width 11 height 18
click at [985, 176] on div "[PERSON_NAME] Mining Maintenance Pty Ltd" at bounding box center [784, 123] width 1024 height 115
click at [896, 30] on div "productivity" at bounding box center [915, 24] width 80 height 25
click at [694, 118] on div "[PERSON_NAME] Mining Maintenance Pty Ltd" at bounding box center [784, 123] width 988 height 76
click at [886, 21] on div "productivity" at bounding box center [915, 24] width 80 height 25
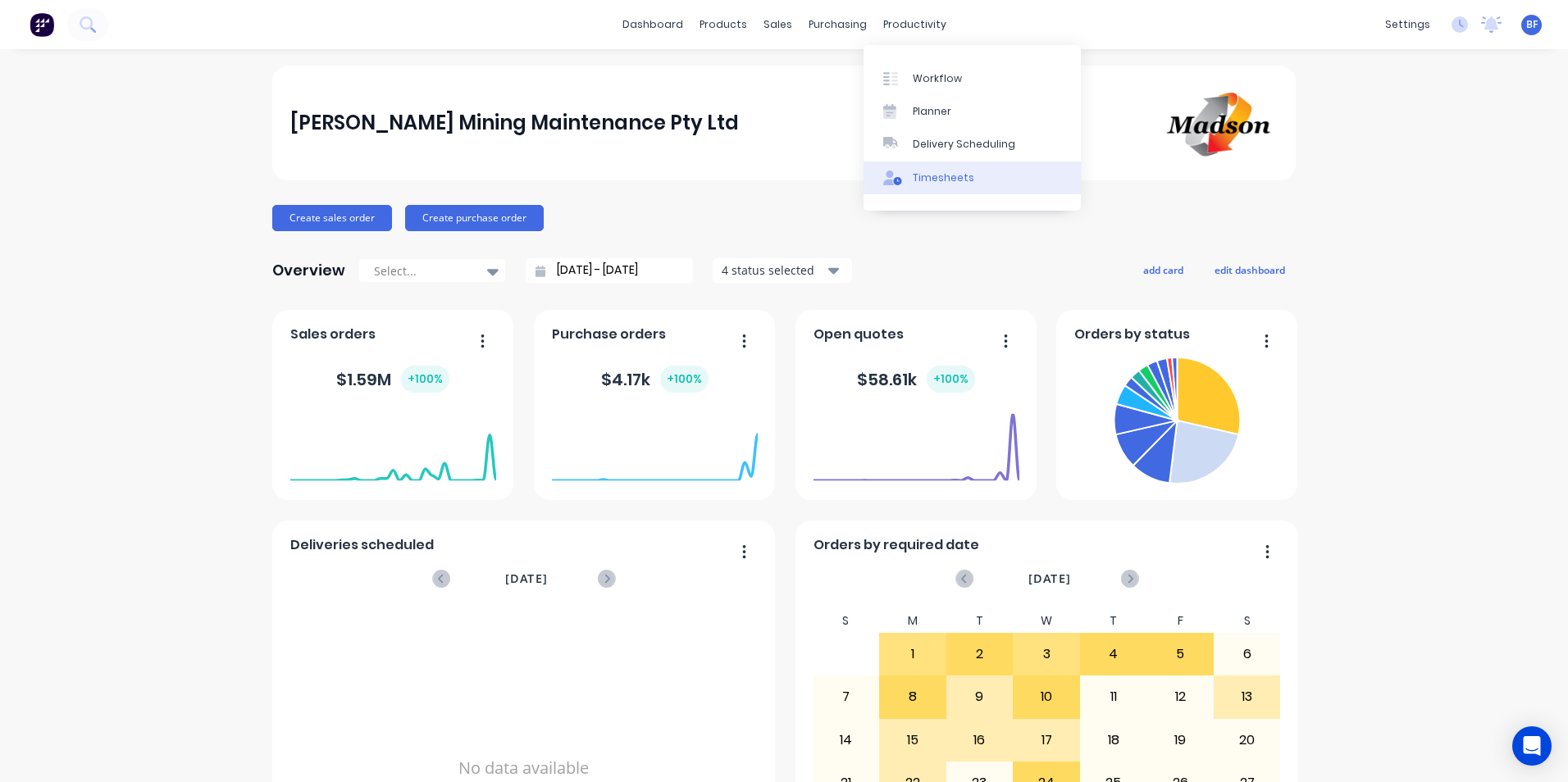
click at [951, 179] on div "Timesheets" at bounding box center [944, 178] width 62 height 15
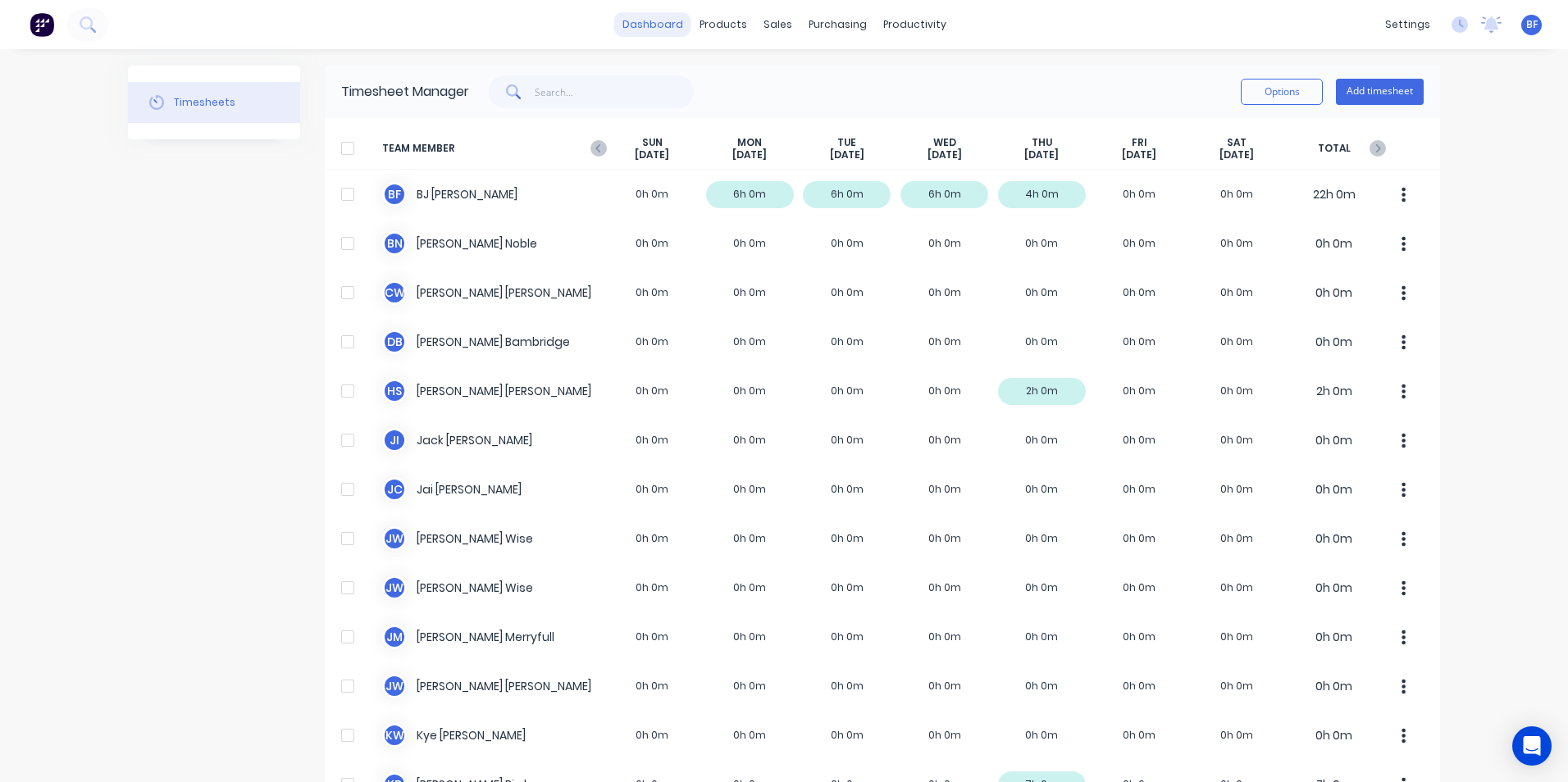
click at [647, 21] on link "dashboard" at bounding box center [653, 24] width 77 height 25
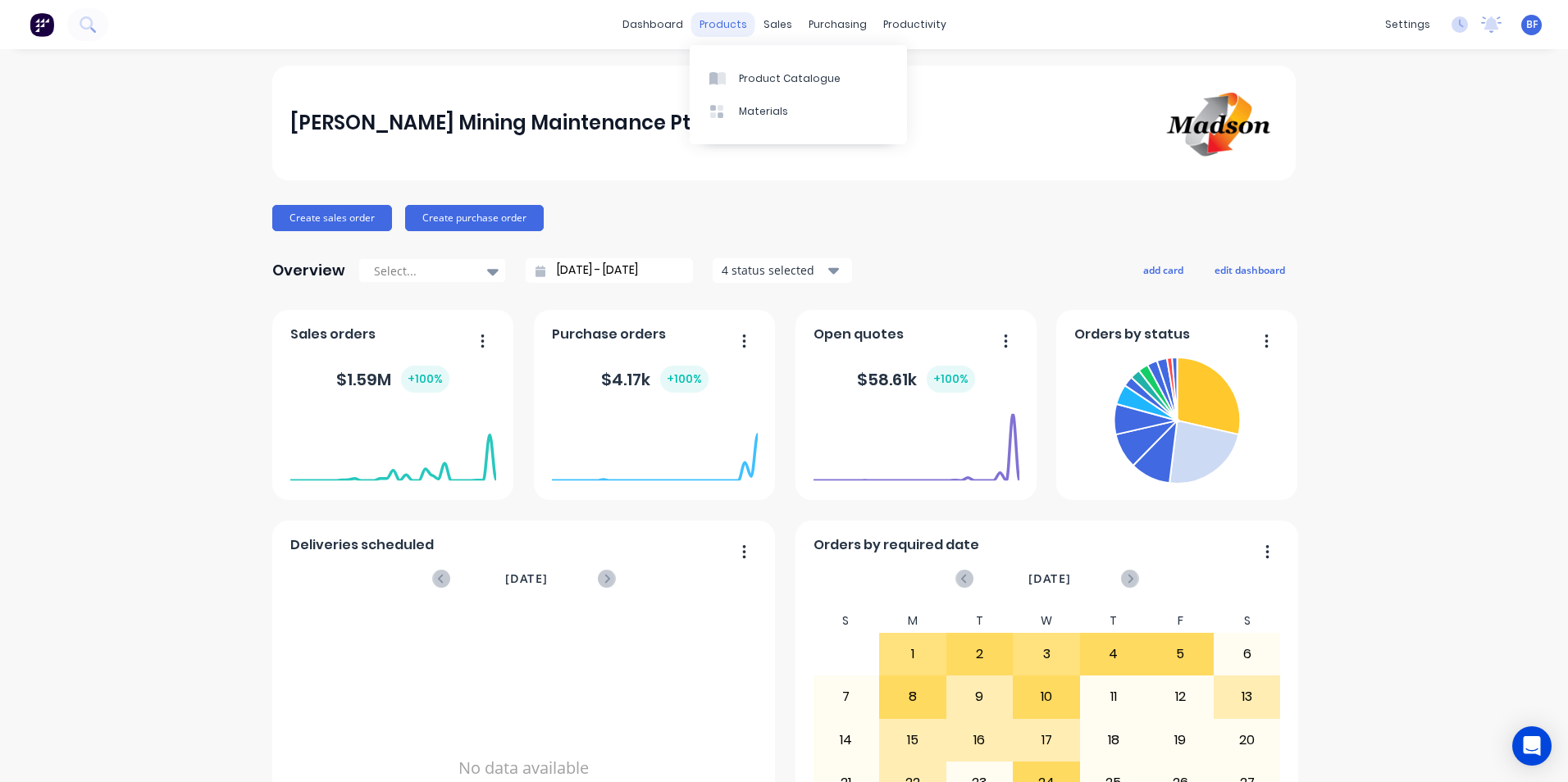
click at [724, 26] on div "products" at bounding box center [723, 24] width 64 height 25
click at [778, 27] on div "sales" at bounding box center [778, 24] width 46 height 25
